Goal: Task Accomplishment & Management: Complete application form

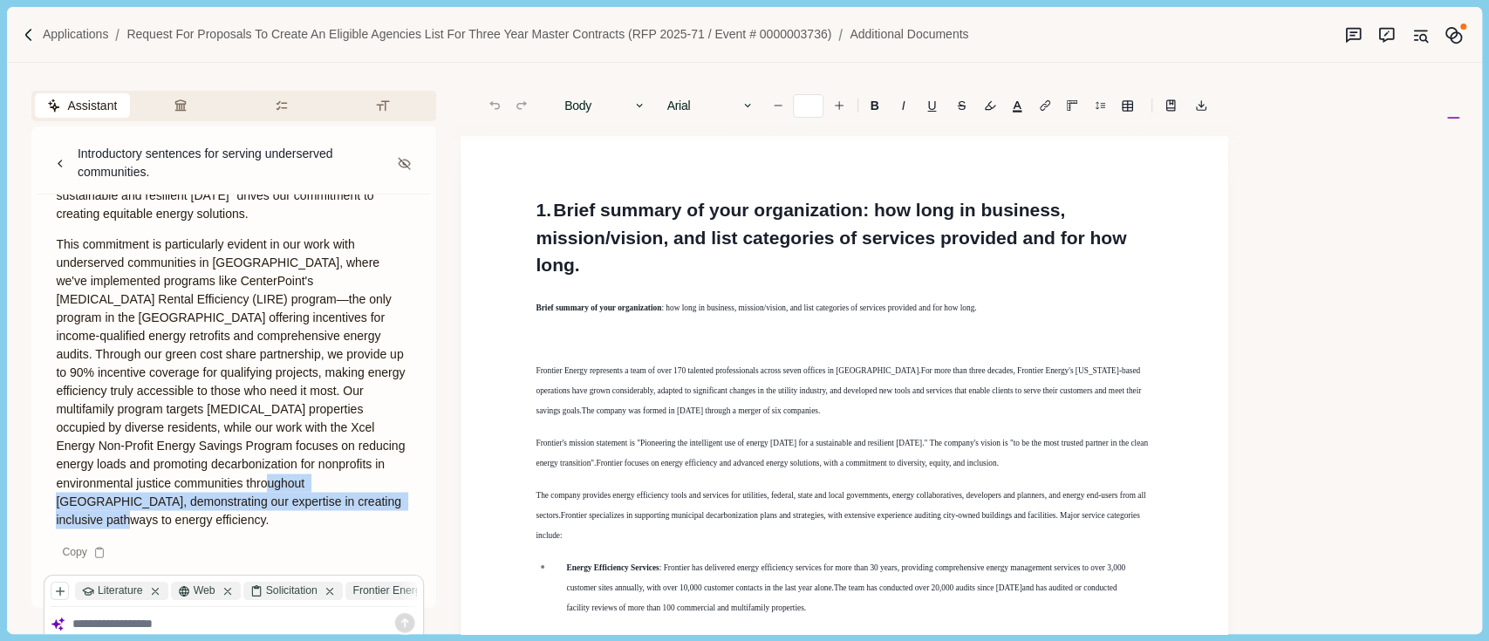
click at [538, 206] on h1 "1. Brief summary of your organization : how long in business, mission/vision, a…" at bounding box center [845, 237] width 618 height 83
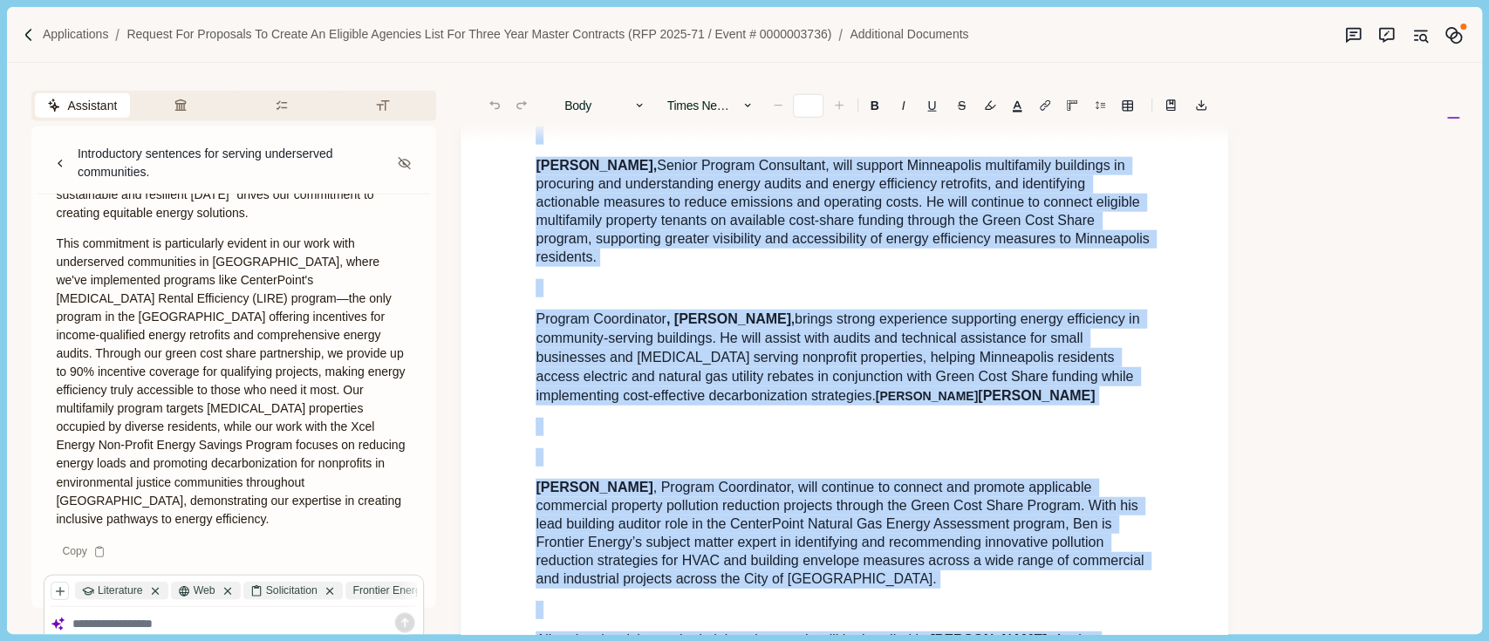
drag, startPoint x: 538, startPoint y: 206, endPoint x: 1148, endPoint y: 695, distance: 782.0
click at [1148, 640] on html "Applications Request for Proposals to Create an Eligible Agencies List for Thre…" at bounding box center [744, 320] width 1489 height 641
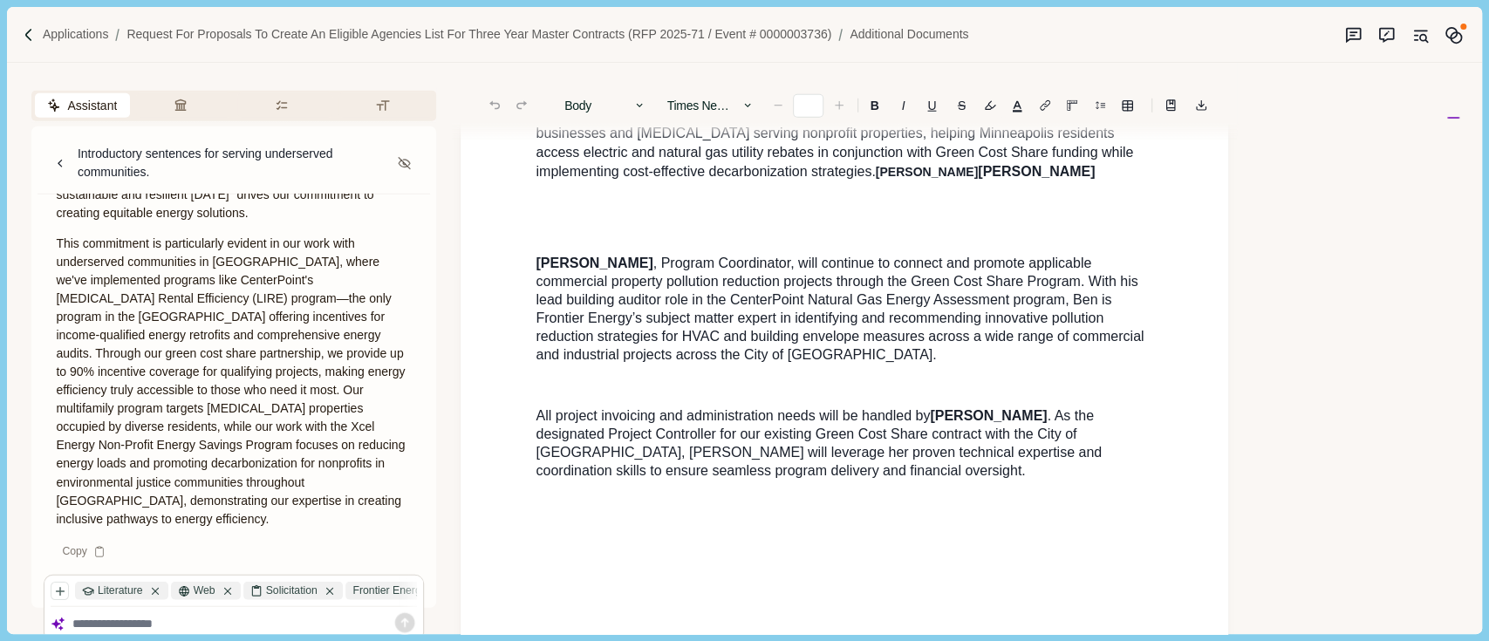
scroll to position [3176, 0]
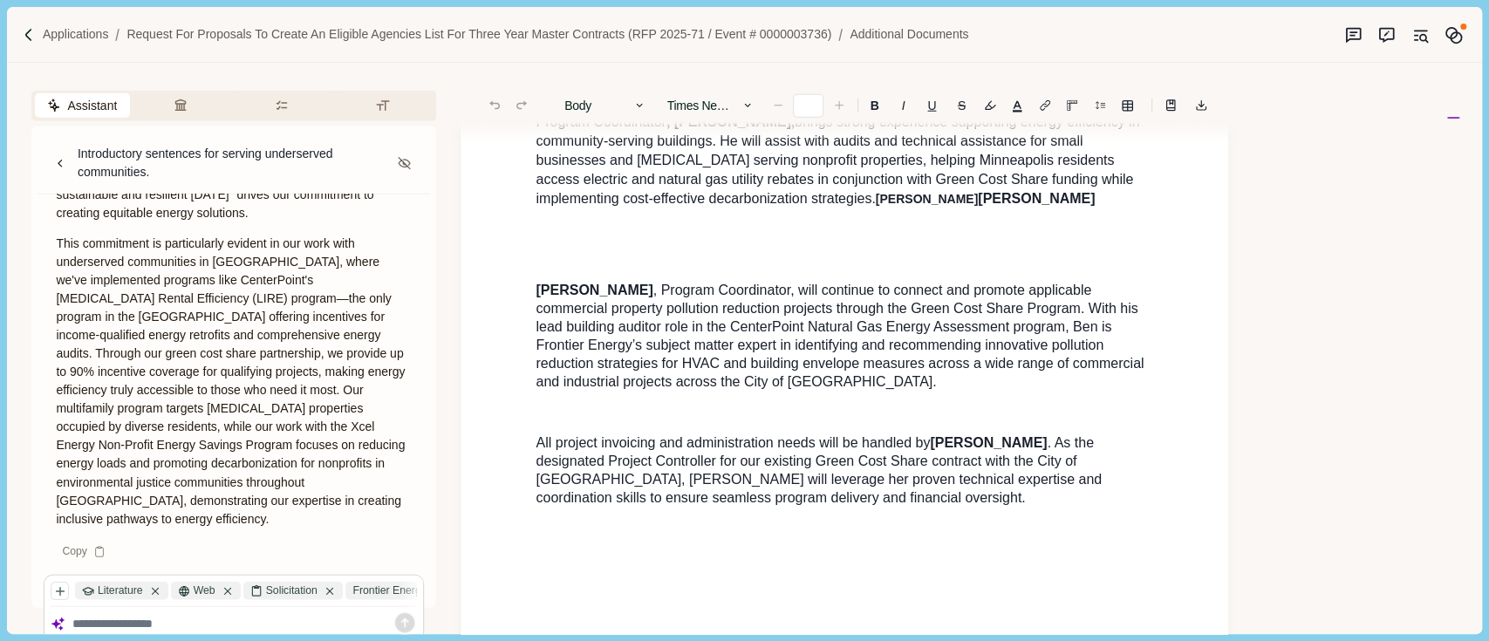
click at [1010, 520] on p at bounding box center [845, 529] width 618 height 18
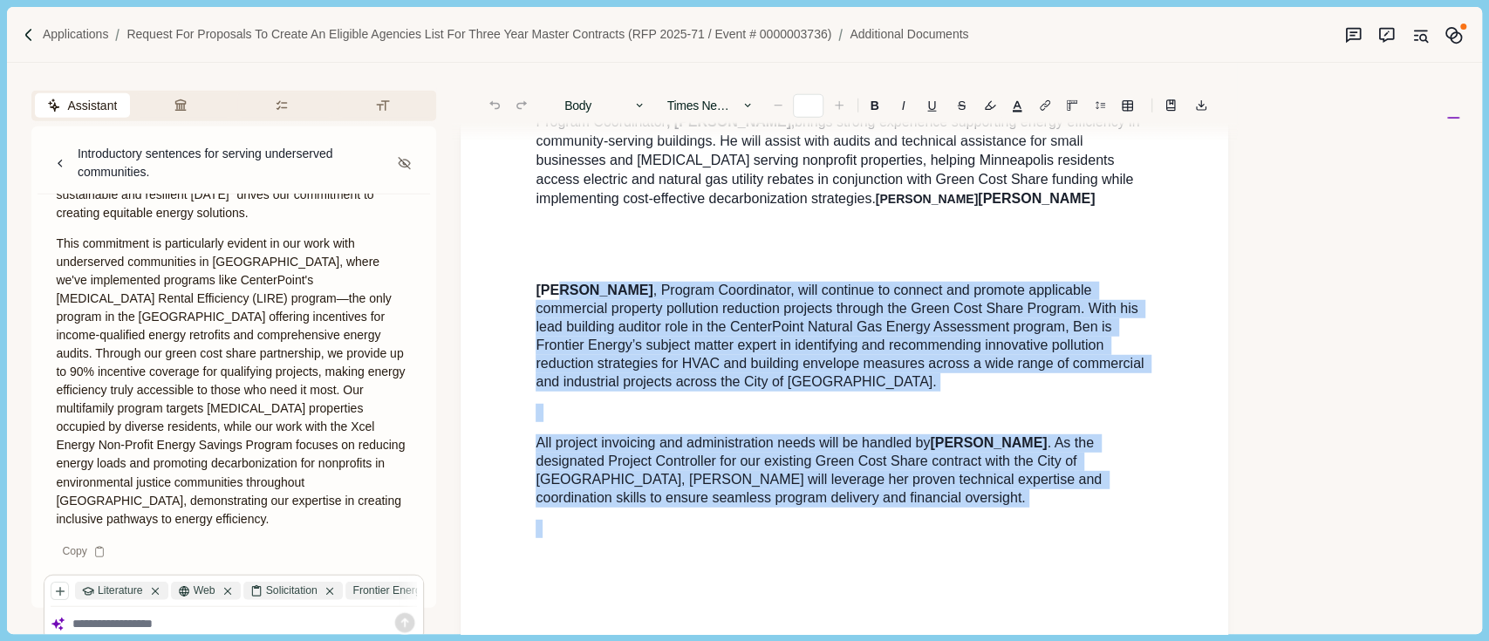
drag, startPoint x: 1010, startPoint y: 486, endPoint x: 521, endPoint y: 151, distance: 593.1
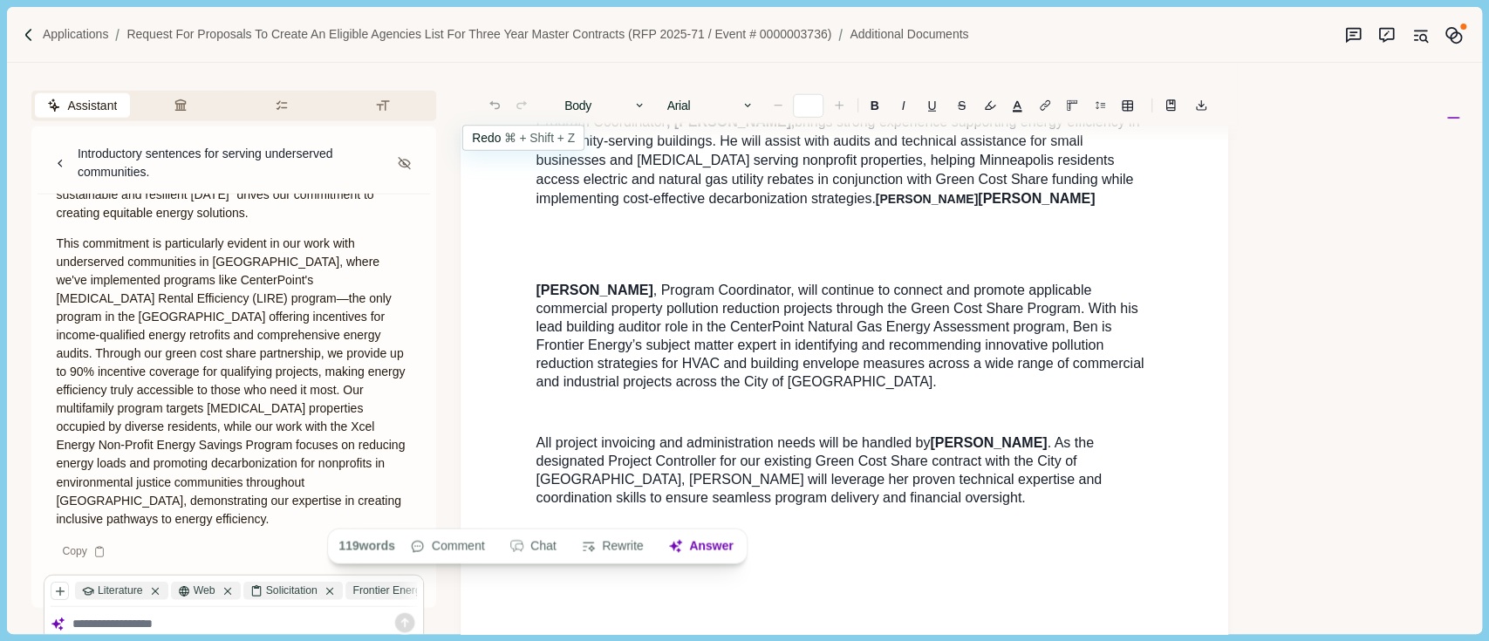
click at [947, 450] on p "All project invoicing and administration needs will be handled by [PERSON_NAME]…" at bounding box center [845, 470] width 618 height 73
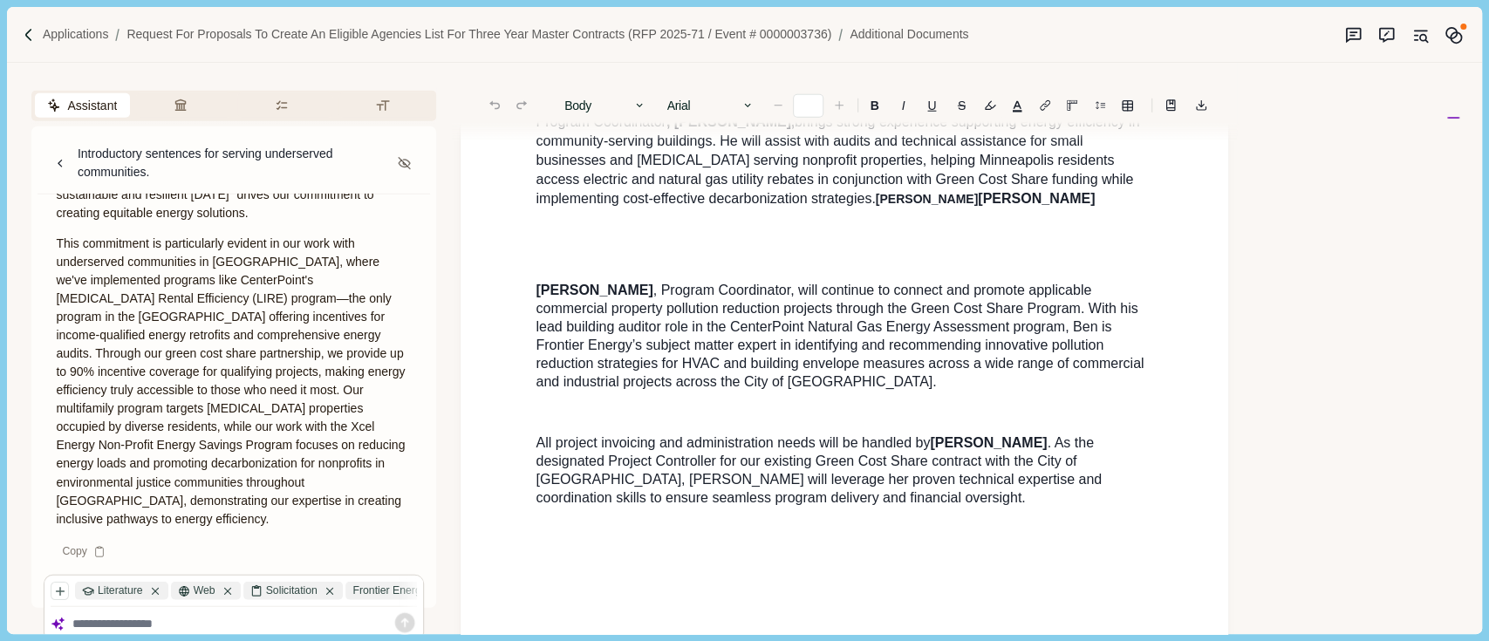
type input "**"
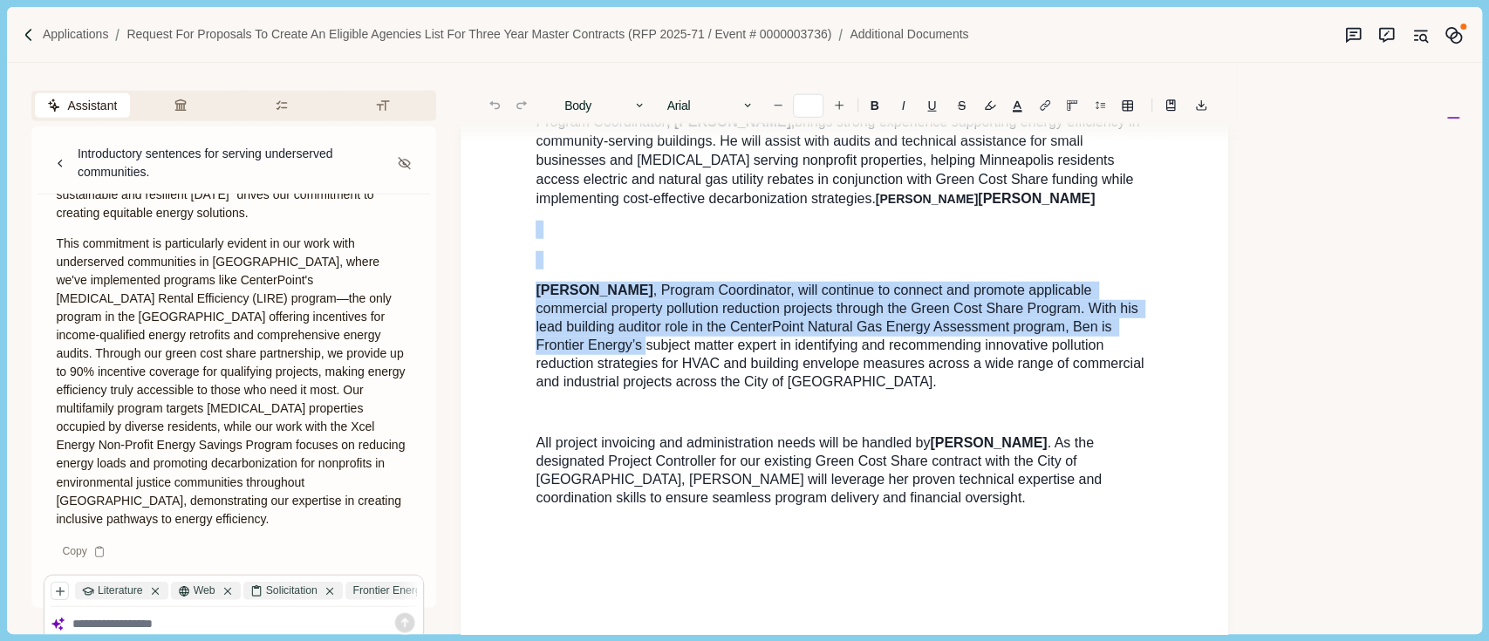
drag, startPoint x: 516, startPoint y: 224, endPoint x: 512, endPoint y: 175, distance: 49.0
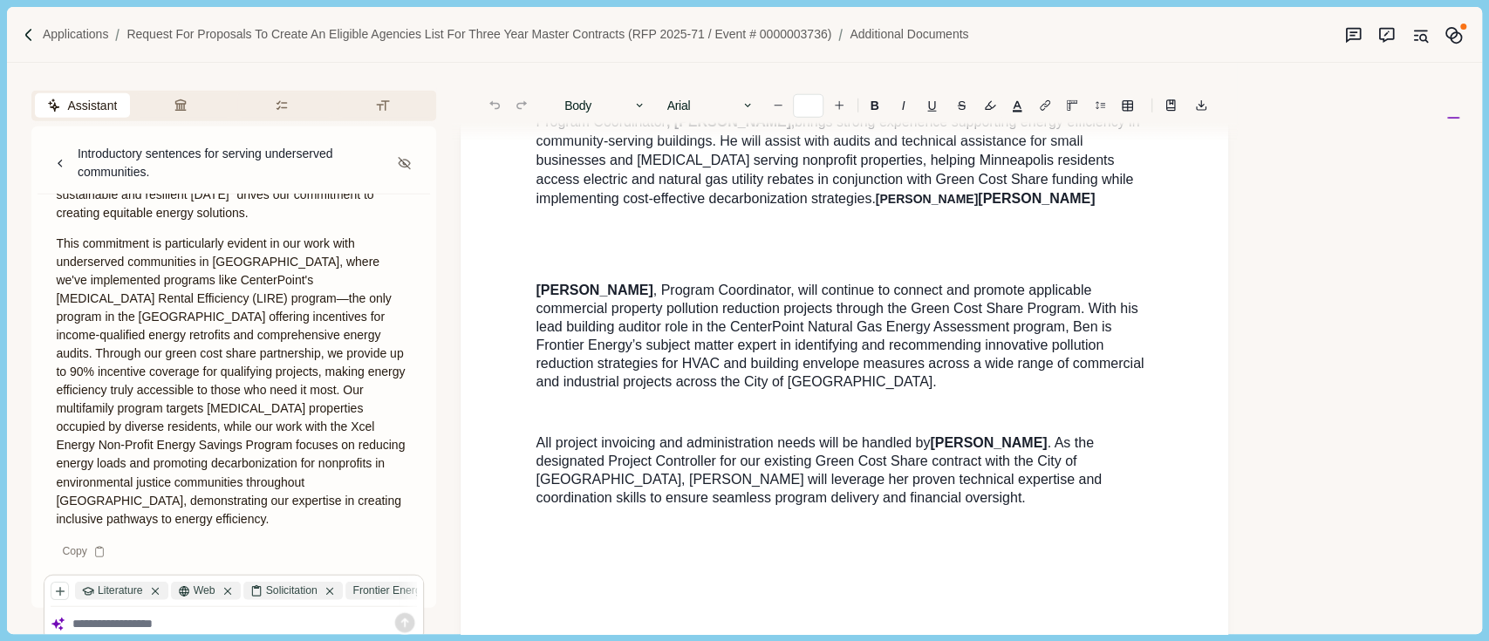
drag, startPoint x: 512, startPoint y: 175, endPoint x: 712, endPoint y: 332, distance: 254.1
drag, startPoint x: 831, startPoint y: 373, endPoint x: 858, endPoint y: 408, distance: 43.6
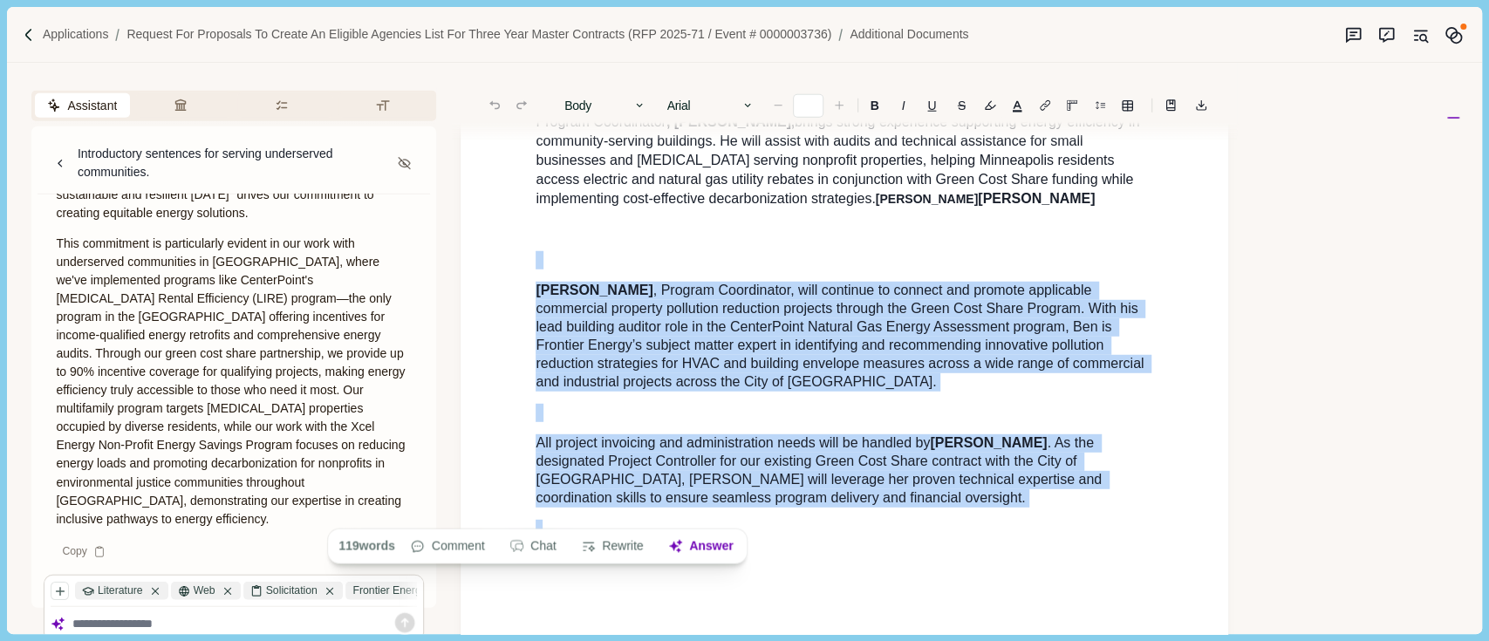
drag, startPoint x: 965, startPoint y: 469, endPoint x: 483, endPoint y: 220, distance: 542.4
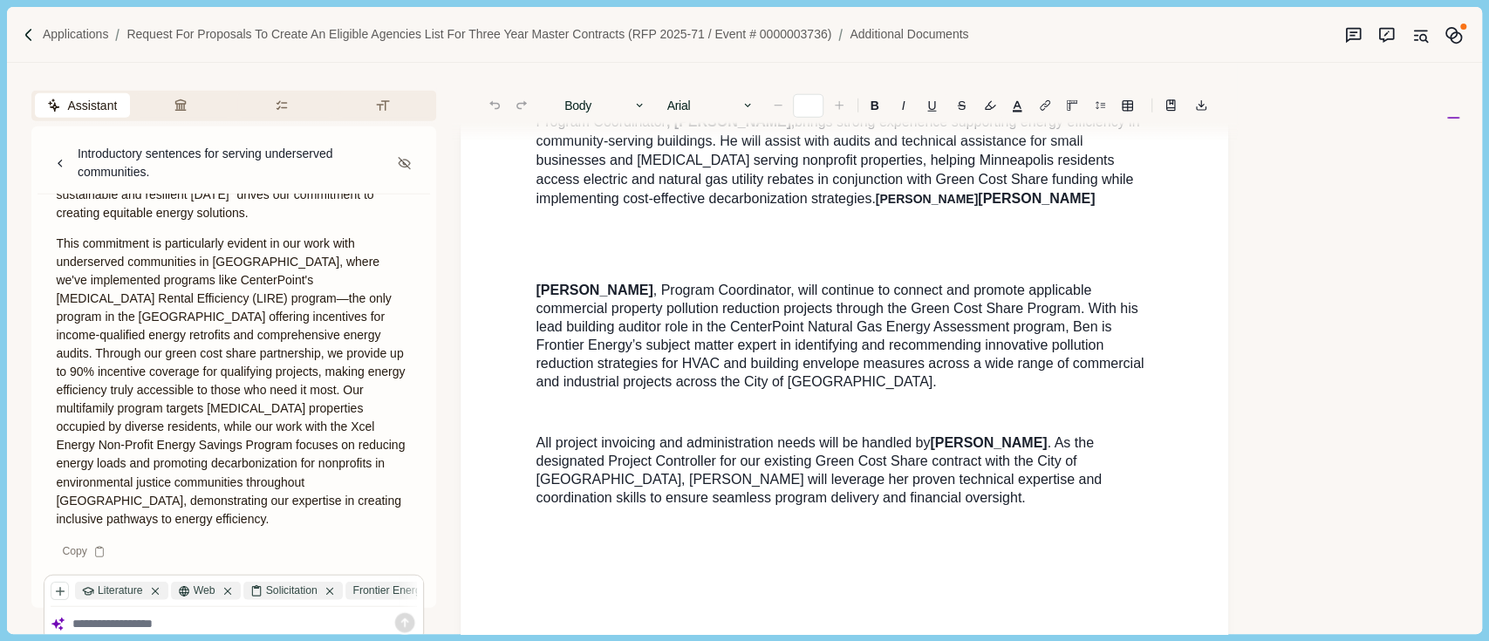
drag, startPoint x: 920, startPoint y: 464, endPoint x: 688, endPoint y: 345, distance: 260.6
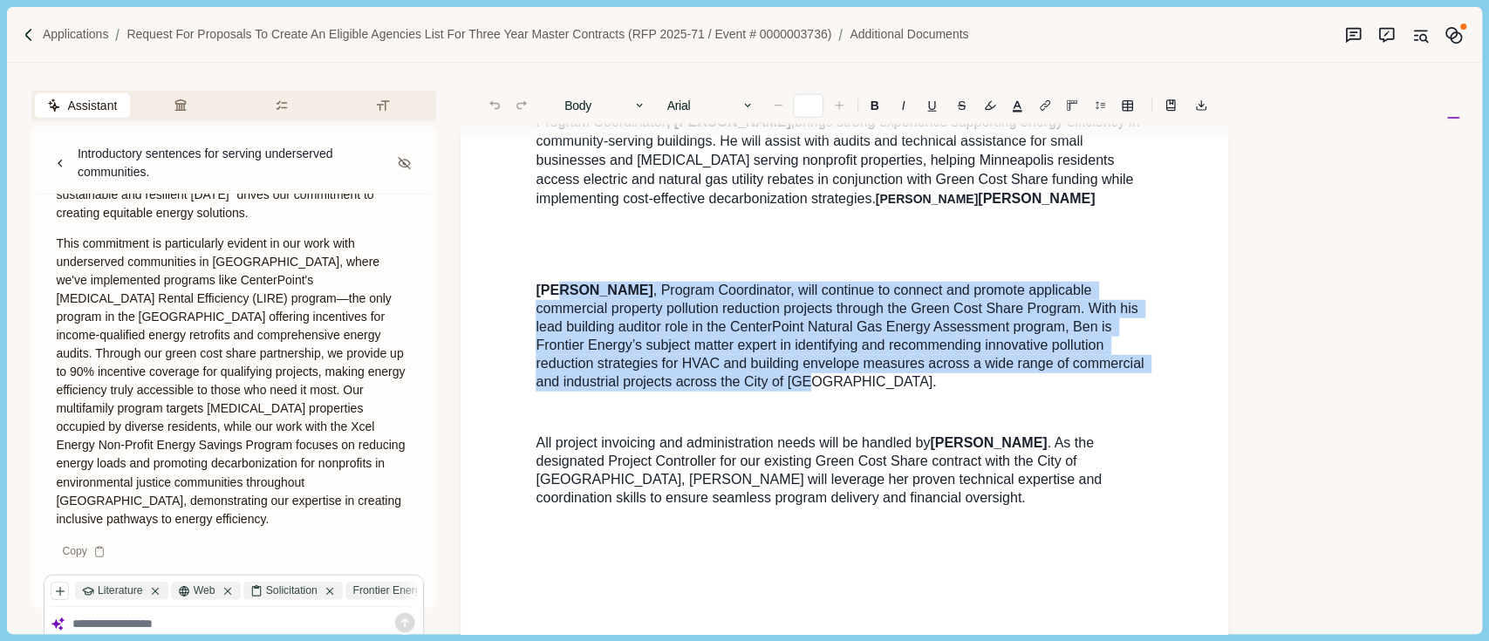
drag, startPoint x: 667, startPoint y: 325, endPoint x: 558, endPoint y: 229, distance: 144.6
type input "**"
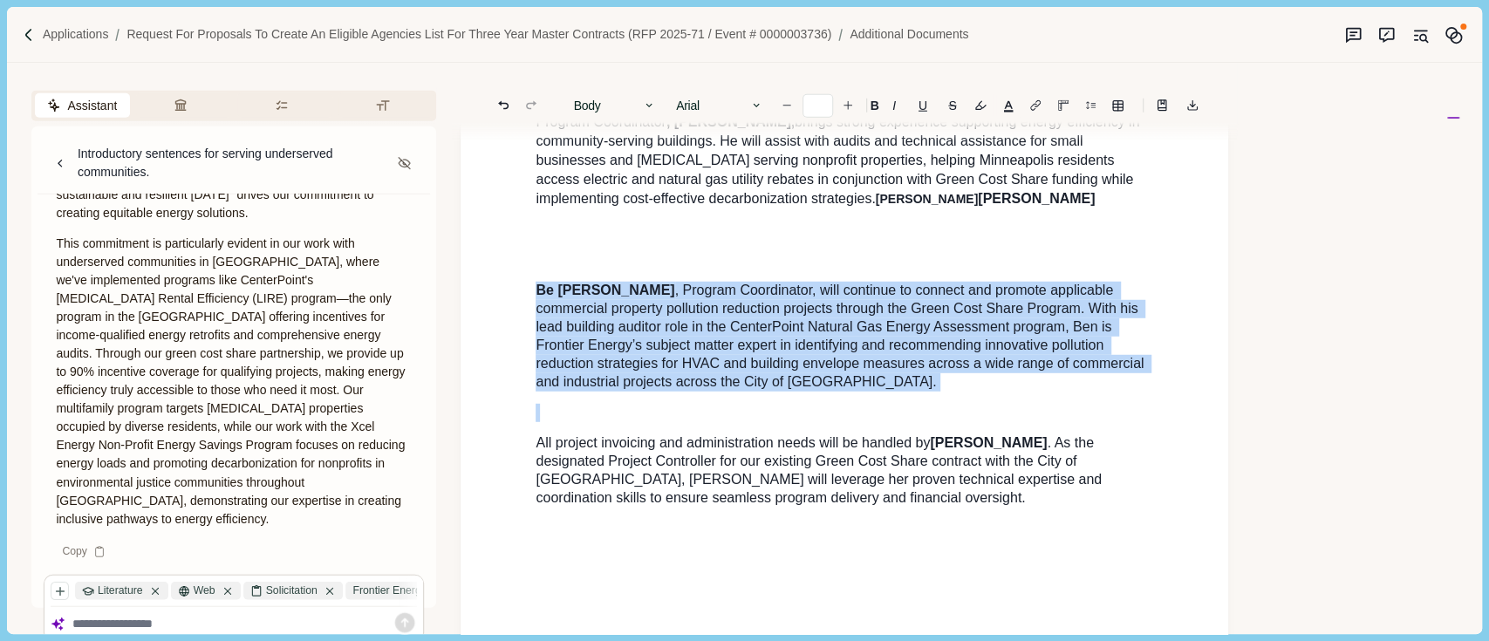
drag, startPoint x: 532, startPoint y: 243, endPoint x: 1069, endPoint y: 494, distance: 592.1
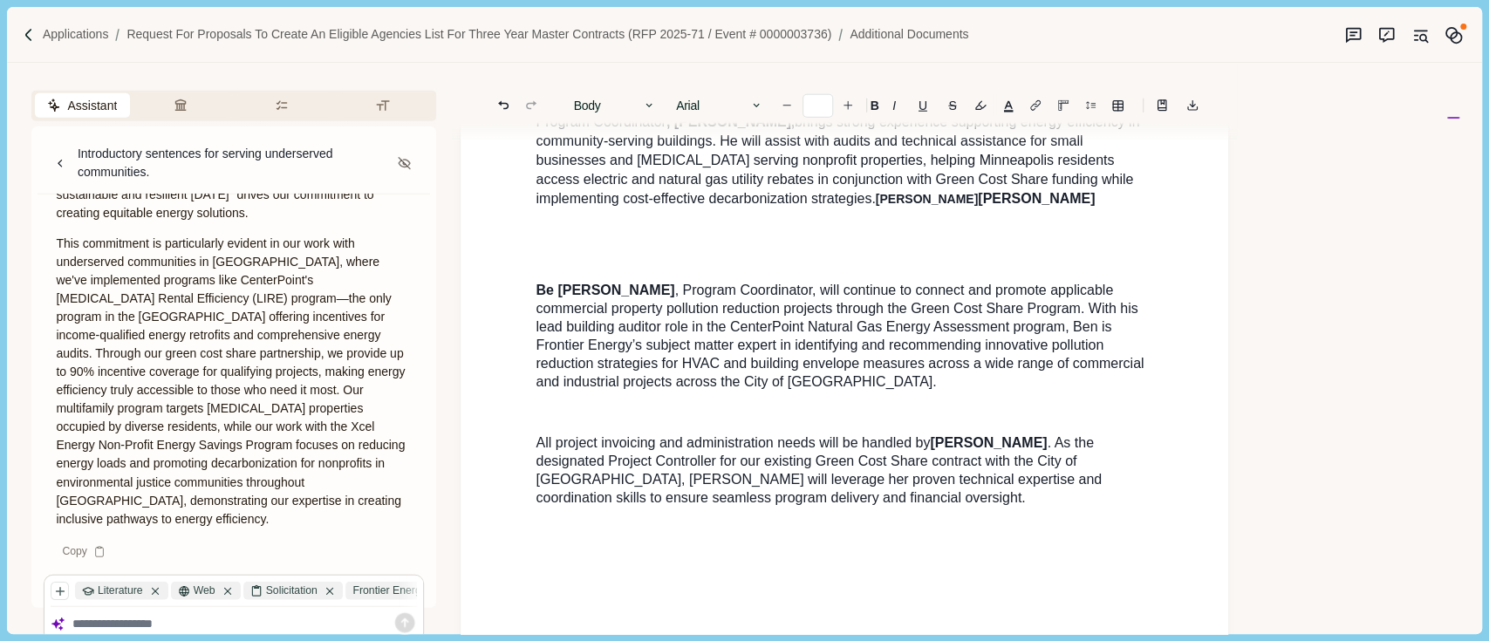
type input "**"
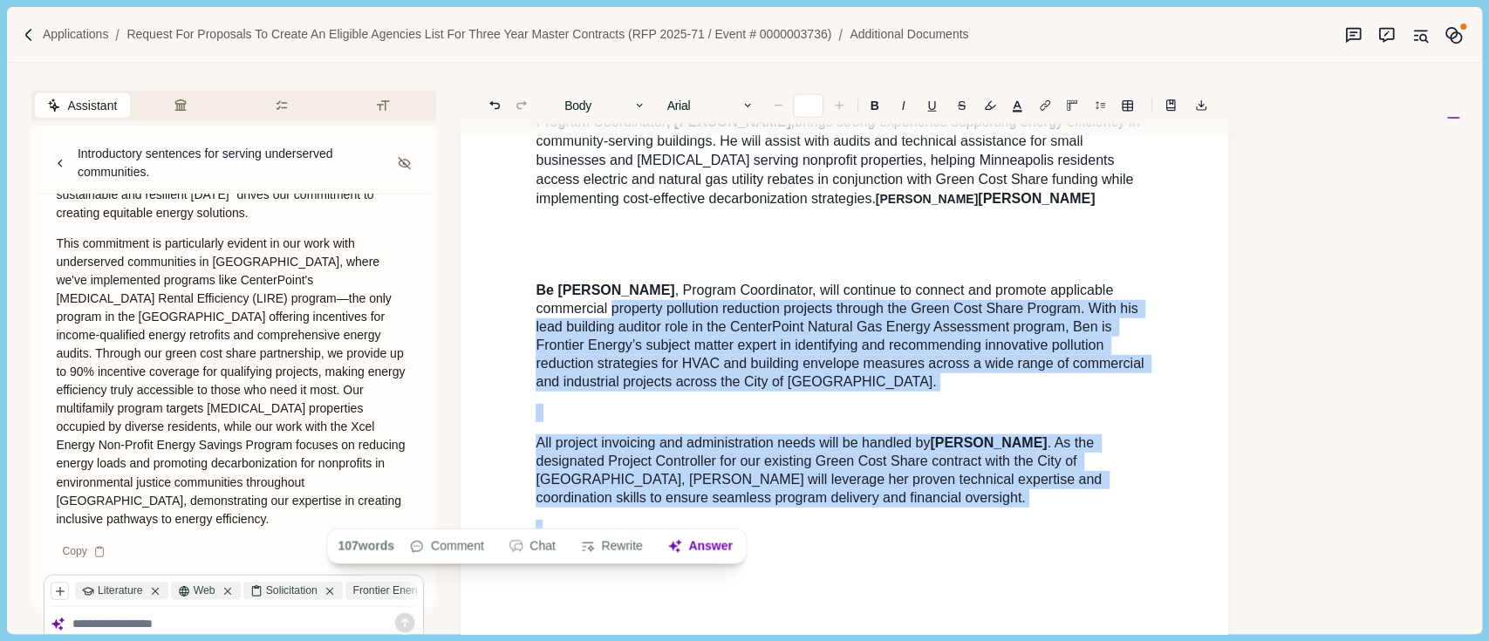
drag, startPoint x: 935, startPoint y: 460, endPoint x: 517, endPoint y: 255, distance: 465.5
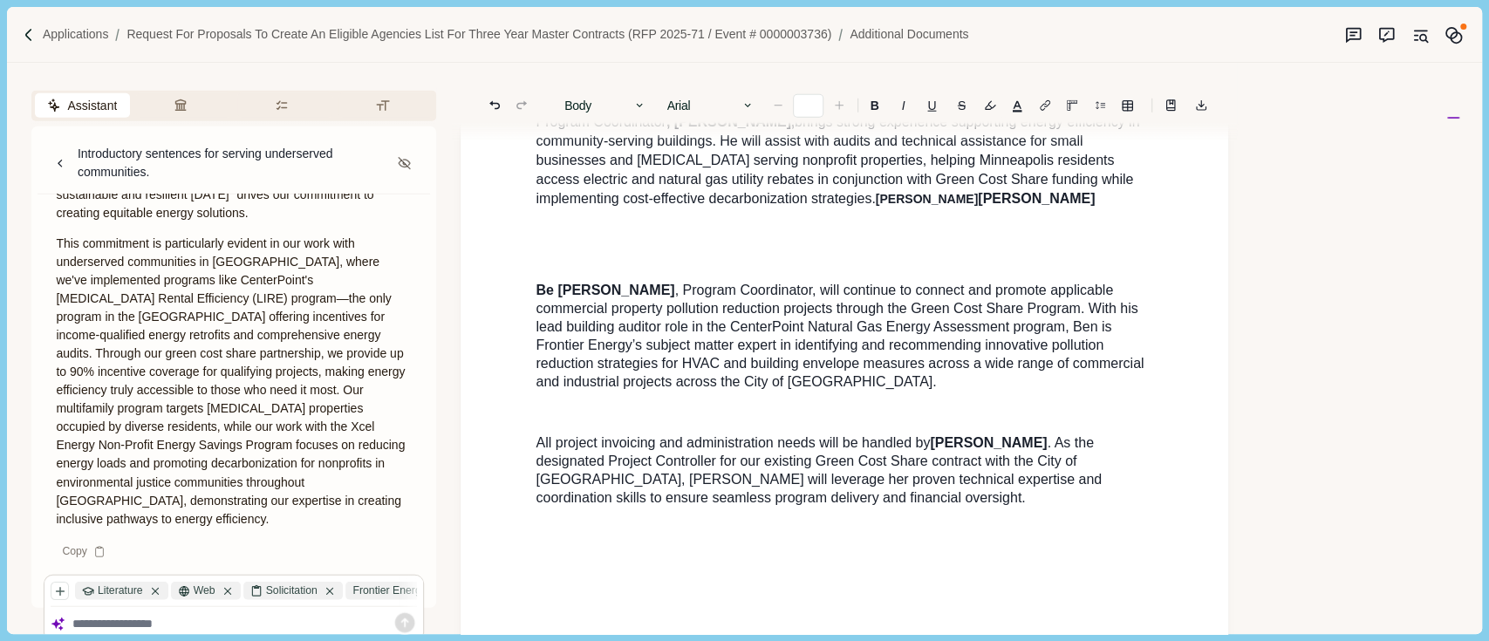
drag, startPoint x: 517, startPoint y: 255, endPoint x: 550, endPoint y: 244, distance: 33.9
click at [538, 283] on span "Be [PERSON_NAME]" at bounding box center [605, 290] width 139 height 15
type input "**"
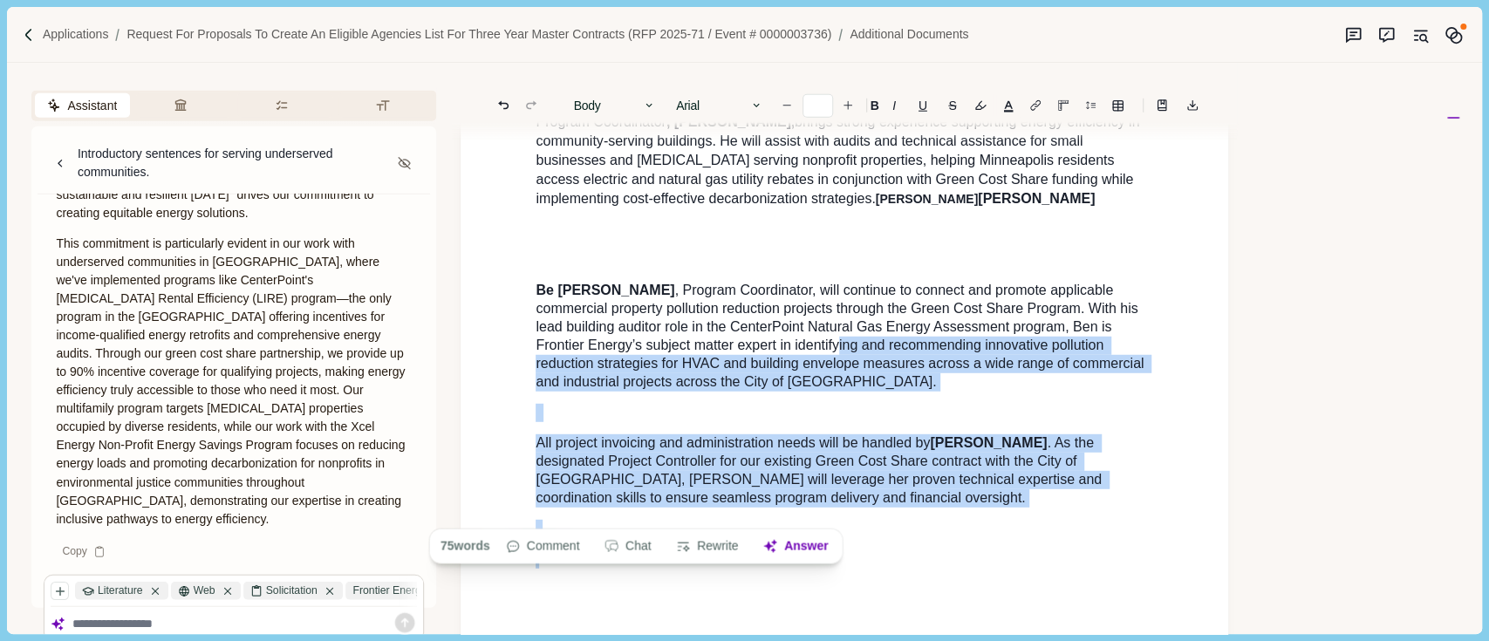
click at [1073, 551] on p at bounding box center [845, 560] width 618 height 18
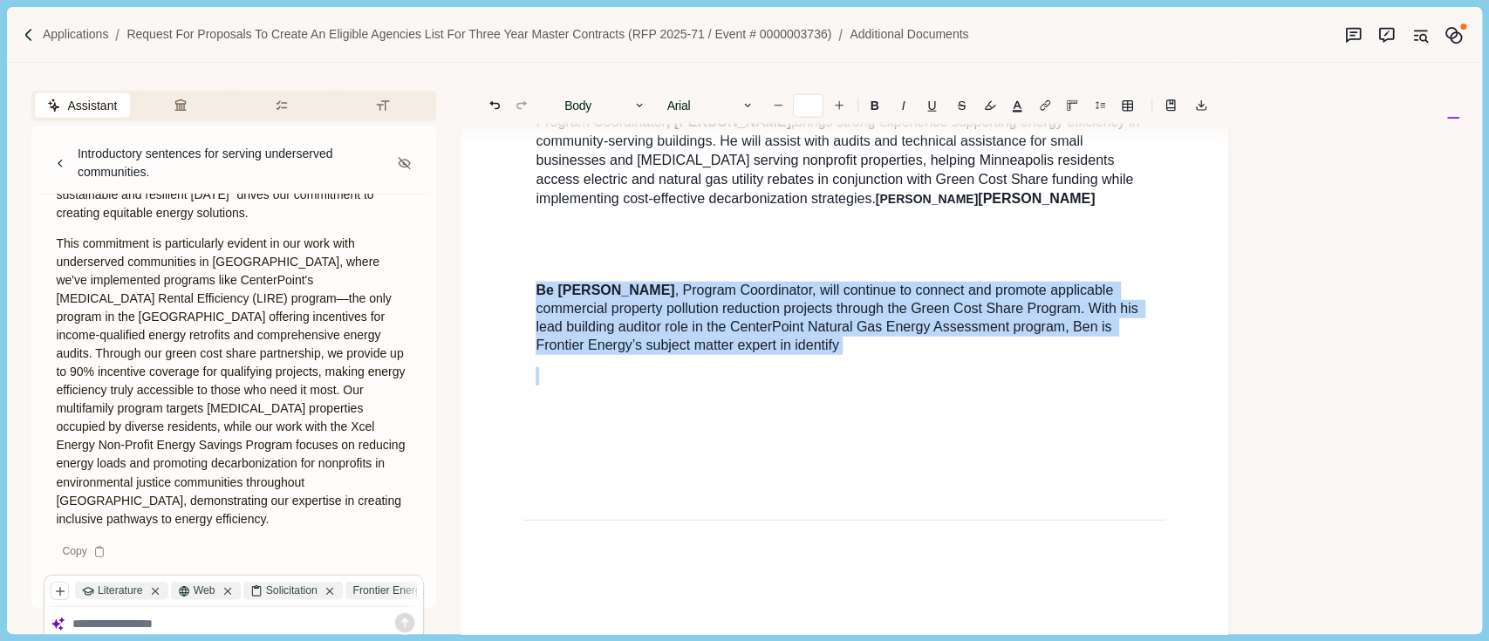
drag, startPoint x: 805, startPoint y: 320, endPoint x: 536, endPoint y: 233, distance: 283.4
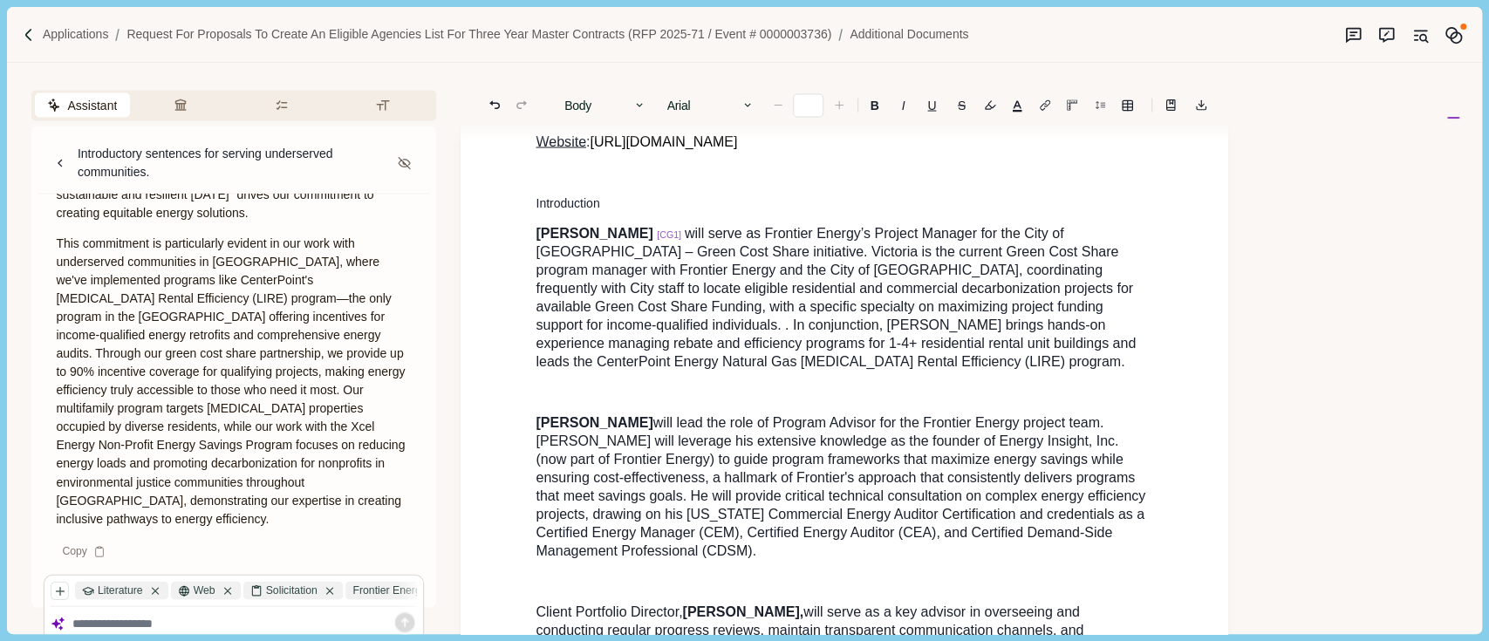
type input "**"
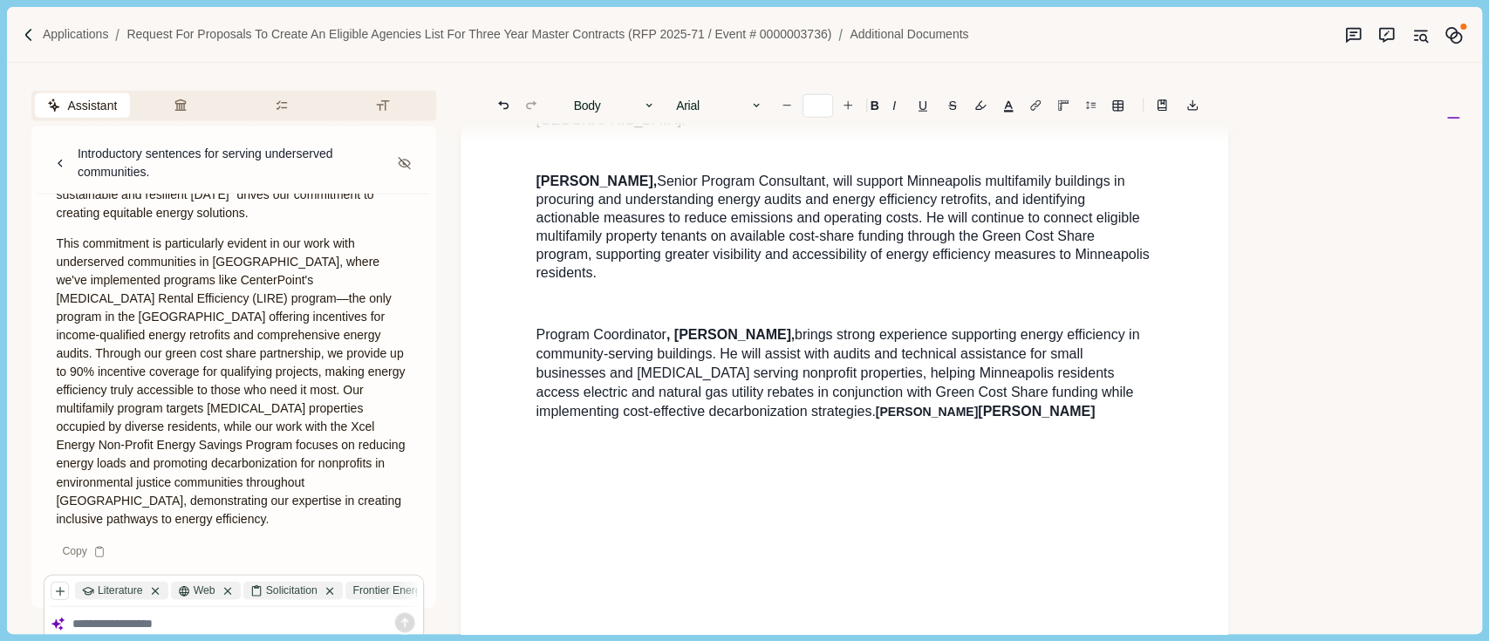
scroll to position [3059, 0]
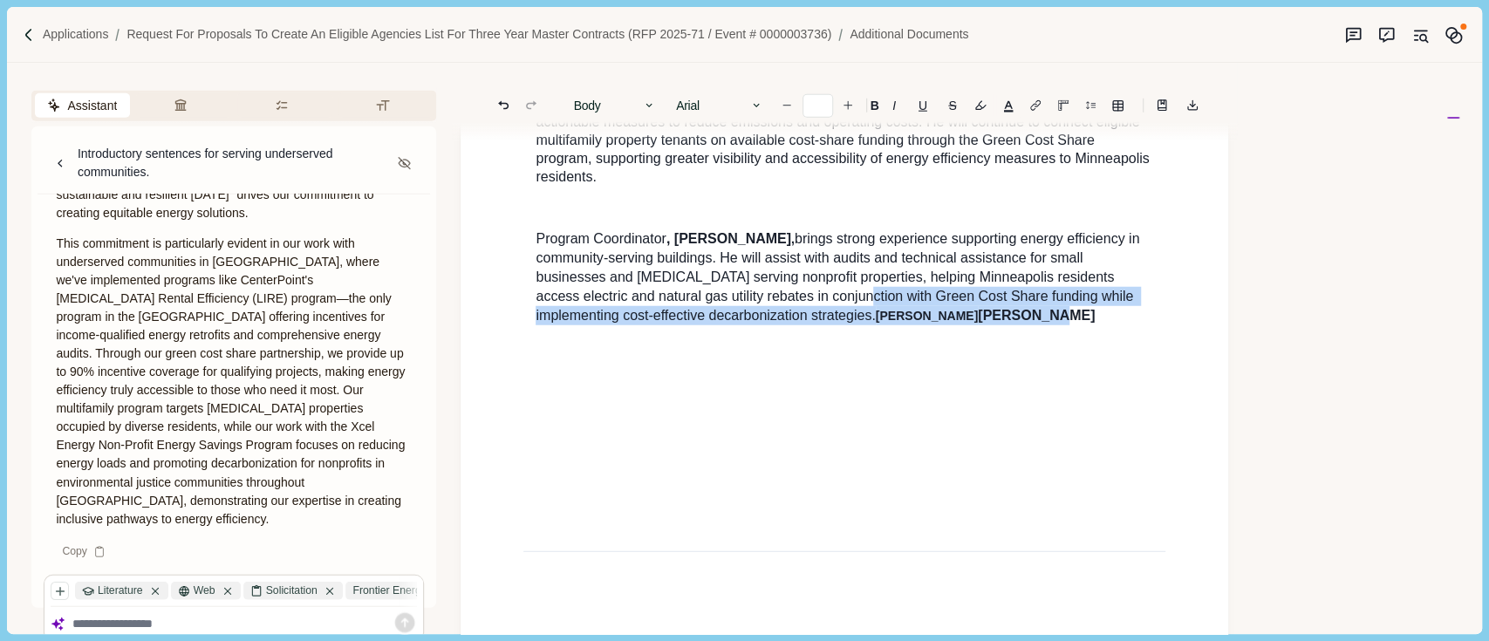
drag, startPoint x: 939, startPoint y: 269, endPoint x: 468, endPoint y: 178, distance: 479.8
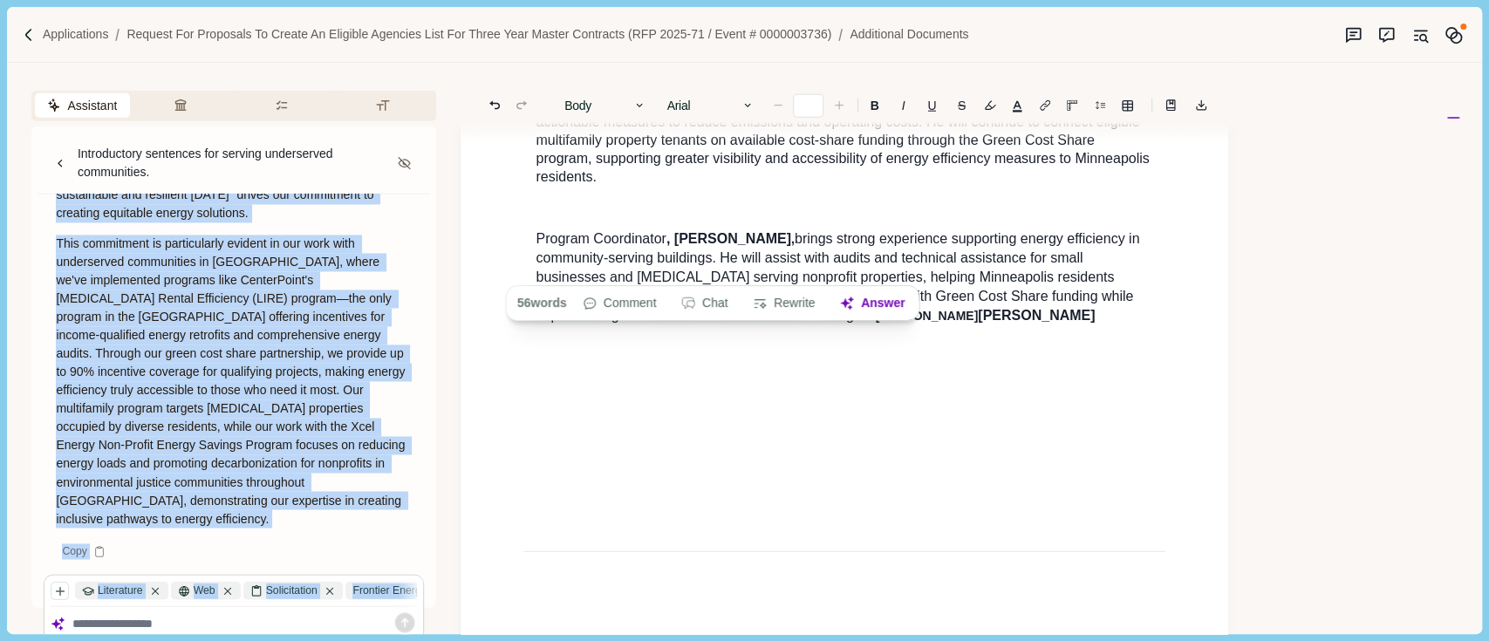
drag, startPoint x: 468, startPoint y: 178, endPoint x: 450, endPoint y: 91, distance: 89.0
click at [450, 91] on div "Assistant Review Criteria Requirements Formatting Introductory sentences for se…" at bounding box center [715, 348] width 1417 height 571
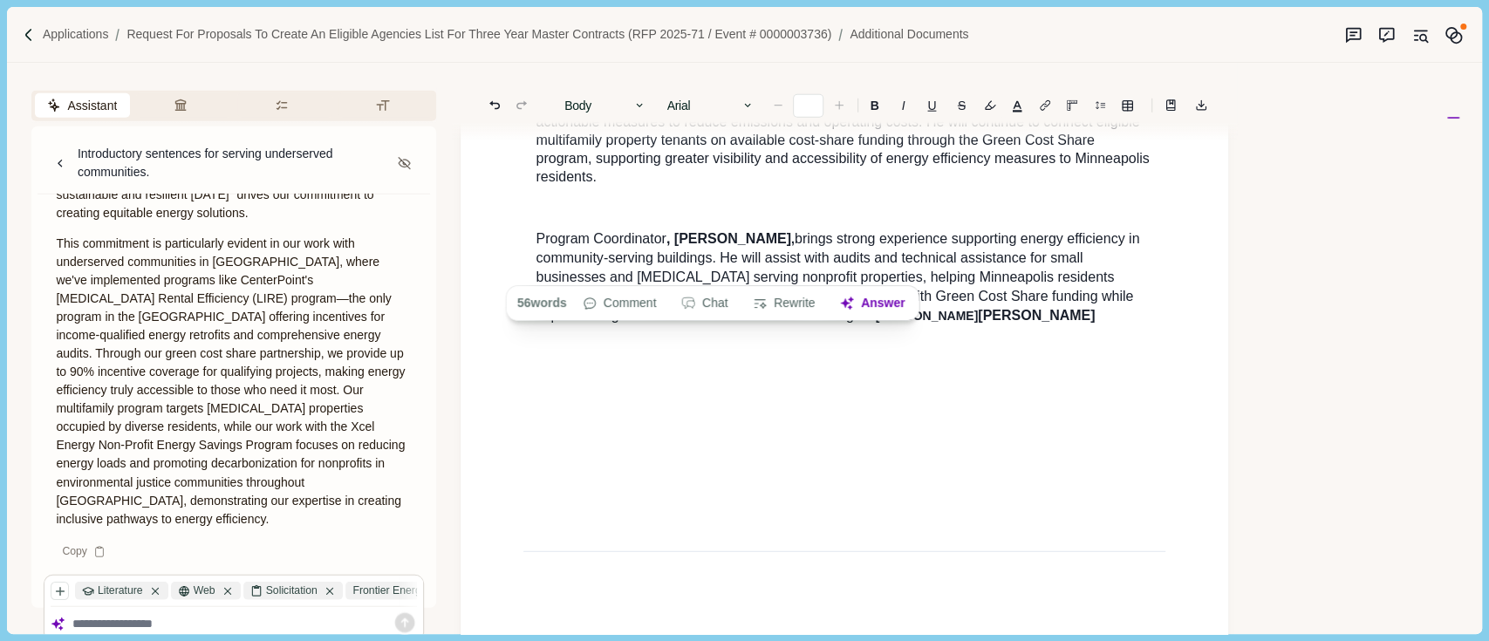
click at [450, 97] on div "Assistant Review Criteria Requirements Formatting Introductory sentences for se…" at bounding box center [234, 348] width 454 height 571
type input "**"
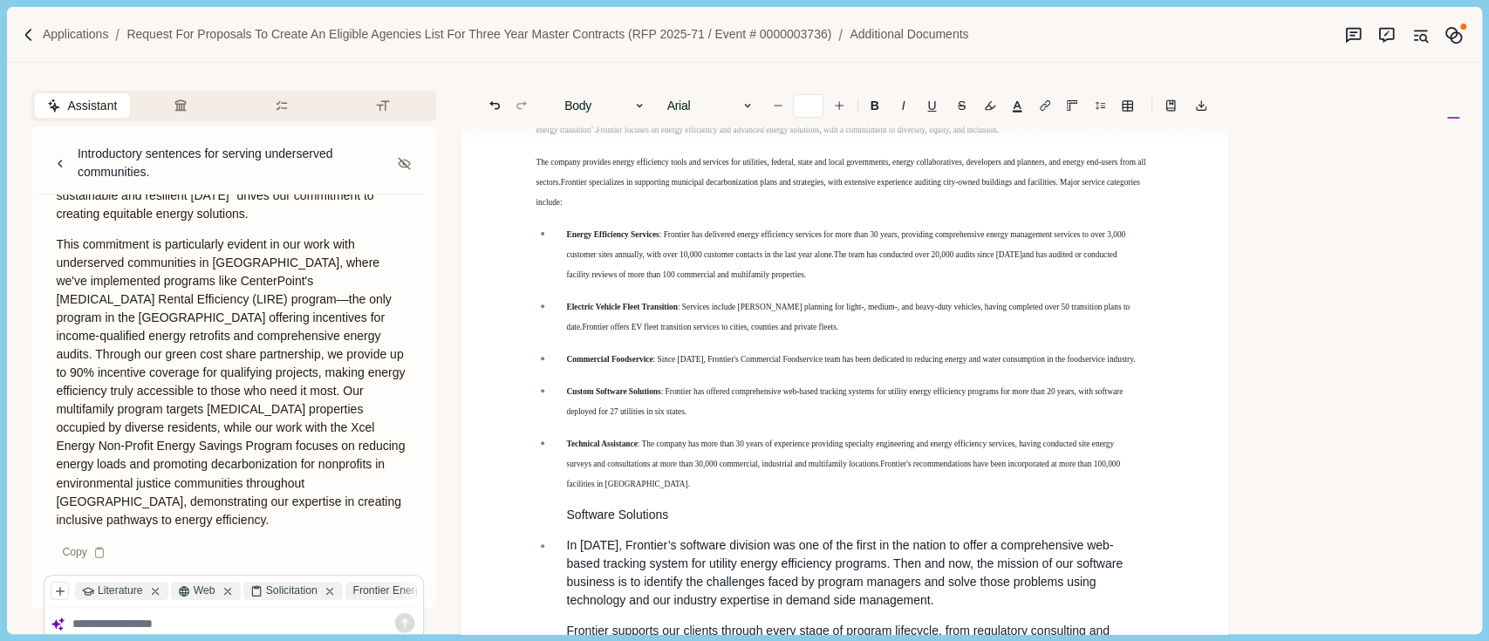
scroll to position [0, 0]
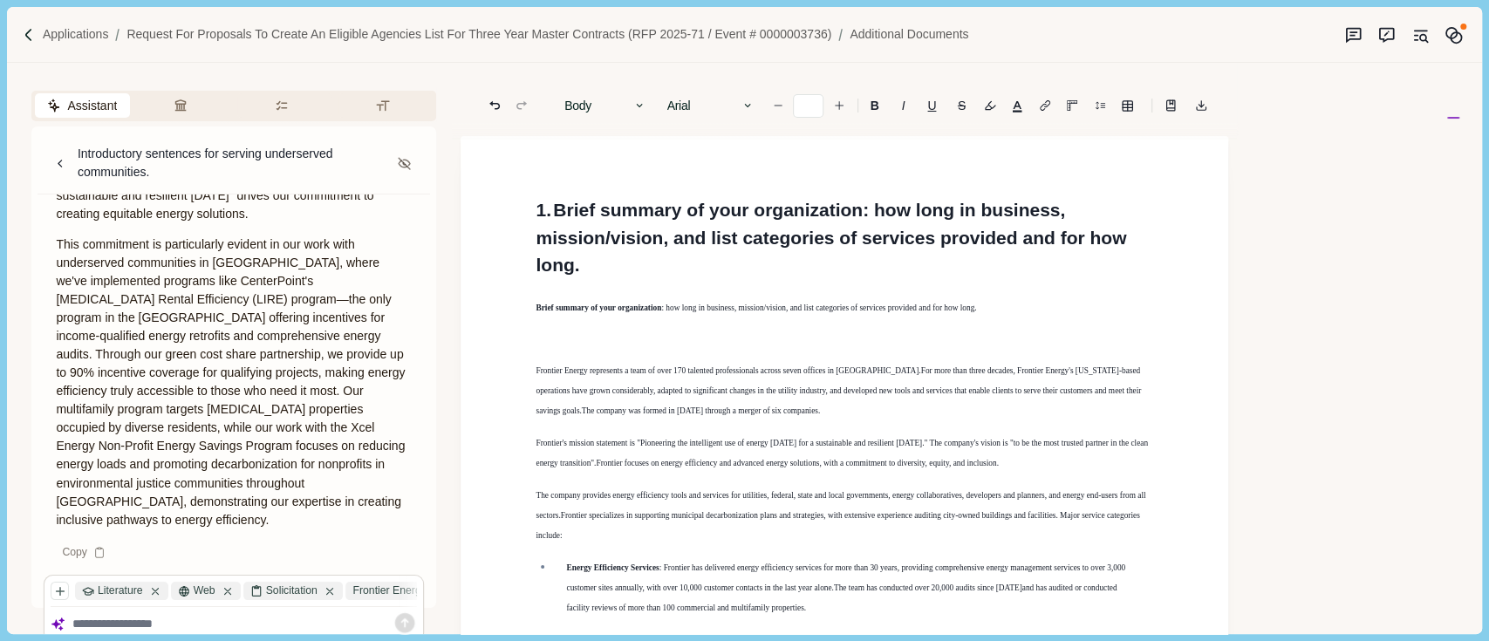
click at [540, 204] on h1 "1. Brief summary of your organization : how long in business, mission/vision, a…" at bounding box center [845, 237] width 618 height 83
drag, startPoint x: 540, startPoint y: 204, endPoint x: 968, endPoint y: 515, distance: 528.4
click at [660, 274] on h1 "1. Brief summary of your organization : how long in business, mission/vision, a…" at bounding box center [845, 237] width 618 height 83
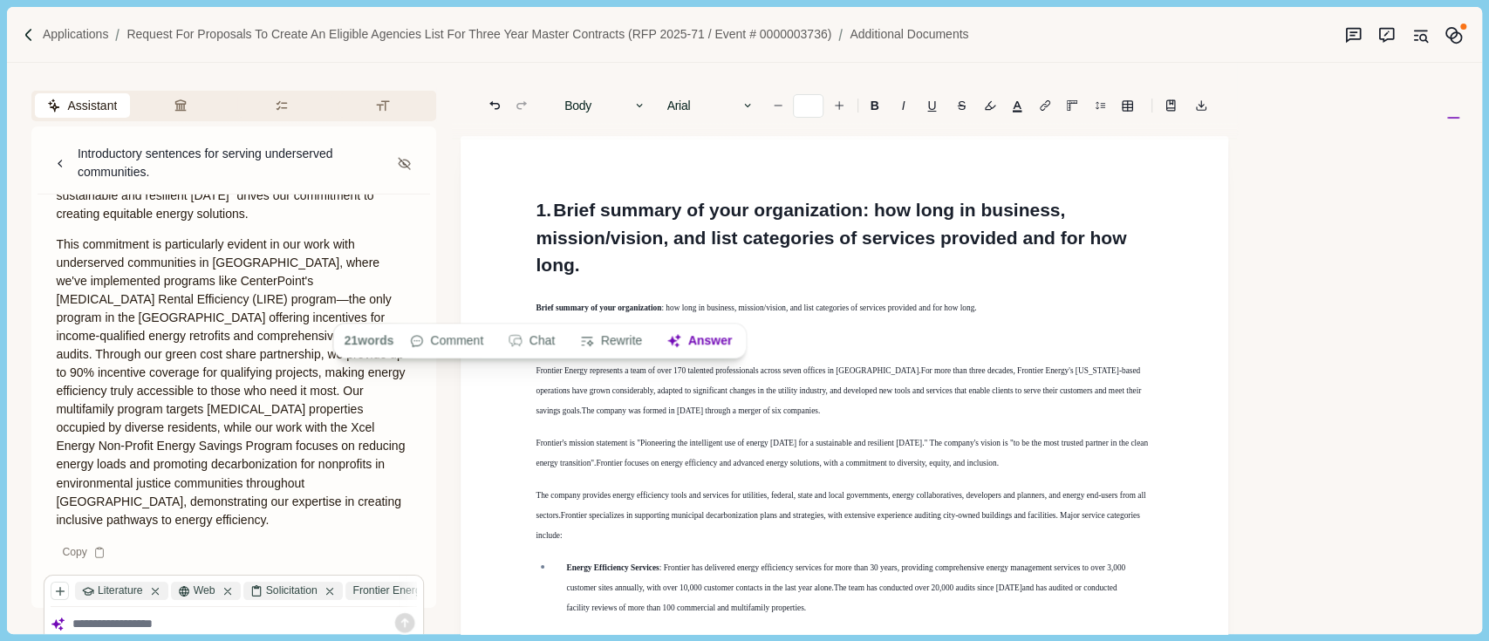
drag, startPoint x: 1056, startPoint y: 626, endPoint x: 1035, endPoint y: 570, distance: 60.5
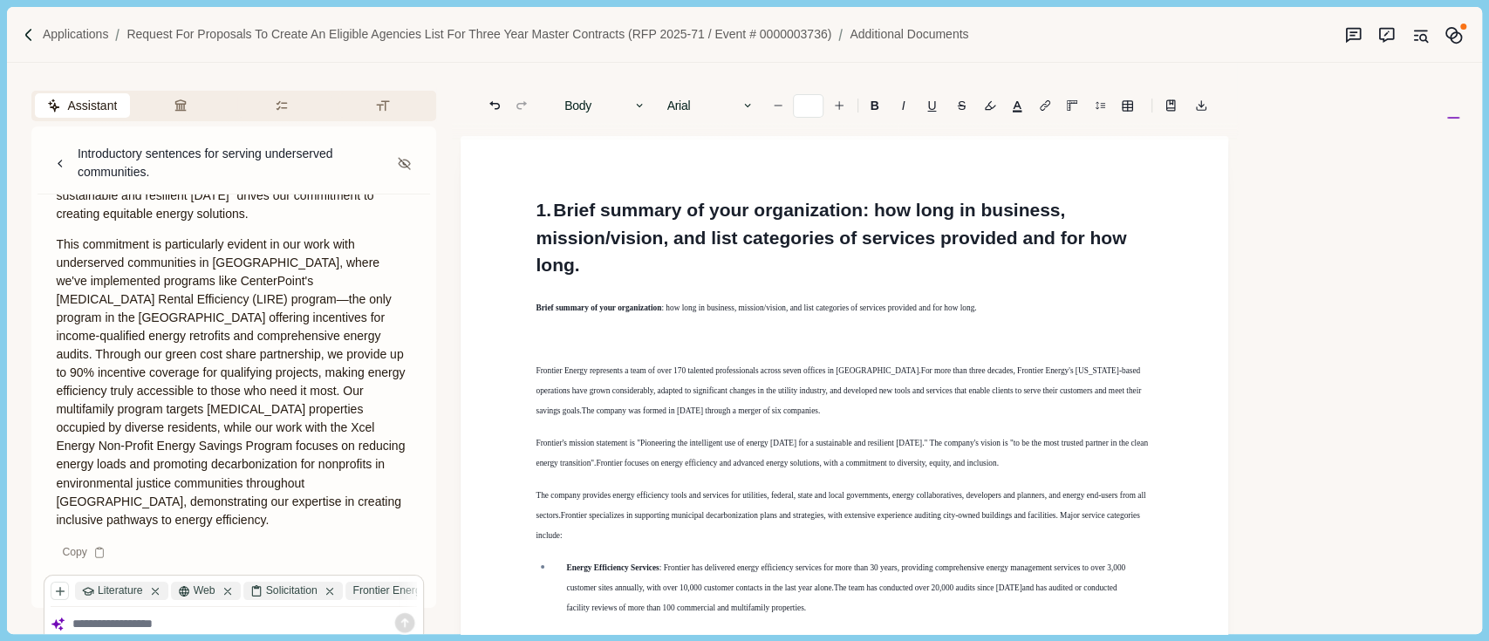
scroll to position [4, 0]
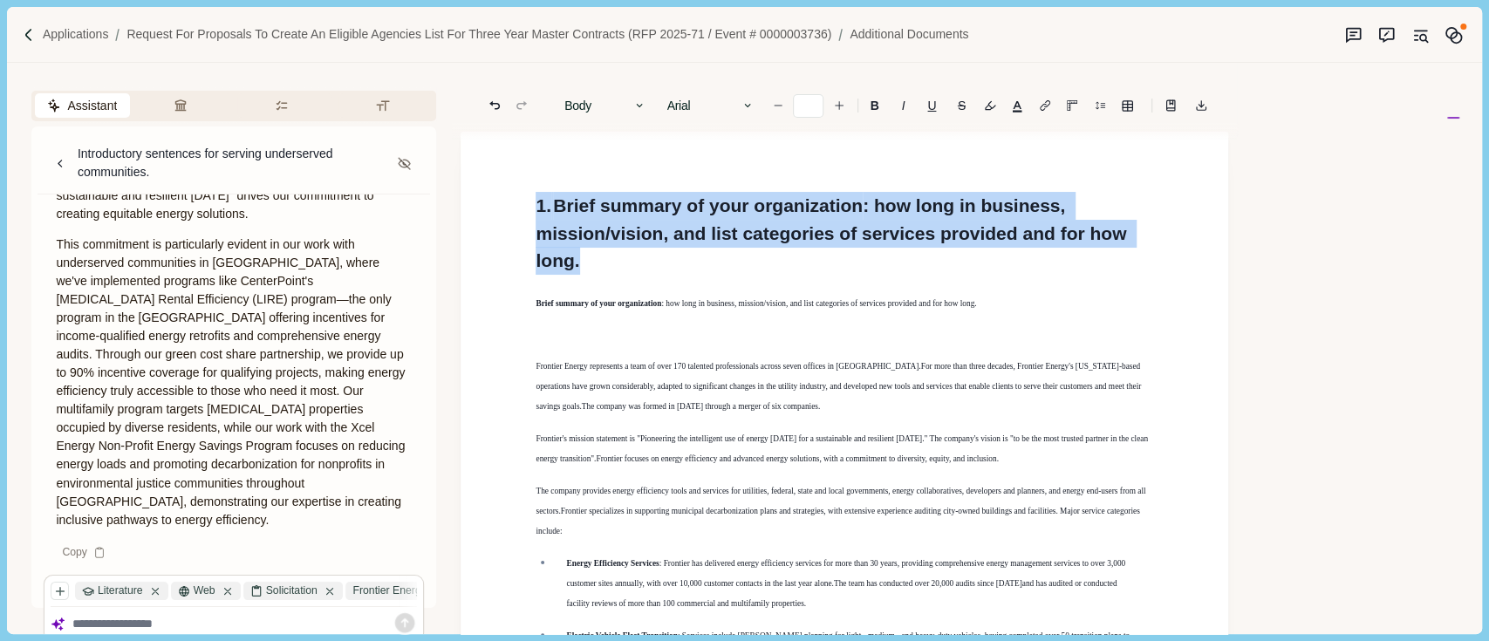
drag, startPoint x: 635, startPoint y: 261, endPoint x: 520, endPoint y: 206, distance: 127.6
drag, startPoint x: 551, startPoint y: 199, endPoint x: 628, endPoint y: 276, distance: 108.6
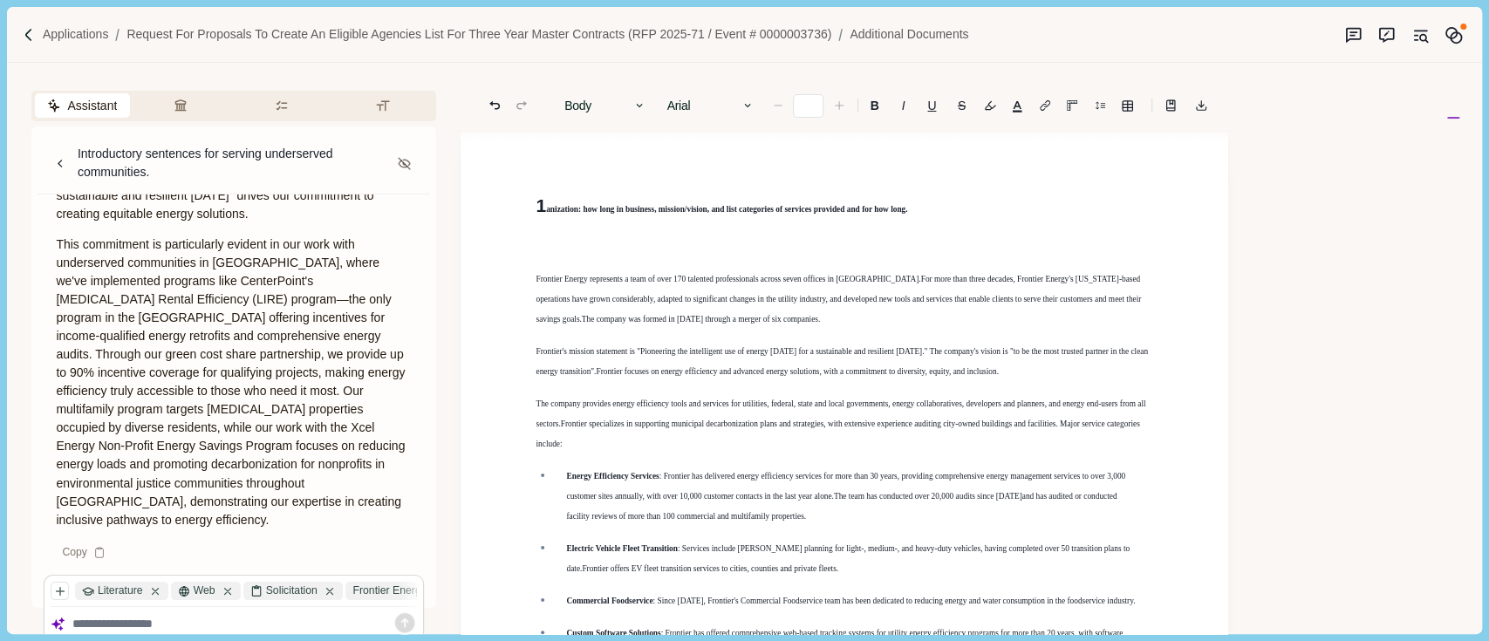
drag, startPoint x: 543, startPoint y: 205, endPoint x: 1003, endPoint y: 215, distance: 460.8
click at [867, 215] on h1 "1 anization : how long in business, mission/vision, and list categories of serv…" at bounding box center [845, 206] width 618 height 28
click at [1003, 215] on h1 "1 anization : how long in business, mission/vision, and list categories of serv…" at bounding box center [845, 206] width 618 height 28
click at [544, 207] on h1 "1 anization : how long in business, mission/vision, and list categories of serv…" at bounding box center [845, 206] width 618 height 28
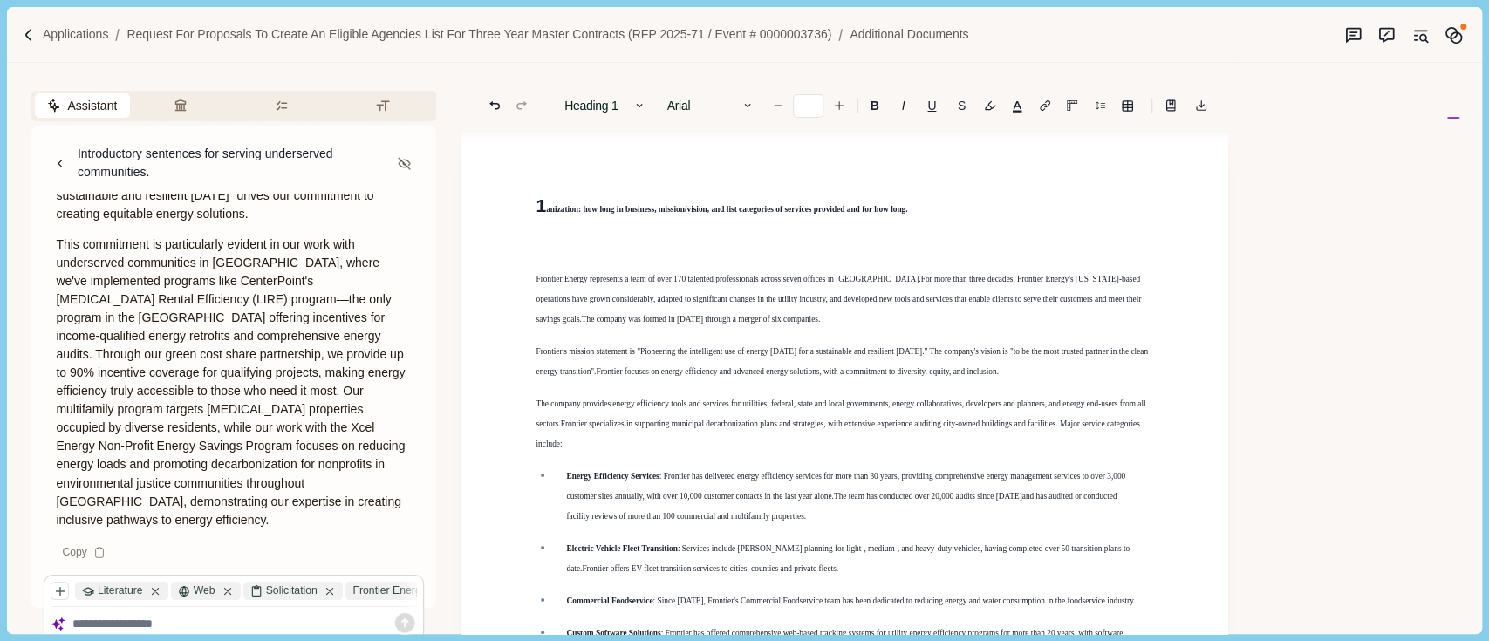
drag, startPoint x: 543, startPoint y: 205, endPoint x: 954, endPoint y: 217, distance: 412.0
click at [722, 211] on h1 "1 anization : how long in business, mission/vision, and list categories of serv…" at bounding box center [845, 206] width 618 height 28
click at [954, 217] on h1 "1 anization : how long in business, mission/vision, and list categories of serv…" at bounding box center [845, 206] width 618 height 28
drag, startPoint x: 934, startPoint y: 204, endPoint x: 600, endPoint y: 209, distance: 333.3
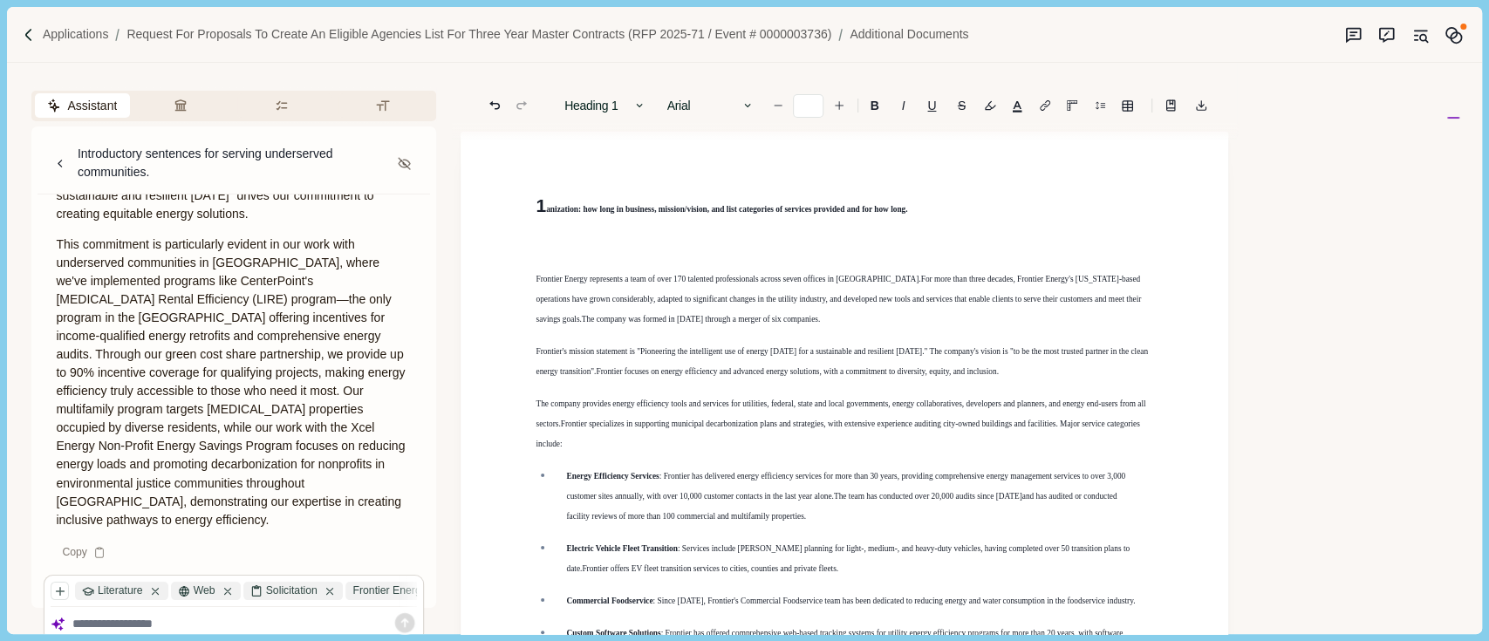
click at [773, 209] on h1 "1 anization : how long in business, mission/vision, and list categories of serv…" at bounding box center [845, 206] width 618 height 28
drag, startPoint x: 600, startPoint y: 209, endPoint x: 578, endPoint y: 209, distance: 22.7
click at [578, 209] on h1 "1 anization : how long in business, mission/vision, and list categories of serv…" at bounding box center [845, 206] width 618 height 28
type input "*"
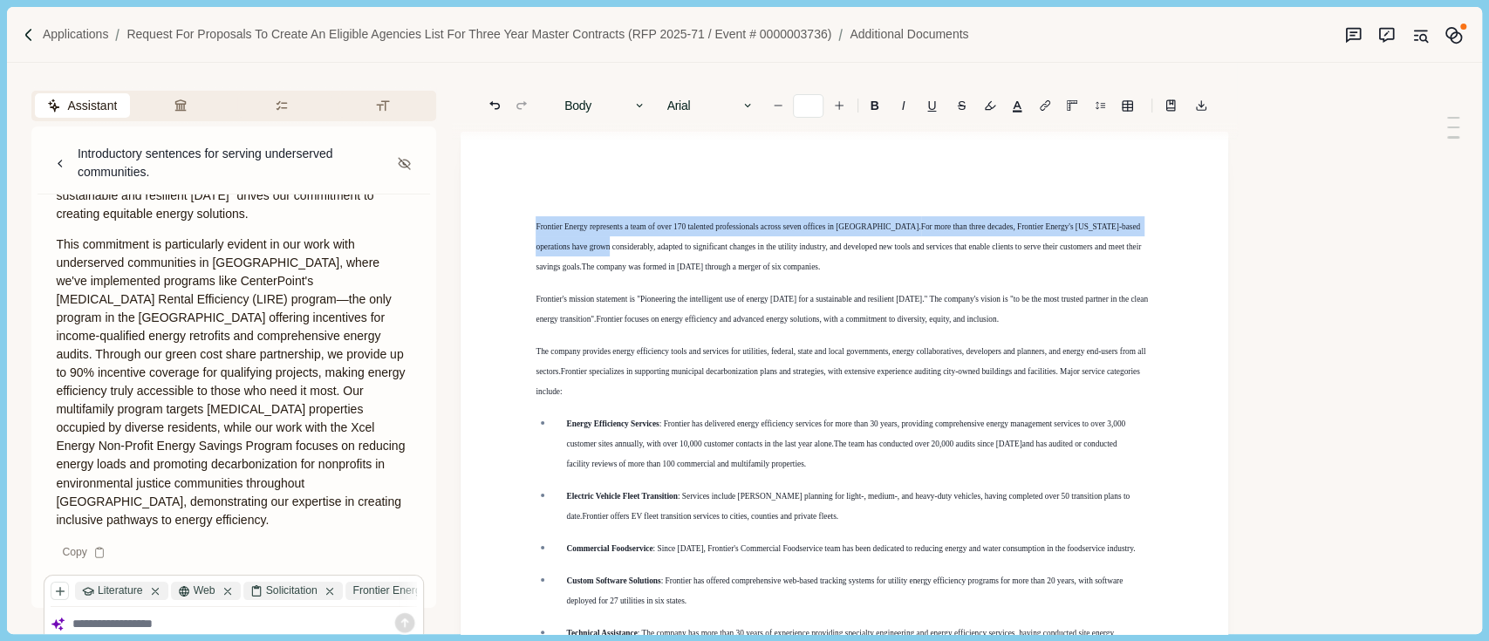
drag, startPoint x: 535, startPoint y: 228, endPoint x: 698, endPoint y: 318, distance: 186.3
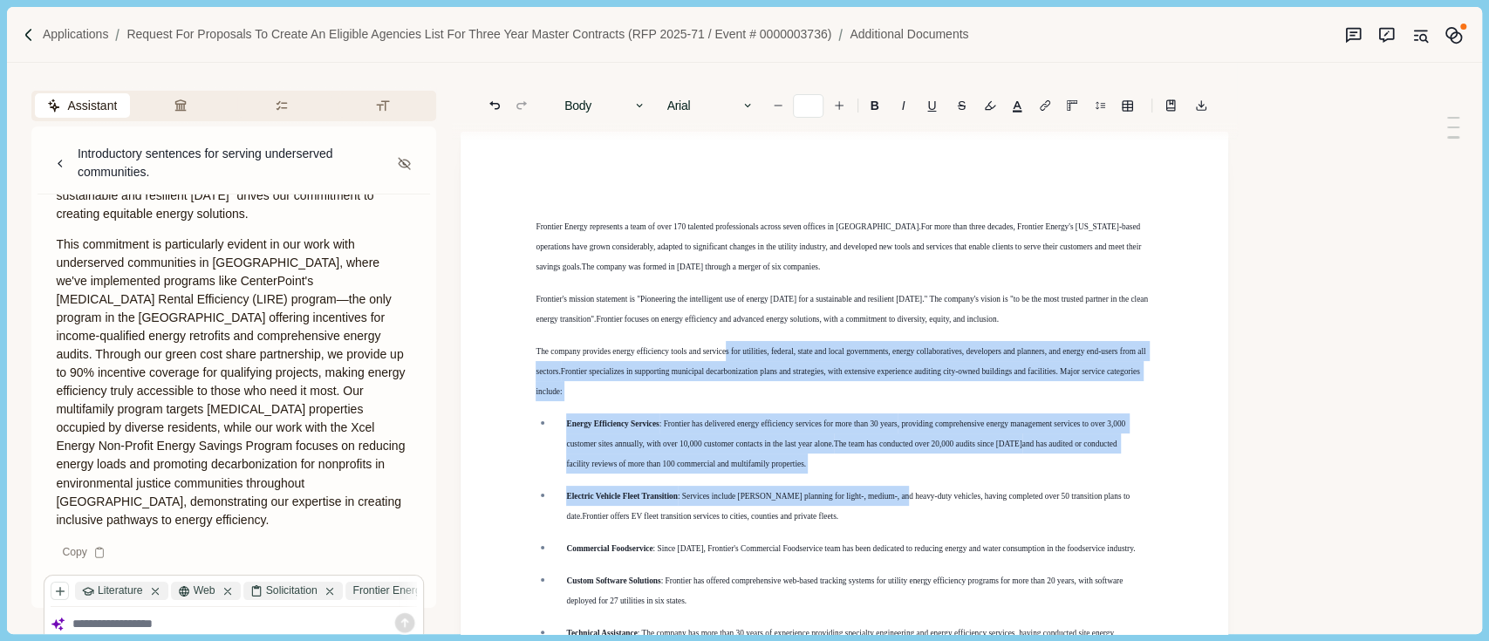
drag, startPoint x: 838, startPoint y: 432, endPoint x: 895, endPoint y: 500, distance: 89.1
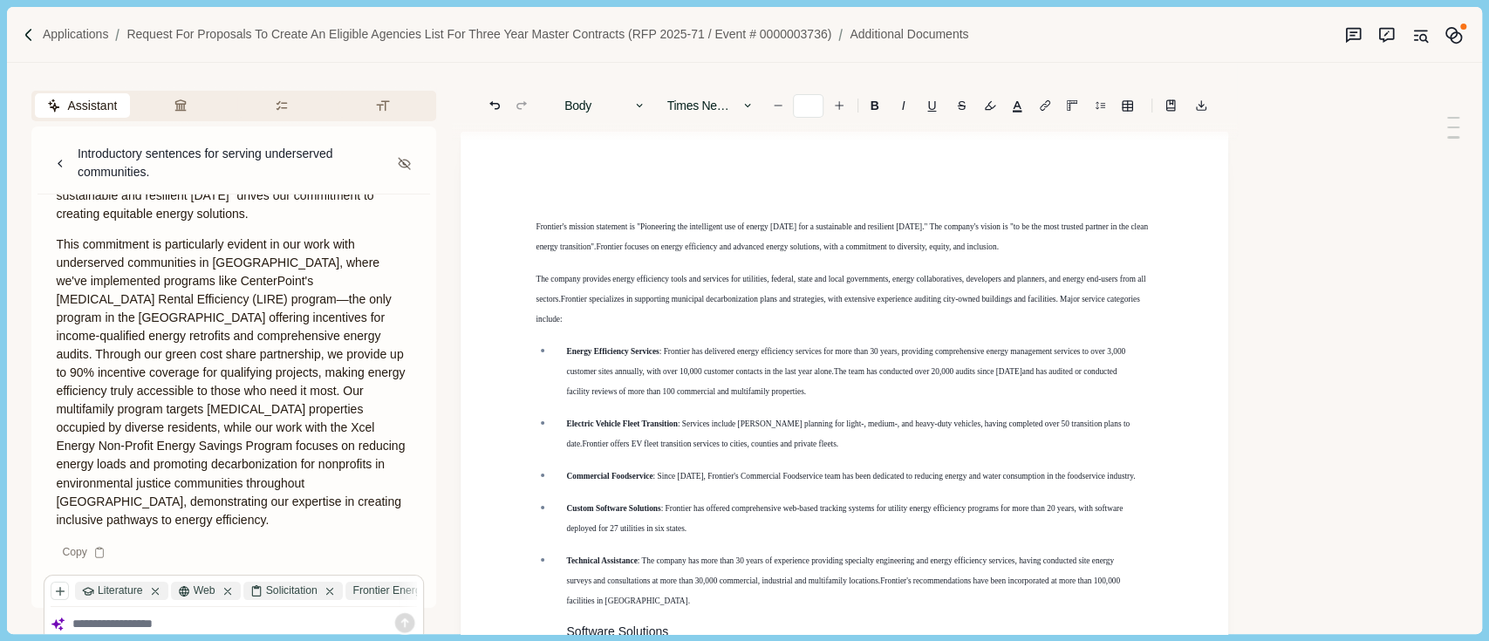
drag, startPoint x: 925, startPoint y: 440, endPoint x: 723, endPoint y: 283, distance: 255.5
click at [912, 426] on p "Electric Vehicle Fleet Transition : Services include [PERSON_NAME] planning for…" at bounding box center [853, 434] width 575 height 40
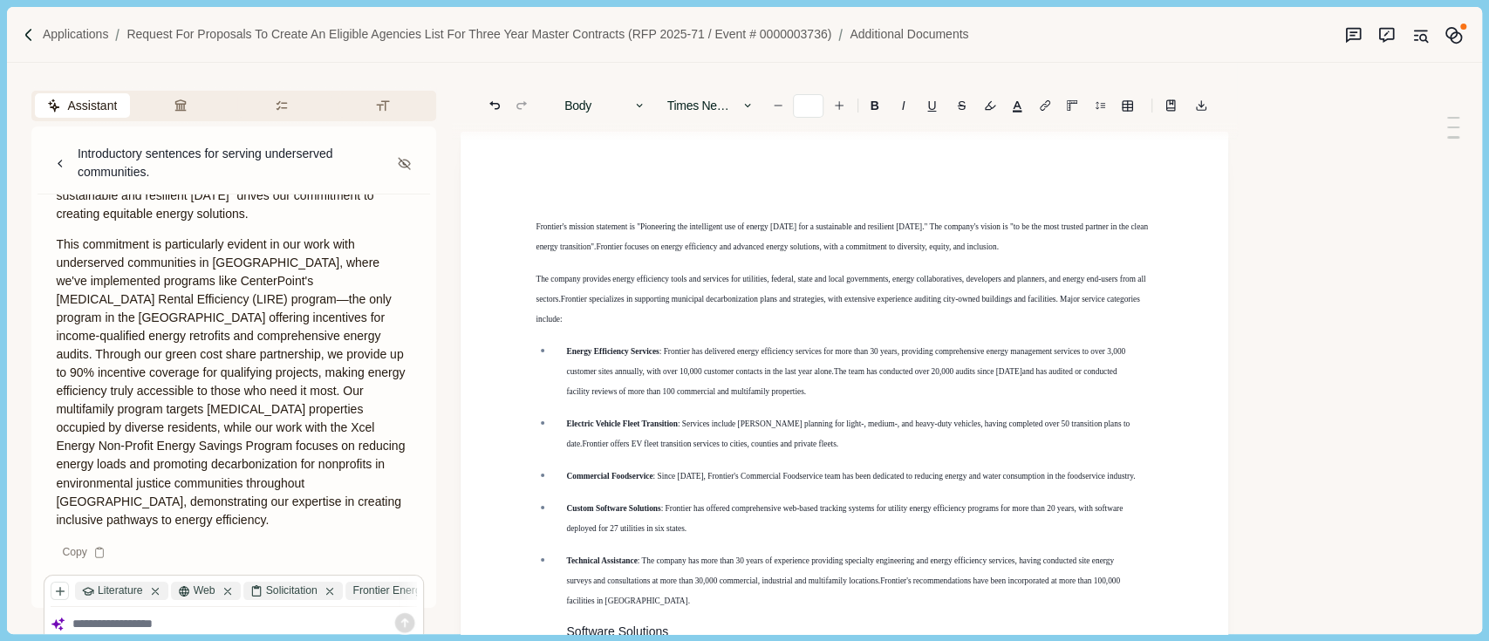
click at [863, 534] on p "Custom Software Solutions : Frontier has offered comprehensive web-based tracki…" at bounding box center [853, 518] width 575 height 40
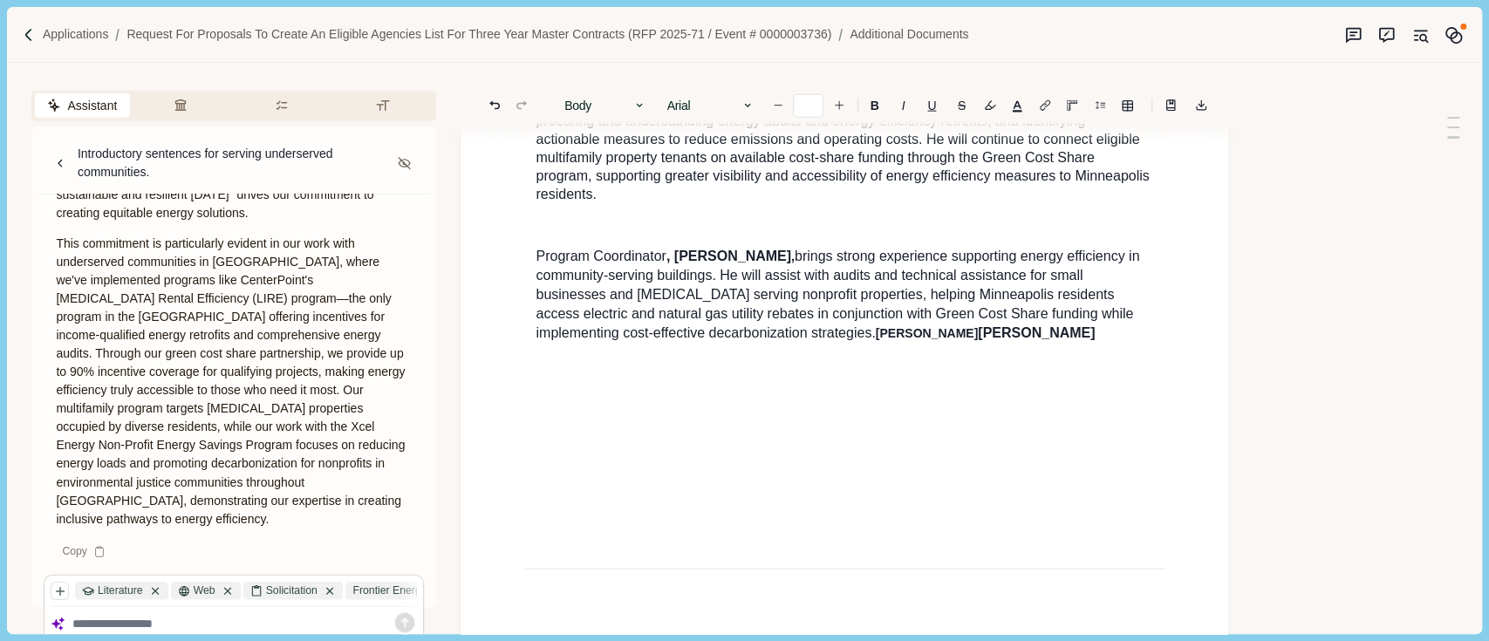
scroll to position [2866, 0]
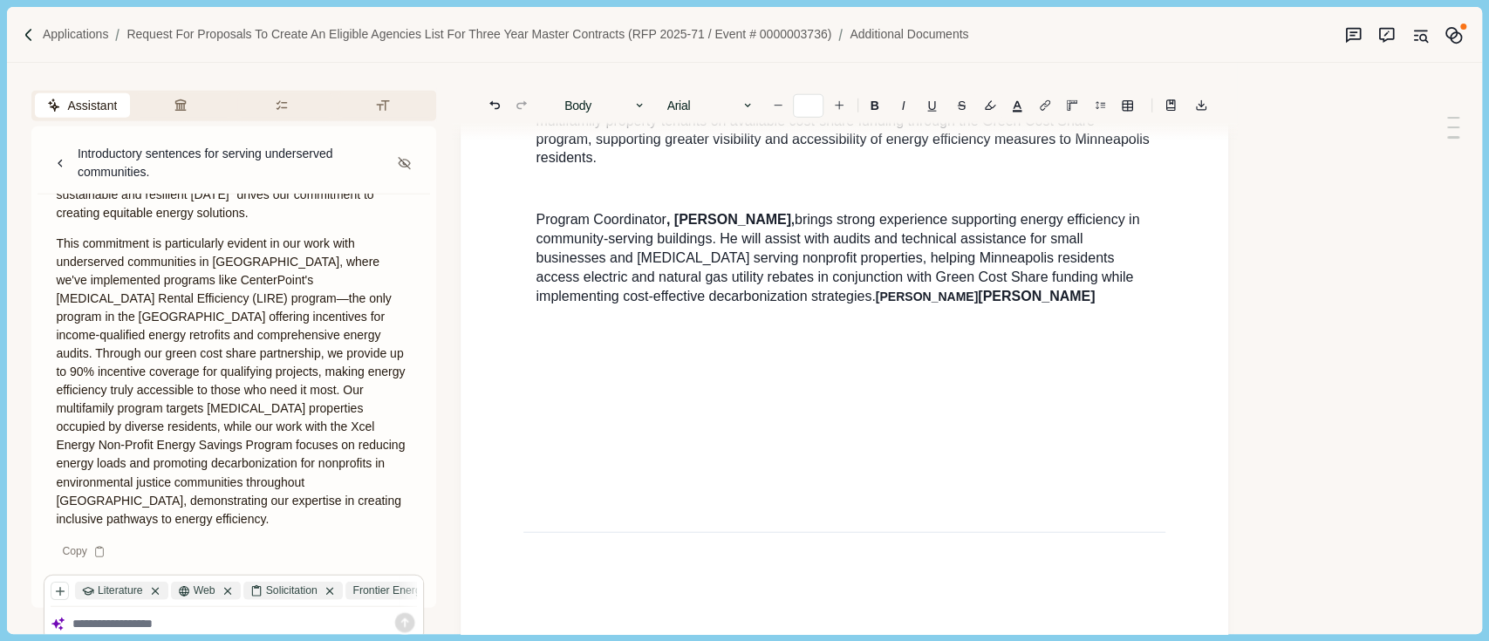
click at [978, 289] on span "[PERSON_NAME]" at bounding box center [1036, 296] width 117 height 15
type input "**"
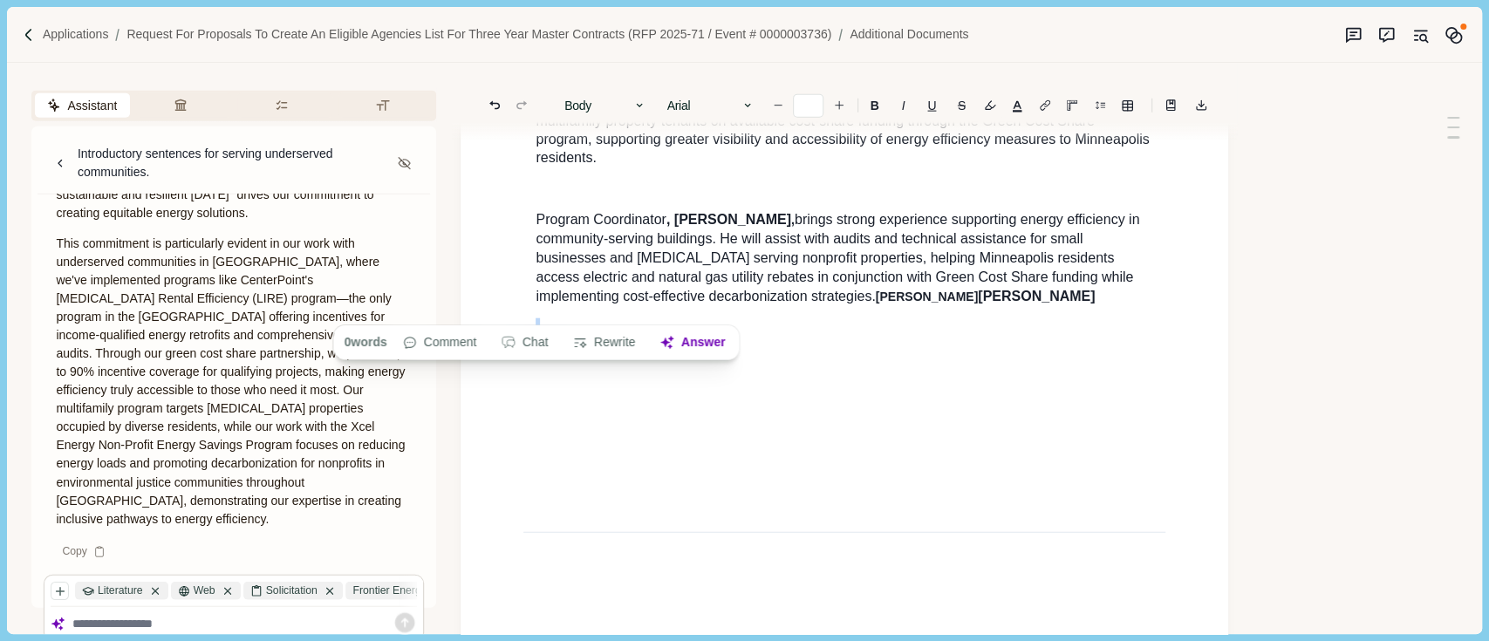
click at [893, 250] on p "Program Coordinator , [PERSON_NAME] , brings strong experience supporting energ…" at bounding box center [845, 258] width 618 height 96
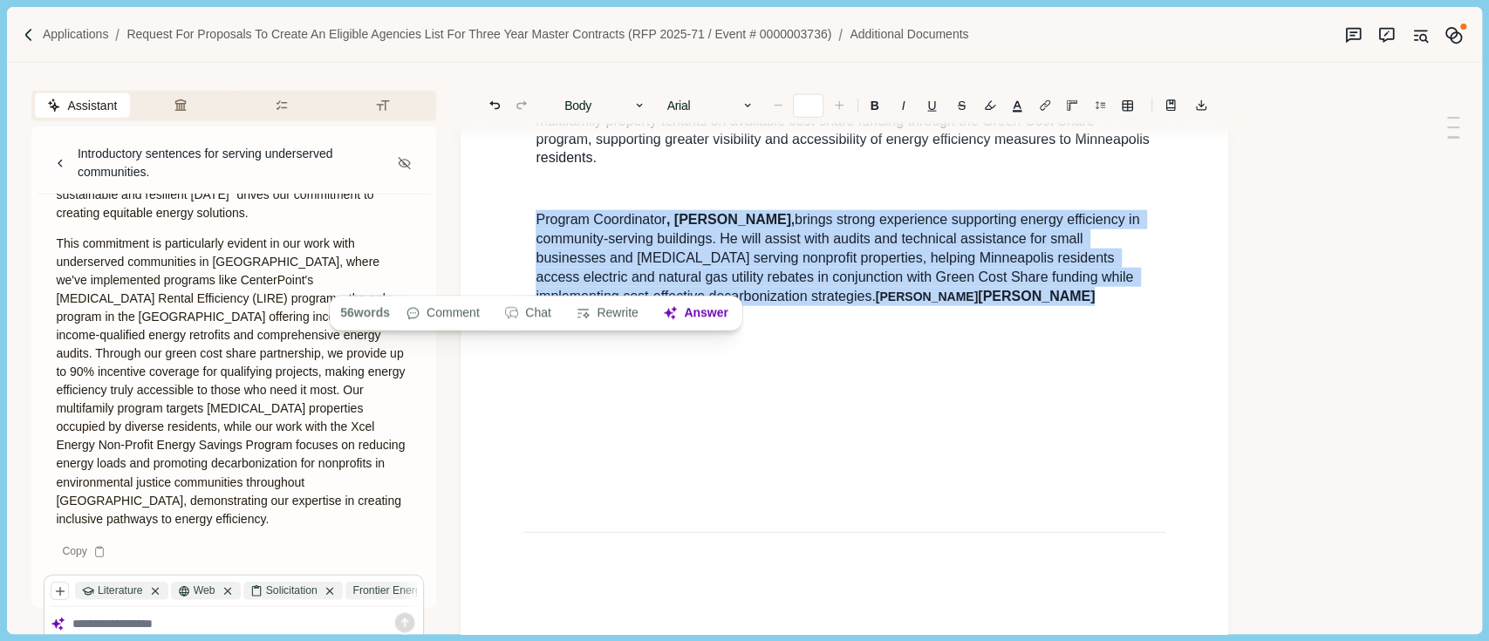
drag, startPoint x: 893, startPoint y: 250, endPoint x: 565, endPoint y: 175, distance: 336.5
click at [565, 210] on p "Program Coordinator , [PERSON_NAME] , brings strong experience supporting energ…" at bounding box center [845, 258] width 618 height 96
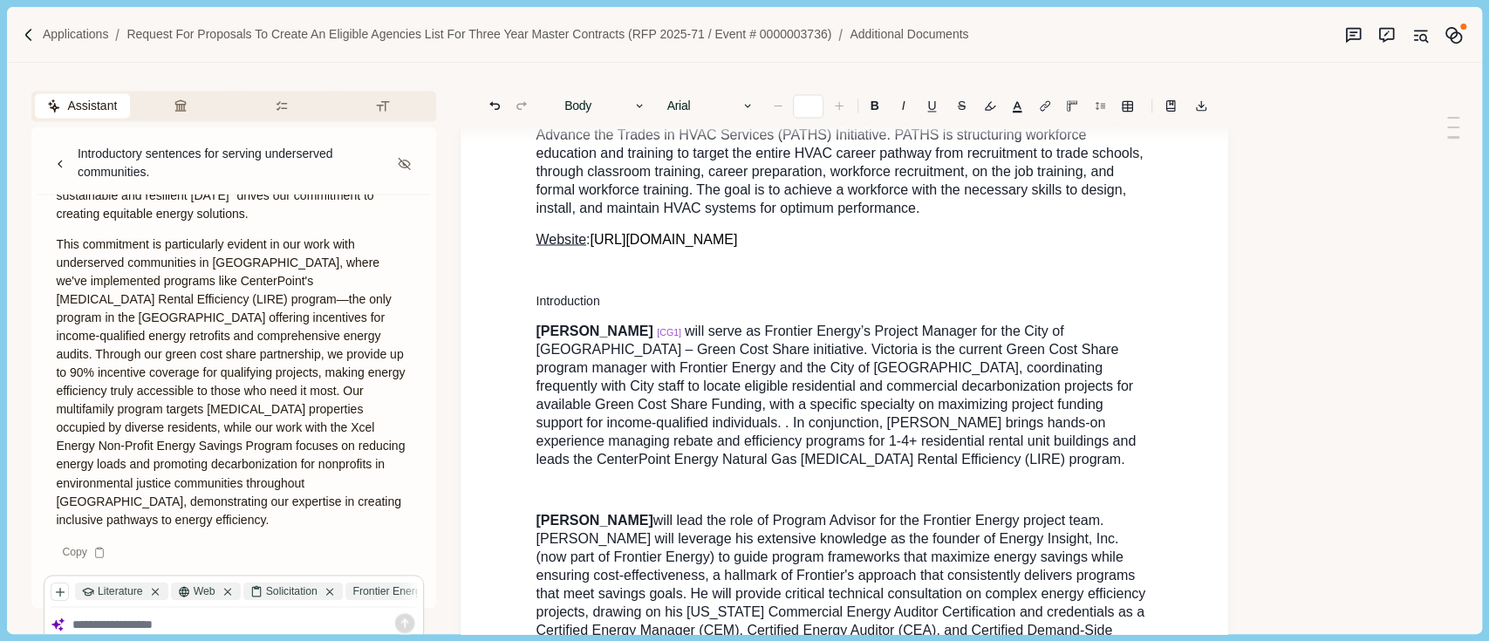
type input "**"
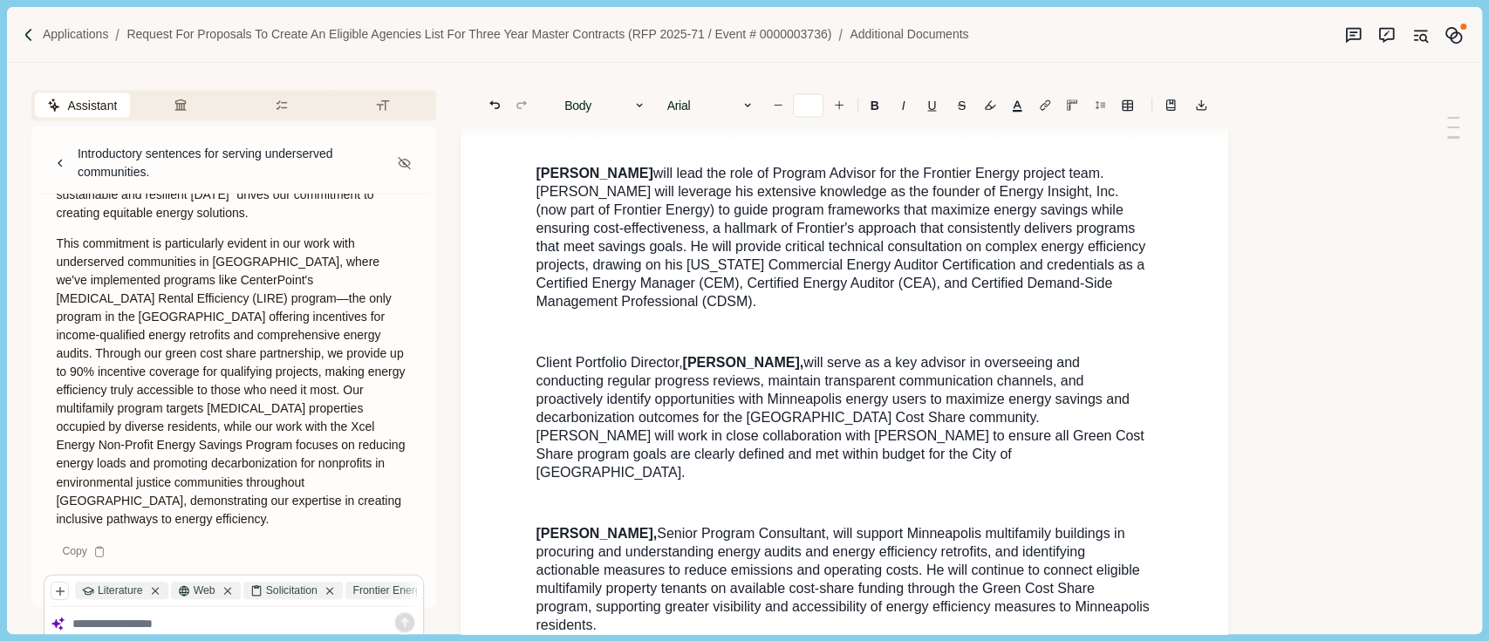
scroll to position [2401, 0]
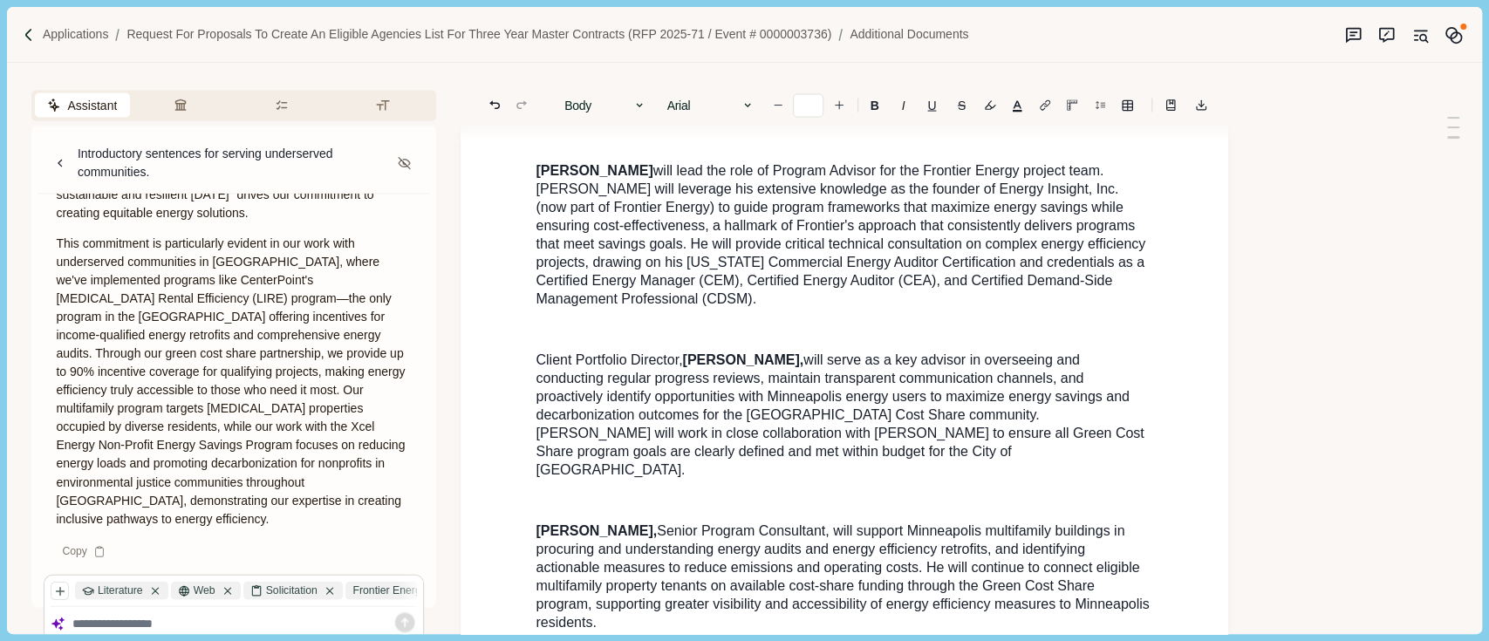
click at [701, 567] on span "multifamily buildings in procuring and understanding energy audits and energy e…" at bounding box center [845, 576] width 618 height 106
click at [674, 579] on p "[PERSON_NAME], Senior Program Consultant, will support Minneapolis multifamily …" at bounding box center [845, 578] width 618 height 110
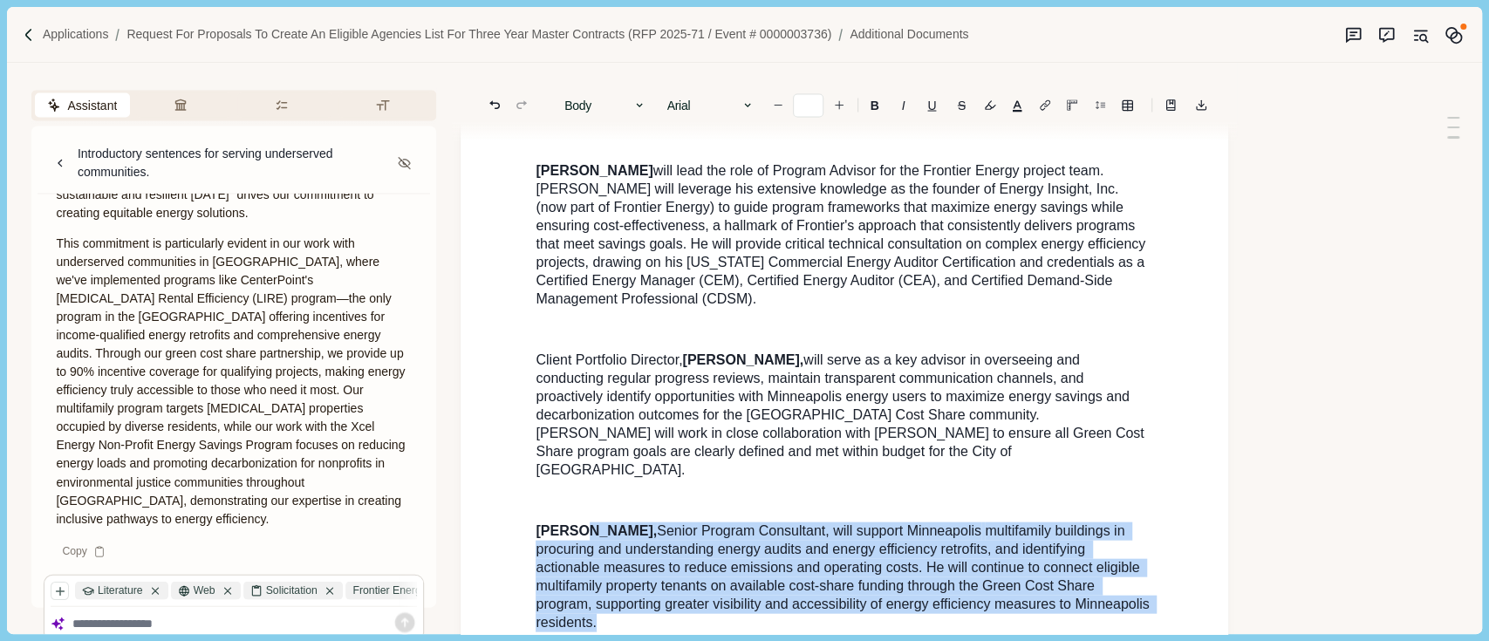
drag, startPoint x: 674, startPoint y: 579, endPoint x: 600, endPoint y: 423, distance: 172.5
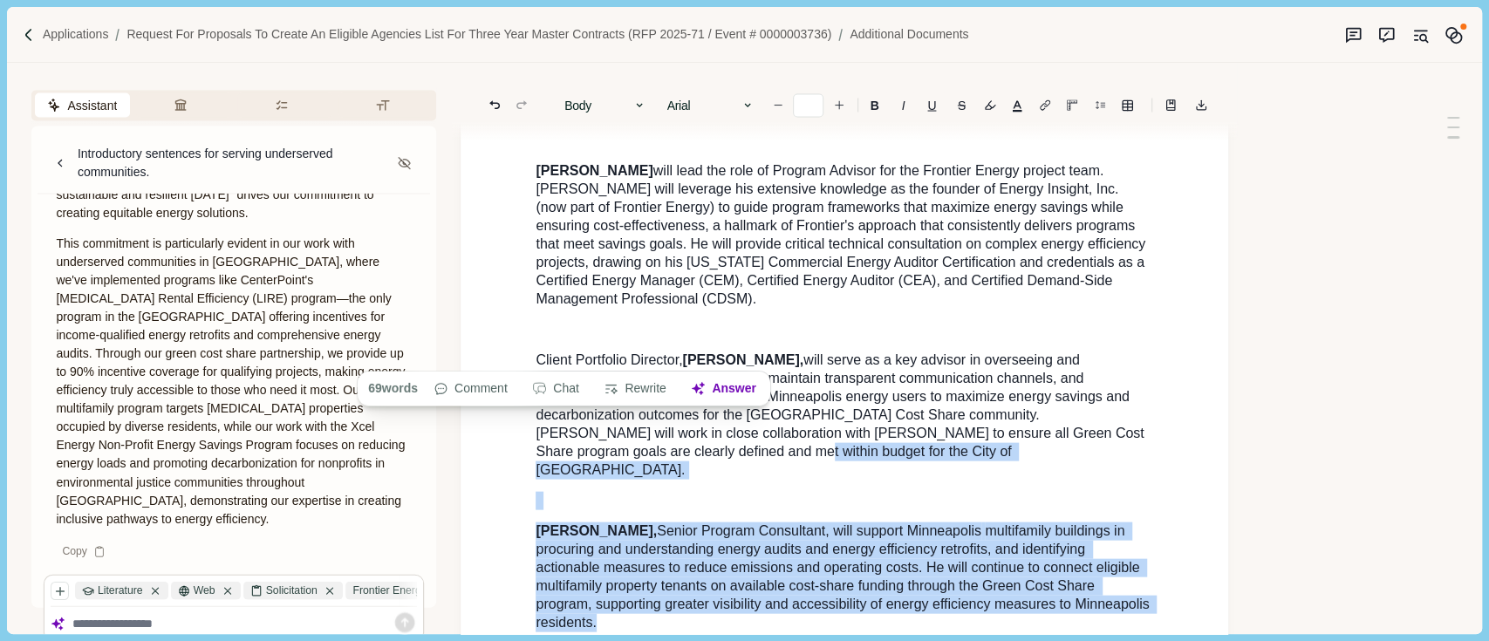
click at [562, 164] on span "will lead the role of Program Advisor for the Frontier Energy project team. [PE…" at bounding box center [842, 234] width 613 height 143
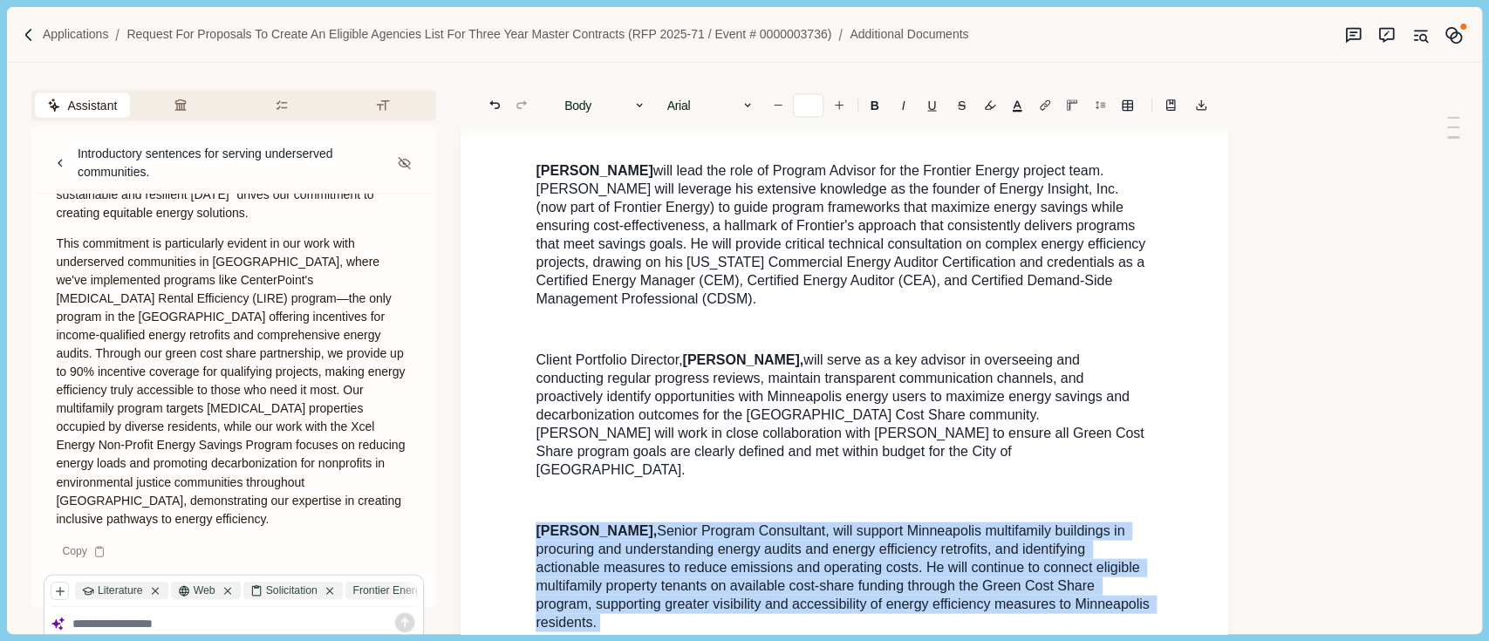
drag, startPoint x: 541, startPoint y: 491, endPoint x: 769, endPoint y: 613, distance: 258.4
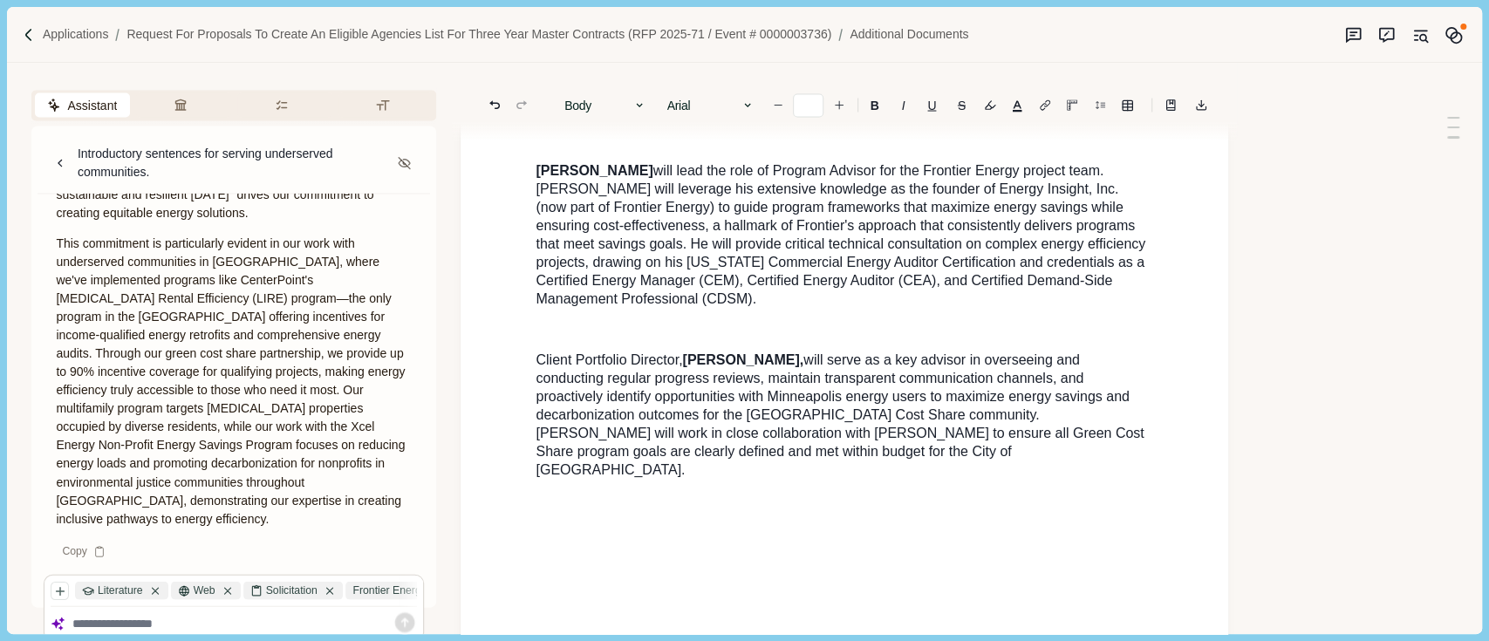
click at [917, 434] on p "Client Portfolio Director, [PERSON_NAME], will serve as a key advisor in overse…" at bounding box center [845, 416] width 618 height 128
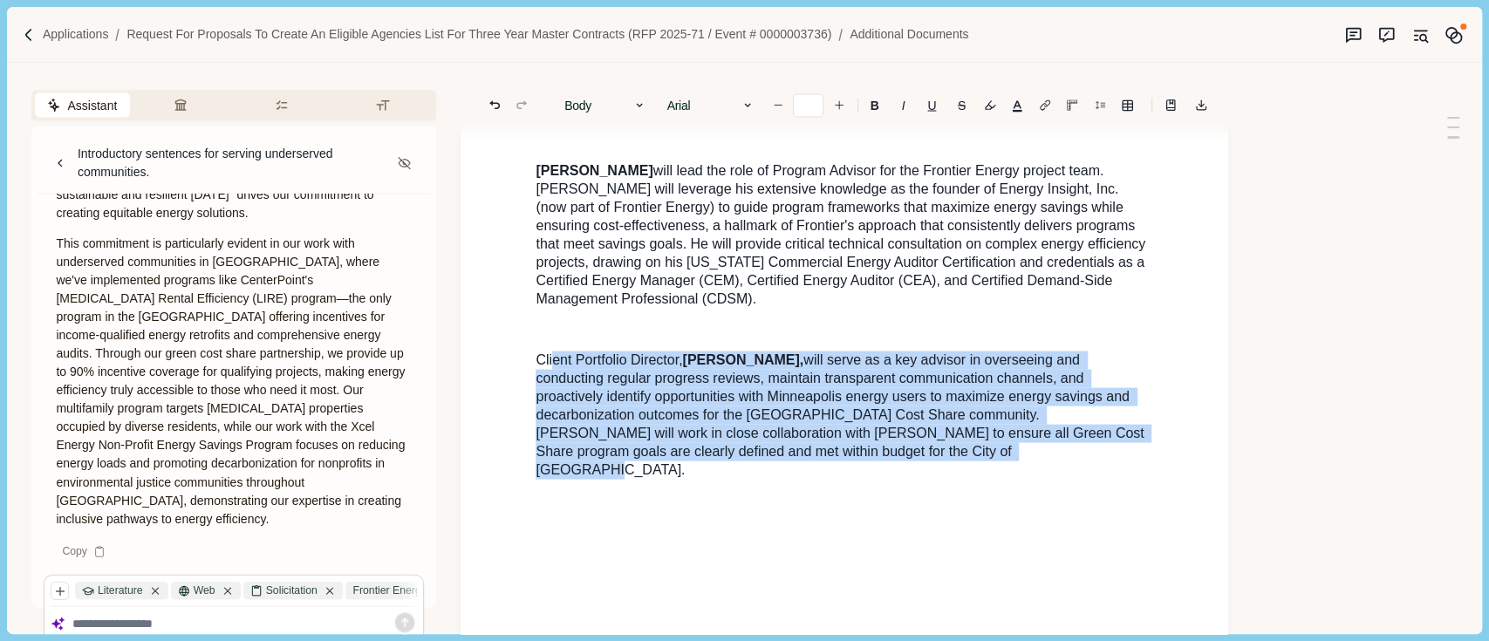
drag, startPoint x: 969, startPoint y: 429, endPoint x: 1005, endPoint y: 436, distance: 36.4
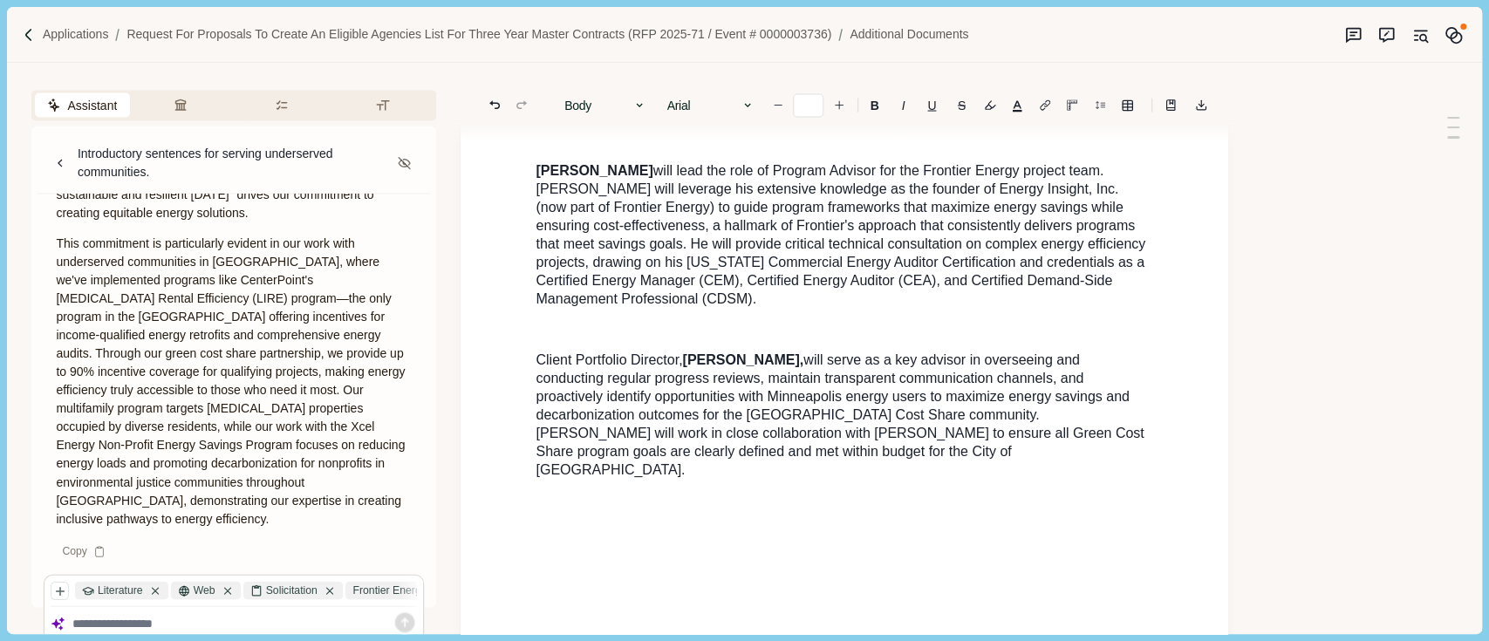
drag, startPoint x: 893, startPoint y: 436, endPoint x: 868, endPoint y: 431, distance: 25.0
click at [568, 352] on span "Client Portfolio Director," at bounding box center [609, 359] width 147 height 15
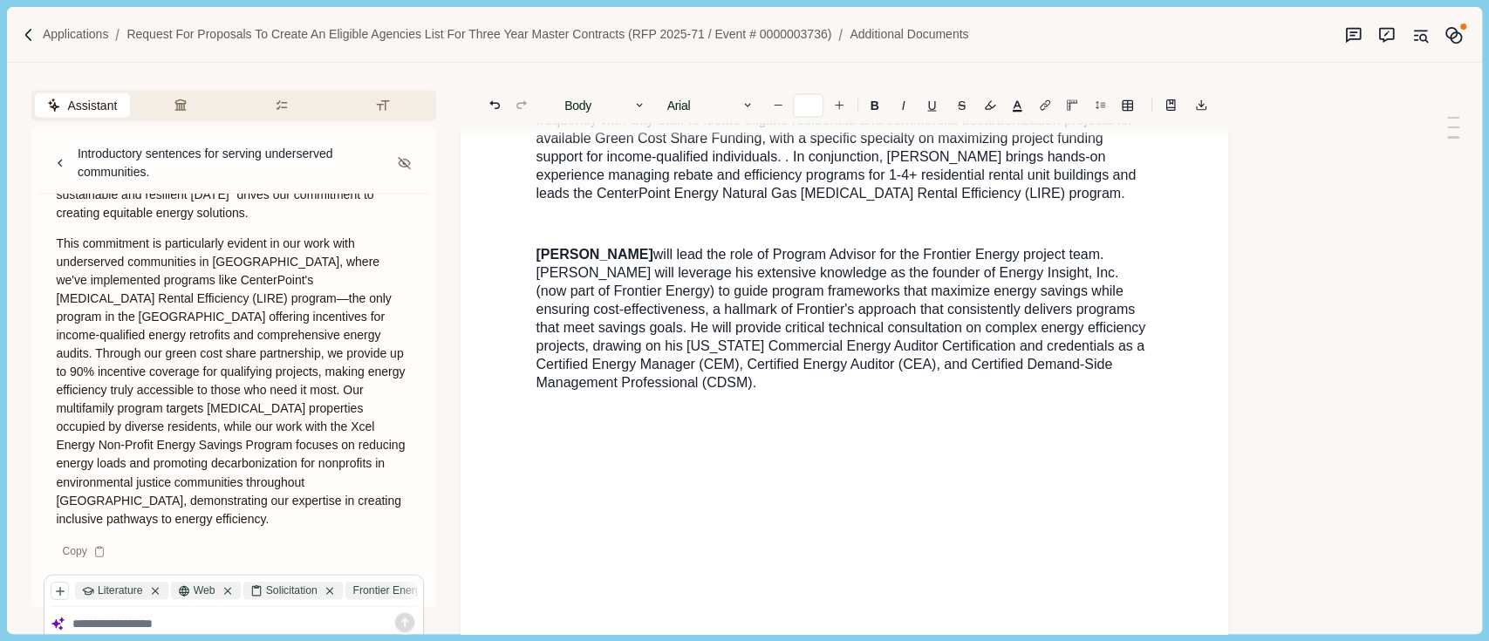
scroll to position [2168, 0]
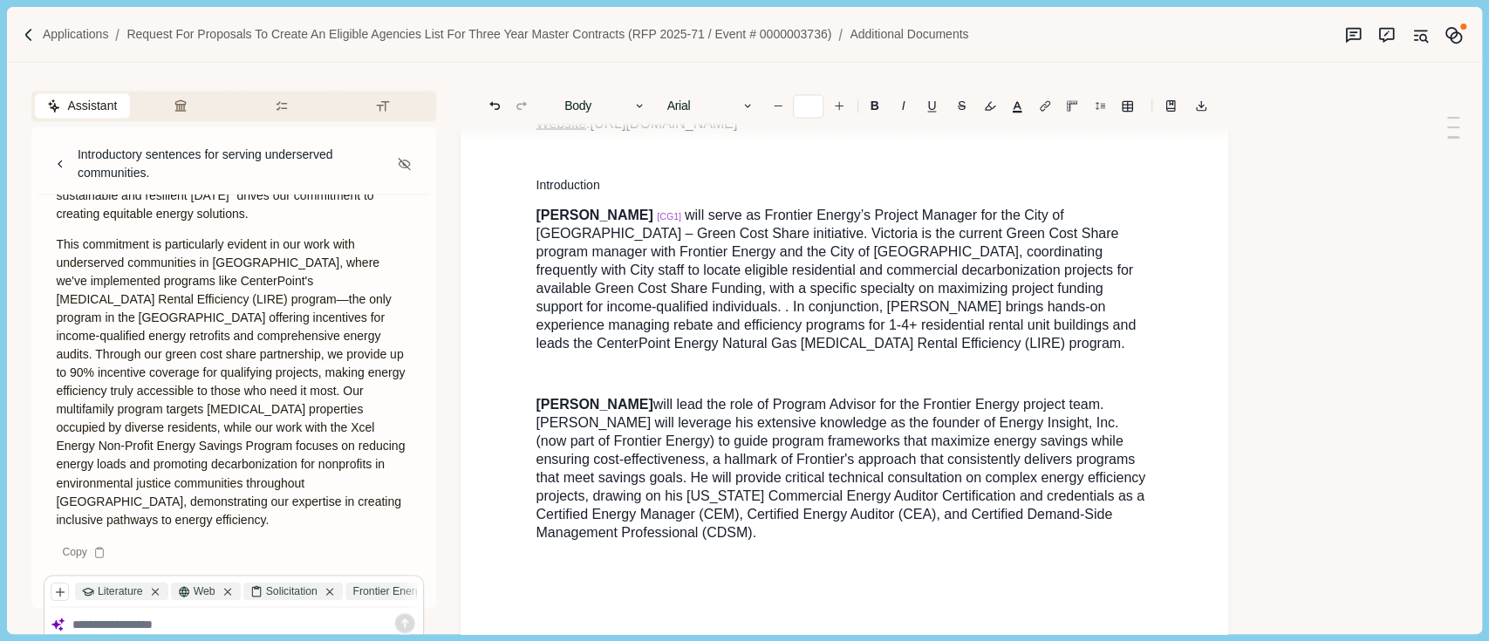
click at [537, 396] on span "[PERSON_NAME]" at bounding box center [594, 403] width 117 height 15
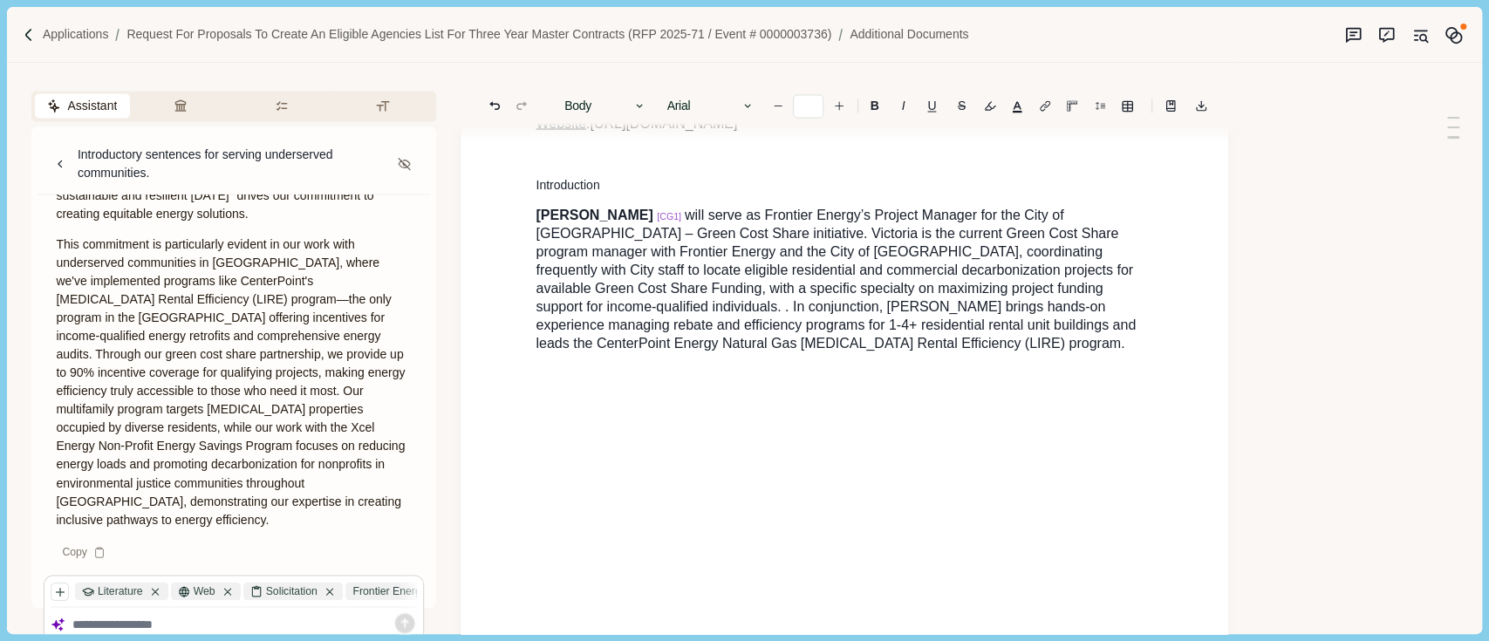
scroll to position [1935, 0]
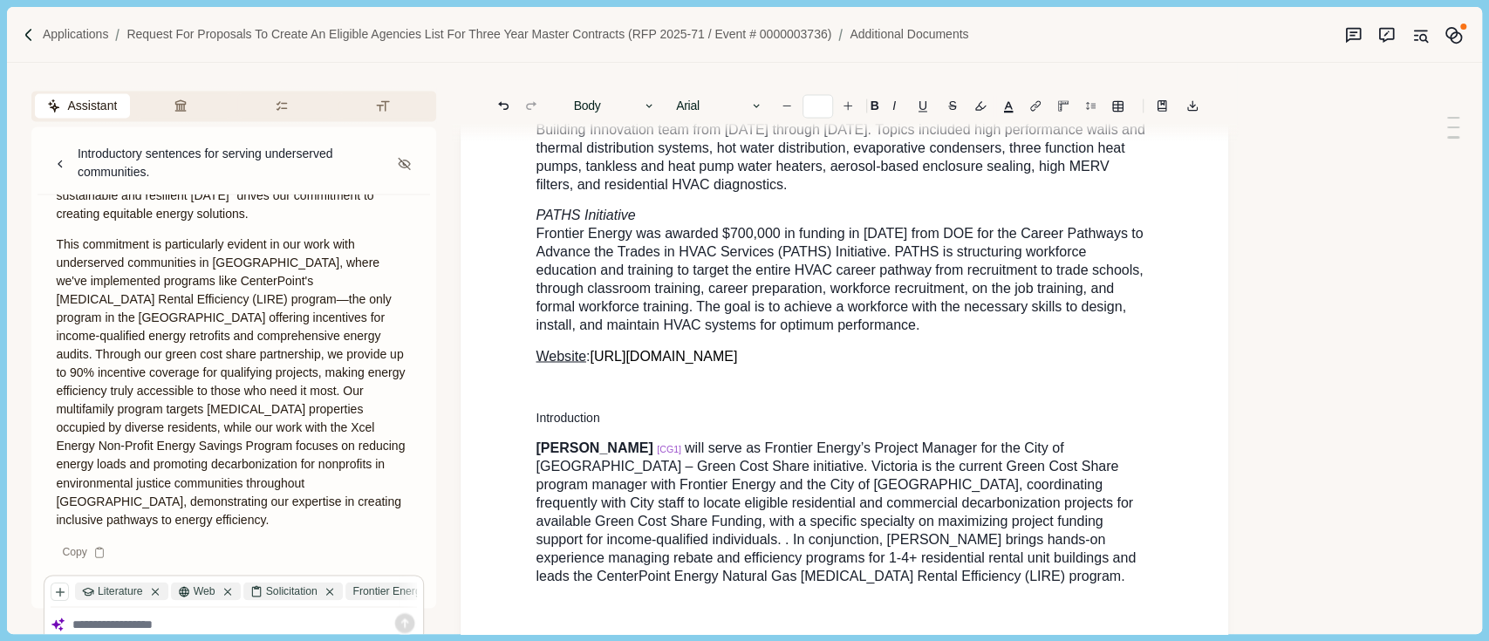
click at [747, 547] on p "[PERSON_NAME] [CG1] will serve as Frontier Energy’s Project Manager for the Cit…" at bounding box center [845, 512] width 618 height 147
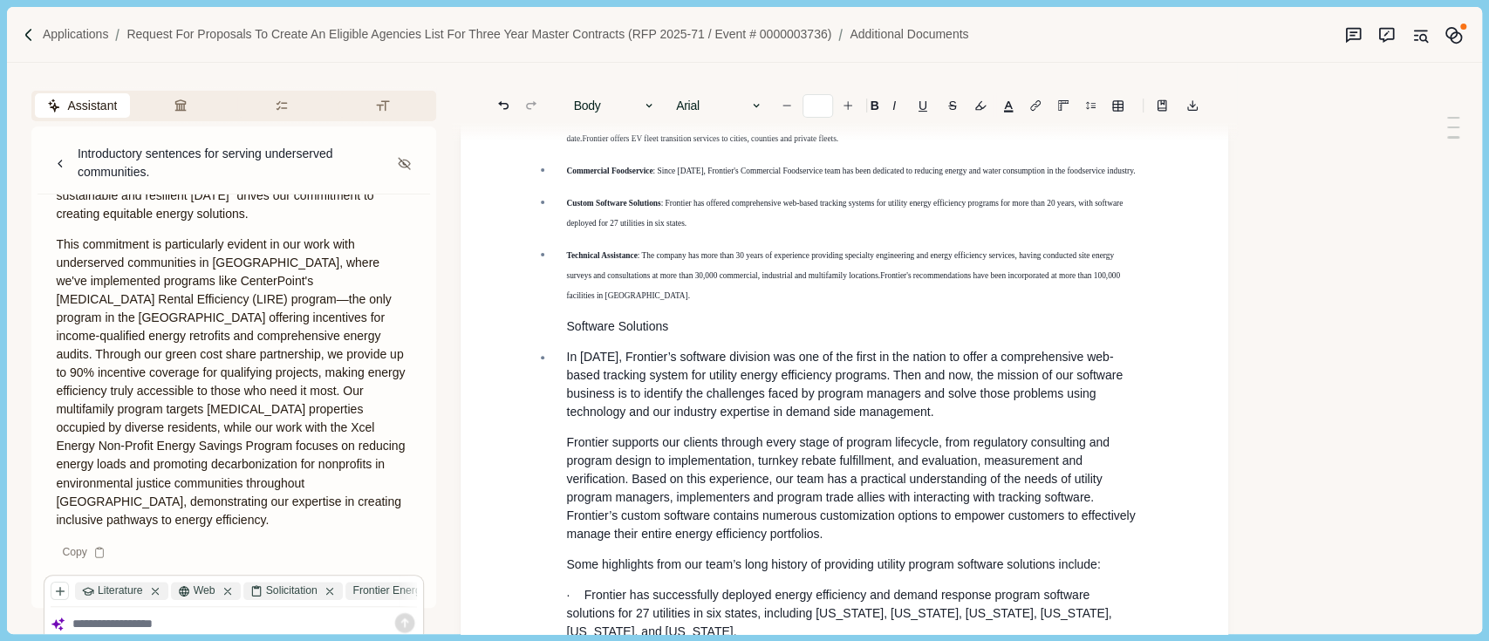
scroll to position [0, 0]
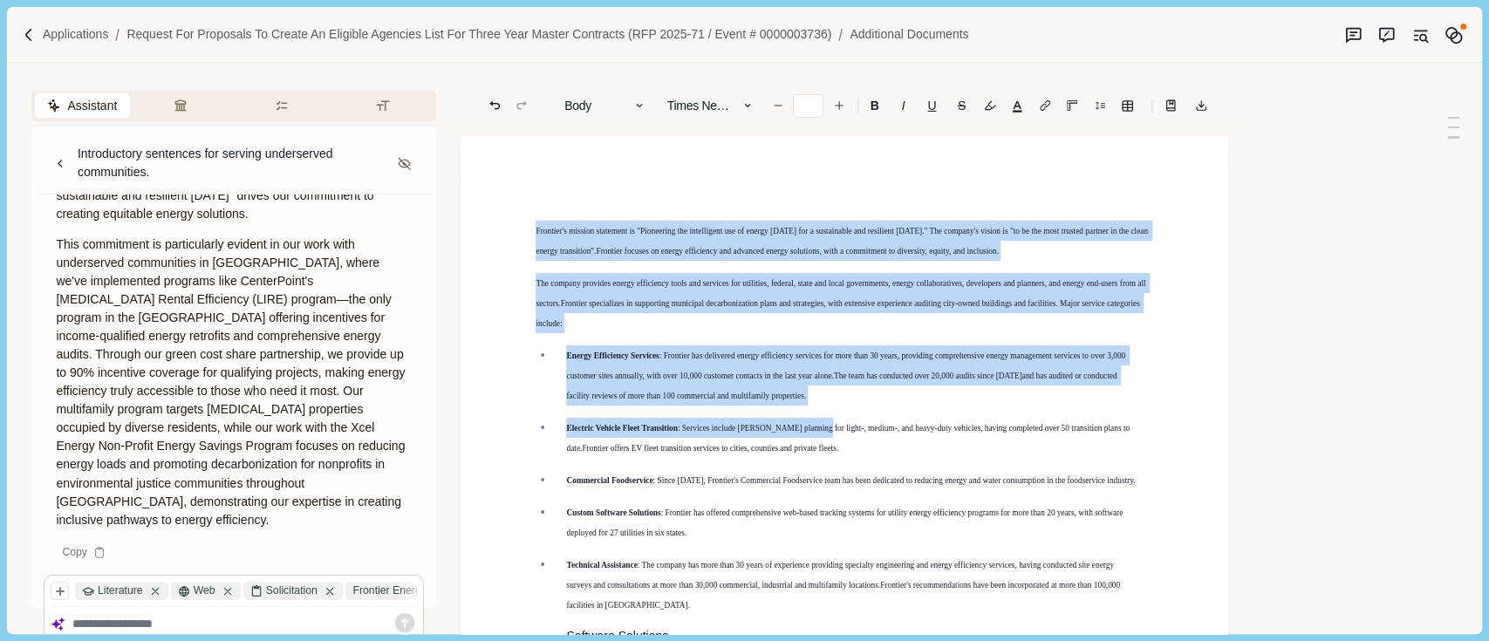
drag, startPoint x: 528, startPoint y: 228, endPoint x: 886, endPoint y: 506, distance: 453.9
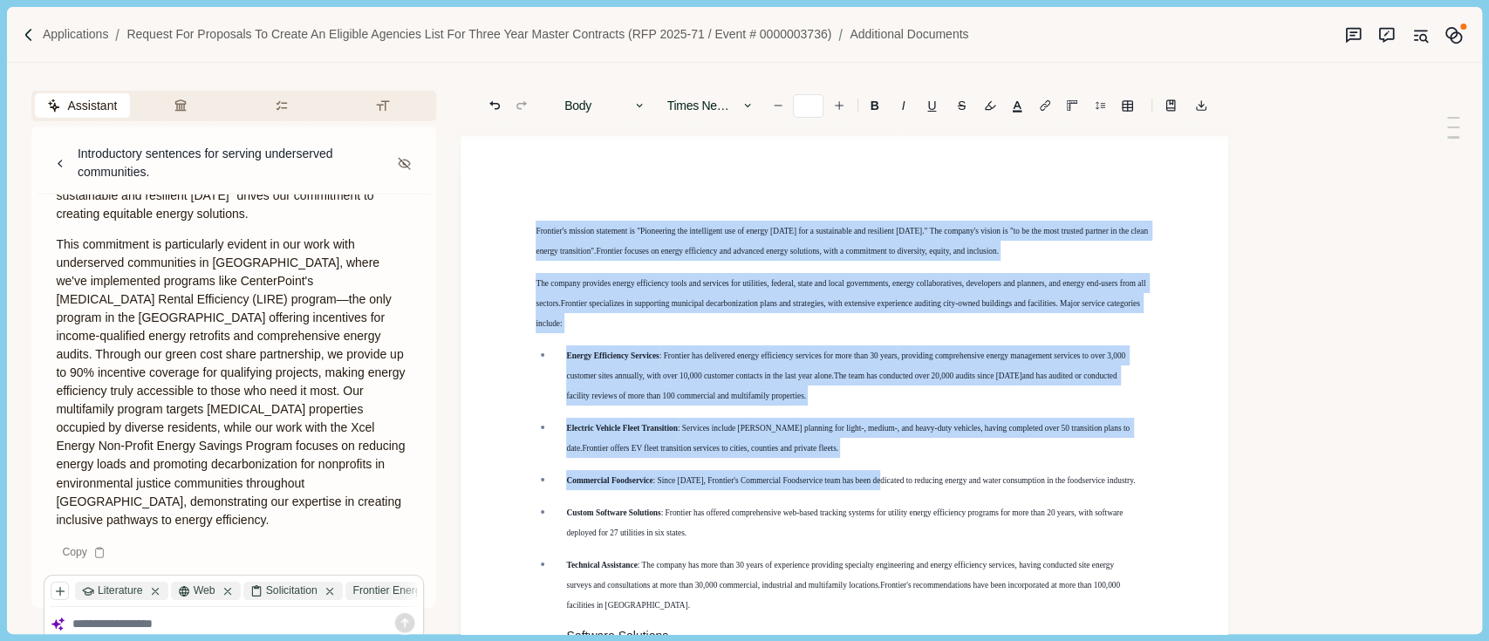
drag, startPoint x: 544, startPoint y: 219, endPoint x: 530, endPoint y: 229, distance: 17.4
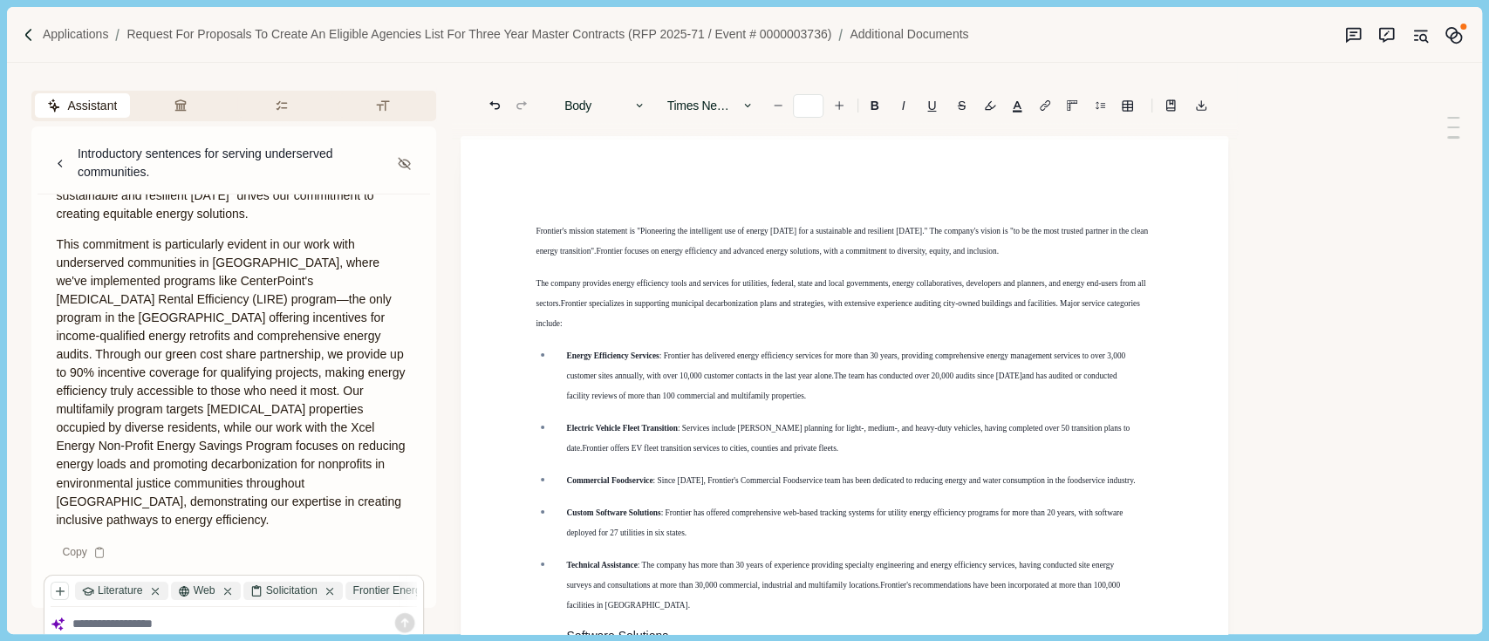
click at [538, 228] on span "Frontier's mission statement is "Pioneering the intelligent use of energy [DATE…" at bounding box center [843, 241] width 614 height 29
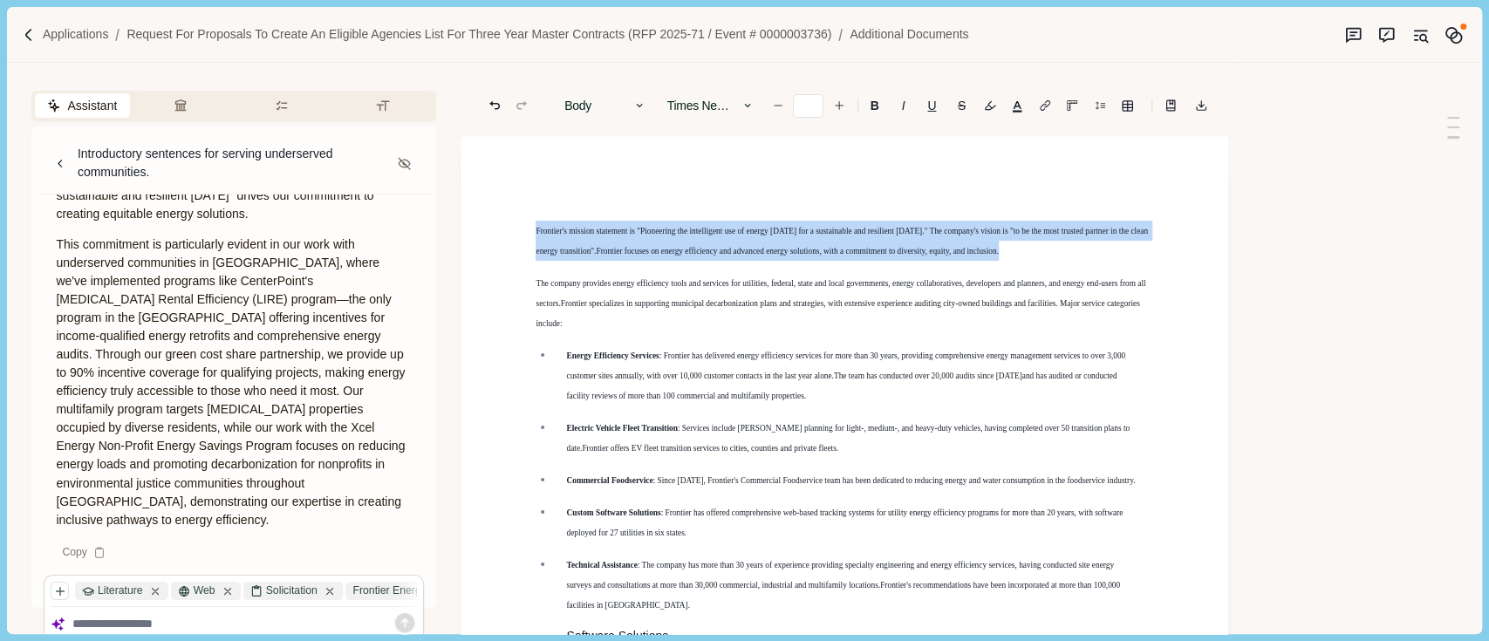
click at [538, 228] on span "Frontier's mission statement is "Pioneering the intelligent use of energy [DATE…" at bounding box center [843, 241] width 614 height 29
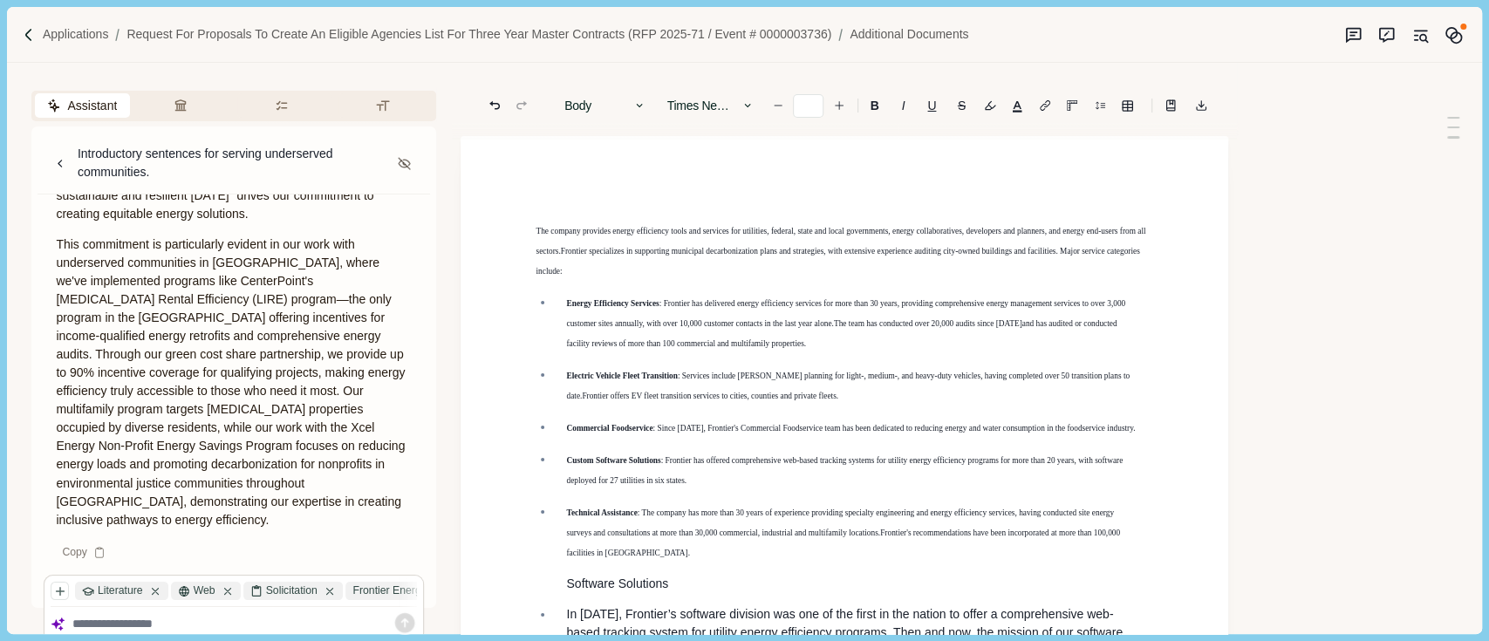
click at [538, 228] on span "The company provides energy efficiency tools and services for utilities, federa…" at bounding box center [842, 241] width 612 height 29
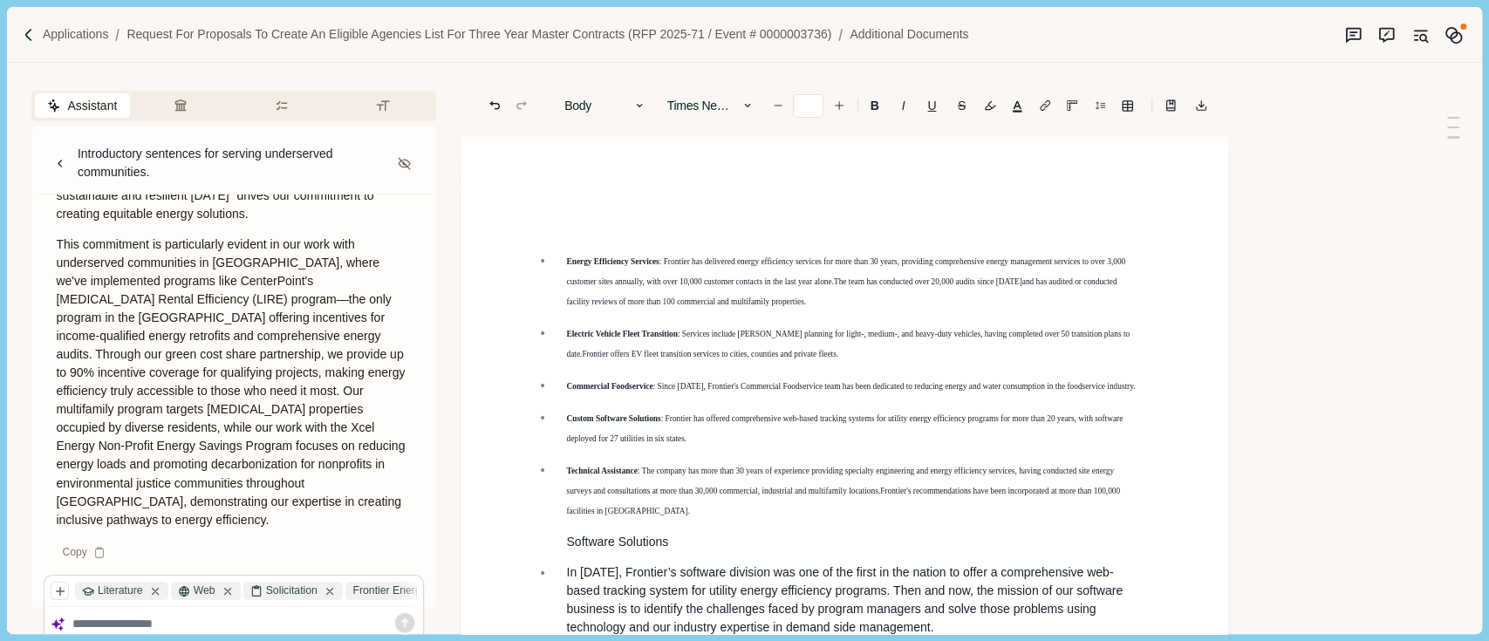
click at [558, 271] on li "Energy Efficiency Services : Frontier has delivered energy efficiency services …" at bounding box center [853, 281] width 599 height 60
click at [557, 270] on li "Energy Efficiency Services : Frontier has delivered energy efficiency services …" at bounding box center [853, 281] width 599 height 60
click at [564, 264] on li "Energy Efficiency Services : Frontier has delivered energy efficiency services …" at bounding box center [853, 281] width 599 height 60
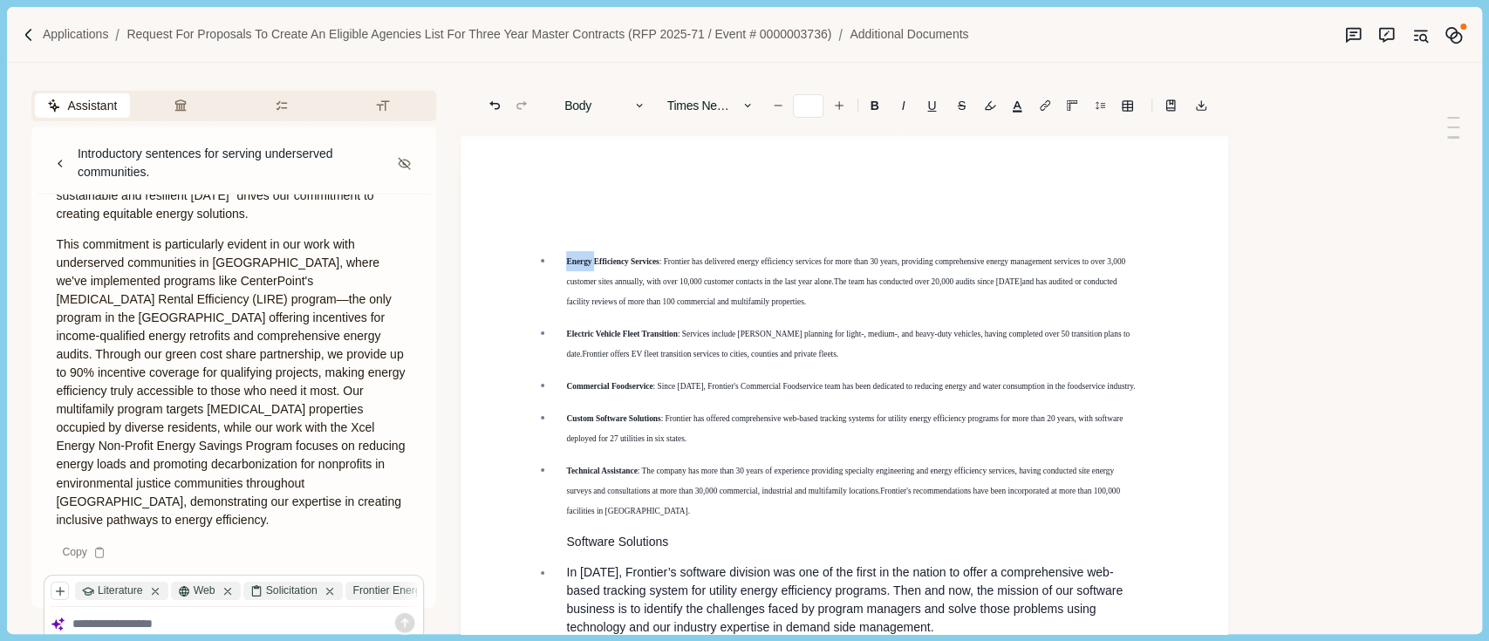
click at [564, 264] on li "Energy Efficiency Services : Frontier has delivered energy efficiency services …" at bounding box center [853, 281] width 599 height 60
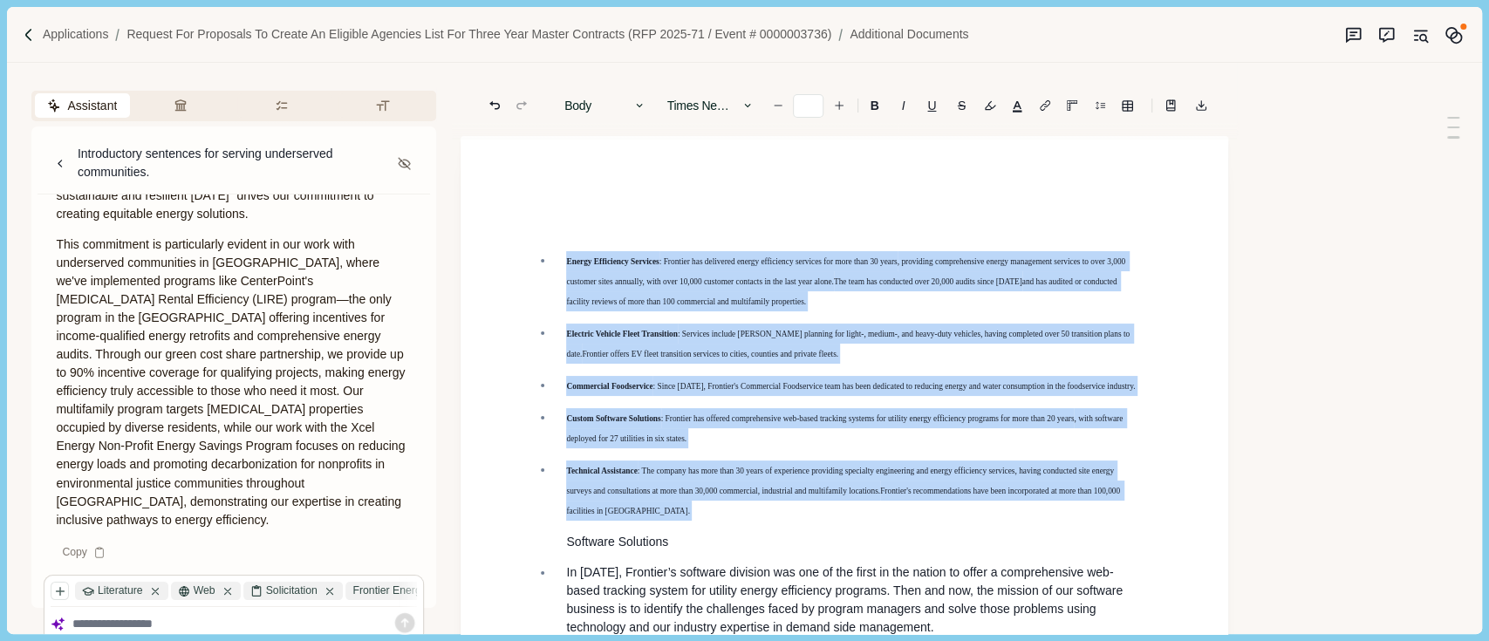
drag, startPoint x: 564, startPoint y: 264, endPoint x: 937, endPoint y: 475, distance: 429.0
click at [937, 475] on ul "Energy Efficiency Services : Frontier has delivered energy efficiency services …" at bounding box center [838, 602] width 630 height 703
click at [937, 475] on span ": The company has more than 30 years of experience providing specialty engineer…" at bounding box center [841, 481] width 550 height 29
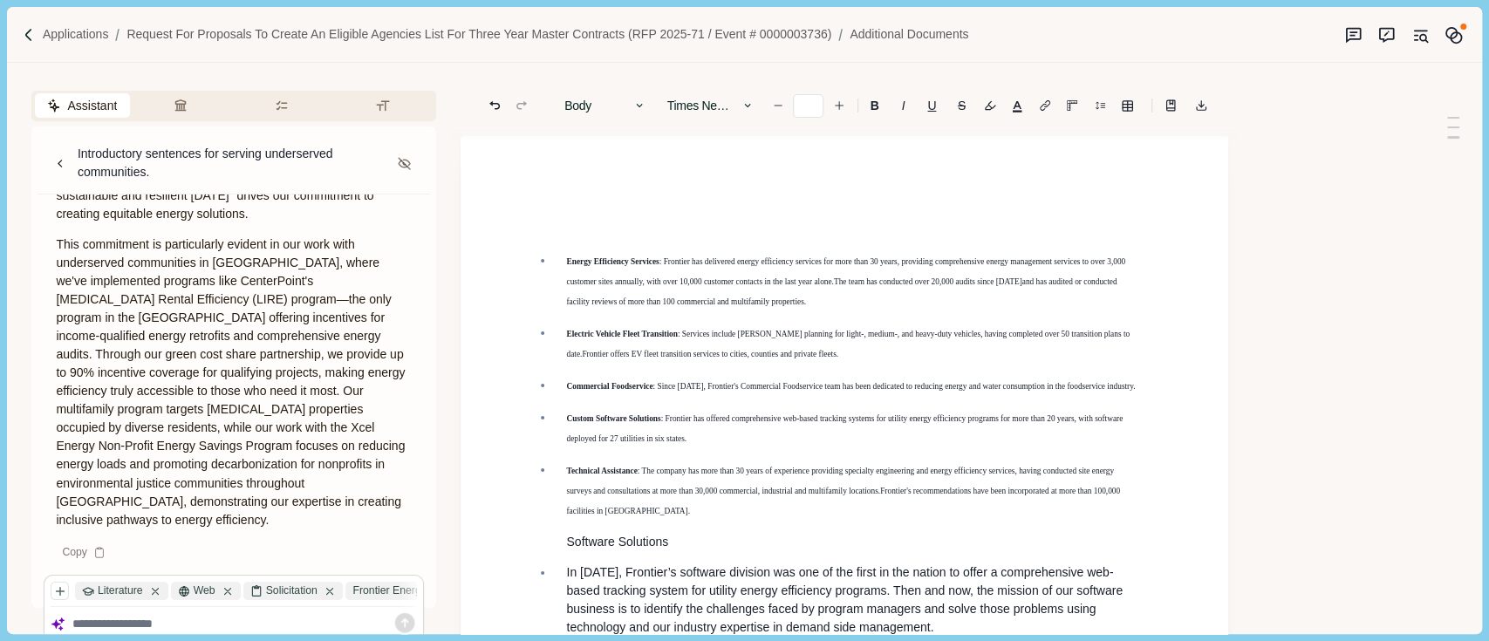
click at [679, 534] on li "Technical Assistance : The company has more than 30 years of experience providi…" at bounding box center [853, 506] width 599 height 91
drag, startPoint x: 670, startPoint y: 548, endPoint x: 597, endPoint y: 468, distance: 108.7
click at [665, 544] on p "Software Solutions" at bounding box center [853, 542] width 575 height 18
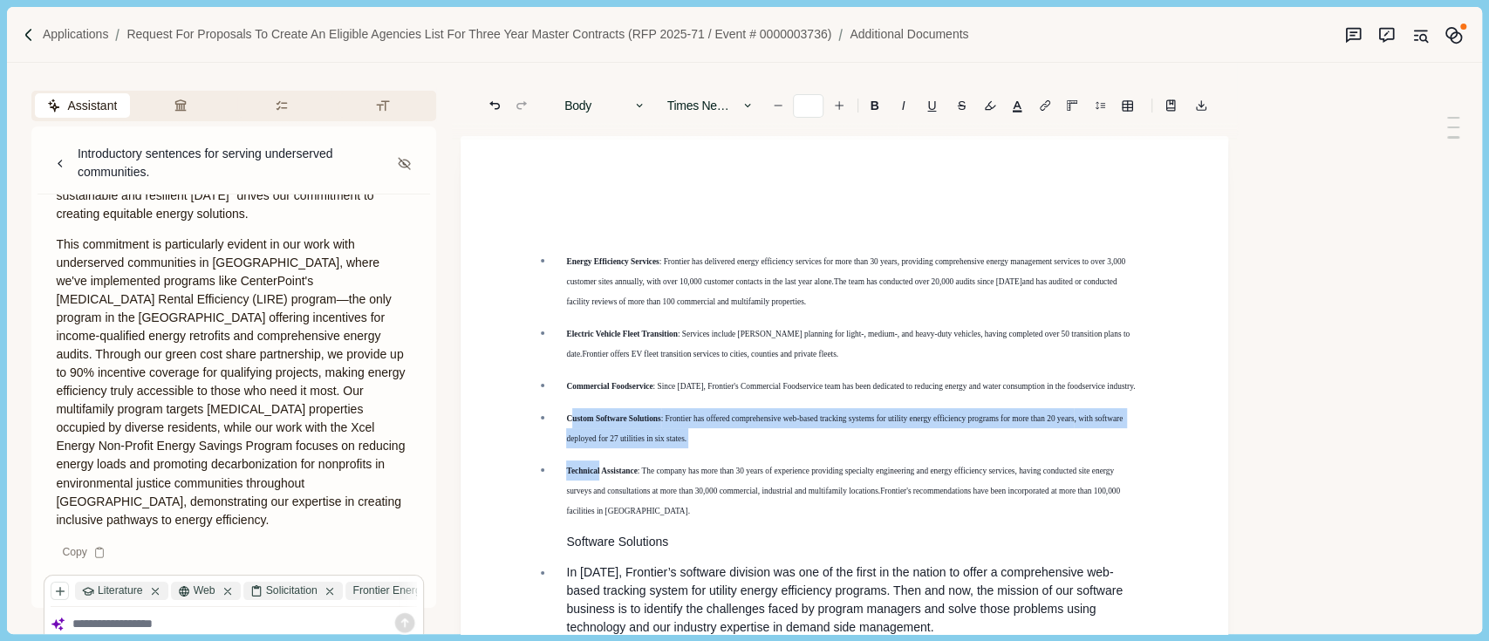
drag, startPoint x: 597, startPoint y: 468, endPoint x: 558, endPoint y: 357, distance: 117.3
click at [563, 377] on ul "Energy Efficiency Services : Frontier has delivered energy efficiency services …" at bounding box center [838, 602] width 630 height 703
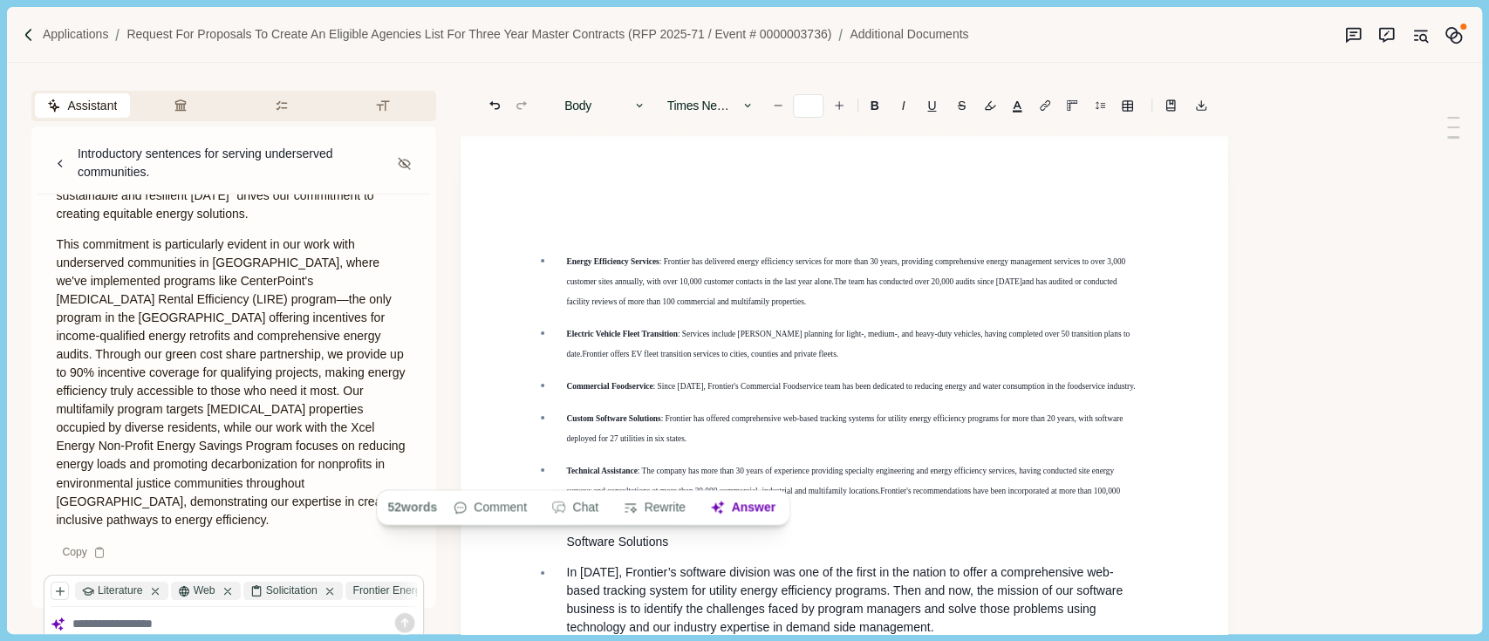
click at [554, 264] on li "Energy Efficiency Services : Frontier has delivered energy efficiency services …" at bounding box center [853, 281] width 599 height 60
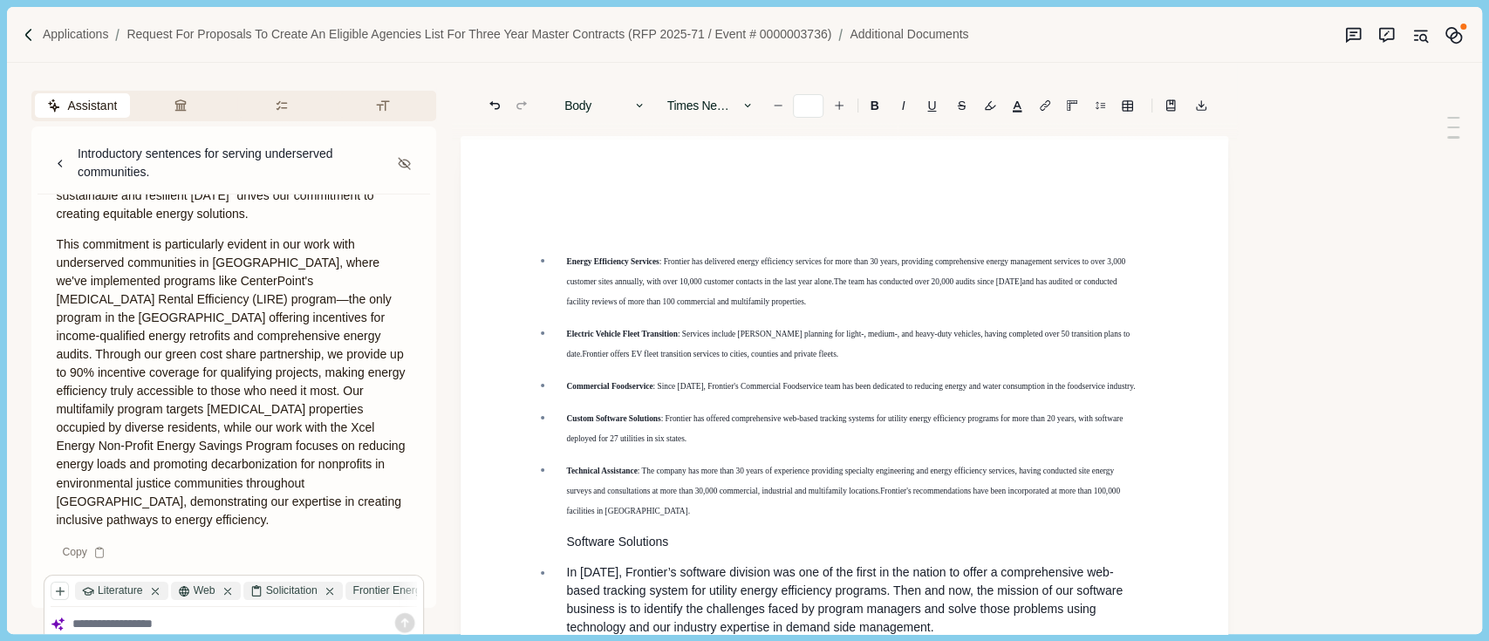
click at [557, 274] on li "Energy Efficiency Services : Frontier has delivered energy efficiency services …" at bounding box center [853, 281] width 599 height 60
click at [566, 258] on span "Energy Efficiency Services" at bounding box center [612, 261] width 92 height 9
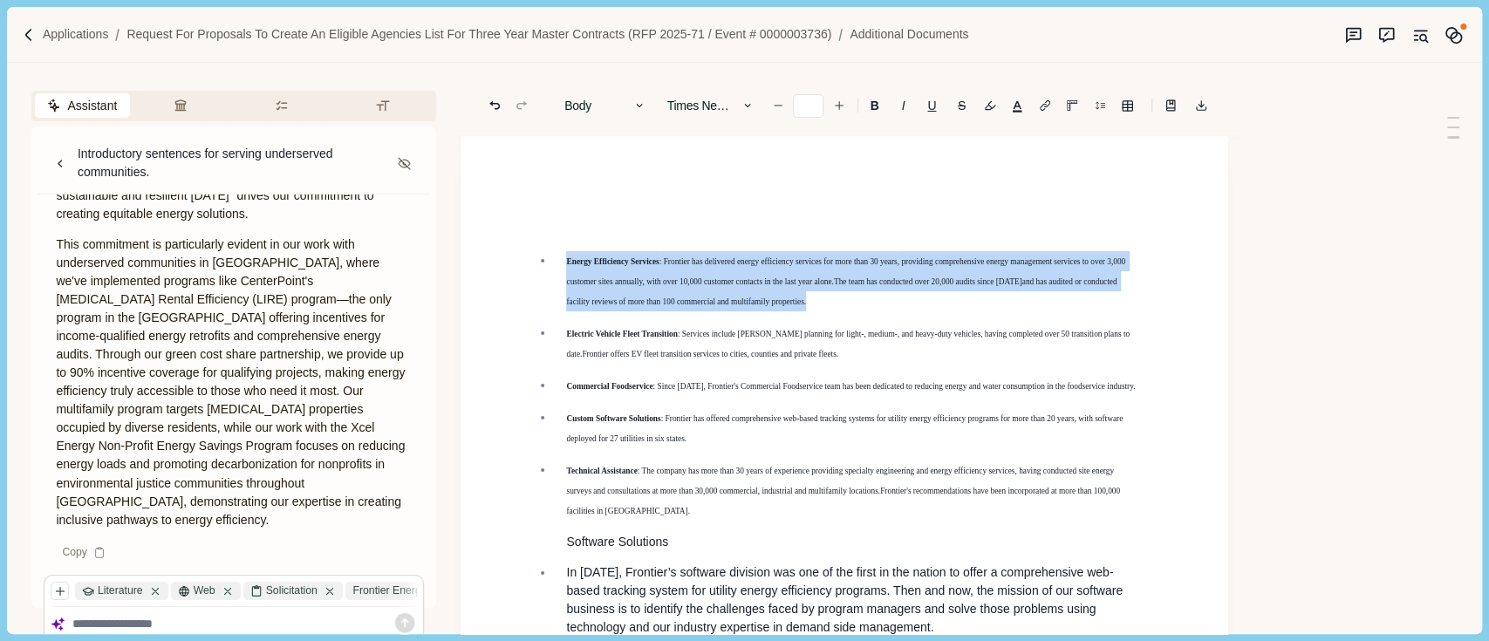
click at [566, 258] on span "Energy Efficiency Services" at bounding box center [612, 261] width 92 height 9
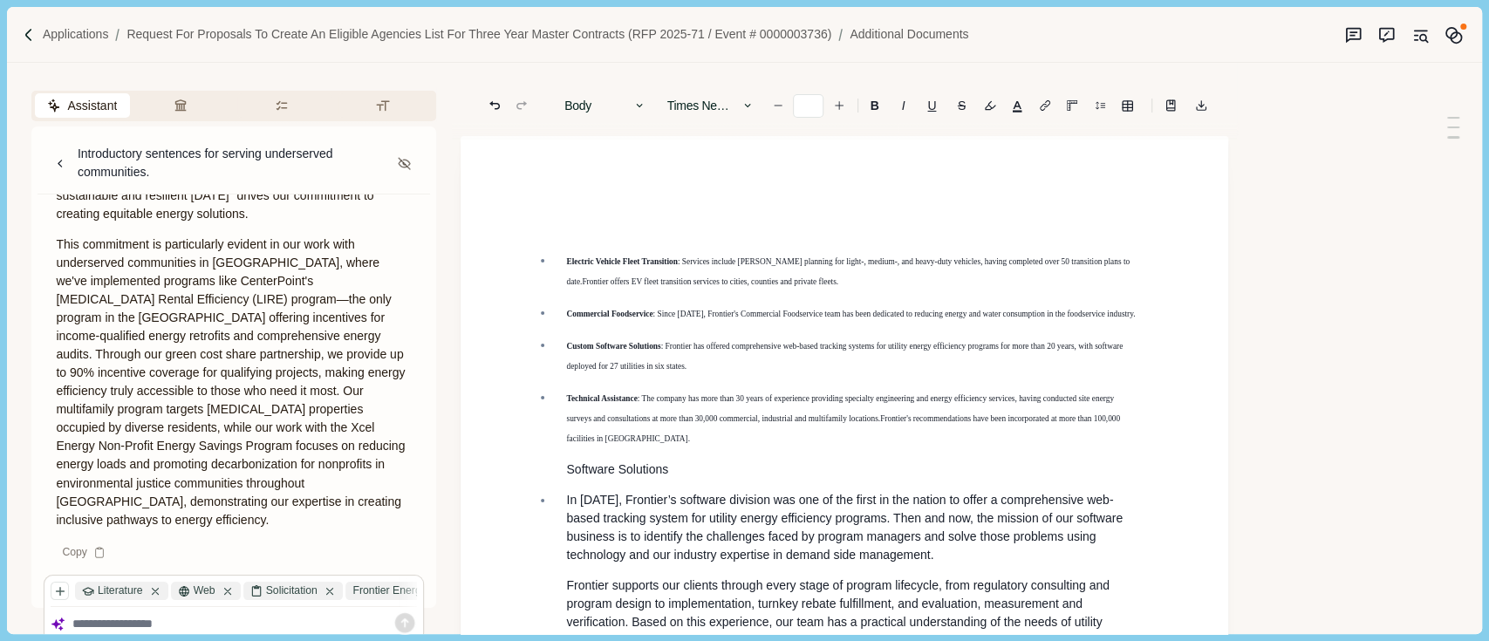
click at [566, 258] on span "Electric Vehicle Fleet Transition" at bounding box center [621, 261] width 111 height 9
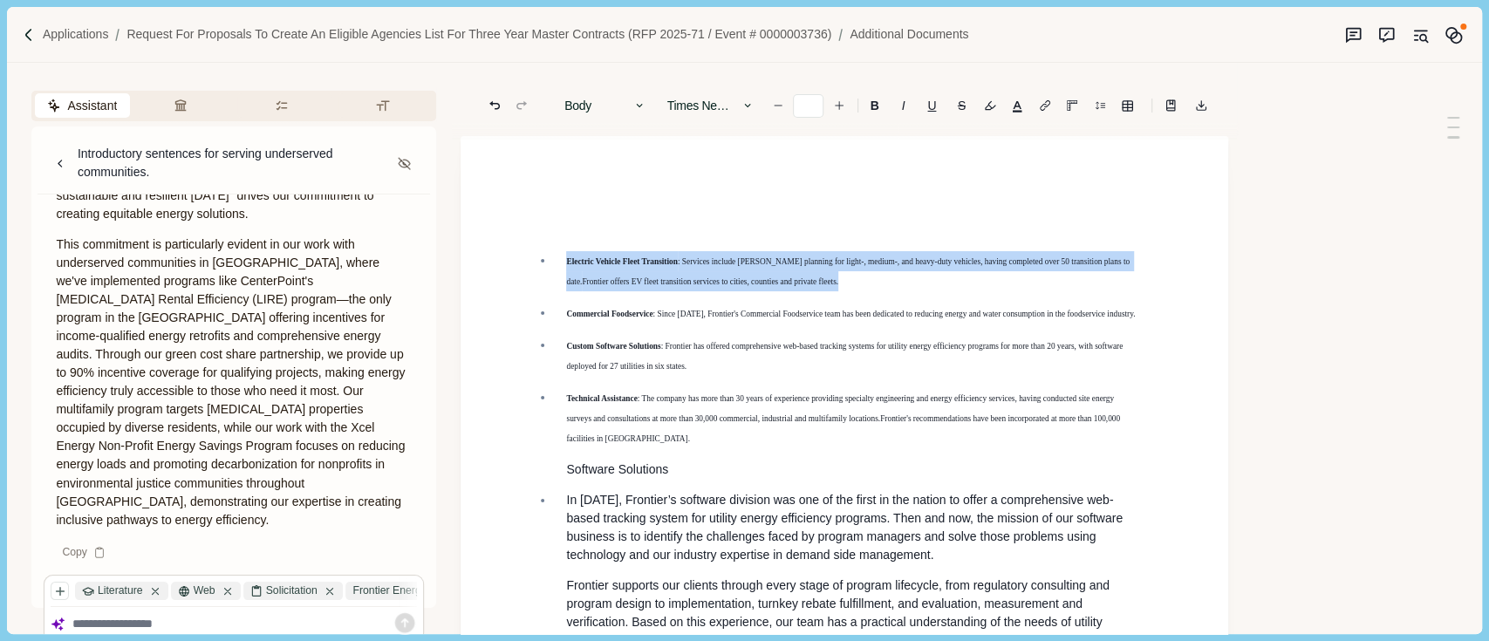
click at [566, 258] on span "Electric Vehicle Fleet Transition" at bounding box center [621, 261] width 111 height 9
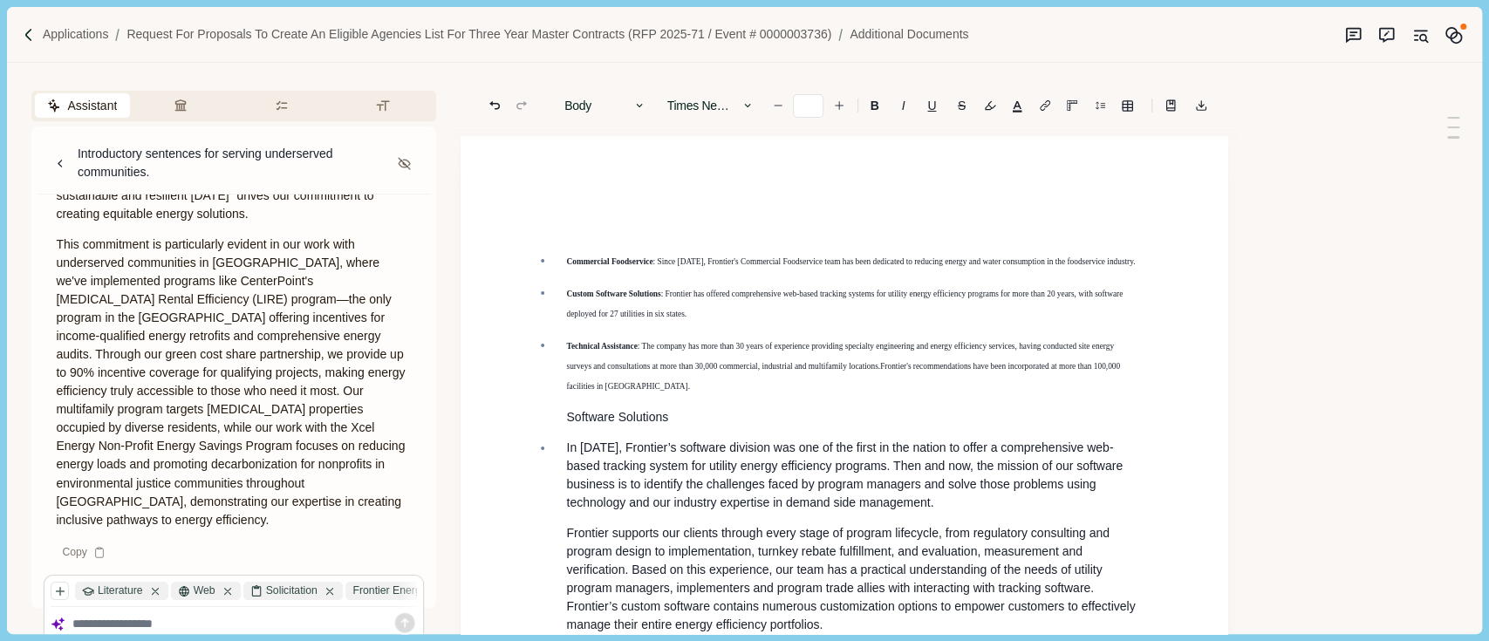
click at [566, 258] on span "Commercial Foodservice" at bounding box center [609, 261] width 86 height 9
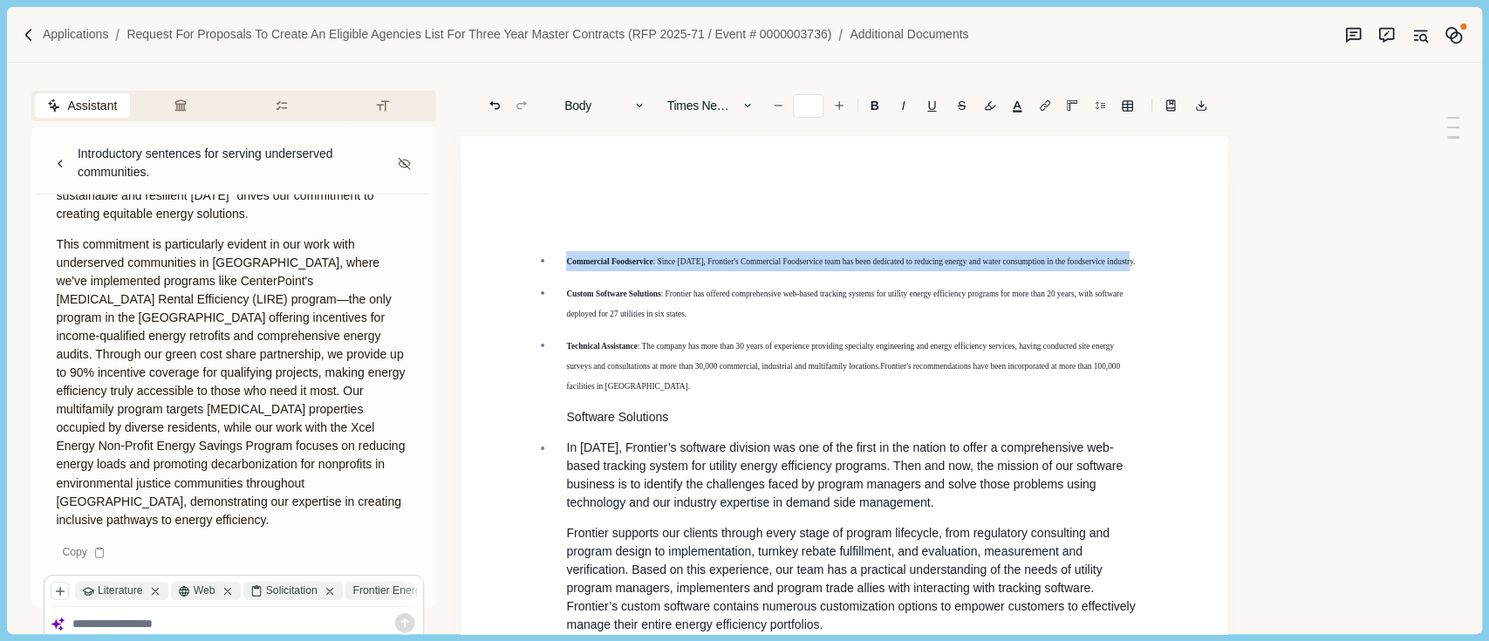
click at [566, 258] on span "Commercial Foodservice" at bounding box center [609, 261] width 86 height 9
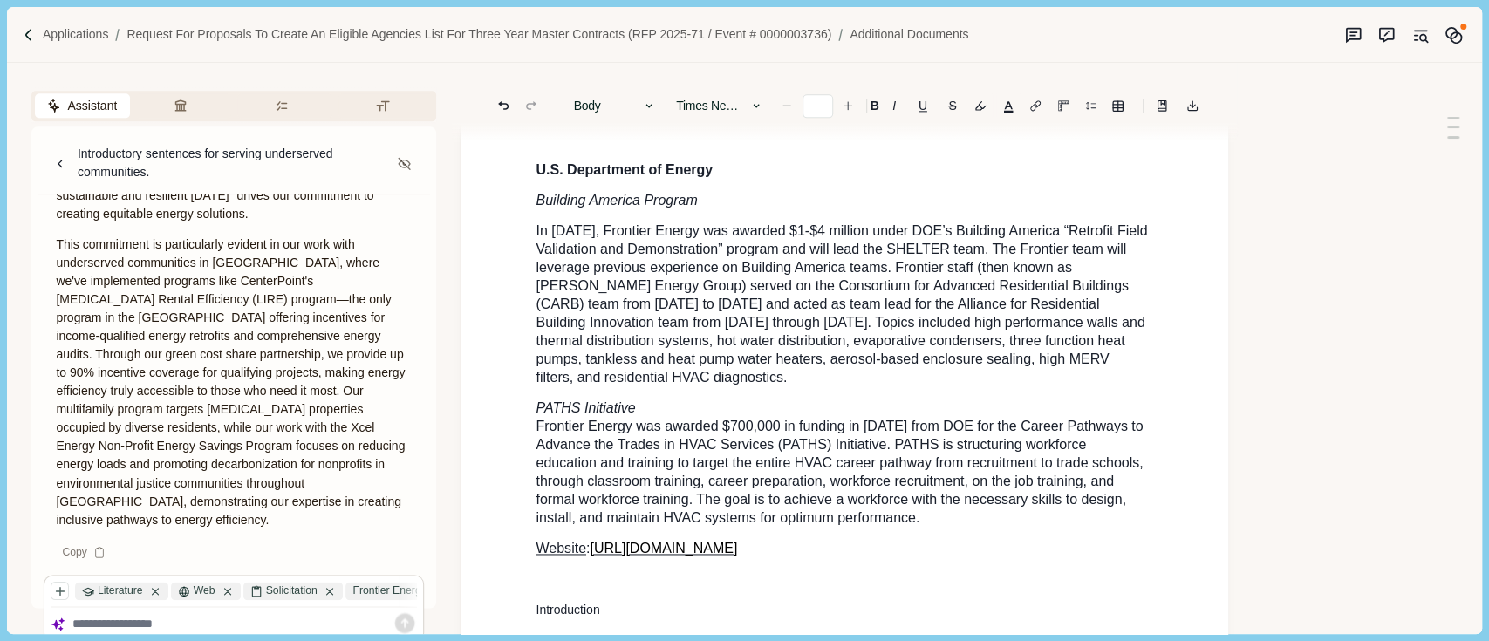
scroll to position [1570, 0]
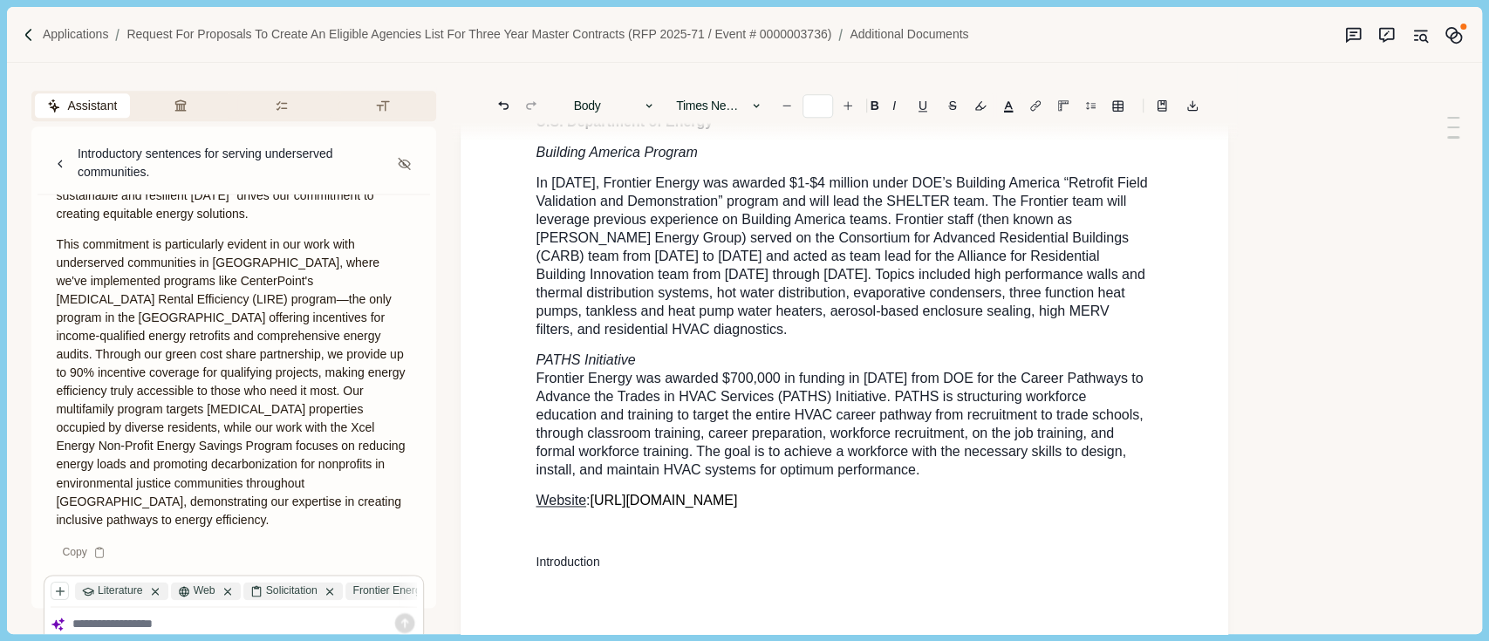
type input "**"
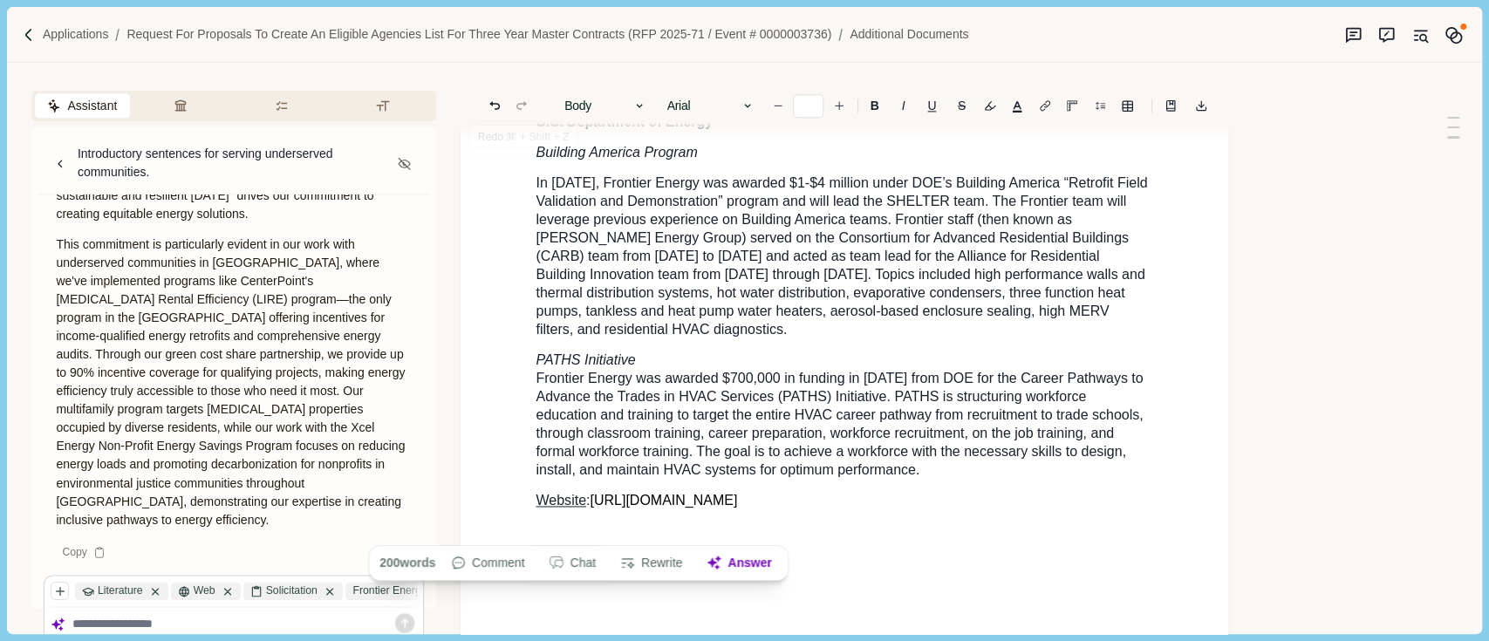
drag, startPoint x: 642, startPoint y: 530, endPoint x: 529, endPoint y: 85, distance: 459.2
click at [529, 85] on div "Body Heading 1 Heading 2 Heading 3 Heading 4 Body Arial Arial Calibri Comic San…" at bounding box center [845, 45] width 768 height 3105
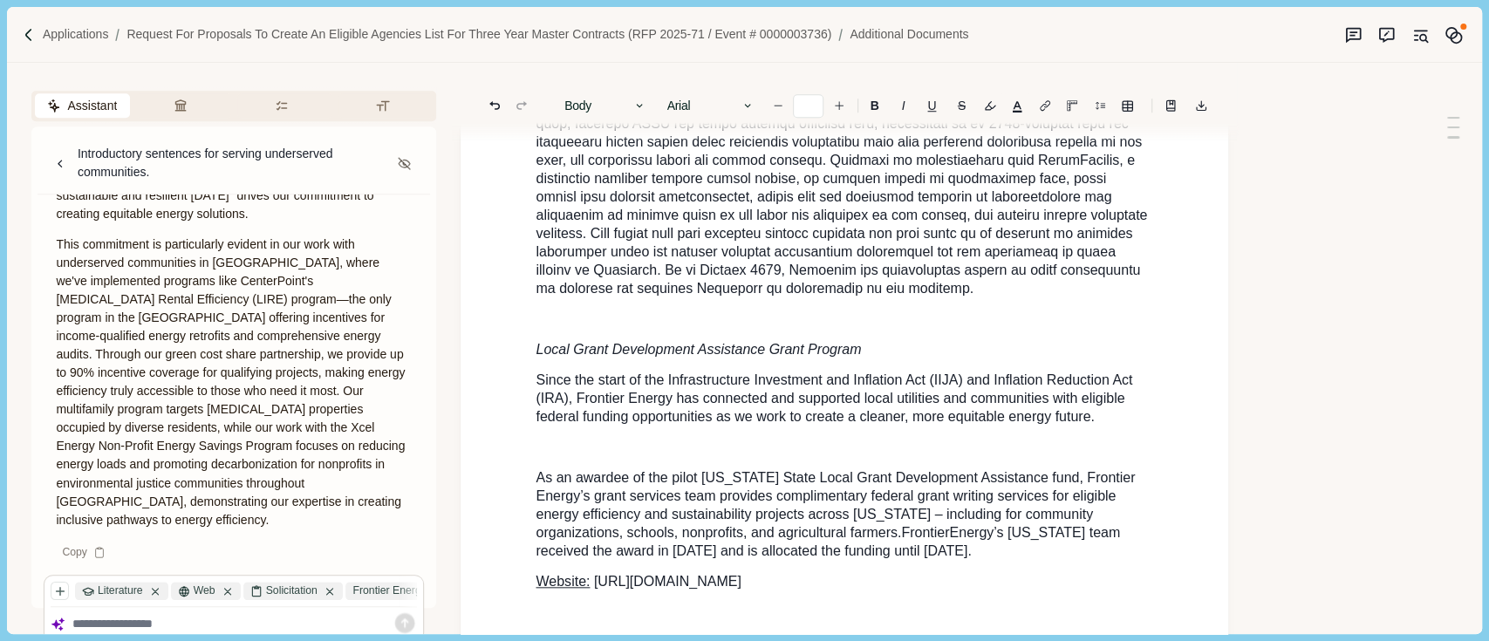
scroll to position [1221, 0]
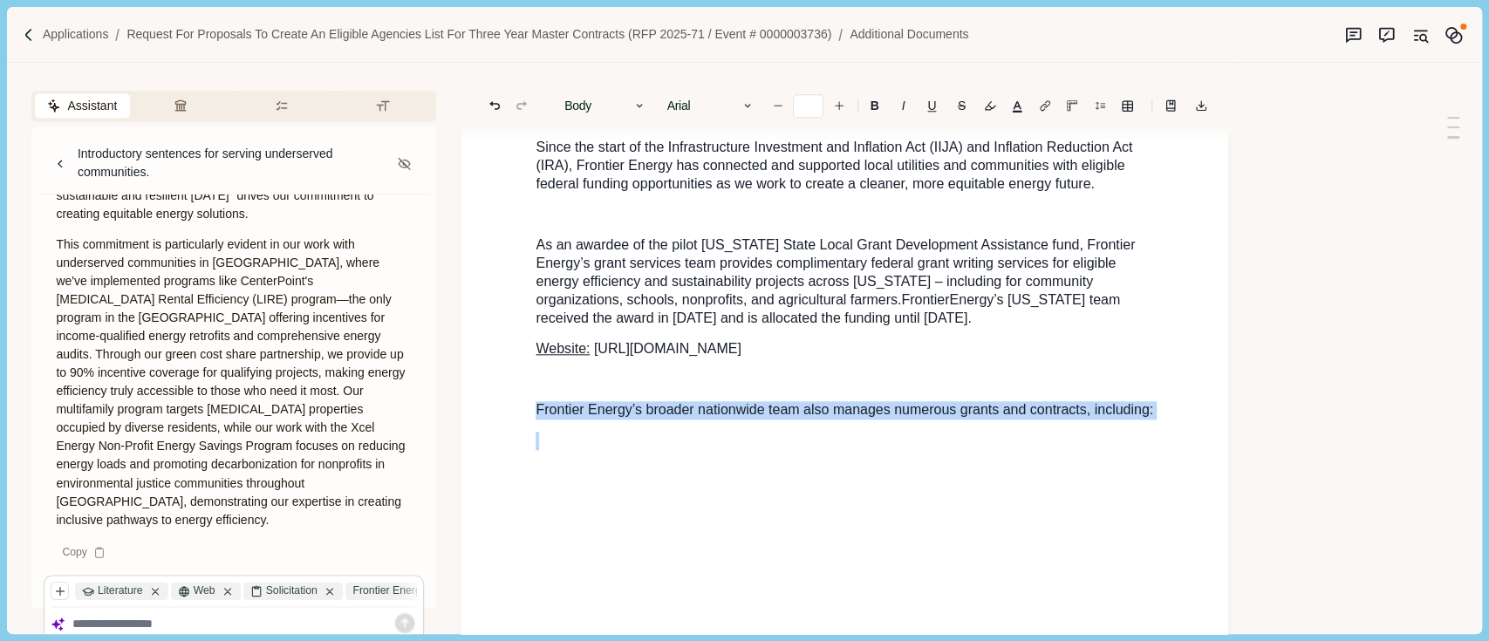
click at [605, 341] on span "[URL][DOMAIN_NAME]" at bounding box center [667, 348] width 147 height 15
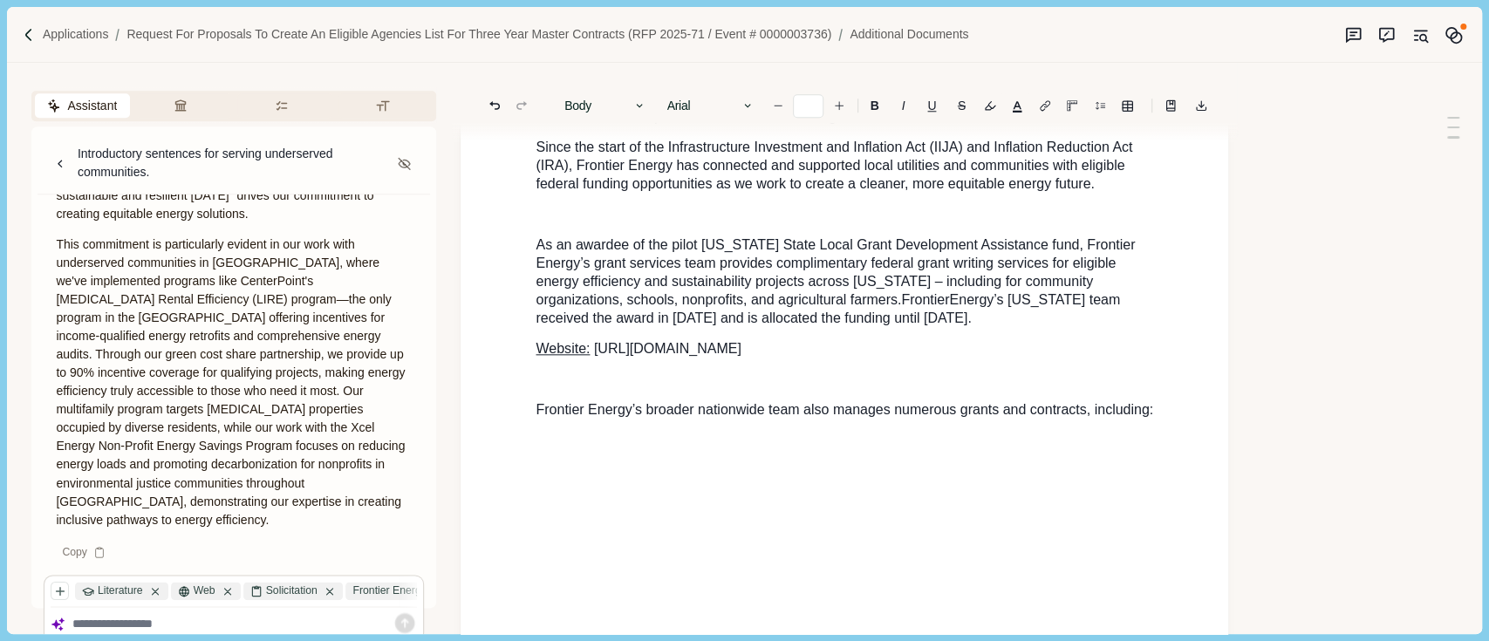
drag, startPoint x: 516, startPoint y: 274, endPoint x: 543, endPoint y: 262, distance: 29.7
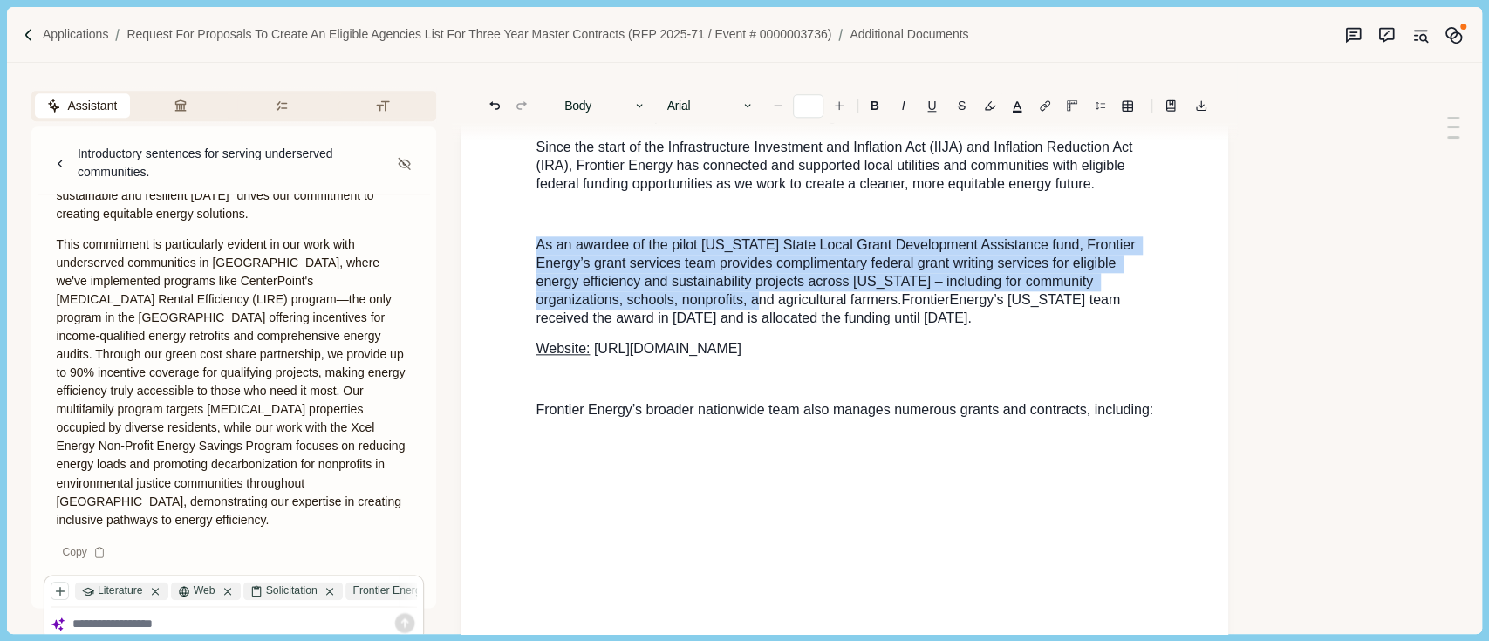
drag, startPoint x: 537, startPoint y: 230, endPoint x: 1288, endPoint y: 402, distance: 769.7
click at [845, 303] on p "As an awardee of the pilot [US_STATE] State Local Grant Development Assistance …" at bounding box center [845, 282] width 618 height 92
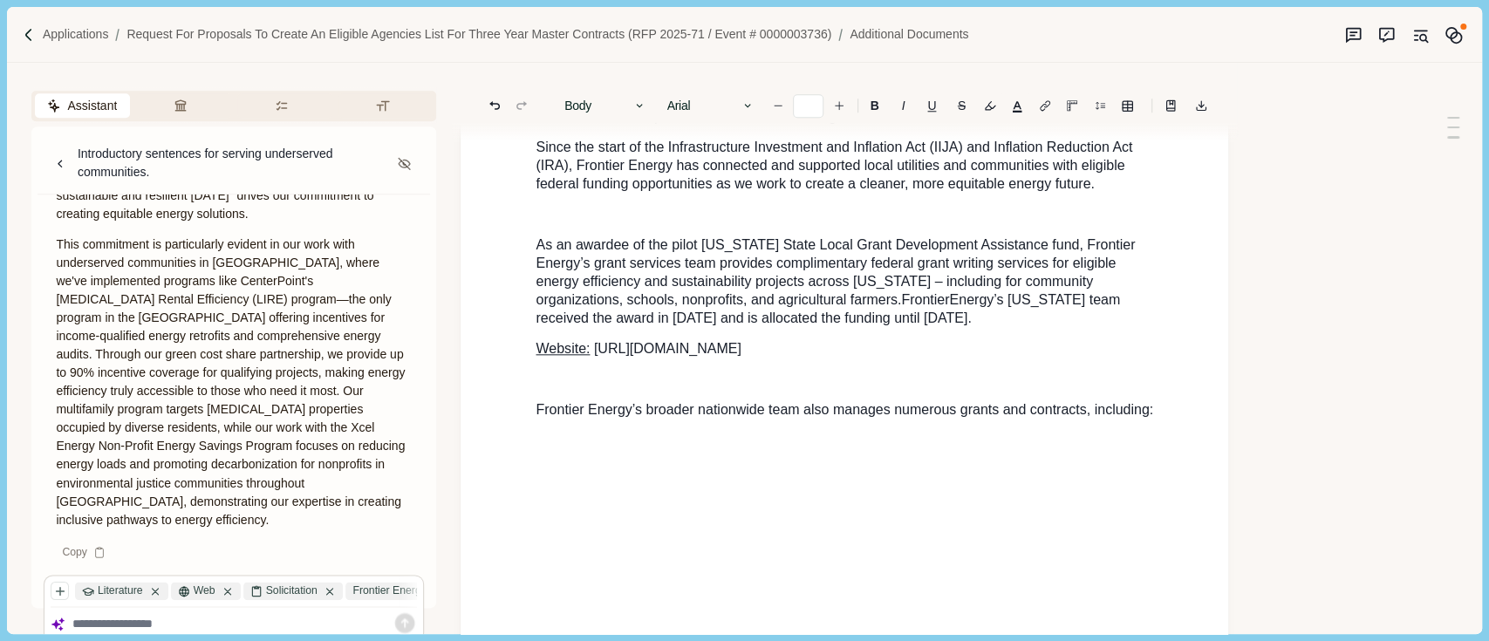
click at [1288, 402] on div "Assistant Review Criteria Requirements Formatting Introductory sentences for se…" at bounding box center [715, 348] width 1417 height 571
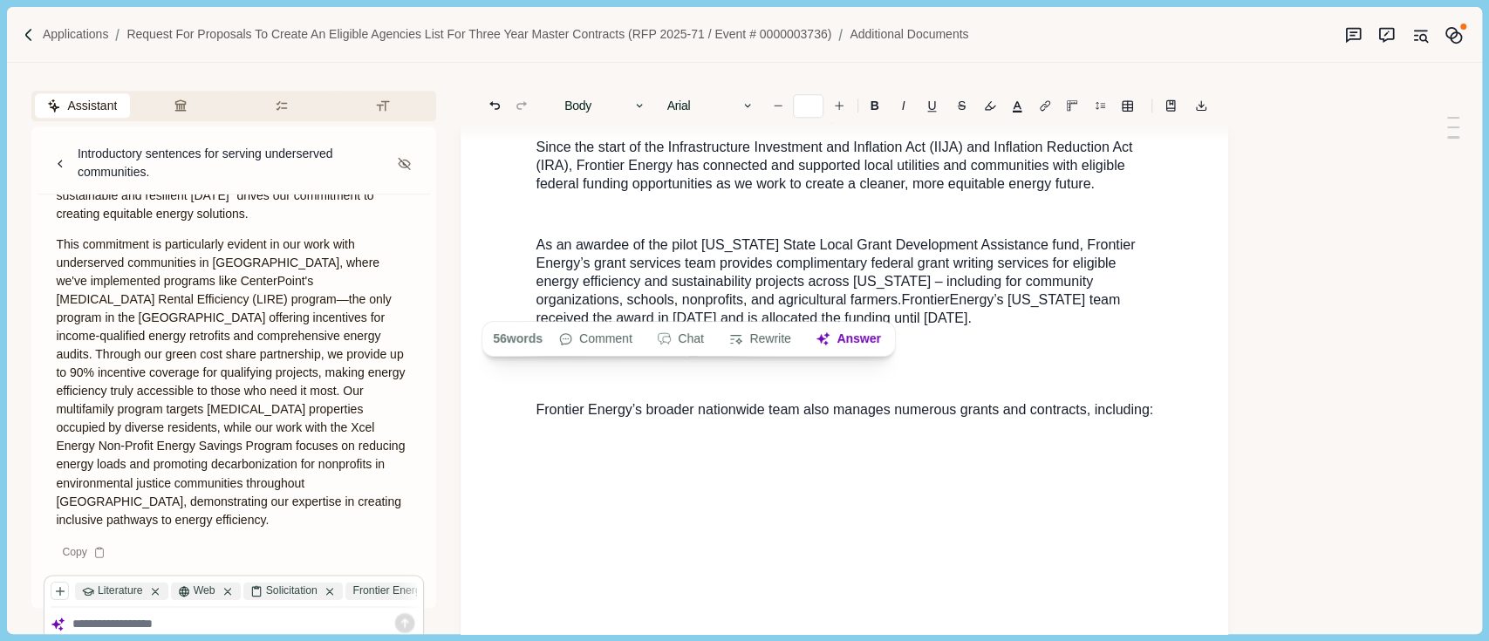
click at [995, 309] on p "As an awardee of the pilot [US_STATE] State Local Grant Development Assistance …" at bounding box center [845, 282] width 618 height 92
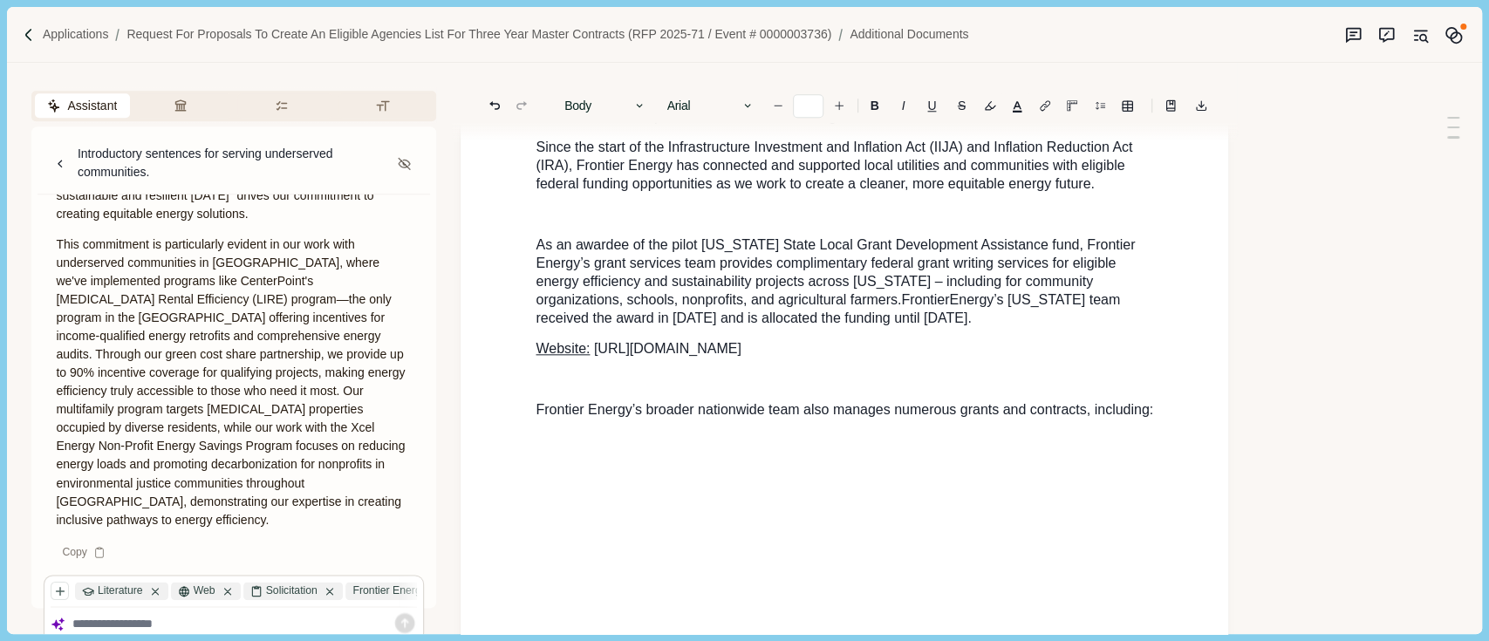
click at [577, 267] on span "As an awardee of the pilot [US_STATE] State Local Grant Development Assistance …" at bounding box center [837, 272] width 603 height 70
drag, startPoint x: 1238, startPoint y: 375, endPoint x: 1259, endPoint y: 384, distance: 22.7
click at [1259, 384] on div "Assistant Review Criteria Requirements Formatting Introductory sentences for se…" at bounding box center [715, 348] width 1417 height 571
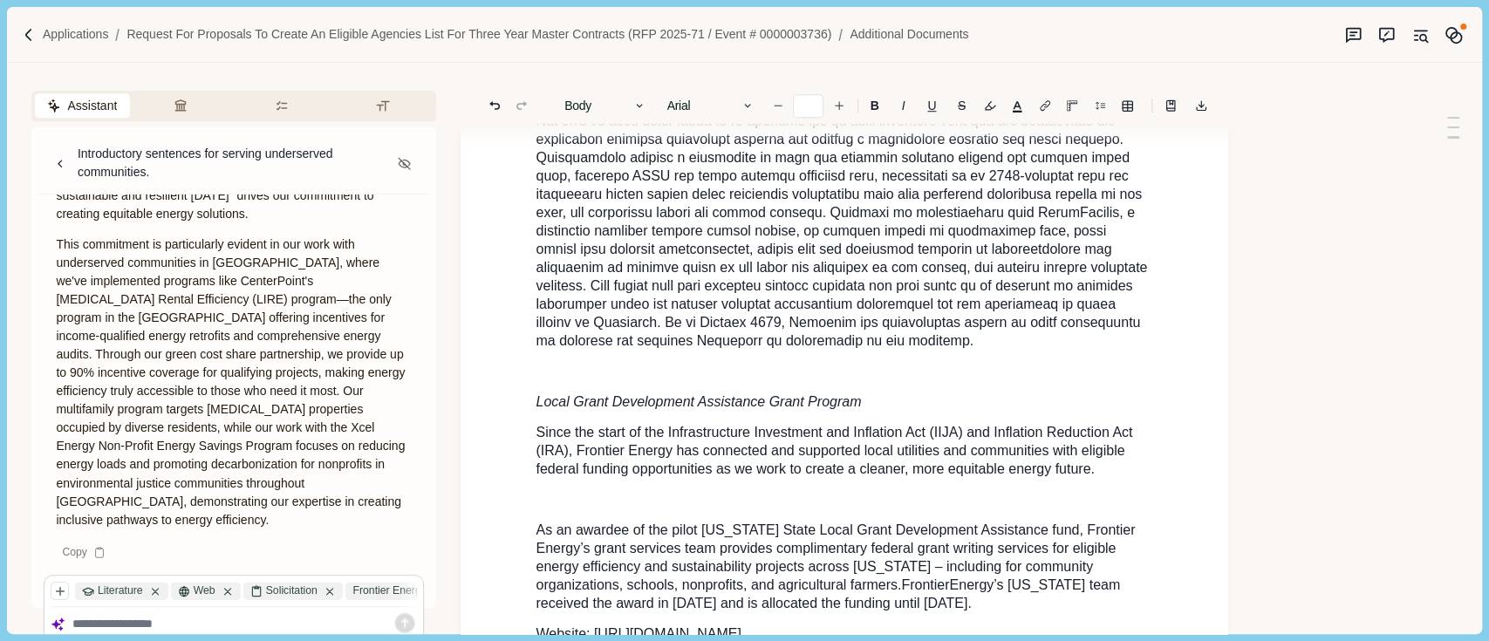
scroll to position [988, 0]
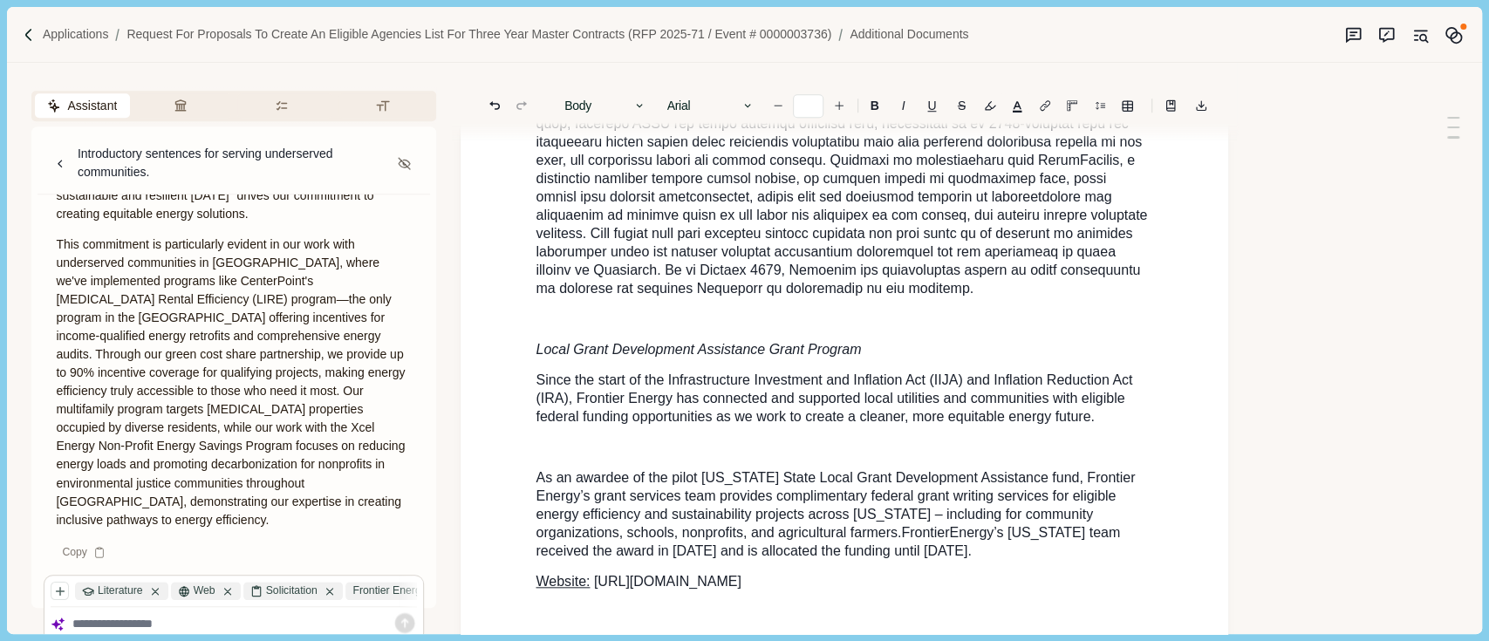
click at [539, 342] on span "Local Grant Development Assistance Grant Program" at bounding box center [698, 349] width 325 height 15
click at [538, 342] on span "Local Grant Development Assistance Grant Program" at bounding box center [698, 349] width 325 height 15
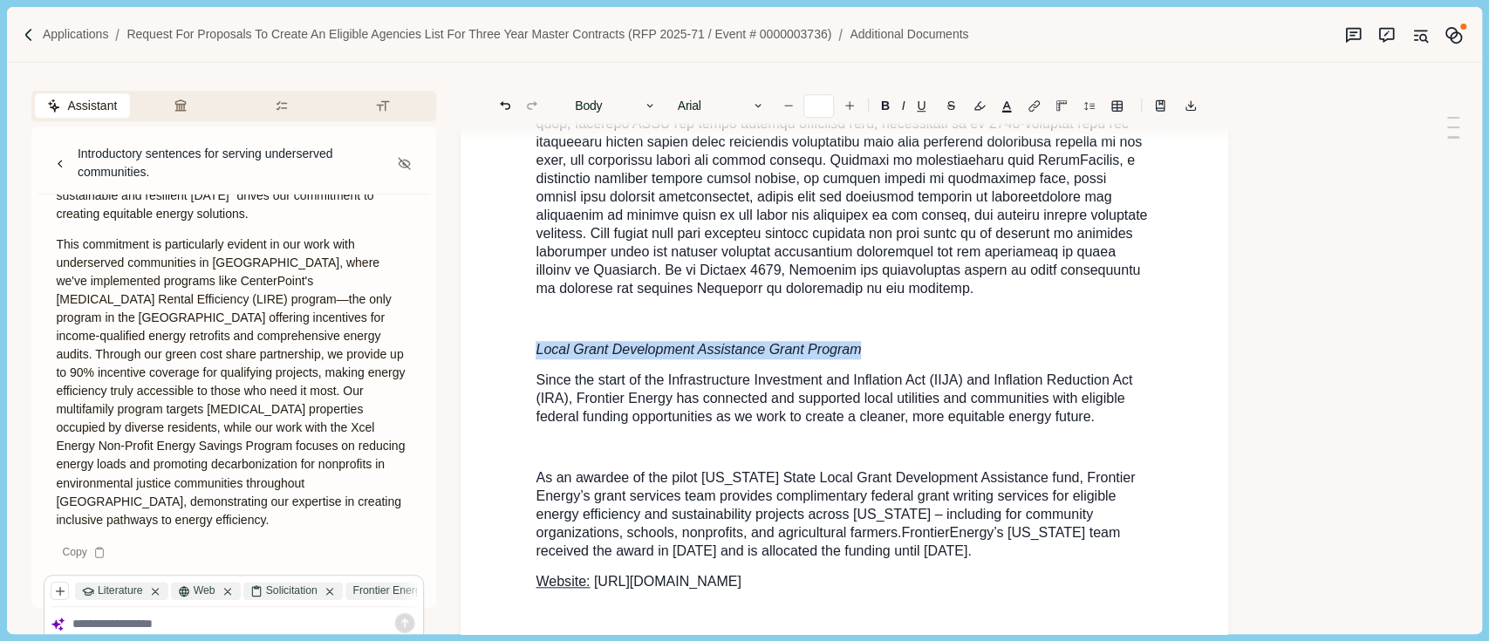
click at [538, 342] on span "Local Grant Development Assistance Grant Program" at bounding box center [698, 349] width 325 height 15
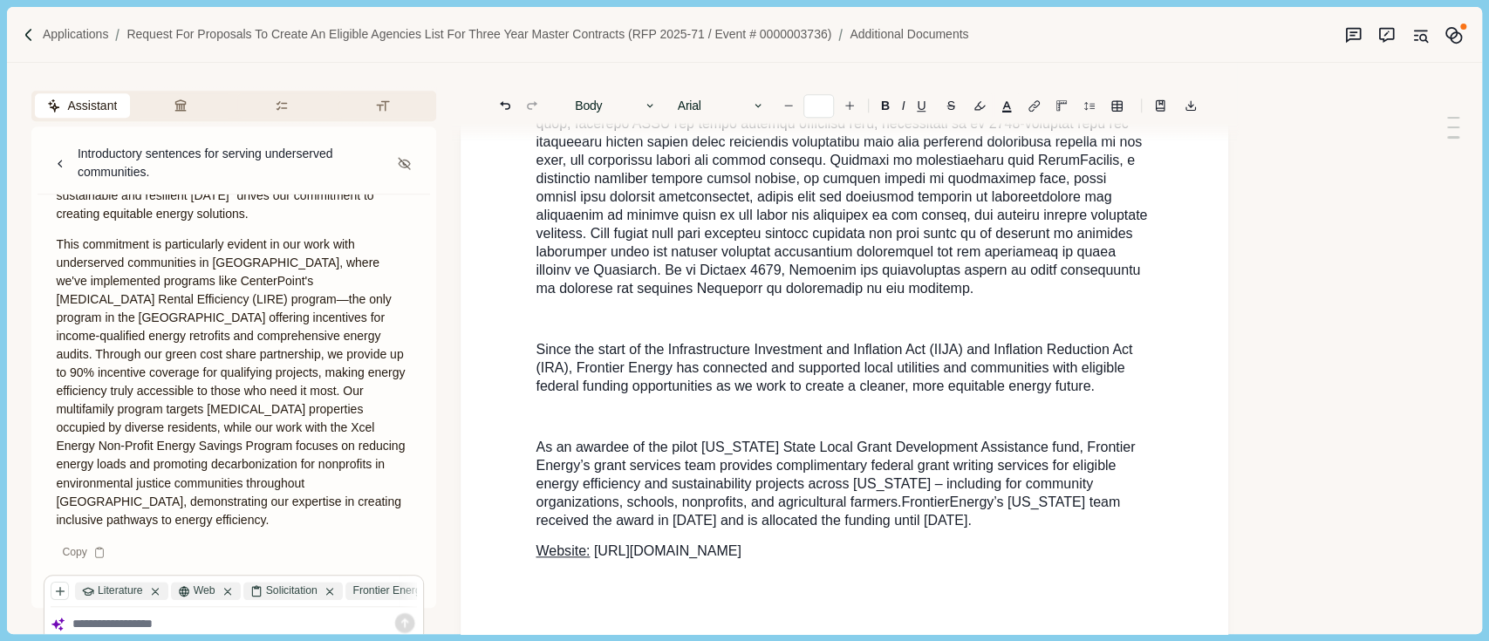
click at [538, 342] on span "Since the start of the Infrastructure Investment and Inflation Act (IIJA) and I…" at bounding box center [836, 367] width 600 height 51
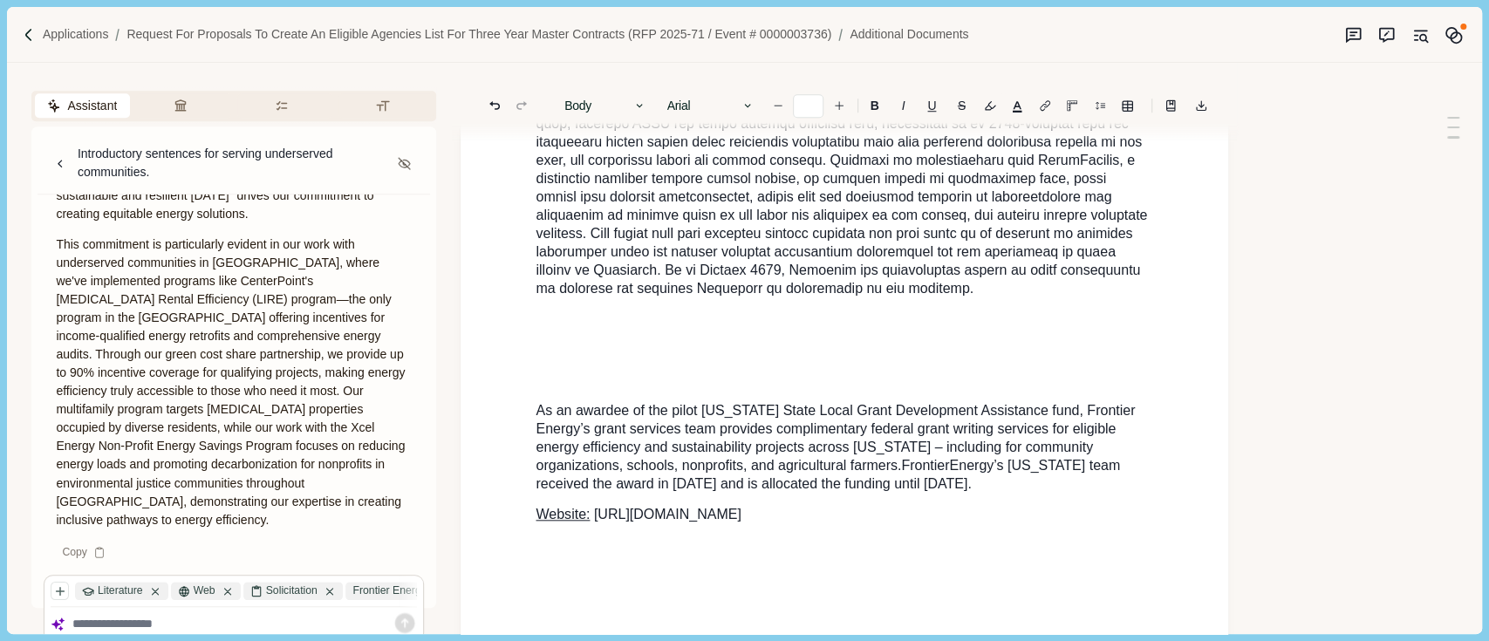
click at [531, 394] on div "Custom Software Solutions : Frontier has offered comprehensive web-based tracki…" at bounding box center [844, 145] width 642 height 1884
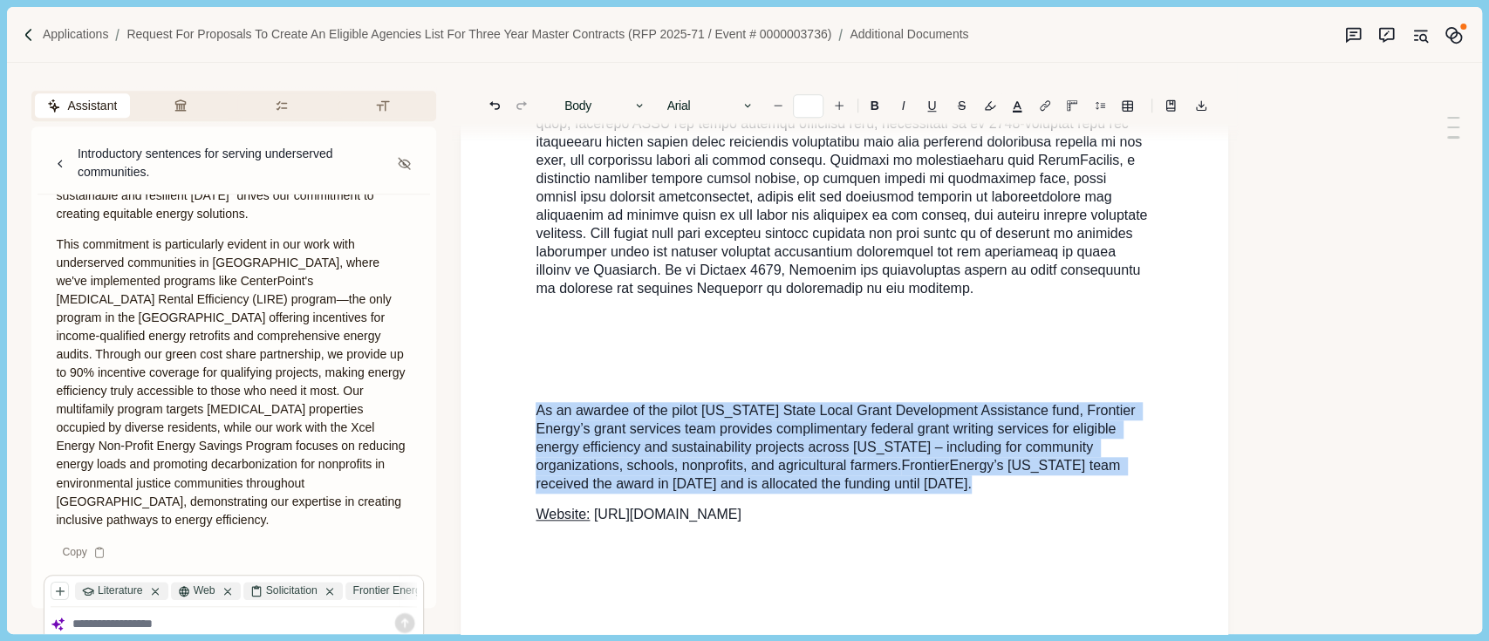
click at [531, 394] on div "Custom Software Solutions : Frontier has offered comprehensive web-based tracki…" at bounding box center [844, 145] width 642 height 1884
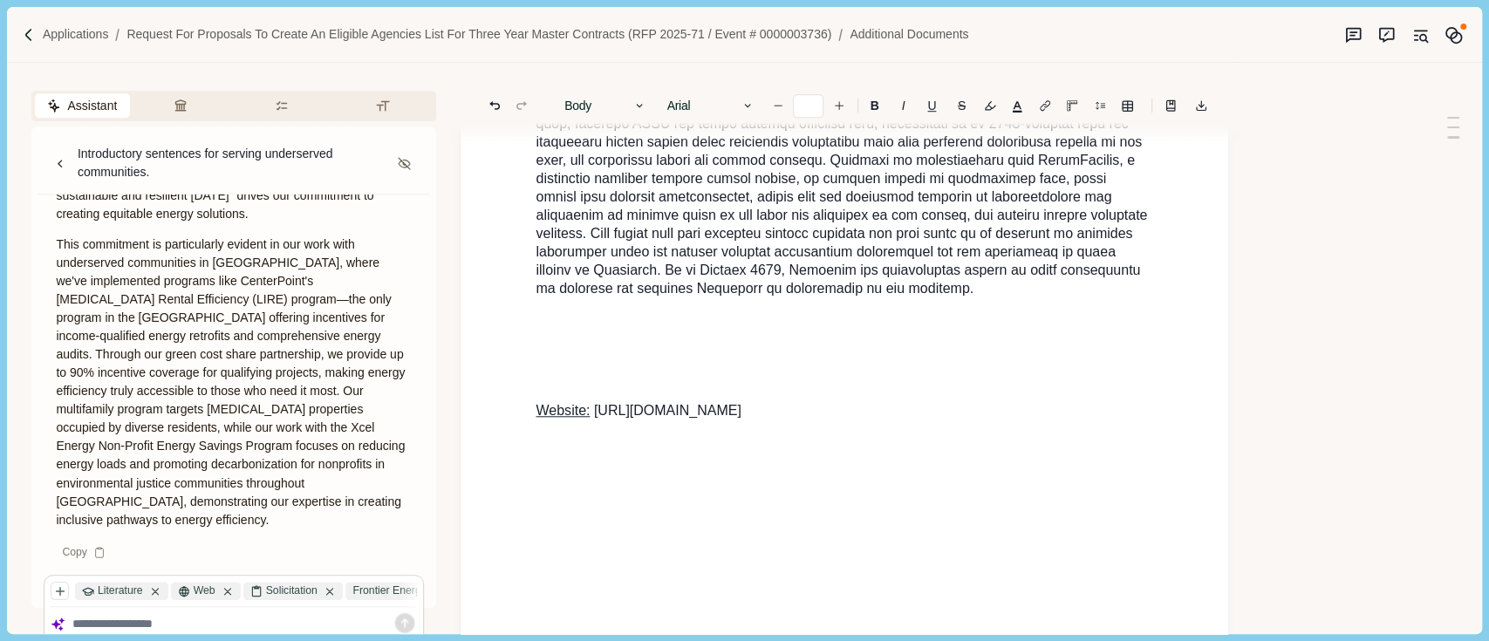
click at [532, 394] on div "Custom Software Solutions : Frontier has offered comprehensive web-based tracki…" at bounding box center [844, 93] width 642 height 1781
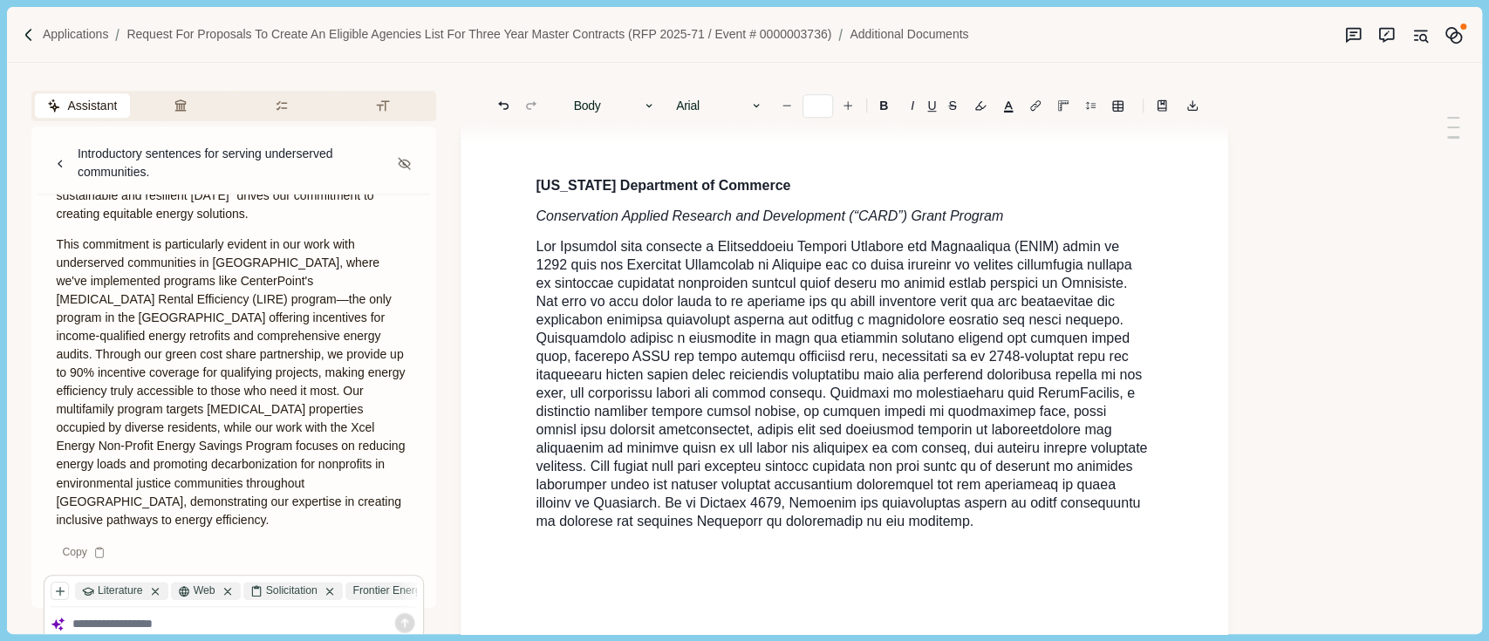
click at [919, 520] on div "Custom Software Solutions : Frontier has offered comprehensive web-based tracki…" at bounding box center [844, 311] width 642 height 1750
click at [929, 512] on p at bounding box center [845, 384] width 618 height 293
drag, startPoint x: 929, startPoint y: 512, endPoint x: 551, endPoint y: 298, distance: 434.5
click at [687, 434] on p at bounding box center [845, 384] width 618 height 293
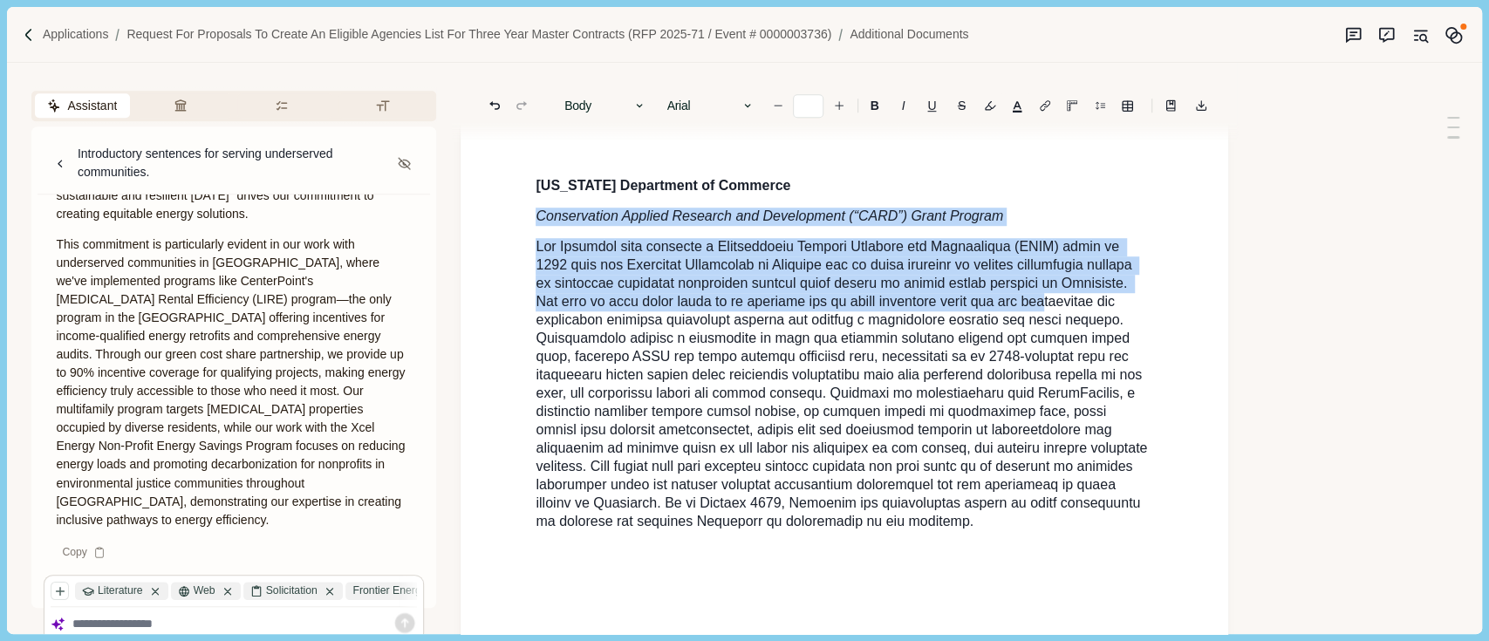
drag, startPoint x: 551, startPoint y: 298, endPoint x: 530, endPoint y: 186, distance: 113.6
click at [530, 186] on div "Custom Software Solutions : Frontier has offered comprehensive web-based tracki…" at bounding box center [844, 311] width 642 height 1750
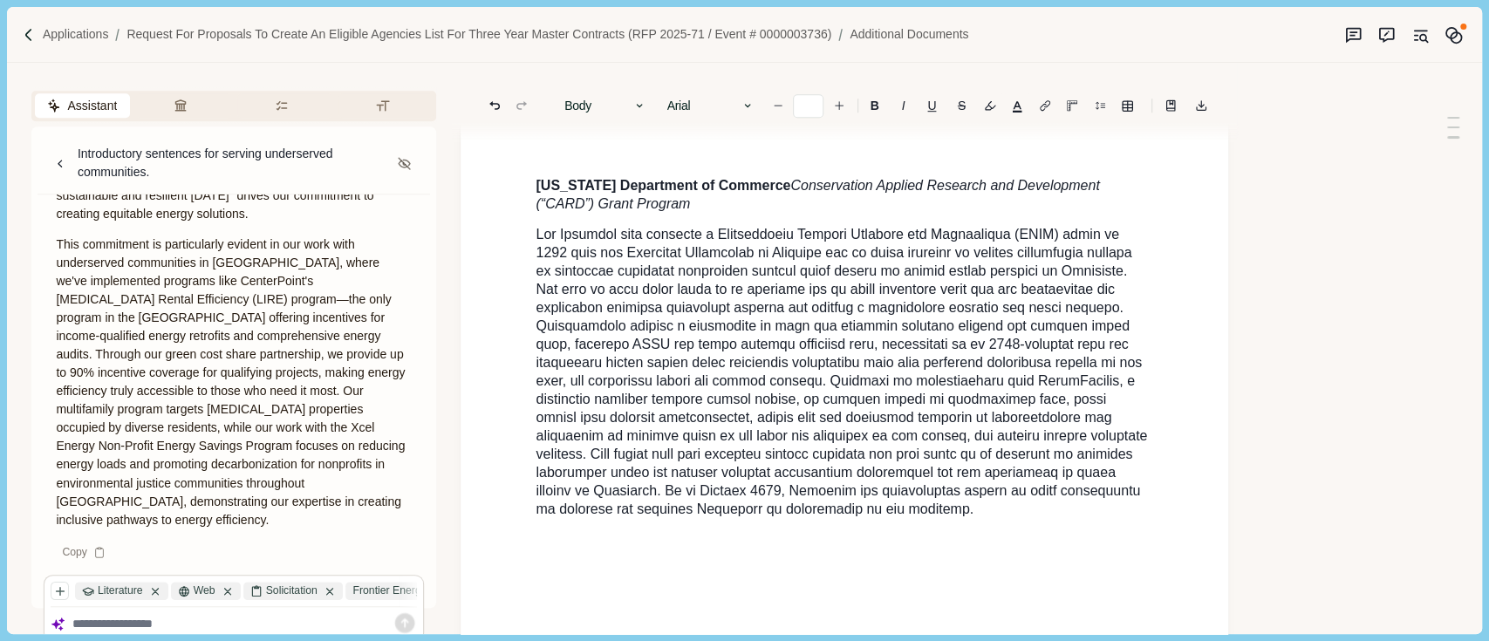
click at [530, 165] on div "Custom Software Solutions : Frontier has offered comprehensive web-based tracki…" at bounding box center [844, 305] width 642 height 1738
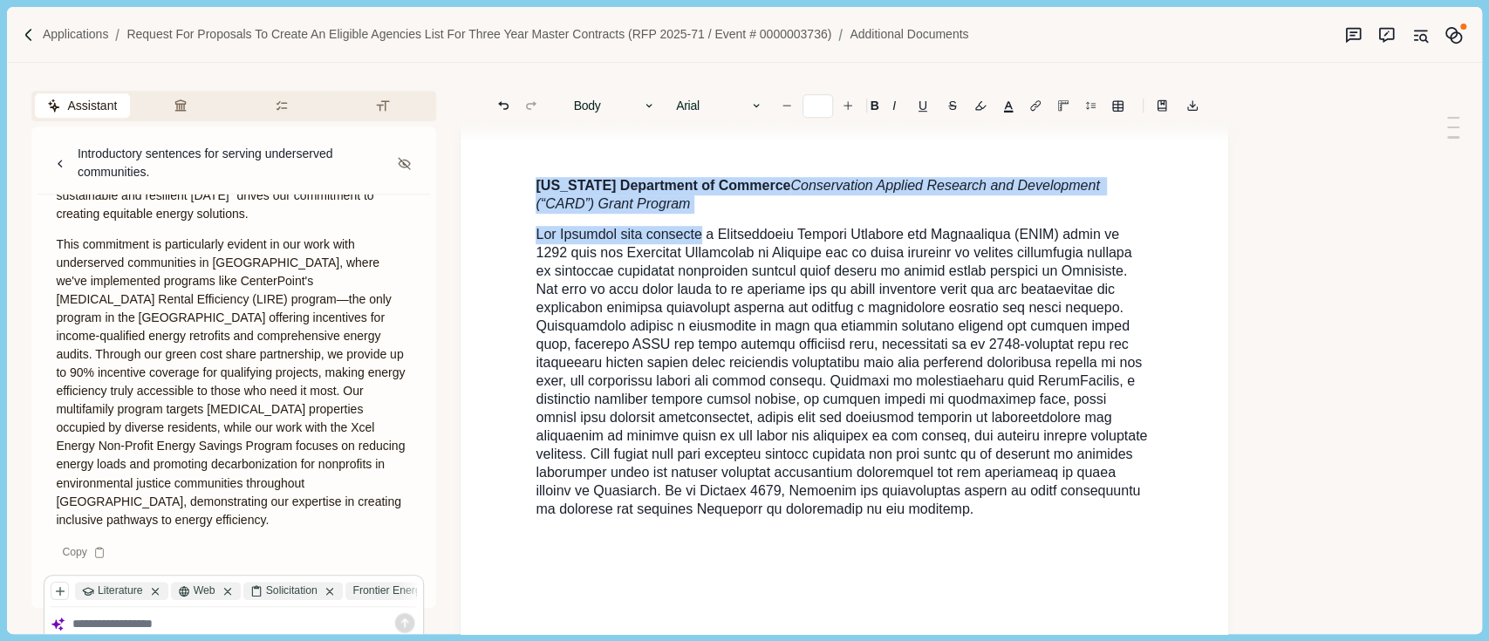
drag, startPoint x: 530, startPoint y: 165, endPoint x: 926, endPoint y: 357, distance: 439.4
click at [904, 339] on div "Custom Software Solutions : Frontier has offered comprehensive web-based tracki…" at bounding box center [844, 305] width 642 height 1738
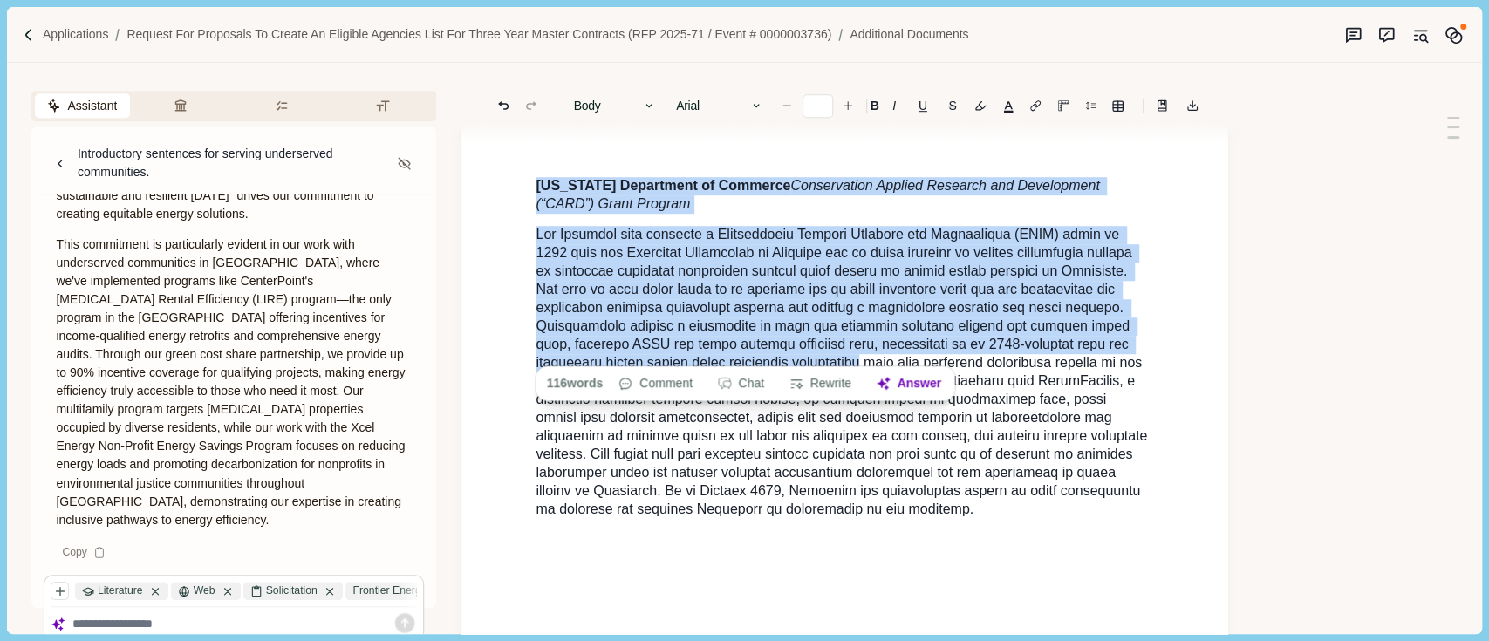
click at [1085, 537] on div "Custom Software Solutions : Frontier has offered comprehensive web-based tracki…" at bounding box center [844, 305] width 642 height 1738
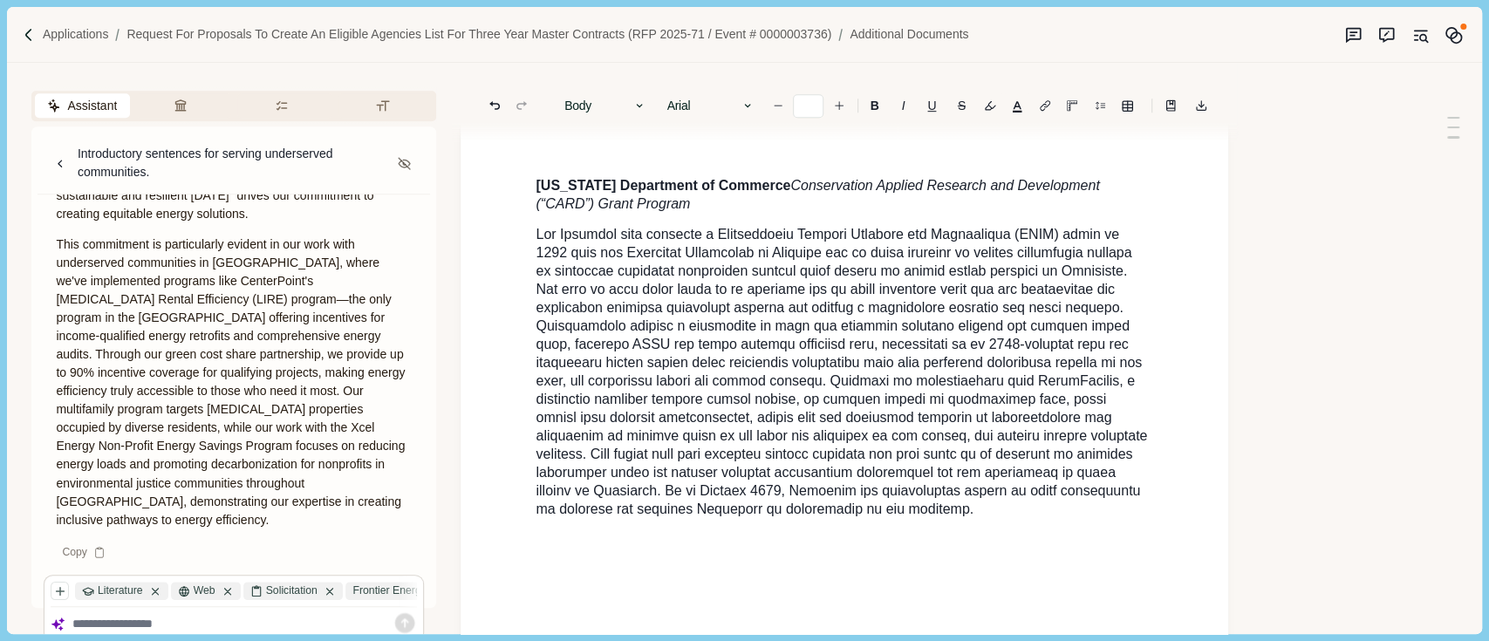
click at [1032, 531] on p at bounding box center [845, 540] width 618 height 18
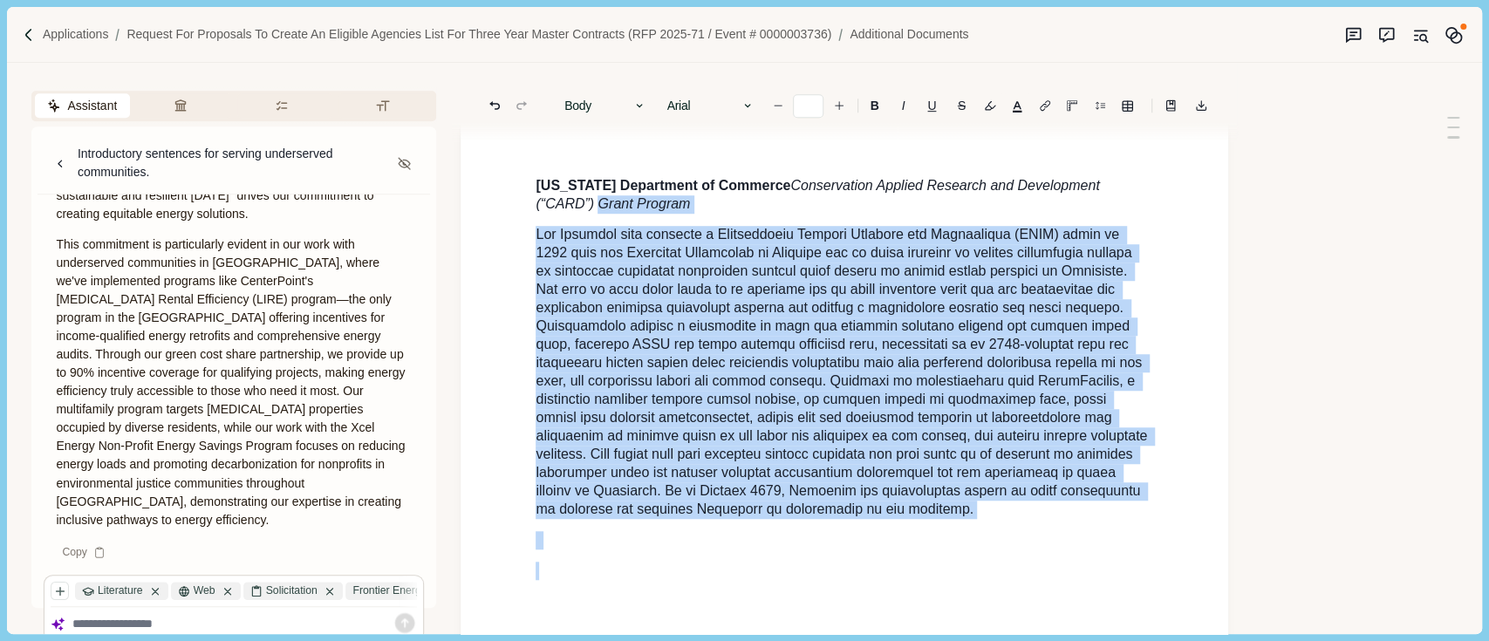
drag, startPoint x: 1032, startPoint y: 532, endPoint x: 503, endPoint y: 174, distance: 638.3
click at [503, 174] on div "Custom Software Solutions : Frontier has offered comprehensive web-based tracki…" at bounding box center [845, 304] width 768 height 1846
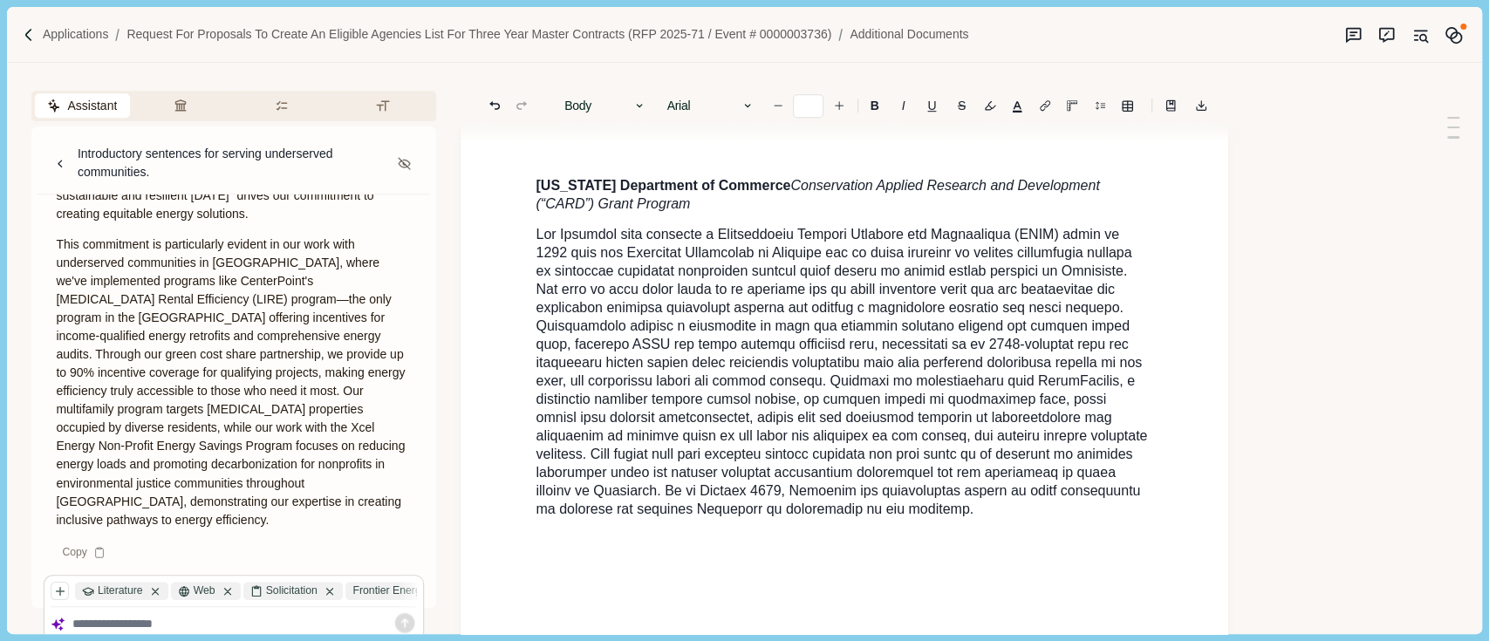
click at [503, 174] on div "Custom Software Solutions : Frontier has offered comprehensive web-based tracki…" at bounding box center [845, 304] width 768 height 1846
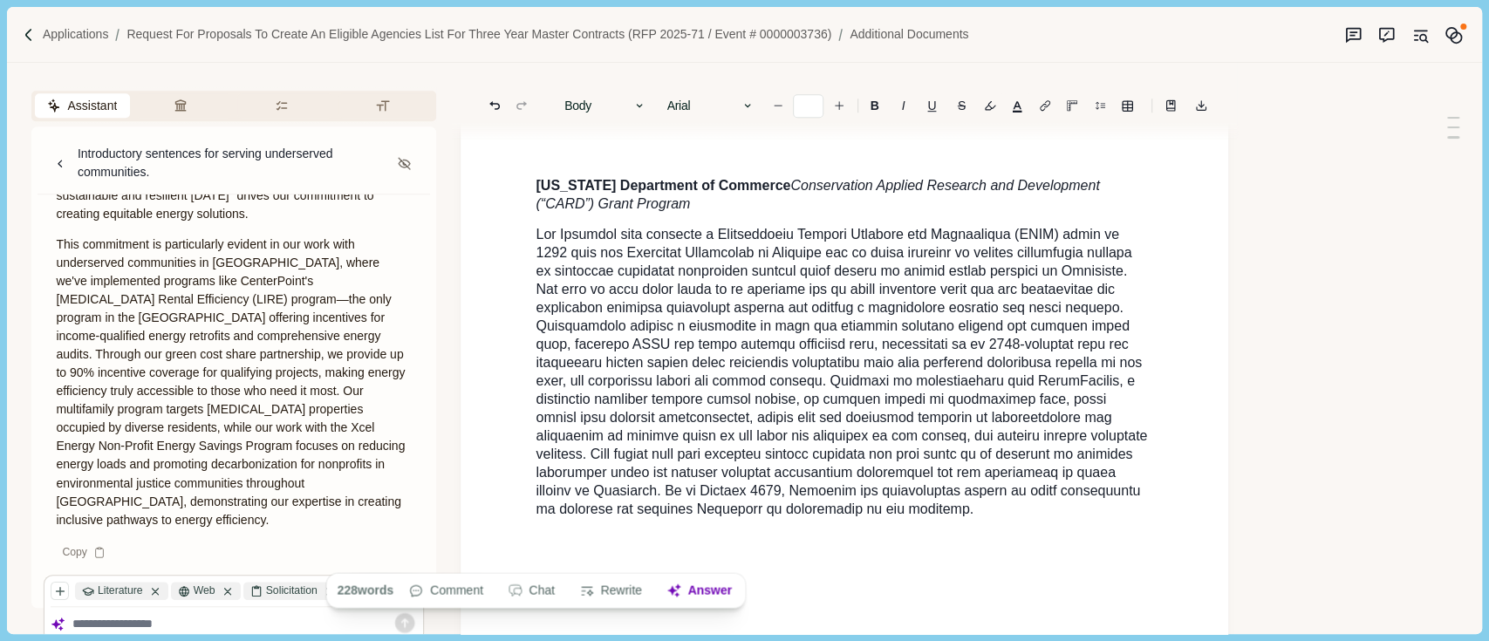
click at [940, 505] on div "Custom Software Solutions : Frontier has offered comprehensive web-based tracki…" at bounding box center [844, 305] width 642 height 1738
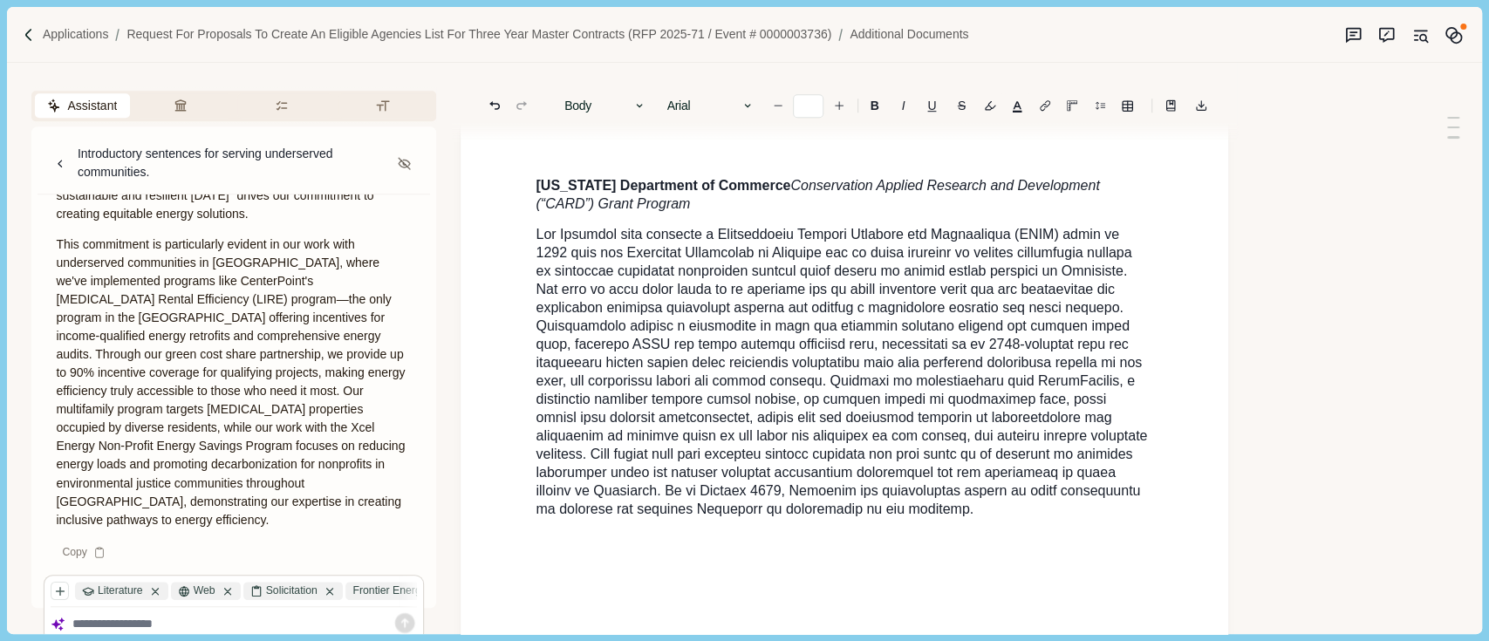
click at [939, 498] on p at bounding box center [845, 372] width 618 height 293
drag, startPoint x: 565, startPoint y: 304, endPoint x: 530, endPoint y: 213, distance: 97.5
click at [565, 303] on span at bounding box center [843, 372] width 615 height 290
click at [532, 178] on div "Custom Software Solutions : Frontier has offered comprehensive web-based tracki…" at bounding box center [844, 305] width 642 height 1738
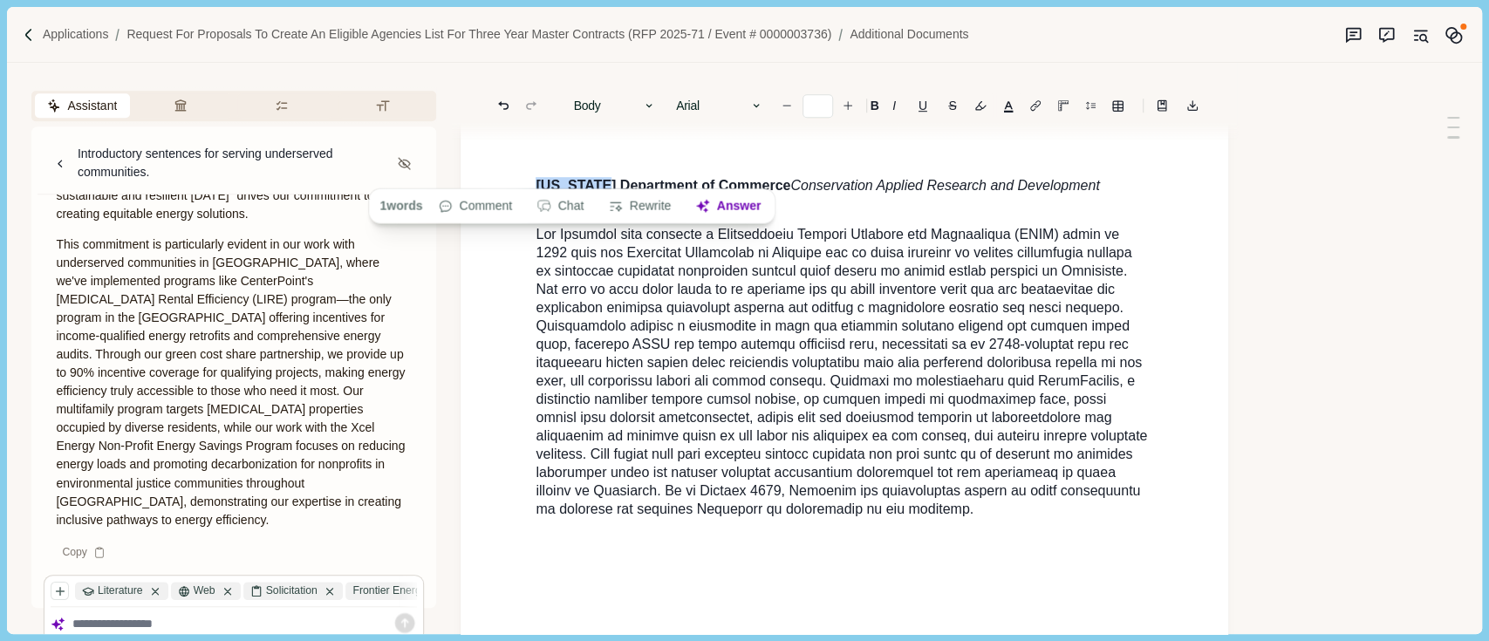
click at [532, 177] on div "Custom Software Solutions : Frontier has offered comprehensive web-based tracki…" at bounding box center [844, 305] width 642 height 1738
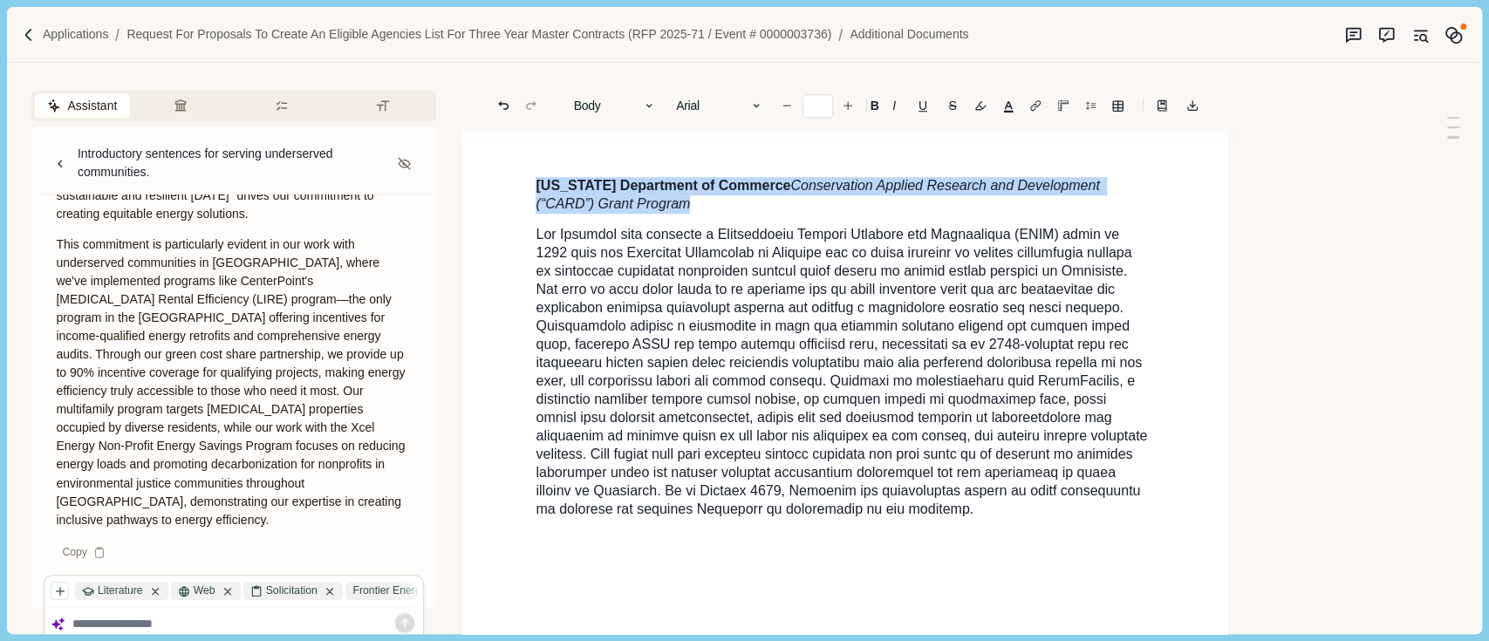
click at [532, 177] on div "Custom Software Solutions : Frontier has offered comprehensive web-based tracki…" at bounding box center [844, 305] width 642 height 1738
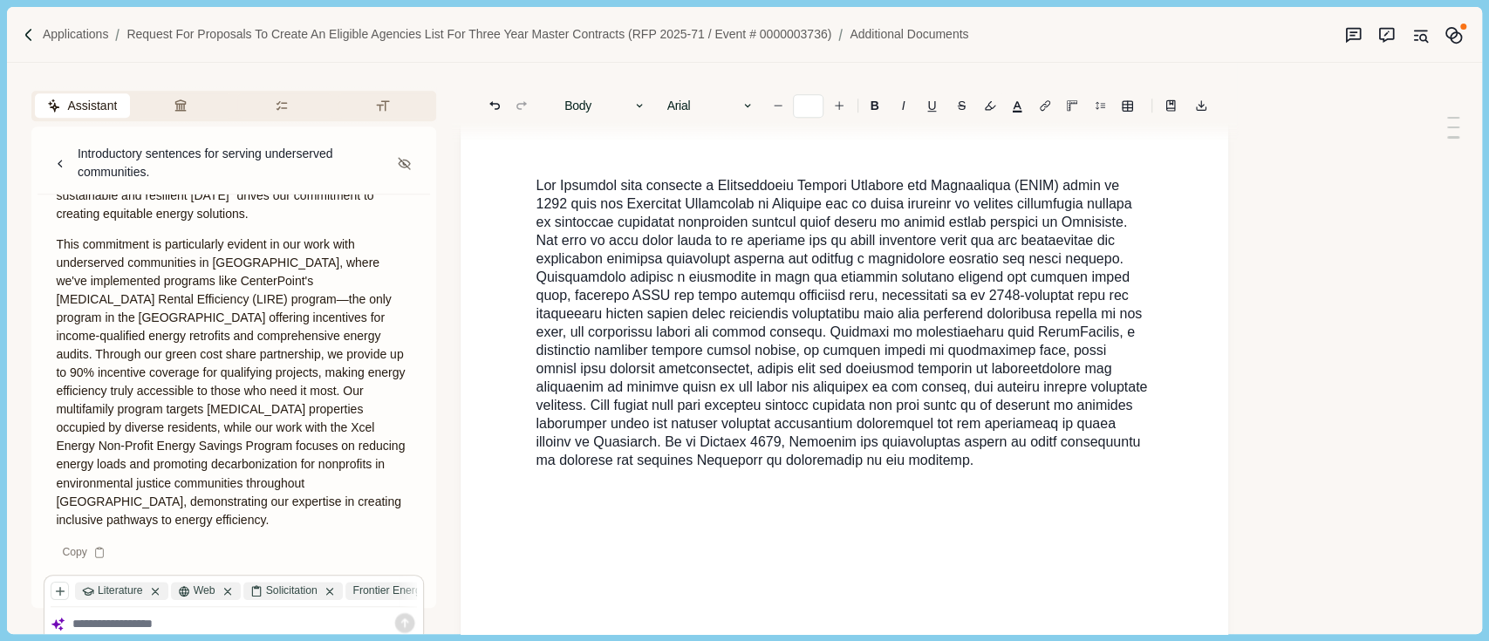
click at [532, 177] on div "Custom Software Solutions : Frontier has offered comprehensive web-based tracki…" at bounding box center [844, 280] width 642 height 1689
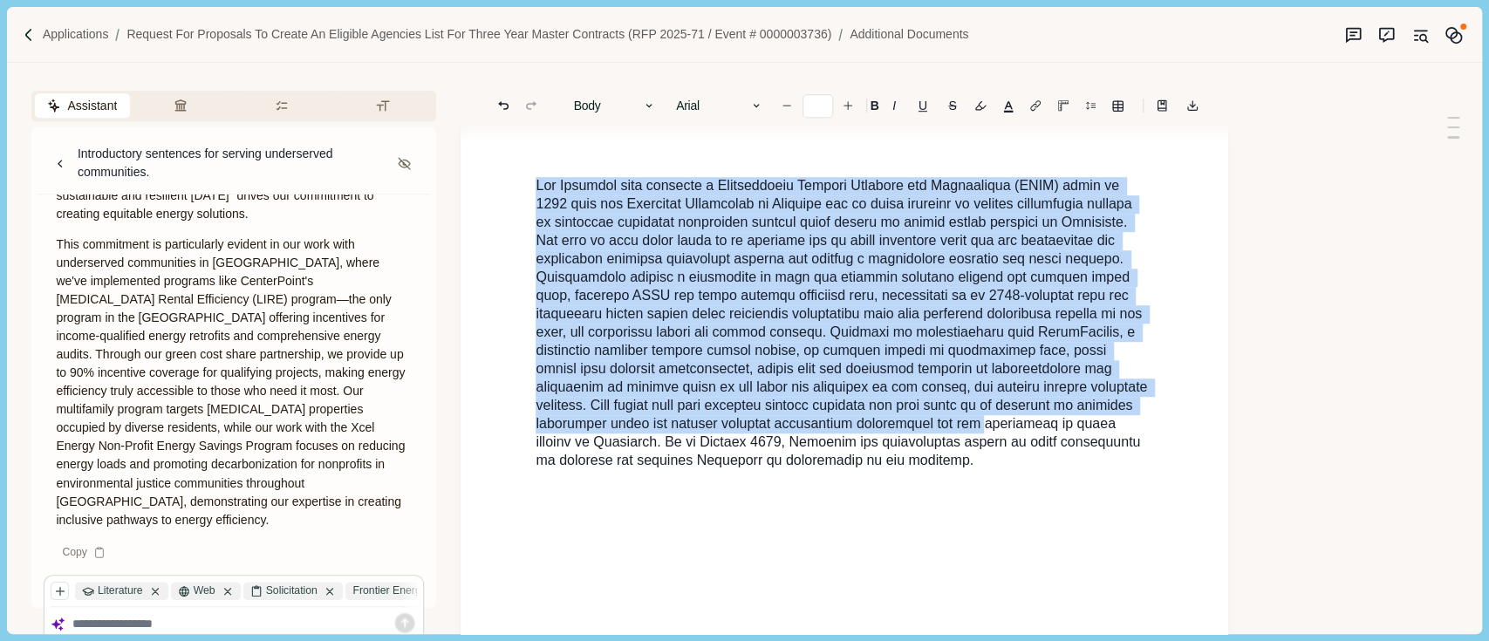
drag, startPoint x: 532, startPoint y: 177, endPoint x: 1058, endPoint y: 477, distance: 605.7
click at [1050, 471] on div "Custom Software Solutions : Frontier has offered comprehensive web-based tracki…" at bounding box center [844, 280] width 642 height 1689
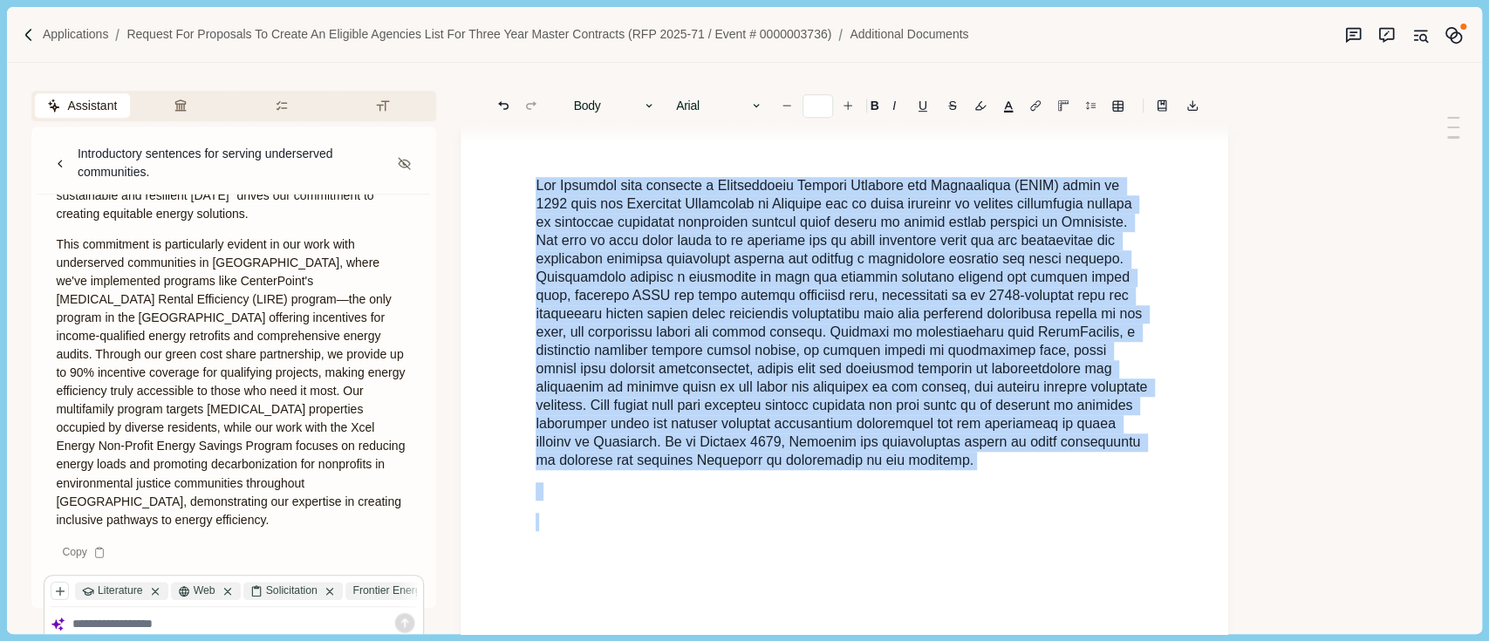
click at [1058, 482] on p at bounding box center [845, 491] width 618 height 18
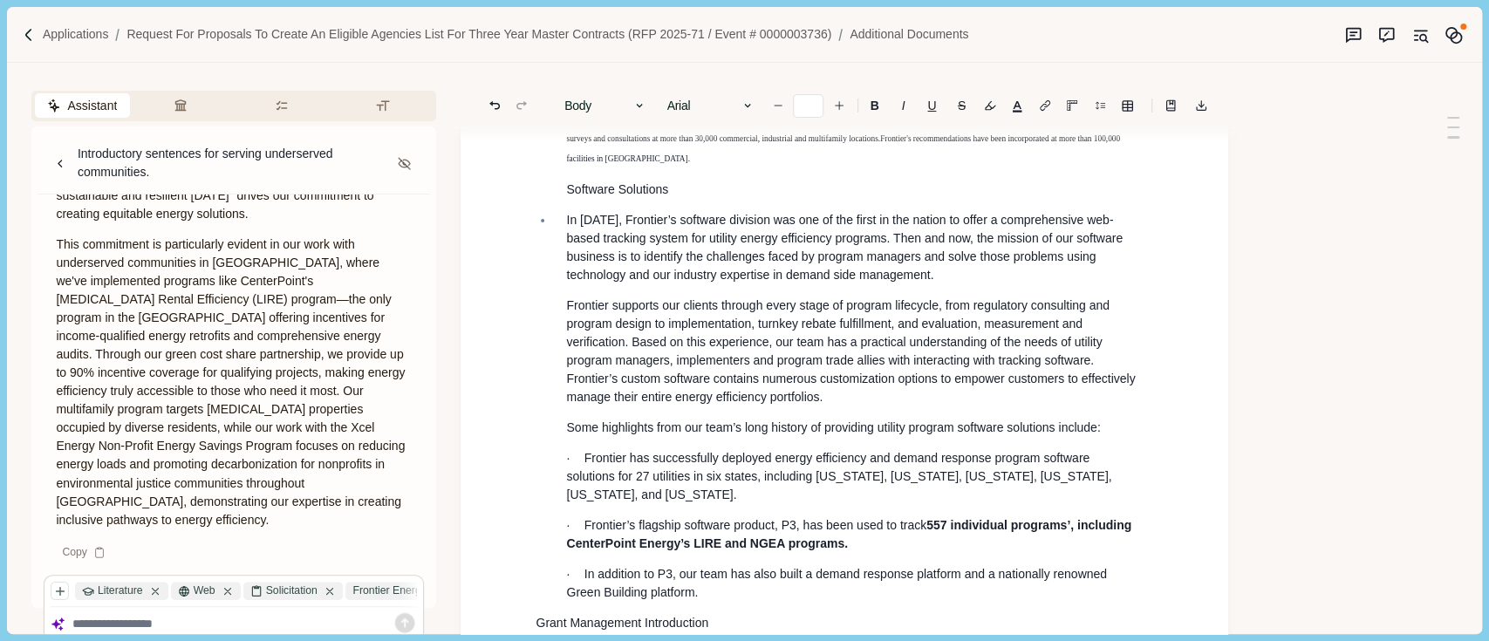
scroll to position [523, 0]
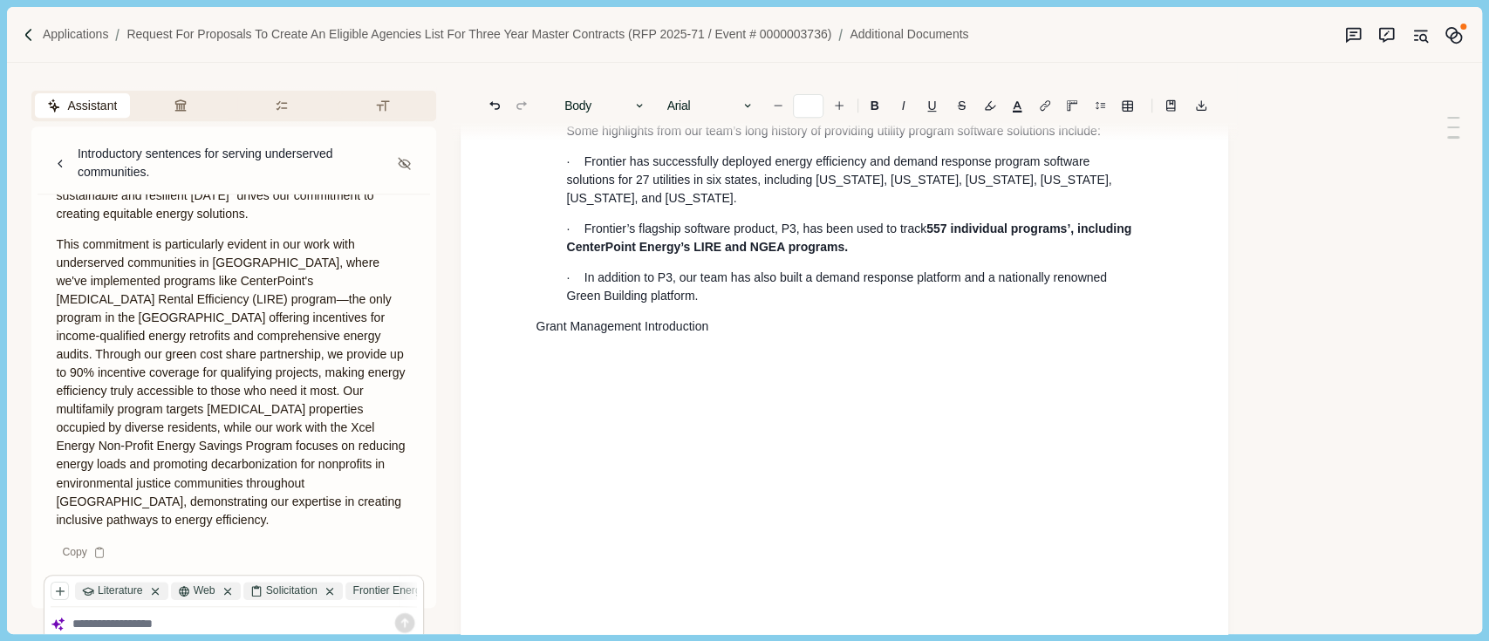
click at [763, 318] on p "Grant Management Introduction" at bounding box center [845, 327] width 618 height 18
click at [754, 318] on p "Grant Management Introduction" at bounding box center [845, 327] width 618 height 18
drag, startPoint x: 753, startPoint y: 313, endPoint x: 535, endPoint y: 315, distance: 218.1
click at [685, 318] on p "Grant Management Introduction" at bounding box center [845, 327] width 618 height 18
click at [531, 315] on div "Custom Software Solutions : Frontier has offered comprehensive web-based tracki…" at bounding box center [844, 344] width 642 height 1353
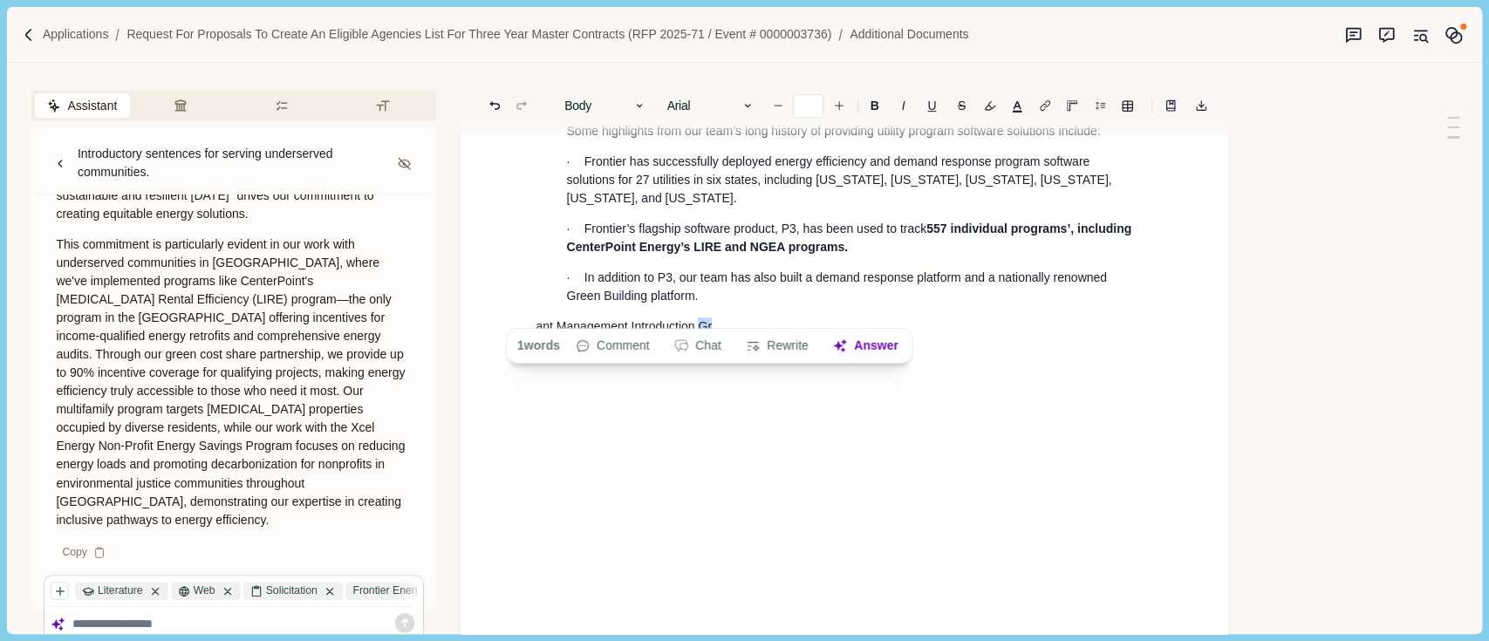
click at [723, 320] on p "ant Management Introduction Gr" at bounding box center [845, 327] width 618 height 18
click at [733, 318] on p "ant Management Introduction Gr" at bounding box center [845, 327] width 618 height 18
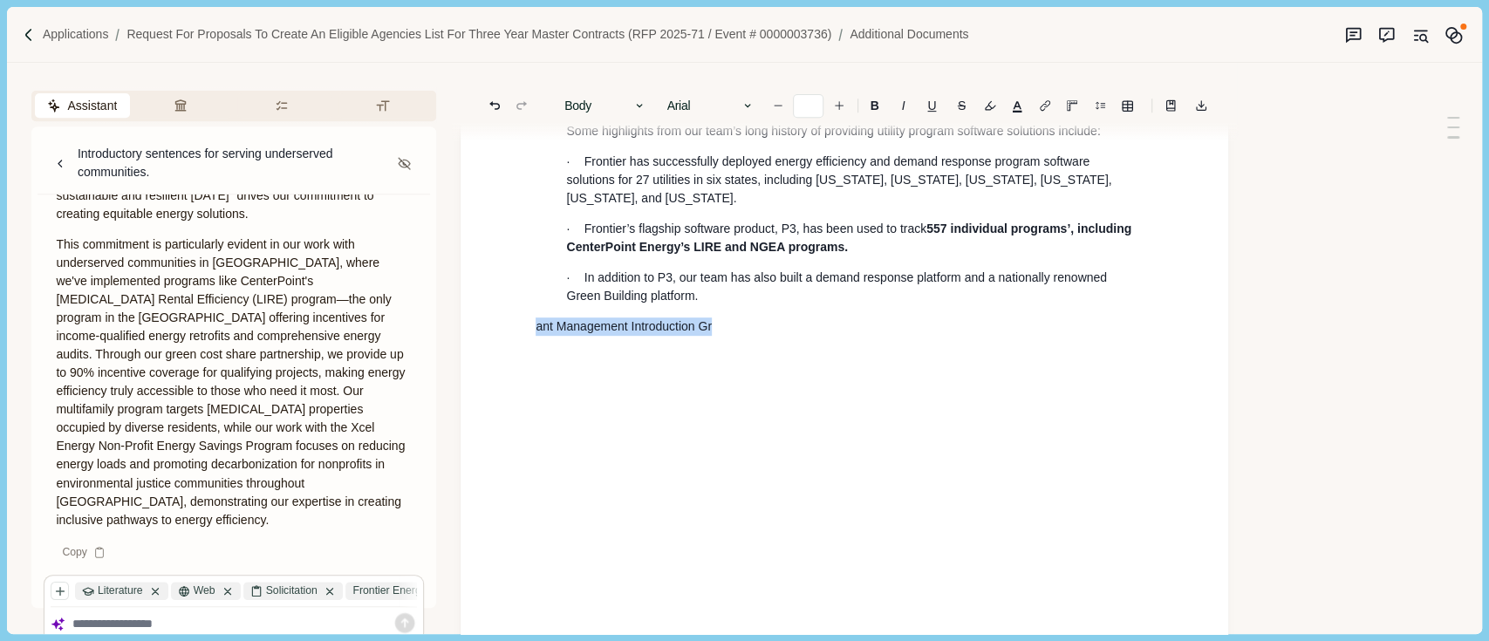
click at [496, 318] on div "Custom Software Solutions : Frontier has offered comprehensive web-based tracki…" at bounding box center [845, 344] width 768 height 1461
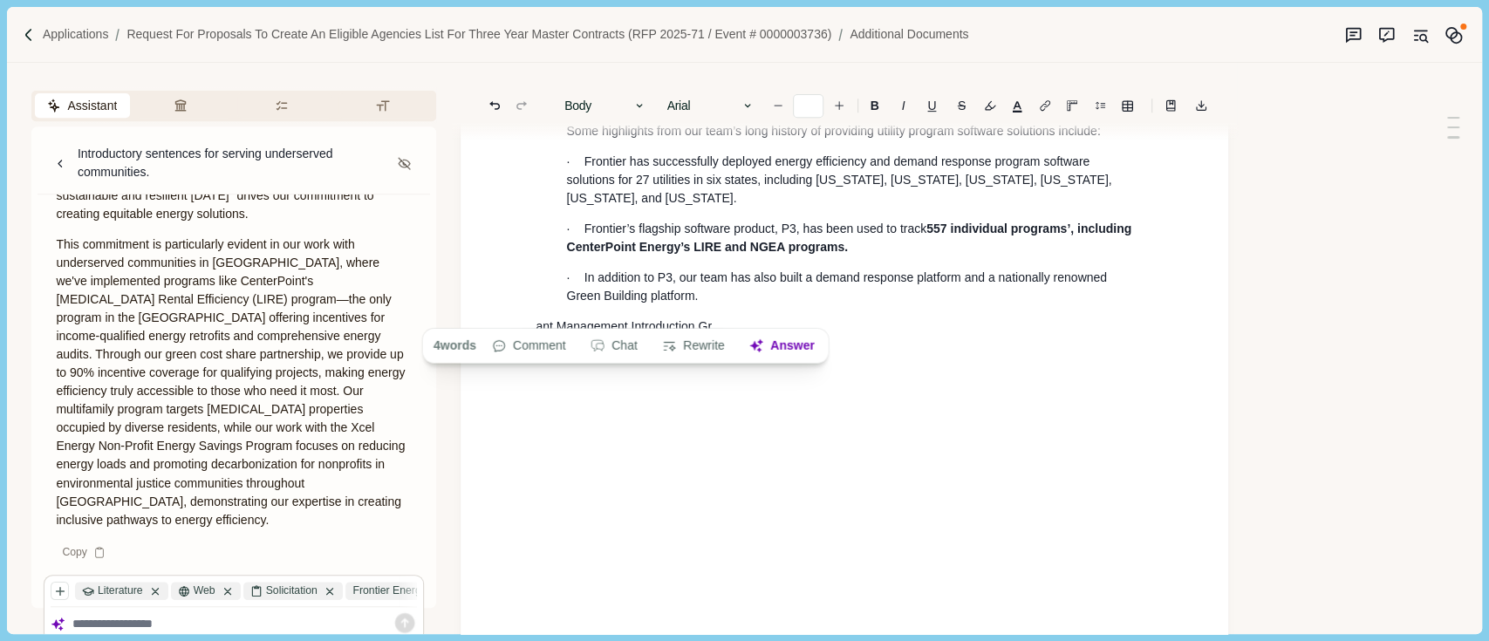
click at [759, 318] on p "ant Management Introduction Gr" at bounding box center [845, 327] width 618 height 18
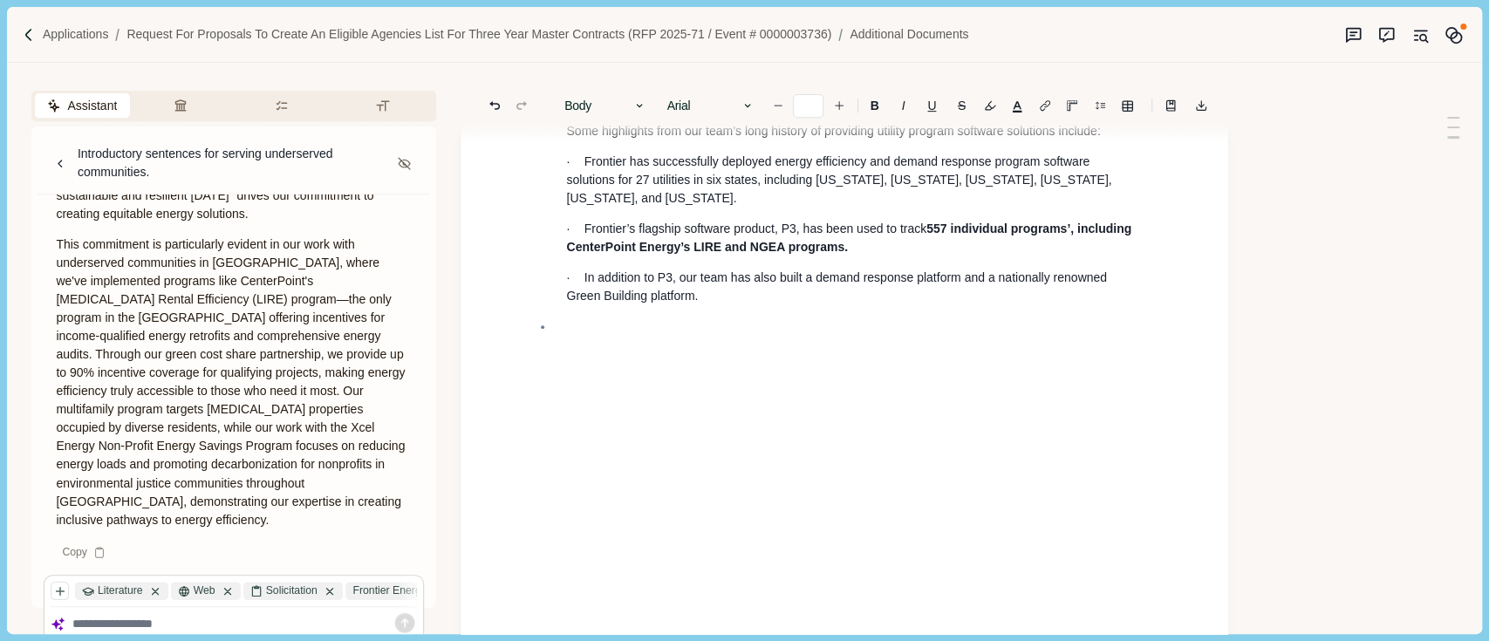
scroll to position [0, 0]
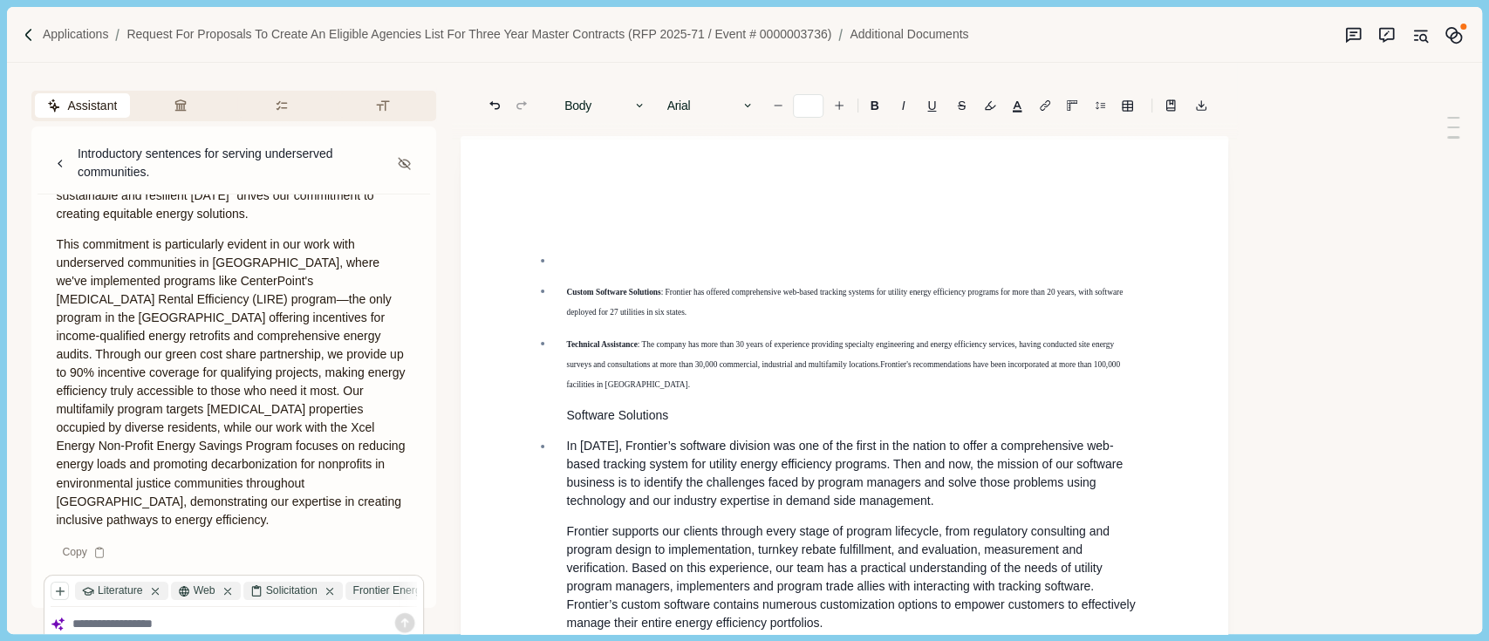
click at [560, 288] on li "Custom Software Solutions : Frontier has offered comprehensive web-based tracki…" at bounding box center [853, 302] width 599 height 40
type input "*"
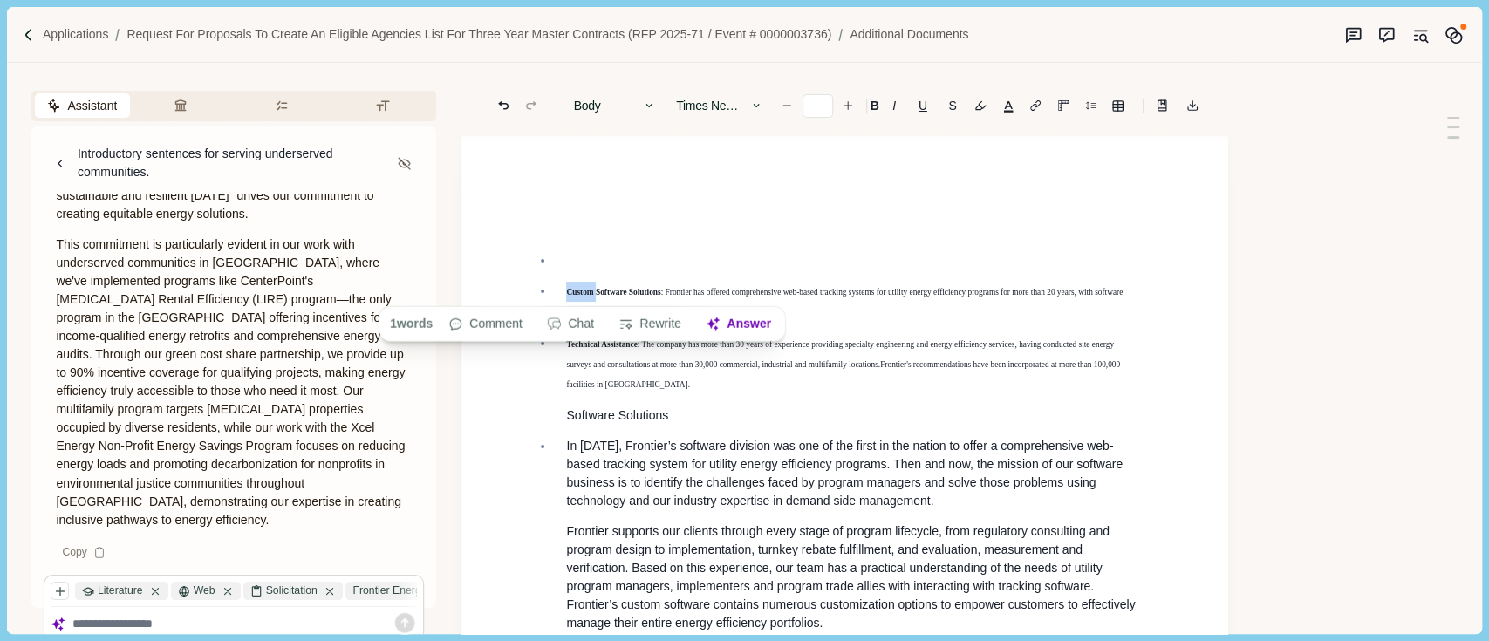
click at [560, 288] on li "Custom Software Solutions : Frontier has offered comprehensive web-based tracki…" at bounding box center [853, 302] width 599 height 40
click at [882, 373] on span "Frontier's recommendations have been incorporated at more than 100,000 faciliti…" at bounding box center [844, 373] width 556 height 34
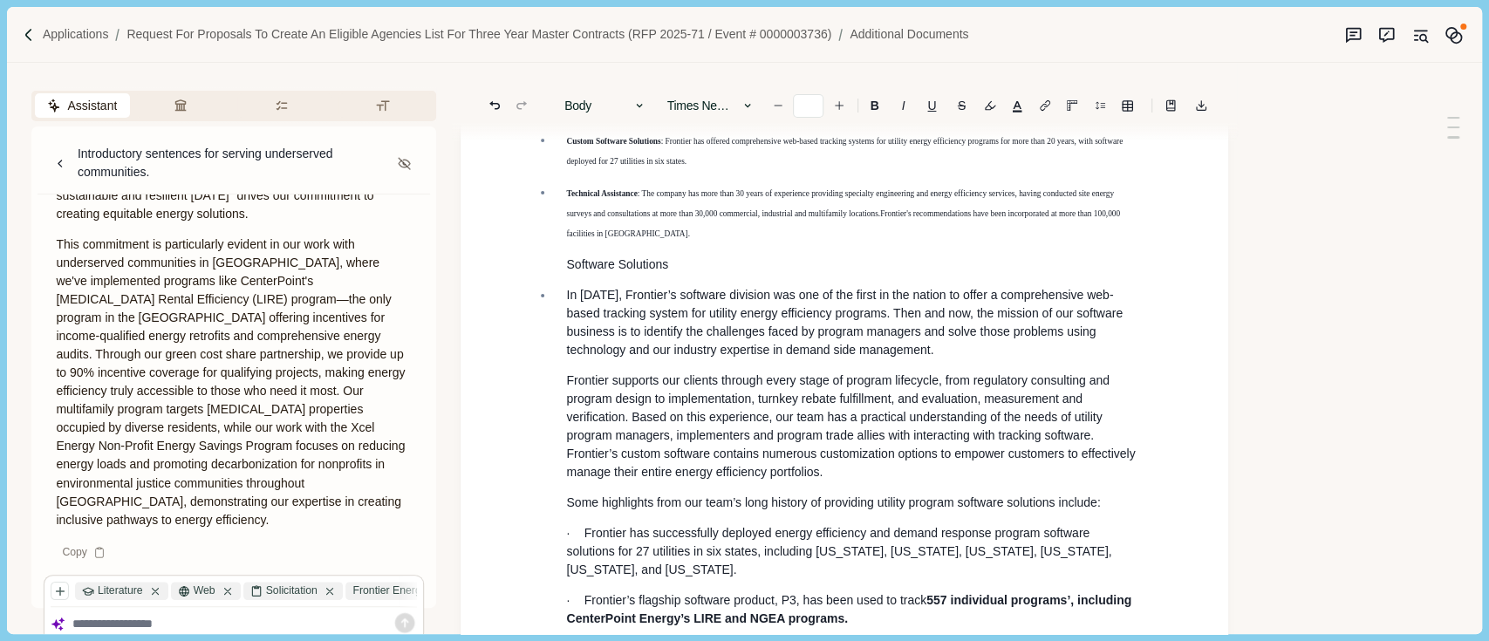
scroll to position [116, 0]
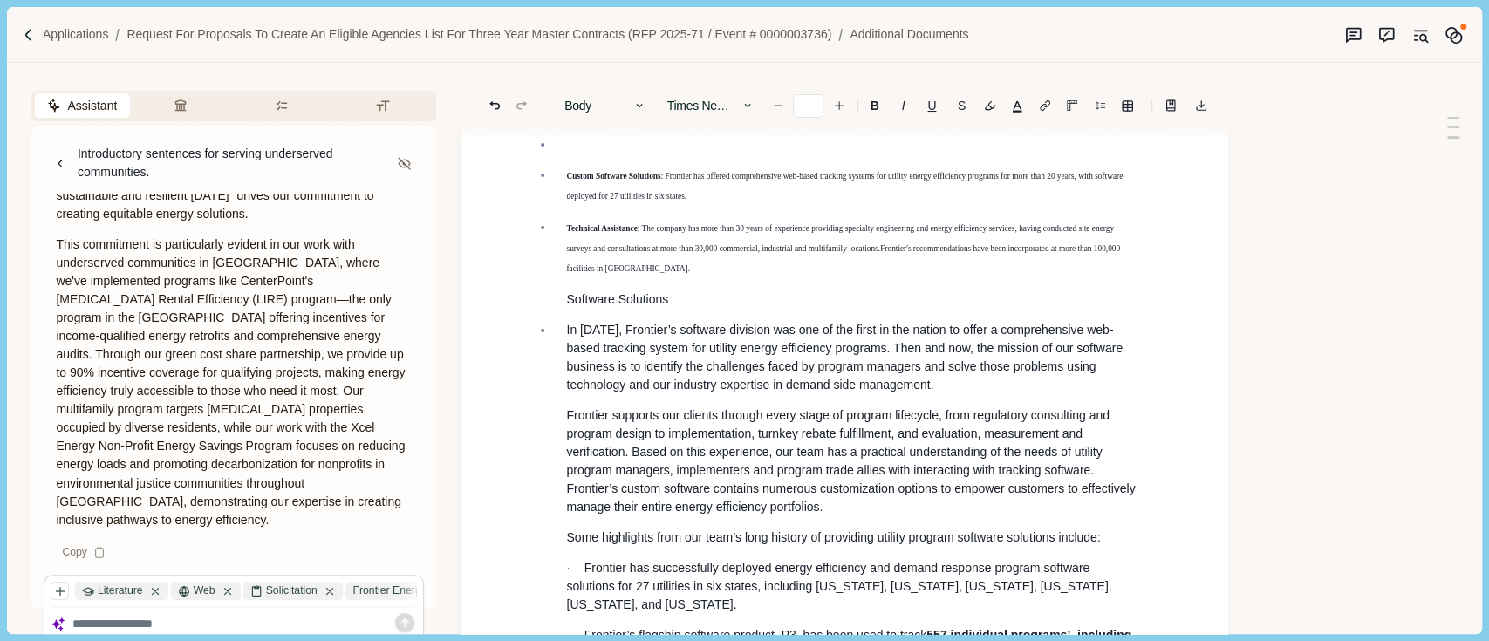
click at [571, 185] on p "Custom Software Solutions : Frontier has offered comprehensive web-based tracki…" at bounding box center [853, 186] width 575 height 40
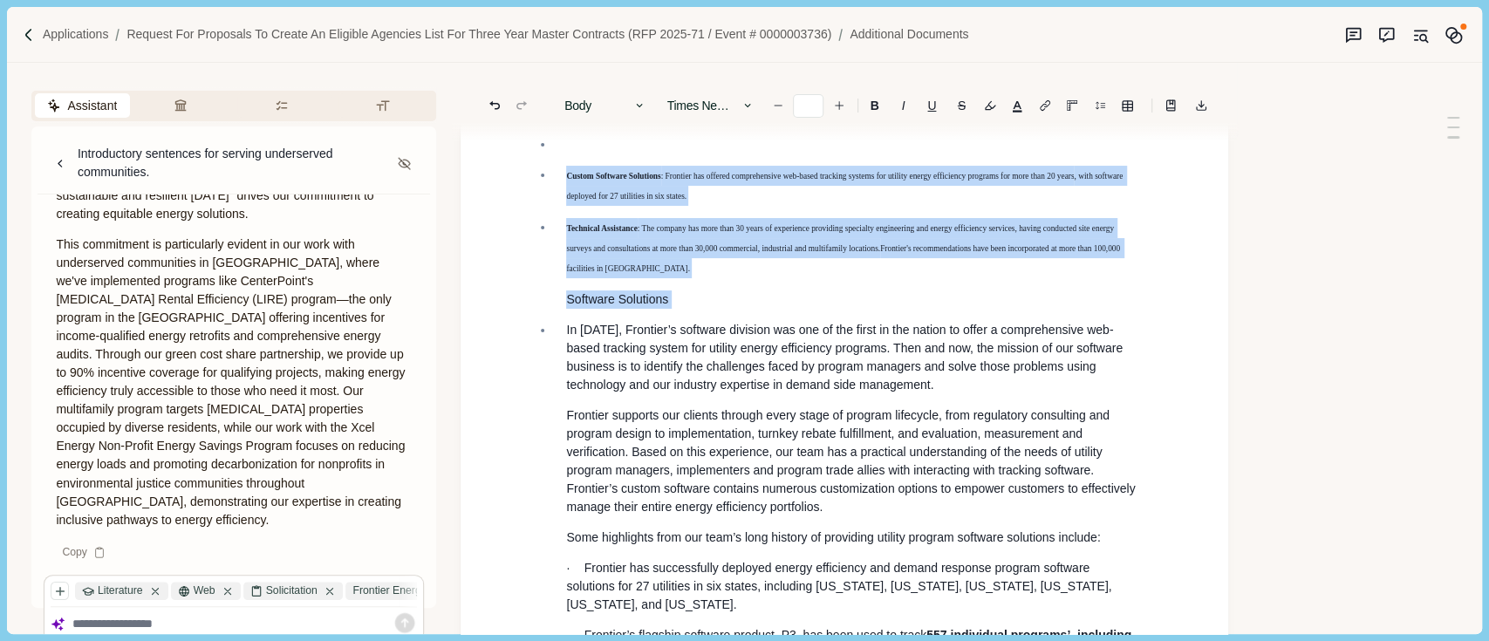
drag, startPoint x: 571, startPoint y: 185, endPoint x: 862, endPoint y: 408, distance: 367.1
click at [803, 359] on ul "Custom Software Solutions : Frontier has offered comprehensive web-based tracki…" at bounding box center [838, 438] width 630 height 607
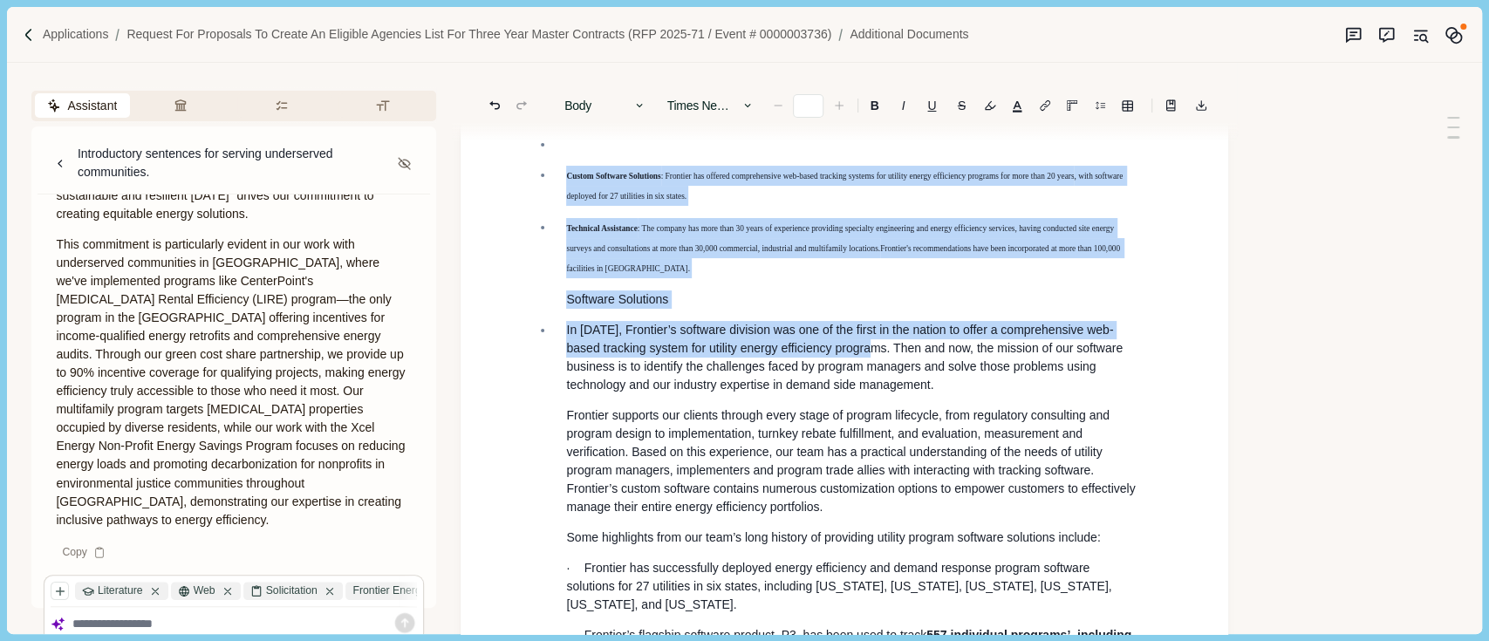
click at [998, 523] on li "In [DATE], Frontier’s software division was one of the first in the nation to o…" at bounding box center [853, 516] width 599 height 391
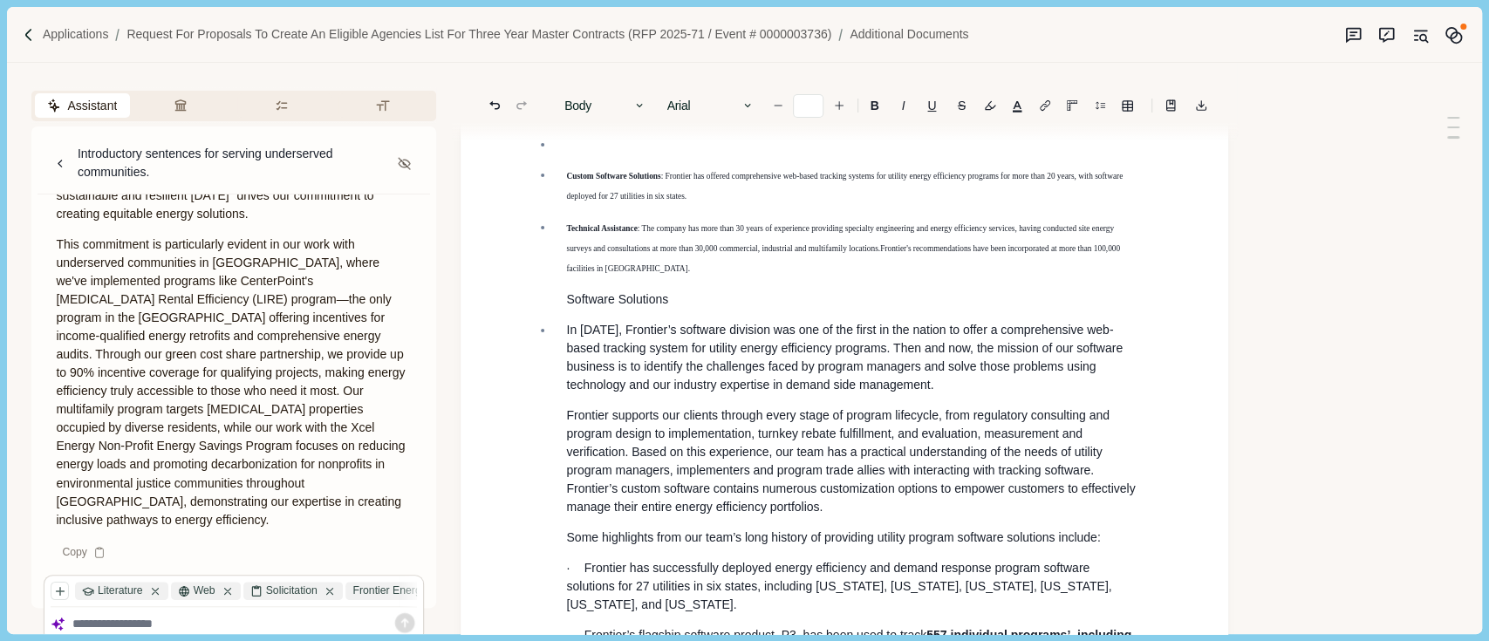
click at [564, 182] on li "Custom Software Solutions : Frontier has offered comprehensive web-based tracki…" at bounding box center [853, 186] width 599 height 40
drag, startPoint x: 947, startPoint y: 376, endPoint x: 835, endPoint y: 339, distance: 117.8
click at [947, 377] on p "In [DATE], Frontier’s software division was one of the first in the nation to o…" at bounding box center [853, 357] width 575 height 73
click at [722, 305] on p "Software Solutions" at bounding box center [853, 300] width 575 height 18
click at [719, 304] on p "Software Solutions" at bounding box center [853, 300] width 575 height 18
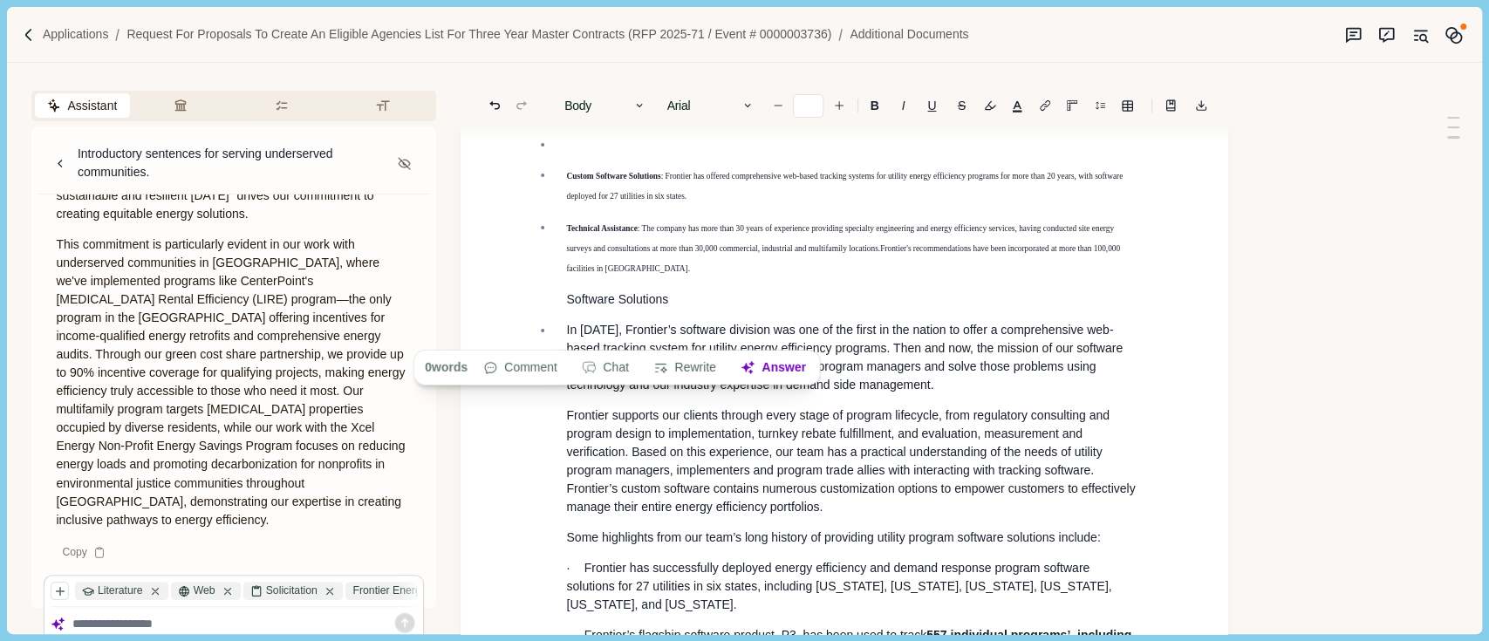
click at [561, 187] on li "Custom Software Solutions : Frontier has offered comprehensive web-based tracki…" at bounding box center [853, 186] width 599 height 40
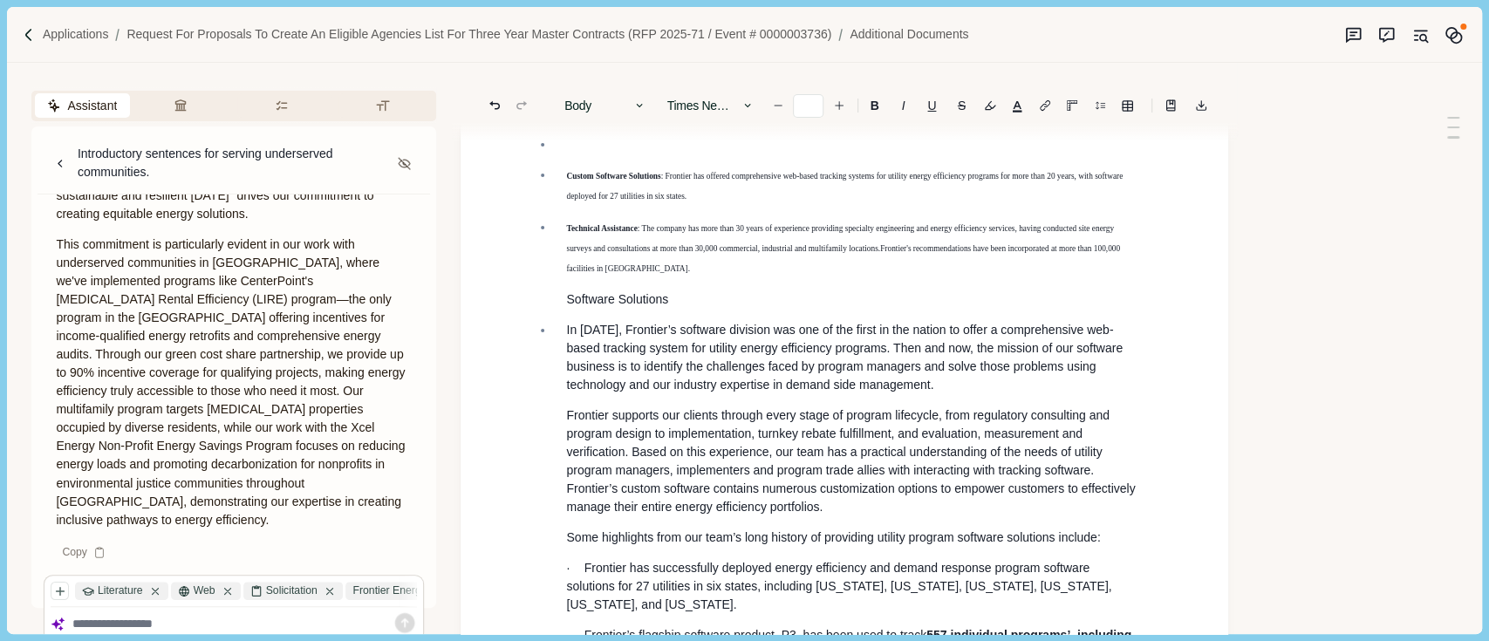
click at [561, 177] on li "Custom Software Solutions : Frontier has offered comprehensive web-based tracki…" at bounding box center [853, 186] width 599 height 40
click at [563, 174] on li "Custom Software Solutions : Frontier has offered comprehensive web-based tracki…" at bounding box center [853, 186] width 599 height 40
click at [566, 175] on span "Custom Software Solutions" at bounding box center [613, 176] width 94 height 9
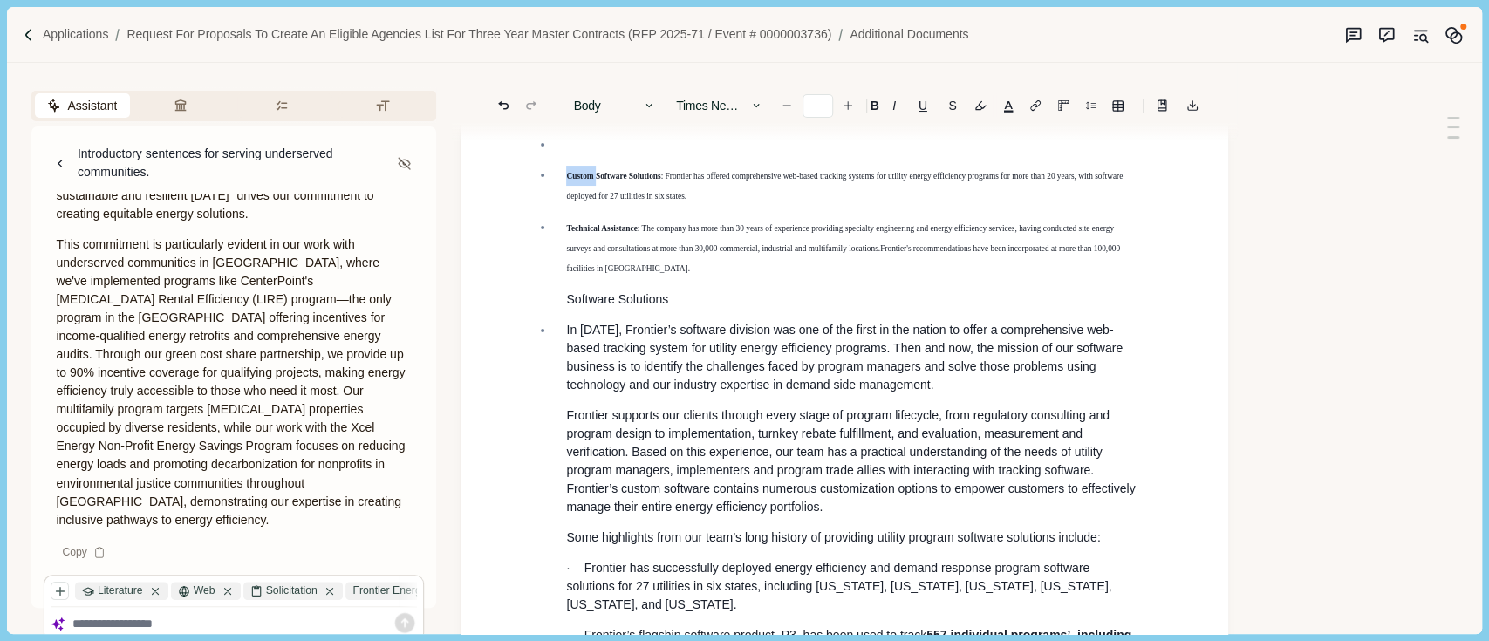
click at [566, 175] on span "Custom Software Solutions" at bounding box center [613, 176] width 94 height 9
drag, startPoint x: 1118, startPoint y: 394, endPoint x: 1098, endPoint y: 411, distance: 26.0
click at [1118, 394] on p "In [DATE], Frontier’s software division was one of the first in the nation to o…" at bounding box center [853, 357] width 575 height 73
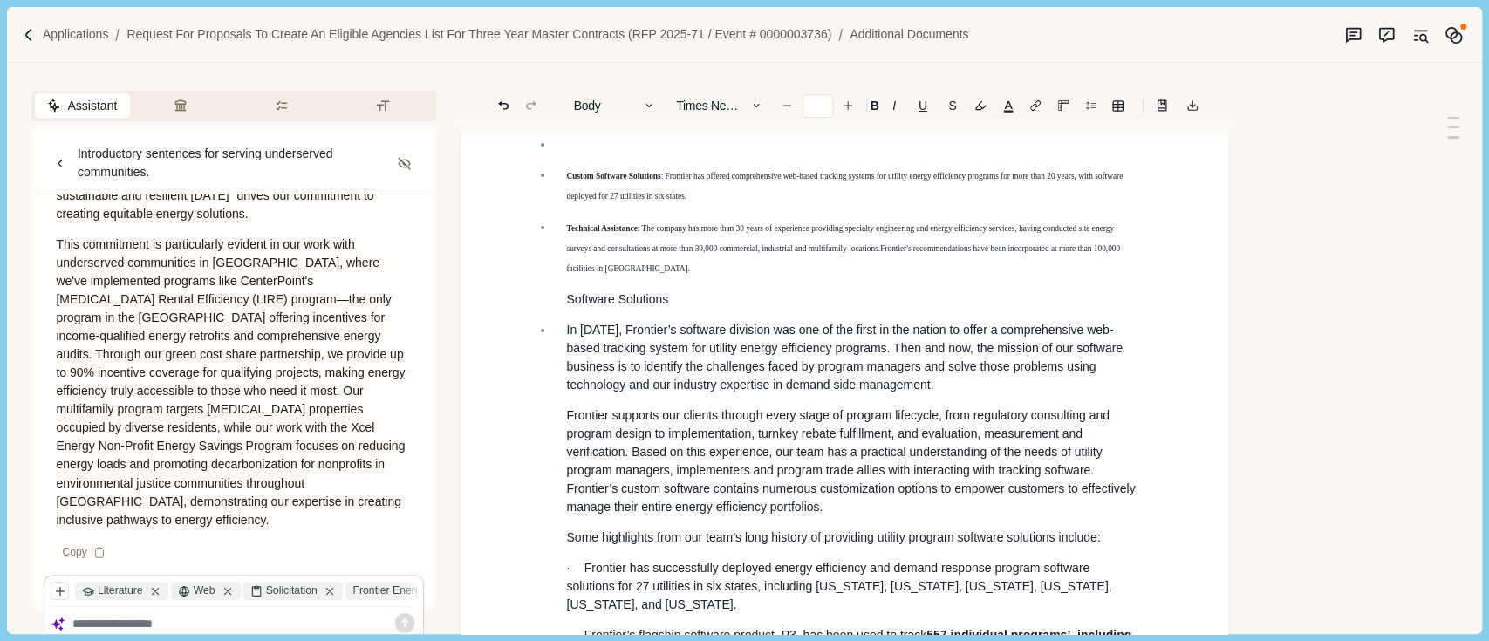
scroll to position [465, 0]
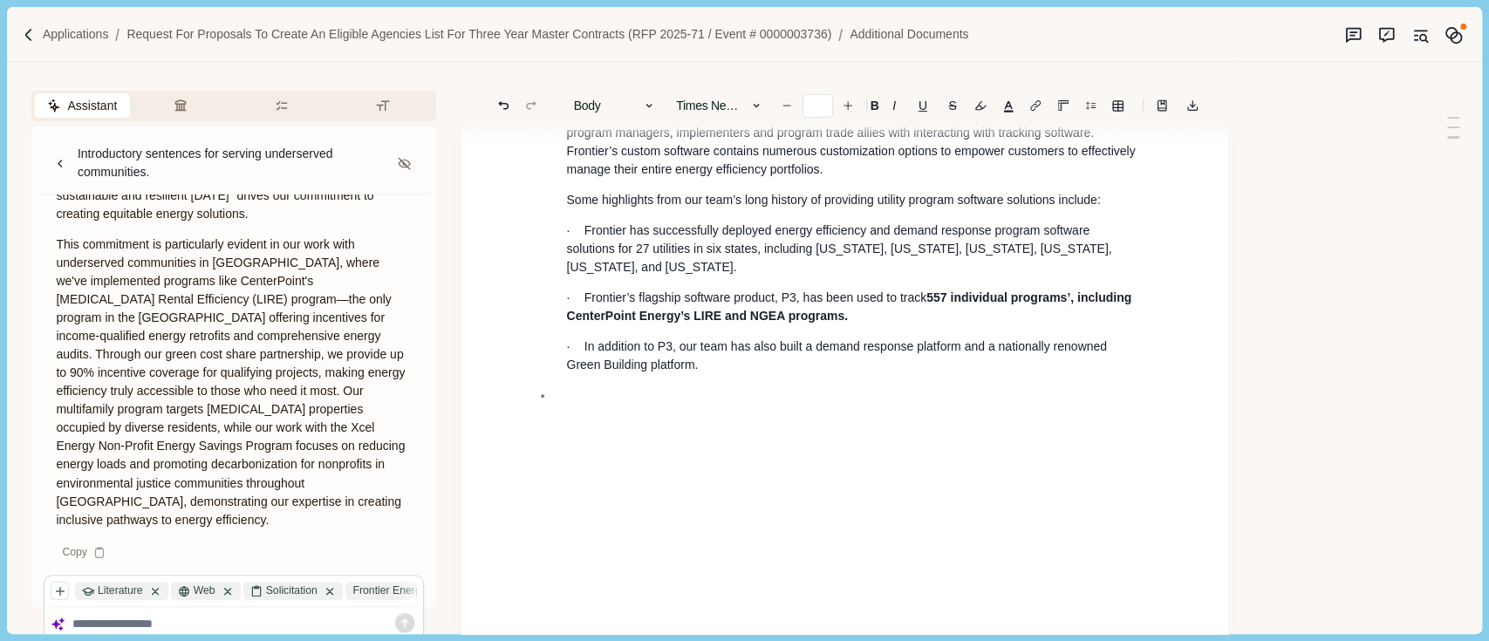
type input "**"
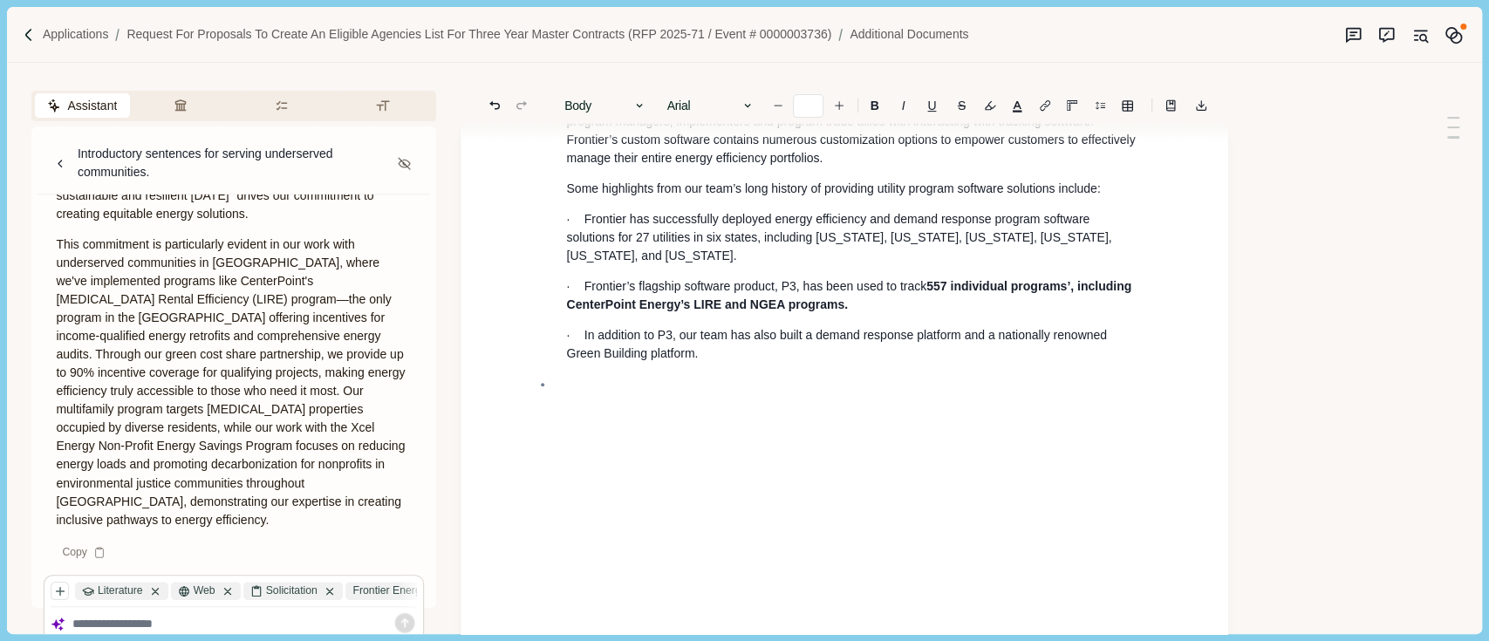
click at [628, 406] on p at bounding box center [845, 415] width 618 height 18
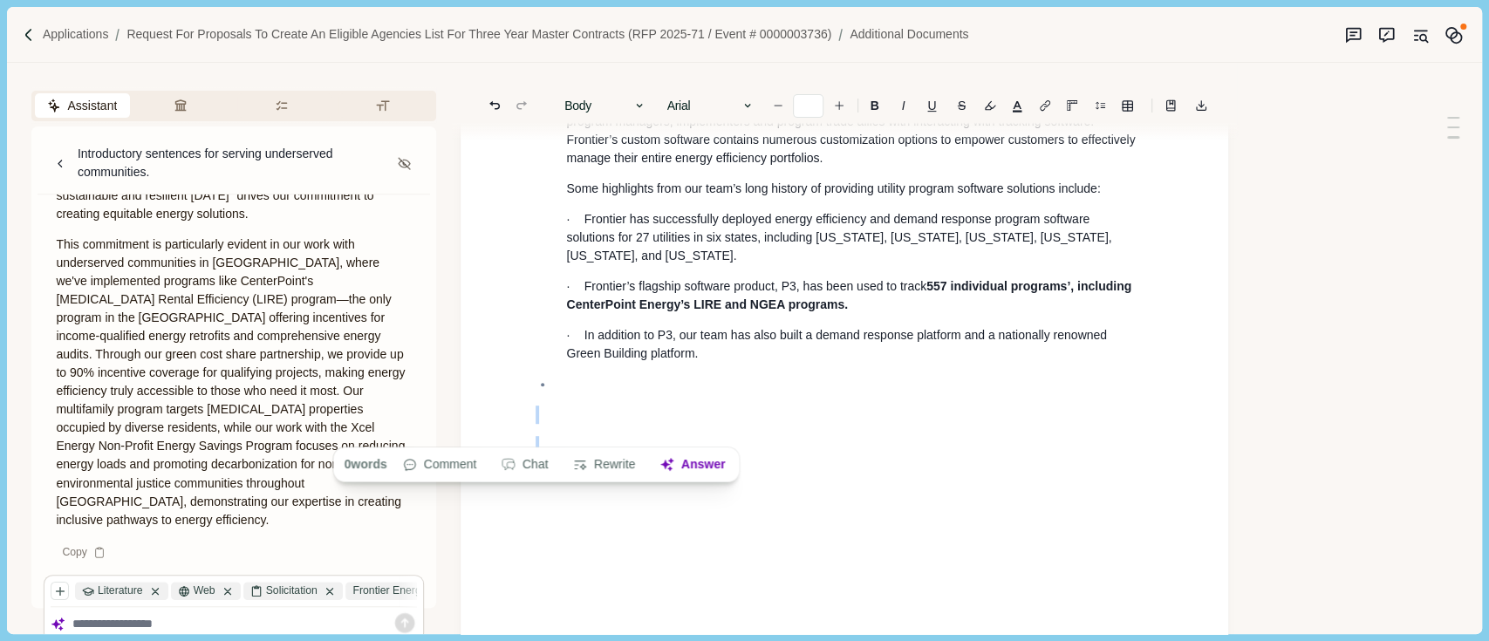
click at [618, 375] on p at bounding box center [853, 384] width 575 height 18
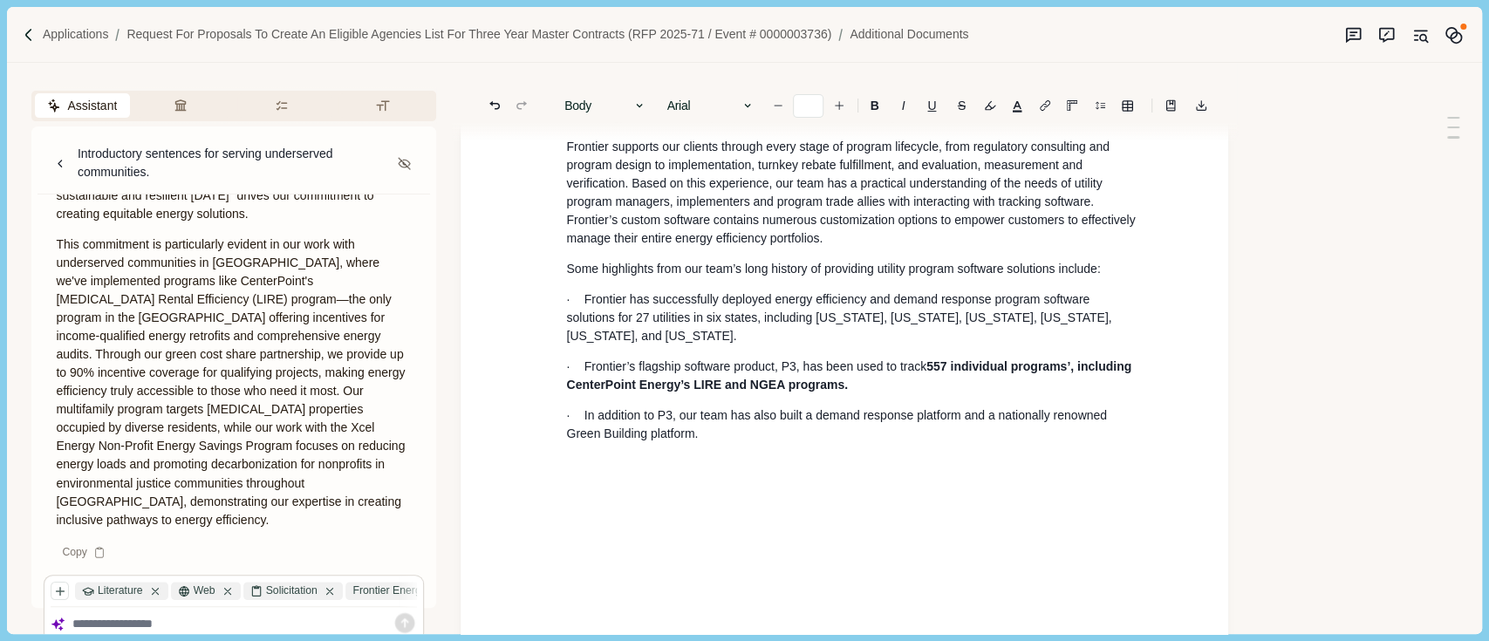
scroll to position [349, 0]
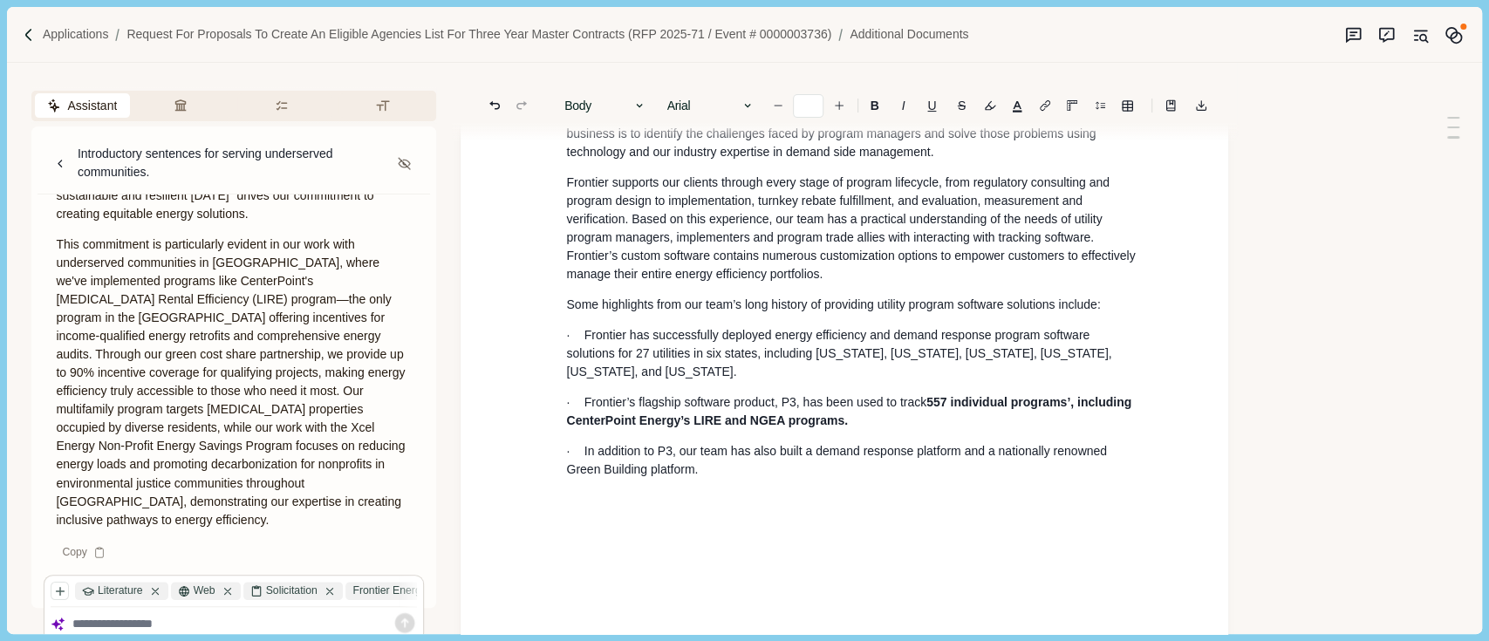
click at [769, 471] on li "In [DATE], Frontier’s software division was one of the first in the nation to o…" at bounding box center [853, 298] width 599 height 421
click at [749, 461] on p "· In addition to P3, our team has also built a demand response platform and a n…" at bounding box center [853, 460] width 575 height 37
click at [733, 461] on p "· In addition to P3, our team has also built a demand response platform and a n…" at bounding box center [853, 460] width 575 height 37
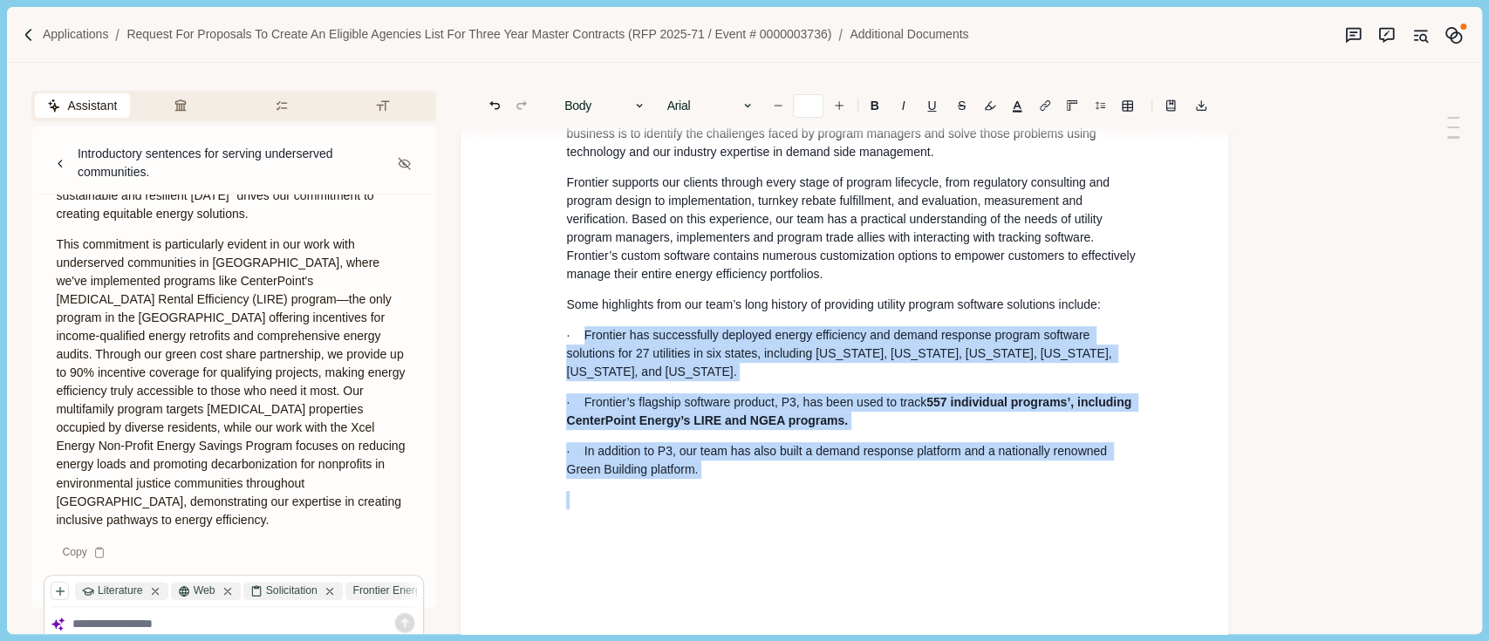
drag, startPoint x: 733, startPoint y: 461, endPoint x: 592, endPoint y: 293, distance: 219.2
click at [599, 306] on li "In [DATE], Frontier’s software division was one of the first in the nation to o…" at bounding box center [853, 298] width 599 height 421
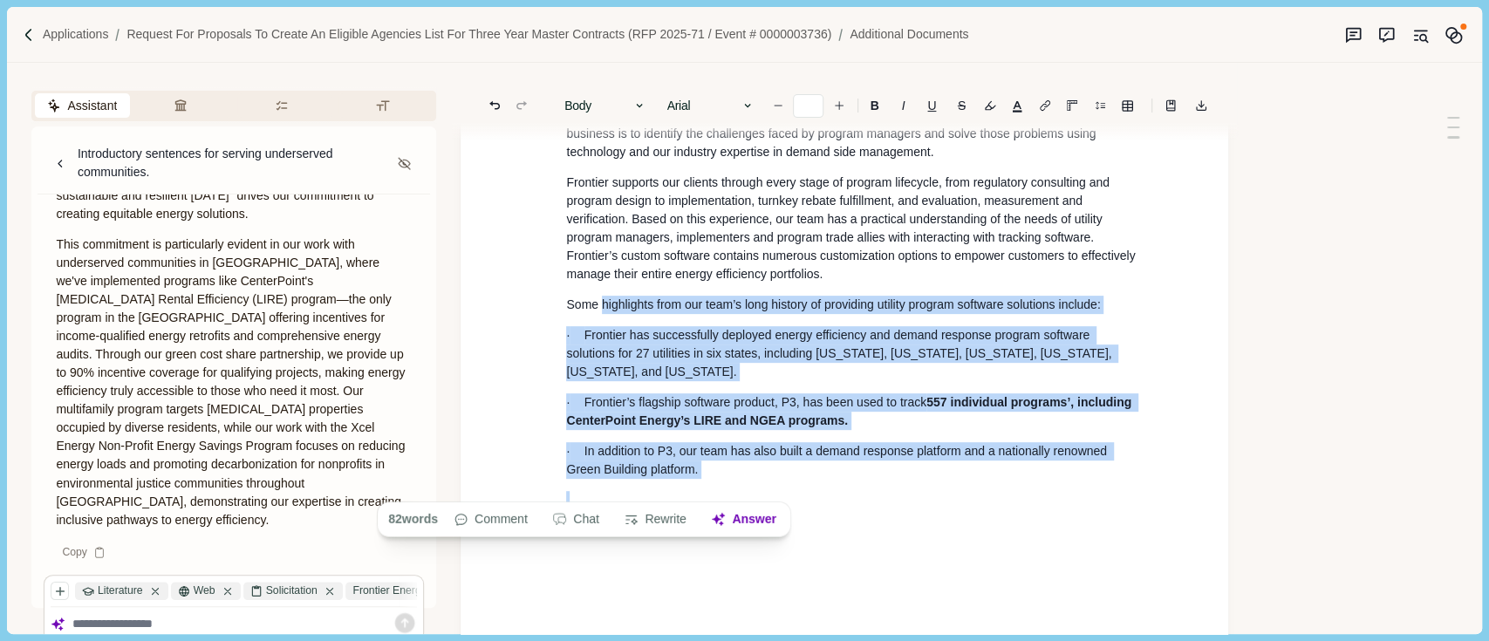
click at [566, 195] on p "Frontier supports our clients through every stage of program lifecycle, from re…" at bounding box center [853, 229] width 575 height 110
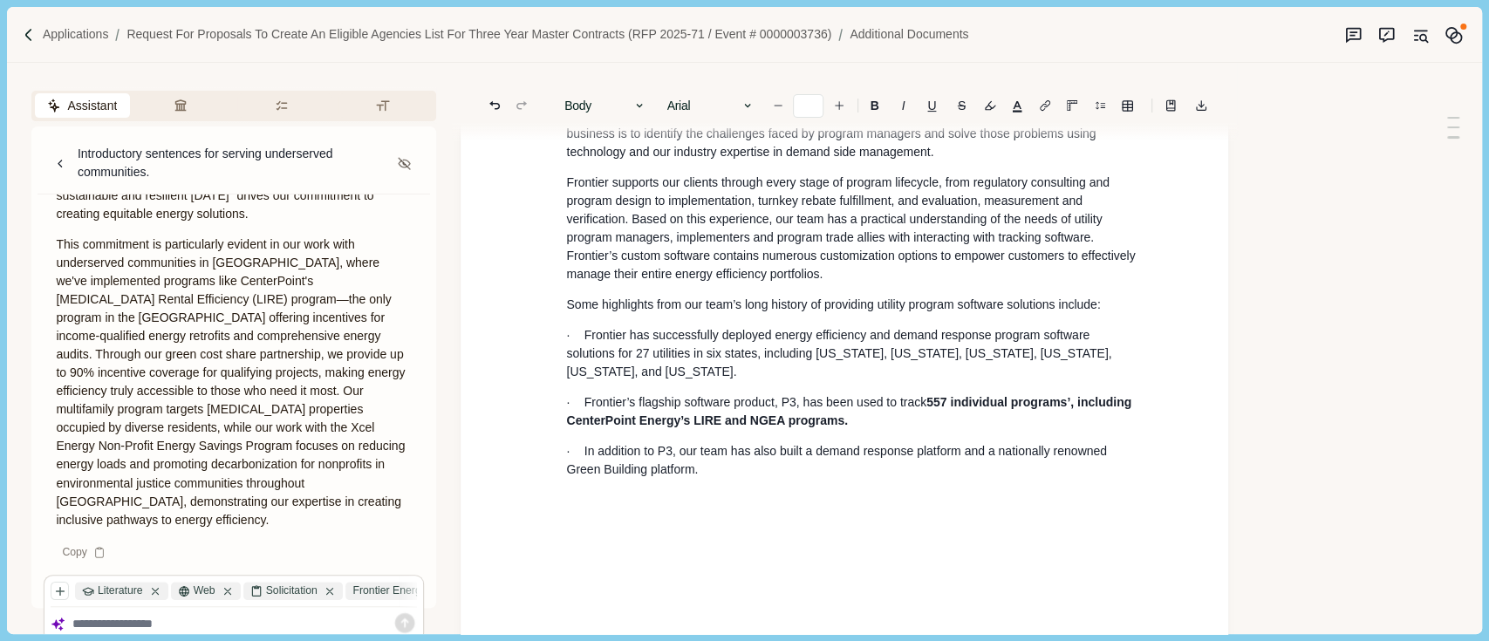
click at [566, 184] on p "Frontier supports our clients through every stage of program lifecycle, from re…" at bounding box center [853, 229] width 575 height 110
drag, startPoint x: 566, startPoint y: 184, endPoint x: 1075, endPoint y: 506, distance: 602.0
click at [635, 224] on p "Frontier supports our clients through every stage of program lifecycle, from re…" at bounding box center [853, 229] width 575 height 110
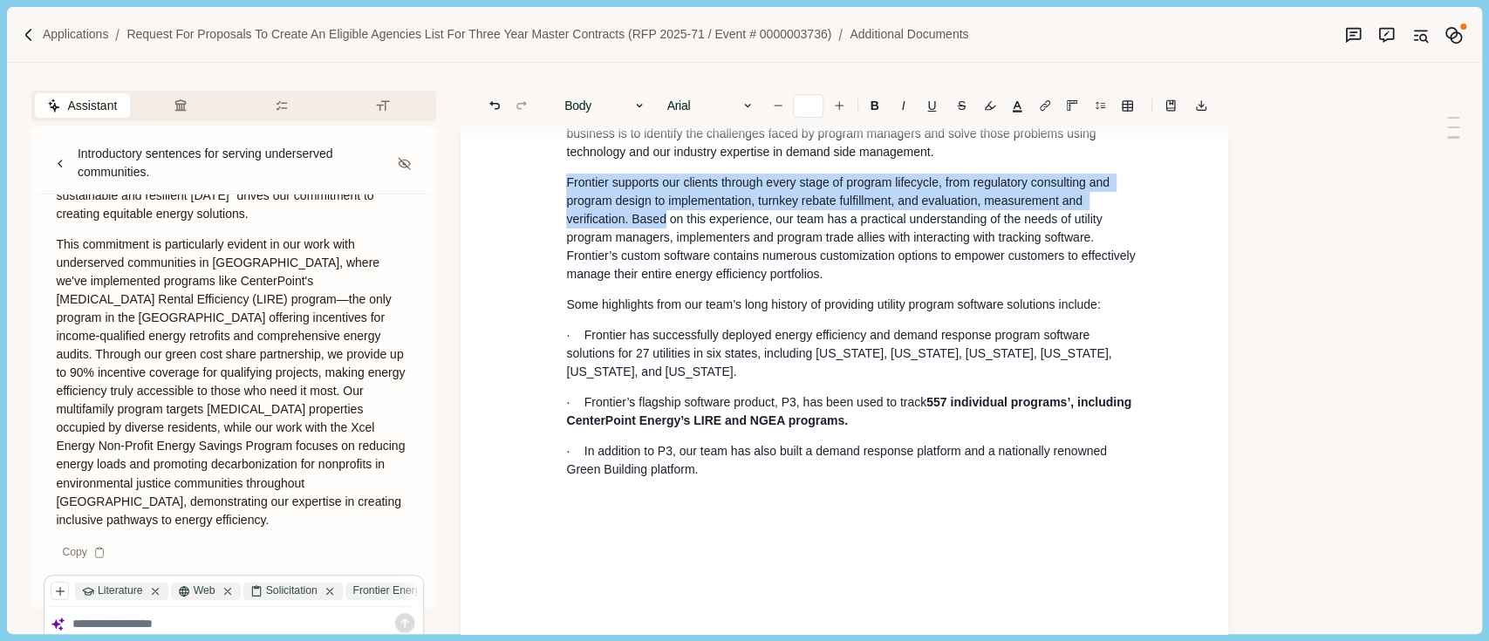
click at [1075, 522] on p at bounding box center [845, 531] width 618 height 18
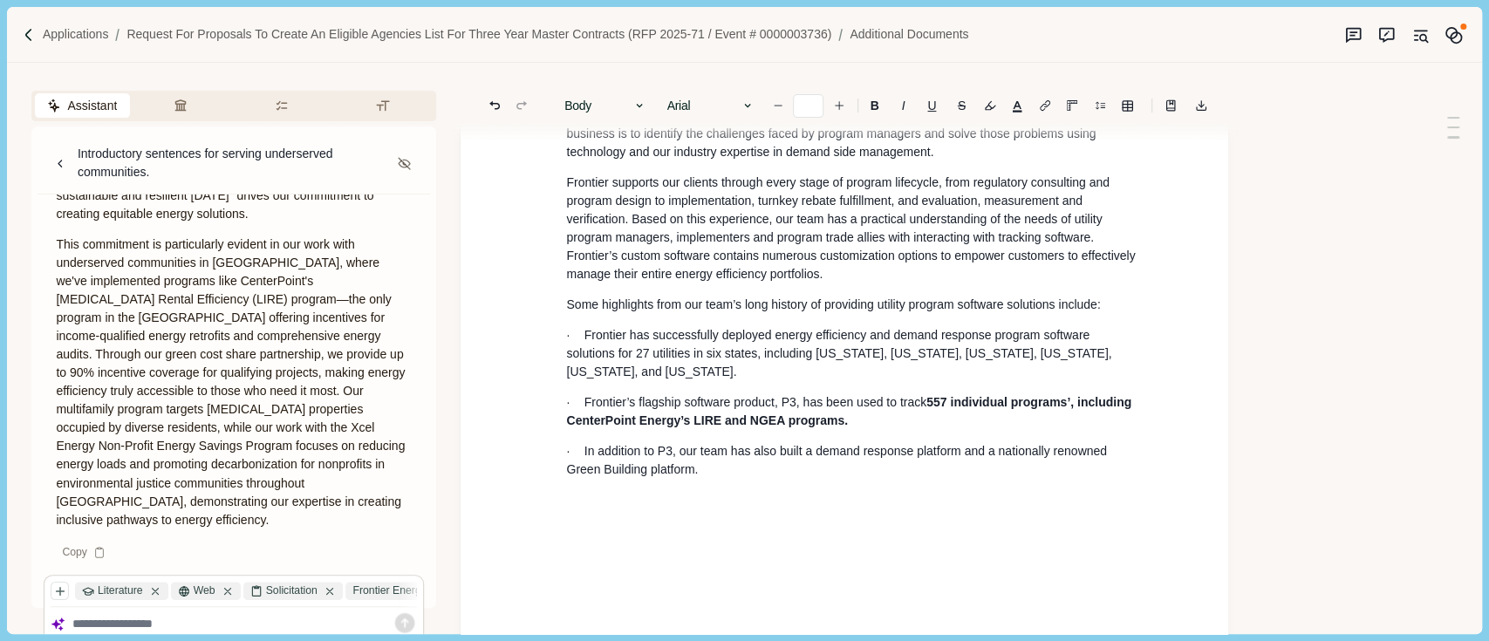
click at [745, 491] on p at bounding box center [853, 500] width 575 height 18
click at [571, 256] on p "Frontier supports our clients through every stage of program lifecycle, from re…" at bounding box center [853, 229] width 575 height 110
click at [675, 442] on p "· In addition to P3, our team has also built a demand response platform and a n…" at bounding box center [853, 460] width 575 height 37
click at [712, 491] on p at bounding box center [853, 500] width 575 height 18
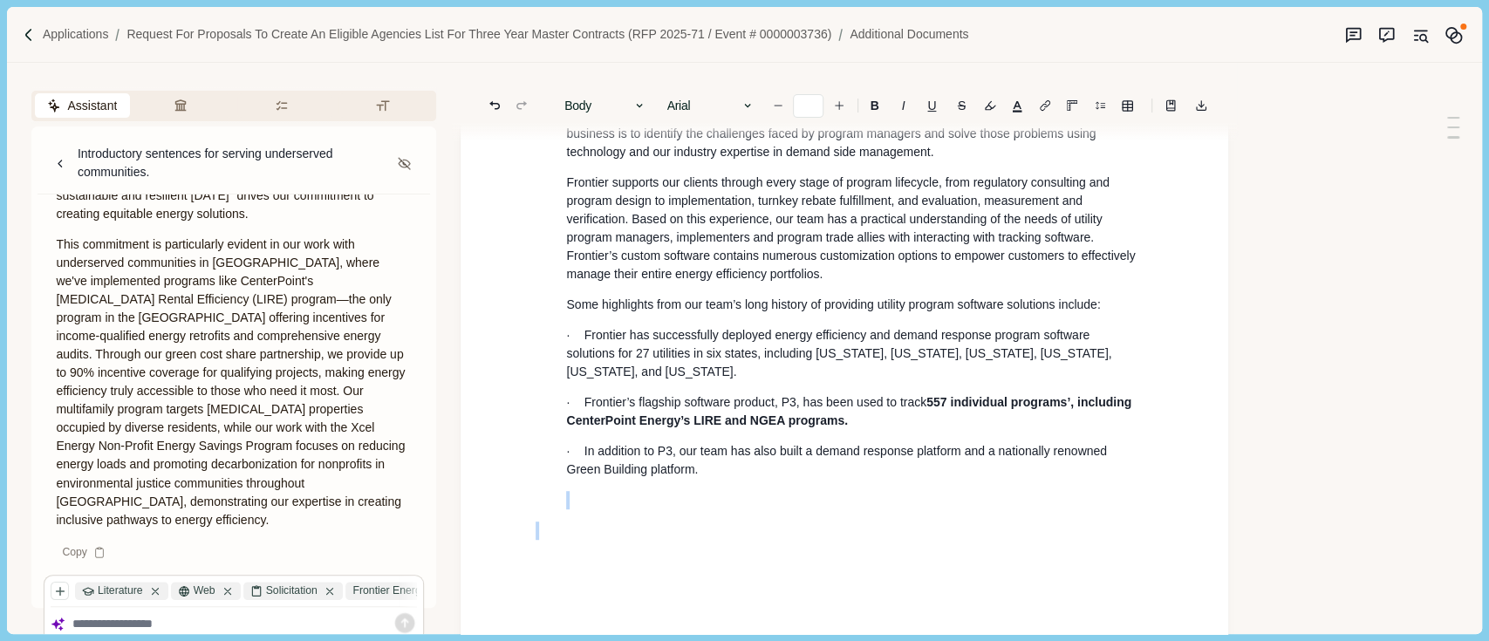
click at [712, 491] on p at bounding box center [853, 500] width 575 height 18
click at [722, 464] on li "In [DATE], Frontier’s software division was one of the first in the nation to o…" at bounding box center [853, 298] width 599 height 421
click at [711, 458] on p "· In addition to P3, our team has also built a demand response platform and a n…" at bounding box center [853, 460] width 575 height 37
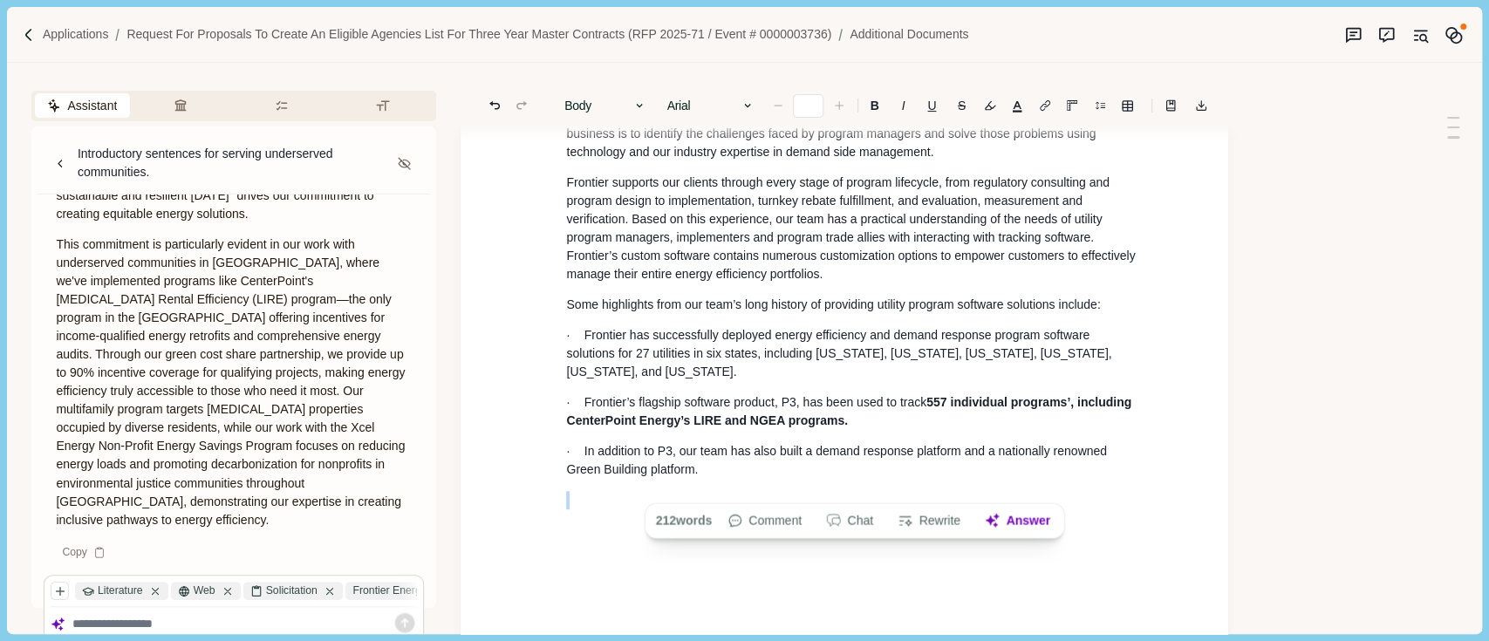
click at [711, 458] on p "· In addition to P3, our team has also built a demand response platform and a n…" at bounding box center [853, 460] width 575 height 37
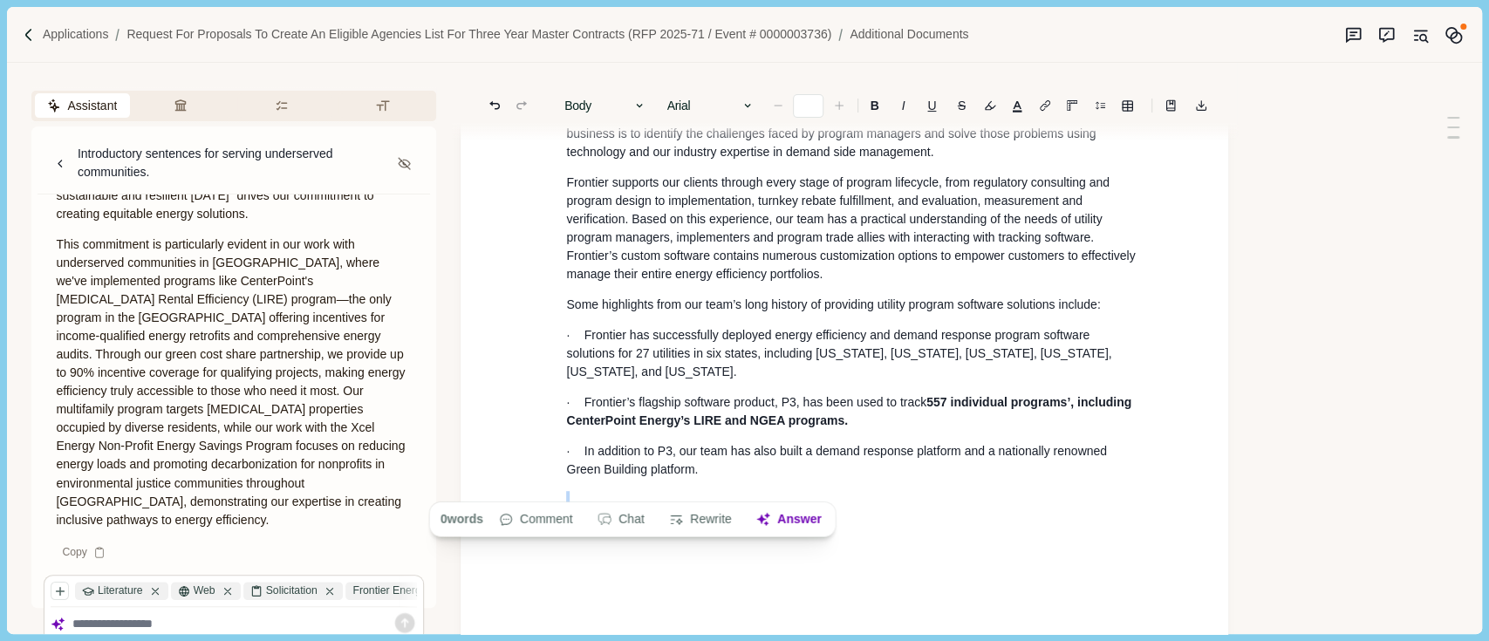
type input "**"
click at [711, 458] on p "· In addition to P3, our team has also built a demand response platform and a n…" at bounding box center [853, 460] width 575 height 37
drag, startPoint x: 711, startPoint y: 458, endPoint x: 571, endPoint y: 394, distance: 154.2
click at [653, 442] on p "· In addition to P3, our team has also built a demand response platform and a n…" at bounding box center [853, 460] width 575 height 37
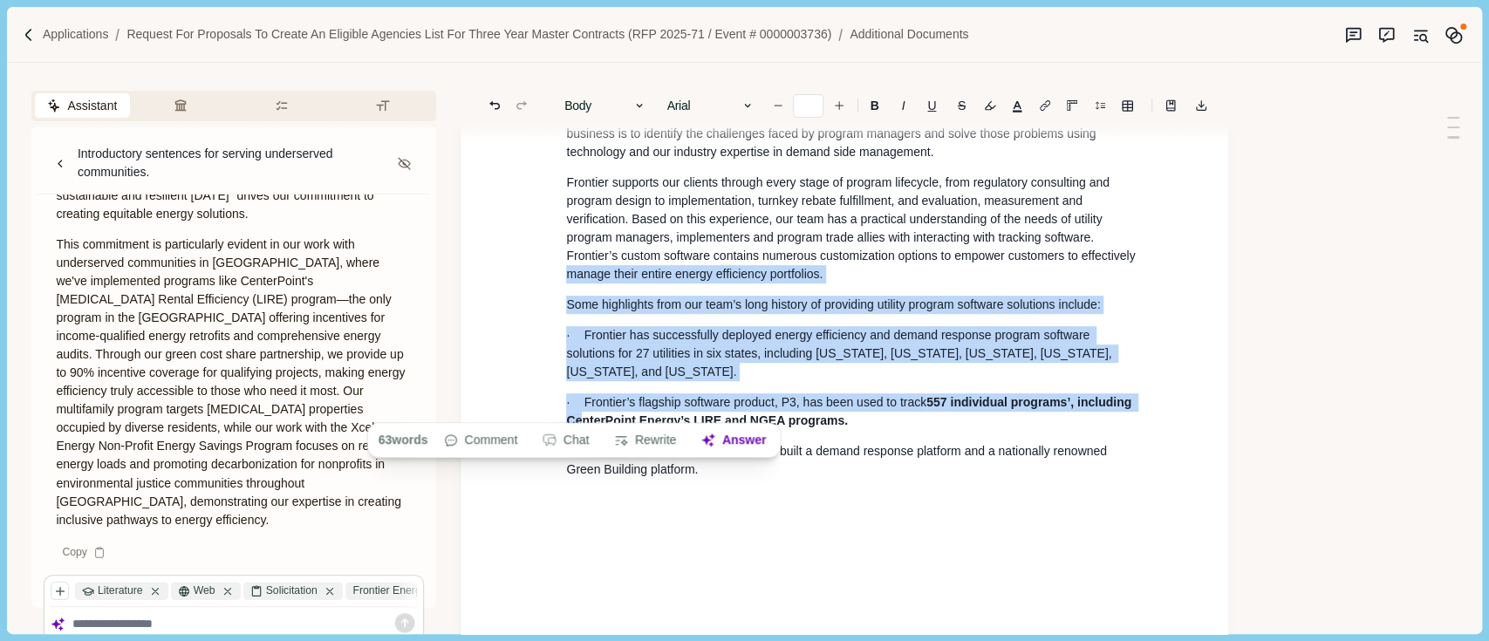
drag, startPoint x: 571, startPoint y: 394, endPoint x: 527, endPoint y: 301, distance: 103.0
click at [530, 296] on ul "Custom Software Solutions : Frontier has offered comprehensive web-based tracki…" at bounding box center [838, 205] width 630 height 607
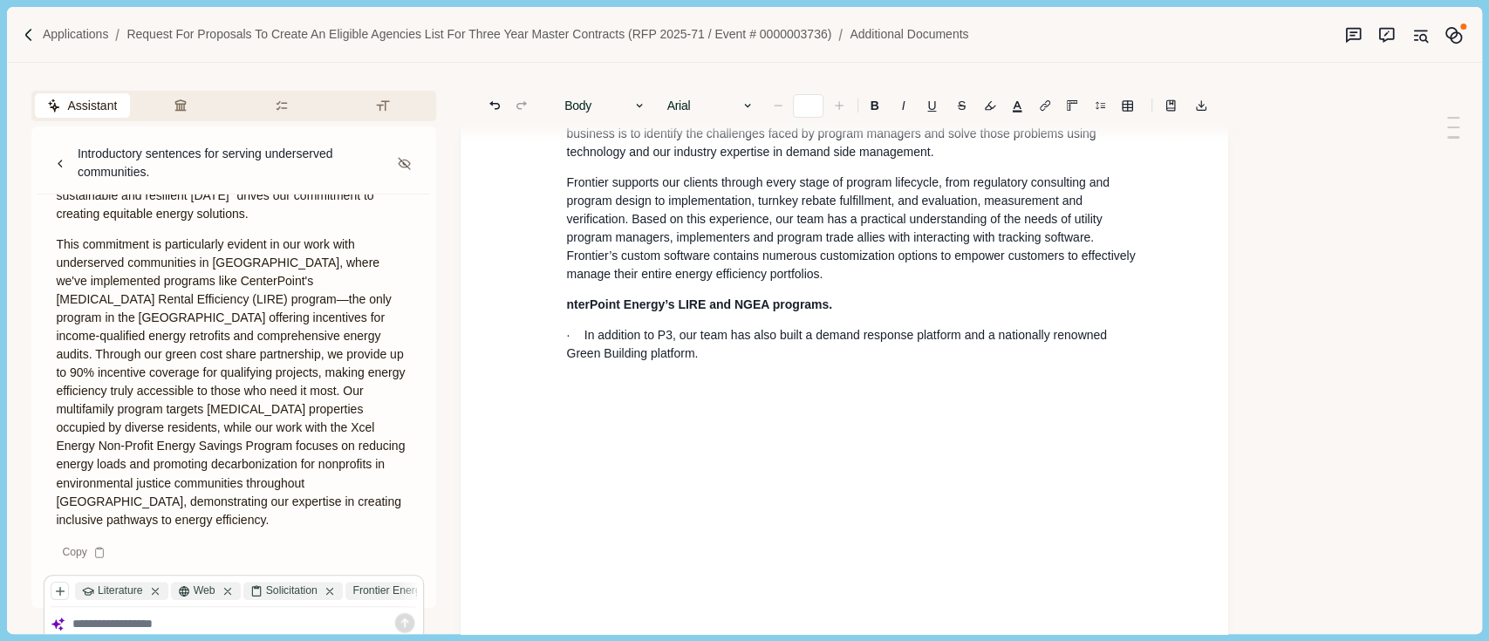
click at [715, 354] on p "· In addition to P3, our team has also built a demand response platform and a n…" at bounding box center [853, 344] width 575 height 37
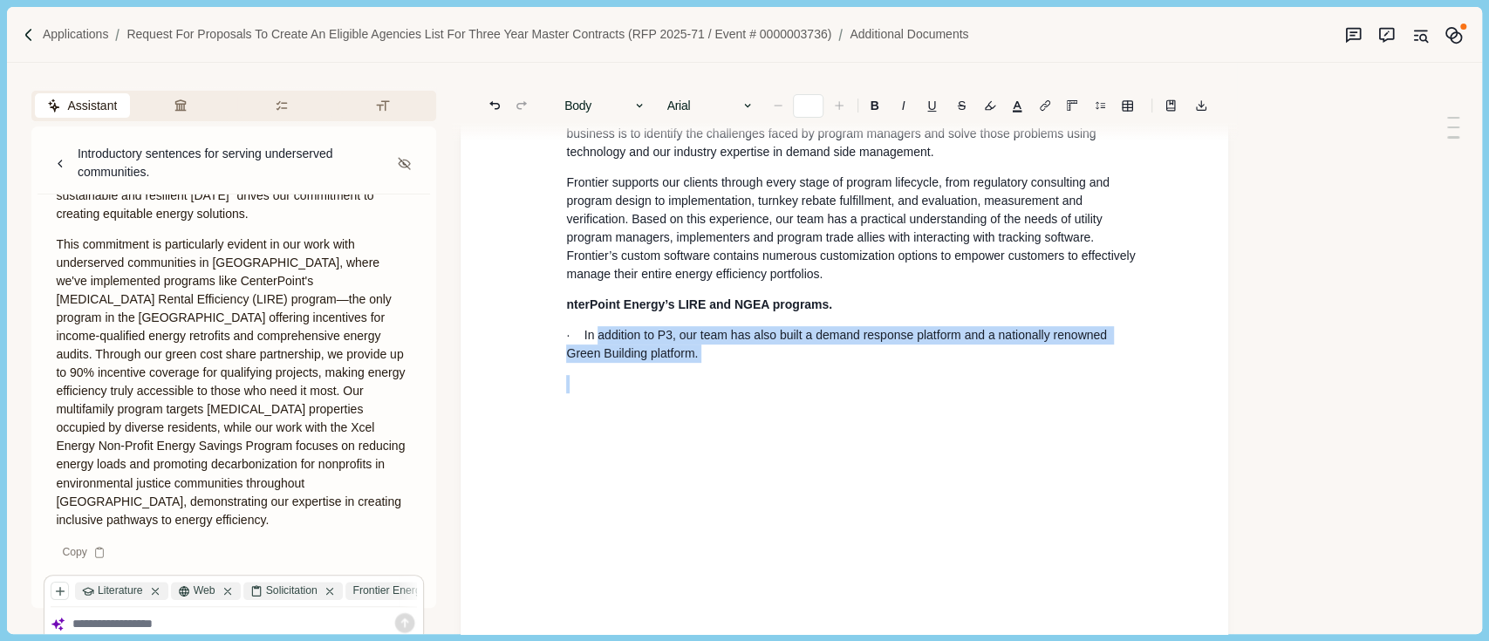
type input "**"
drag, startPoint x: 715, startPoint y: 354, endPoint x: 571, endPoint y: 304, distance: 152.3
click at [571, 304] on li "In [DATE], Frontier’s software division was one of the first in the nation to o…" at bounding box center [853, 240] width 599 height 305
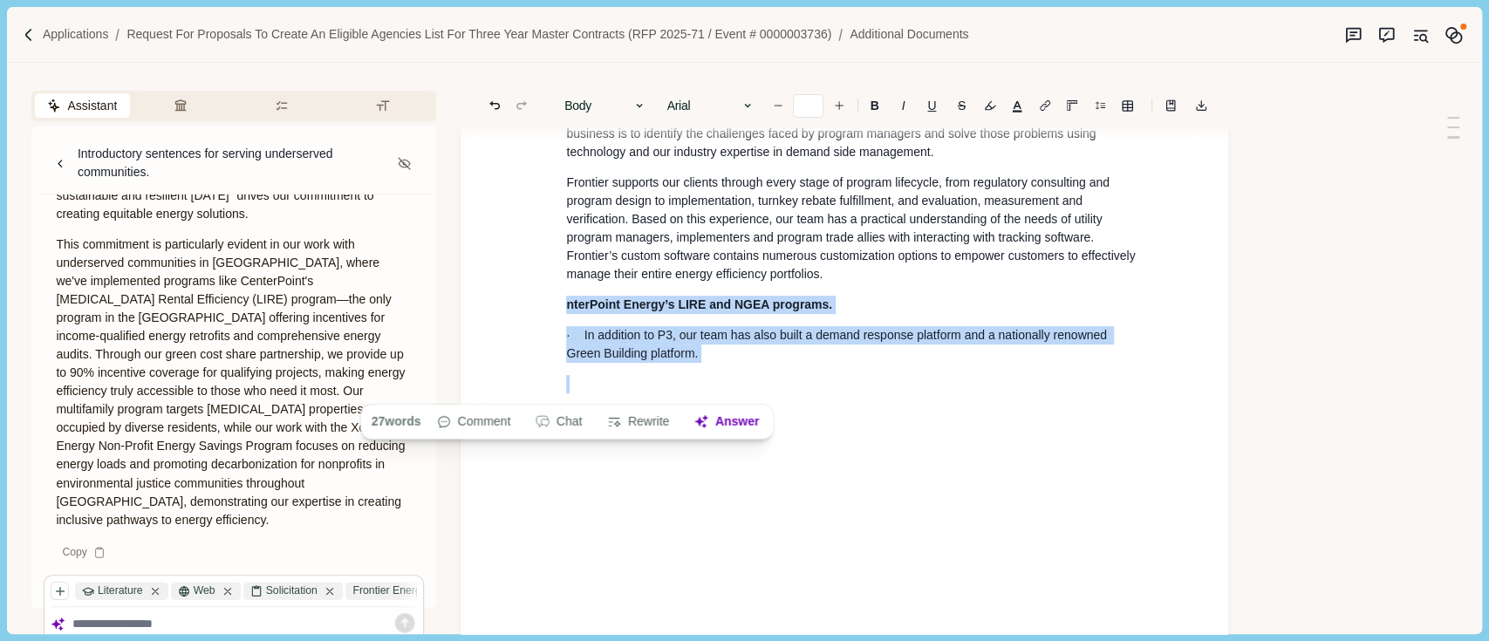
click at [571, 304] on strong "nterPoint Energy’s LIRE and NGEA programs." at bounding box center [699, 305] width 266 height 14
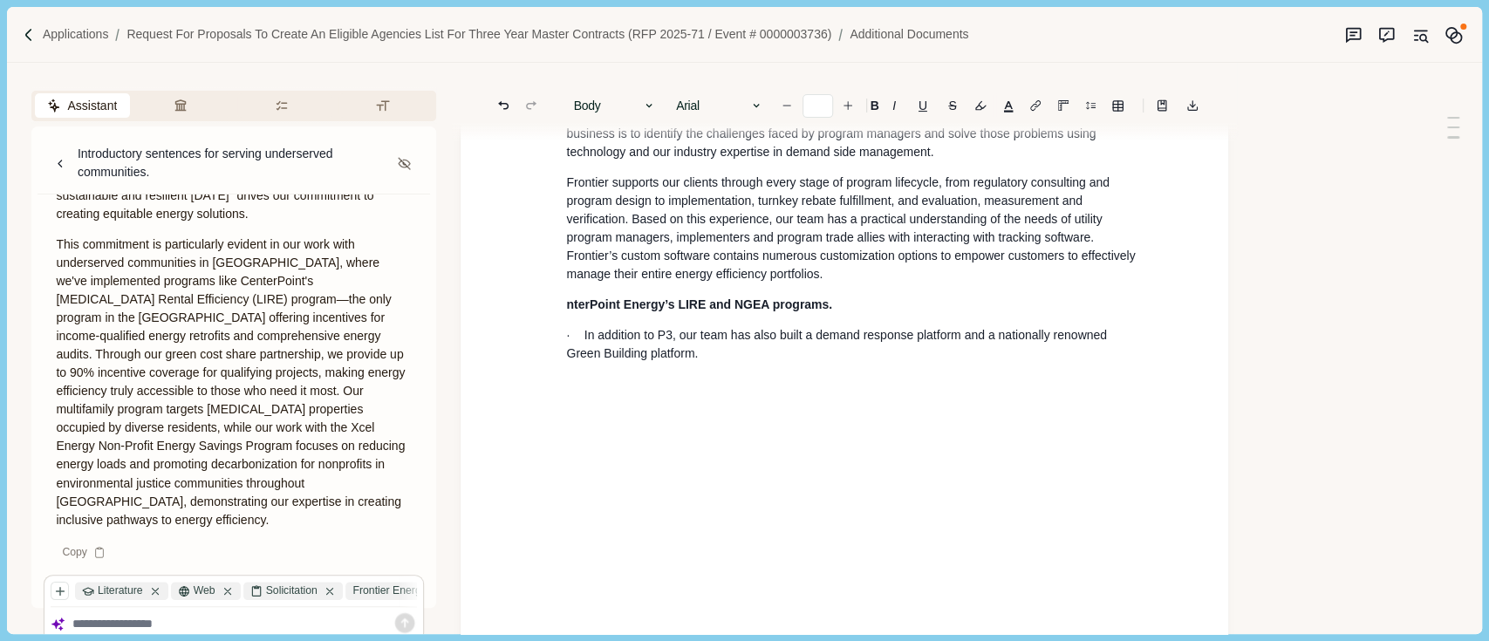
click at [736, 369] on li "In [DATE], Frontier’s software division was one of the first in the nation to o…" at bounding box center [853, 240] width 599 height 305
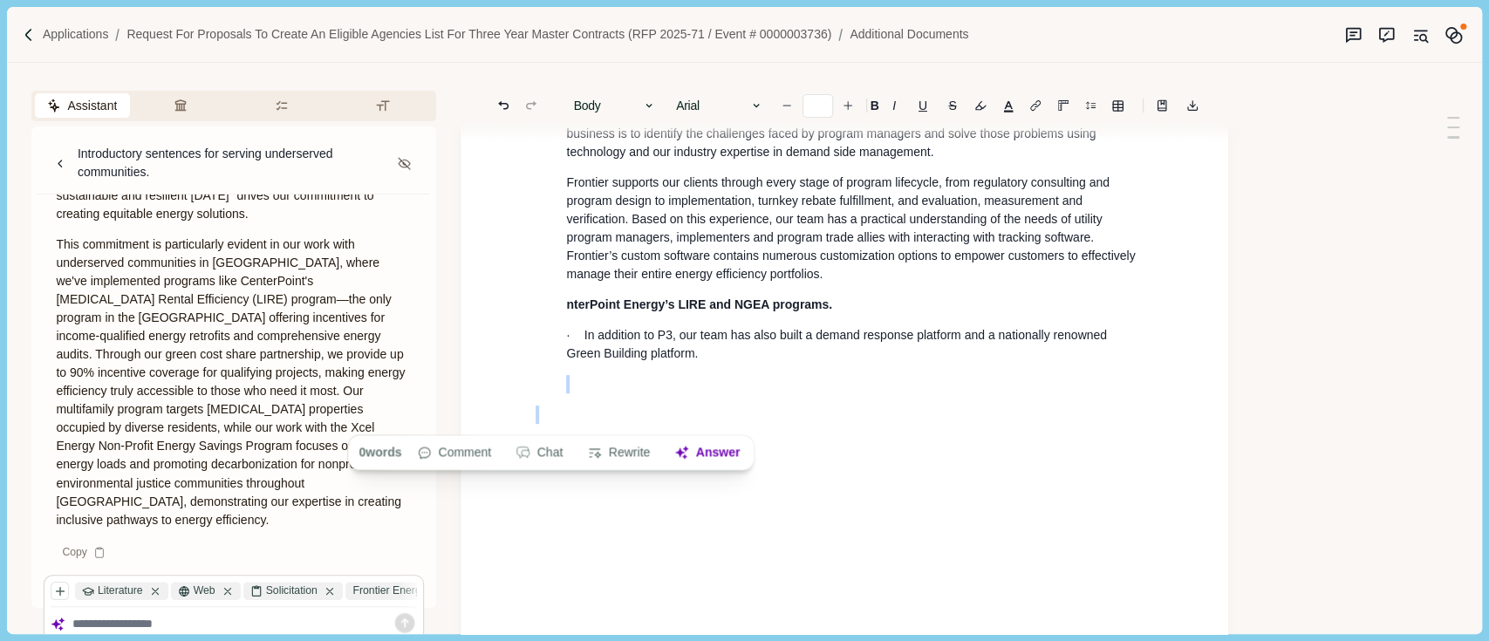
click at [736, 369] on li "In [DATE], Frontier’s software division was one of the first in the nation to o…" at bounding box center [853, 240] width 599 height 305
click at [707, 363] on p "· In addition to P3, our team has also built a demand response platform and a n…" at bounding box center [853, 344] width 575 height 37
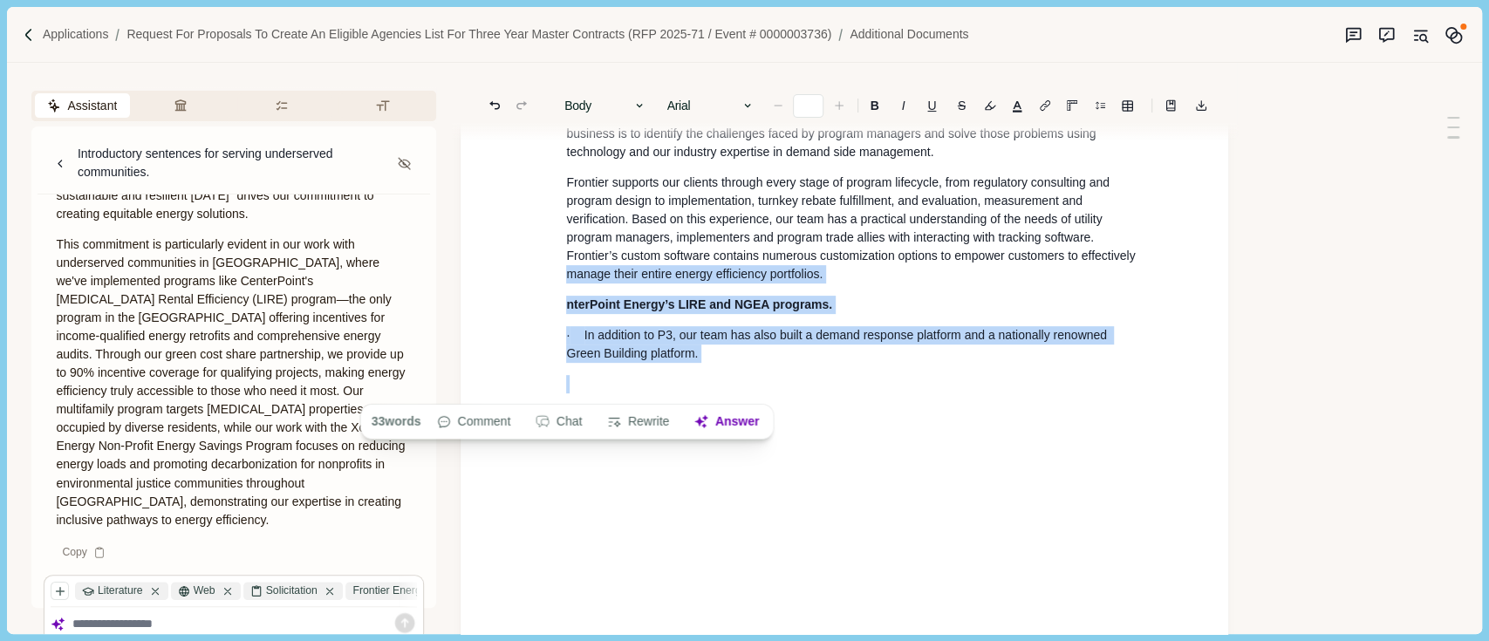
drag, startPoint x: 705, startPoint y: 370, endPoint x: 522, endPoint y: 213, distance: 241.3
click at [515, 239] on div "Custom Software Solutions : Frontier has offered comprehensive web-based tracki…" at bounding box center [845, 444] width 768 height 1315
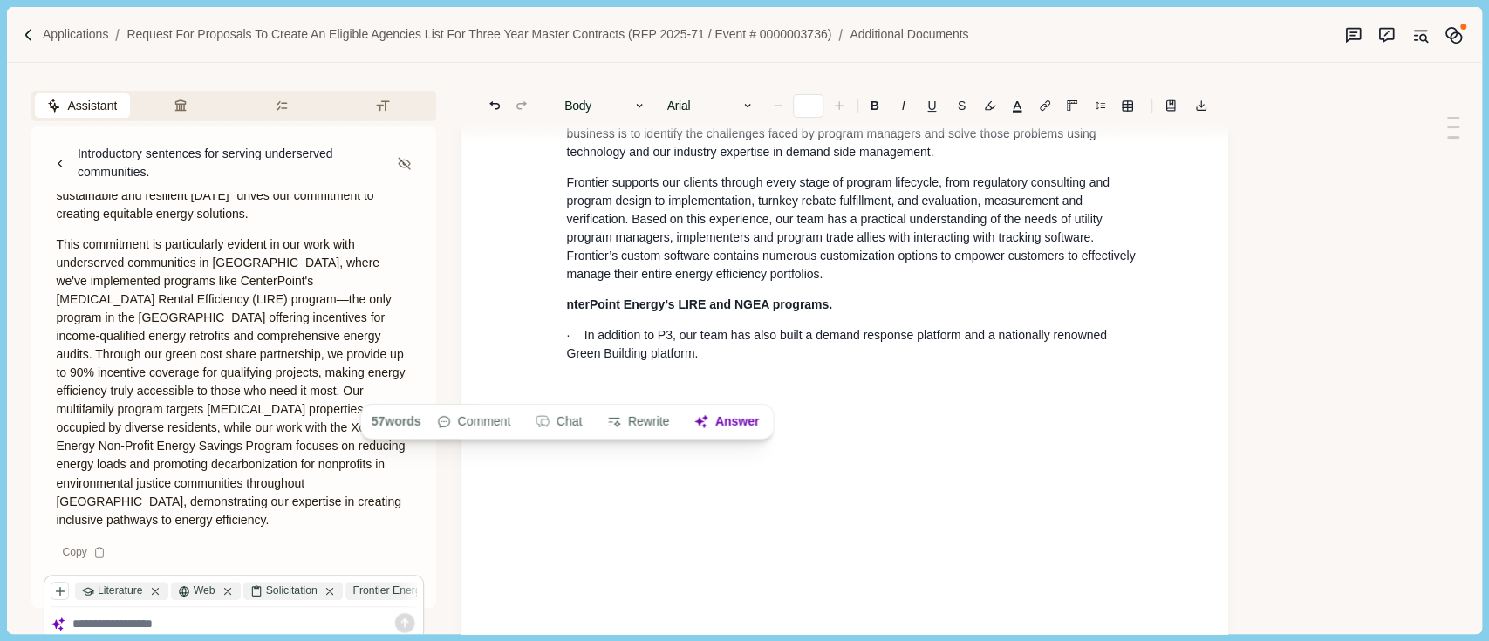
click at [530, 172] on ul "Custom Software Solutions : Frontier has offered comprehensive web-based tracki…" at bounding box center [838, 147] width 630 height 491
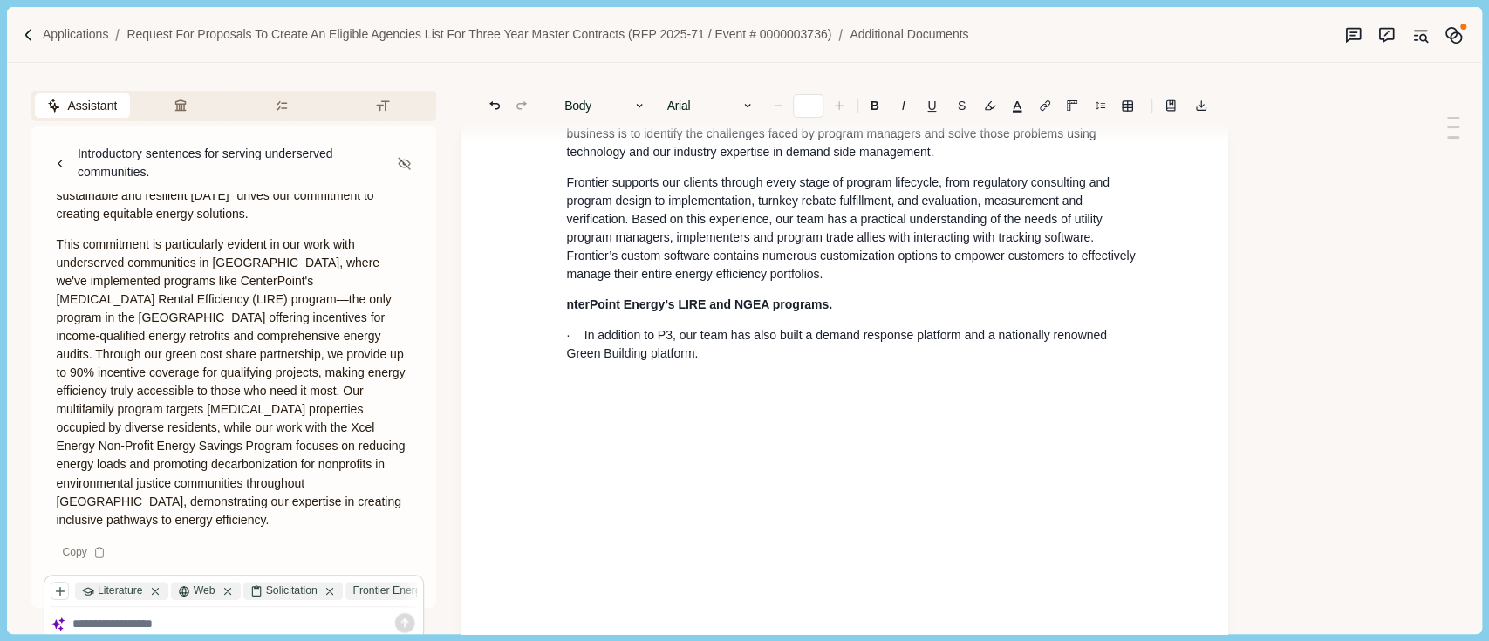
click at [558, 181] on li "In [DATE], Frontier’s software division was one of the first in the nation to o…" at bounding box center [853, 240] width 599 height 305
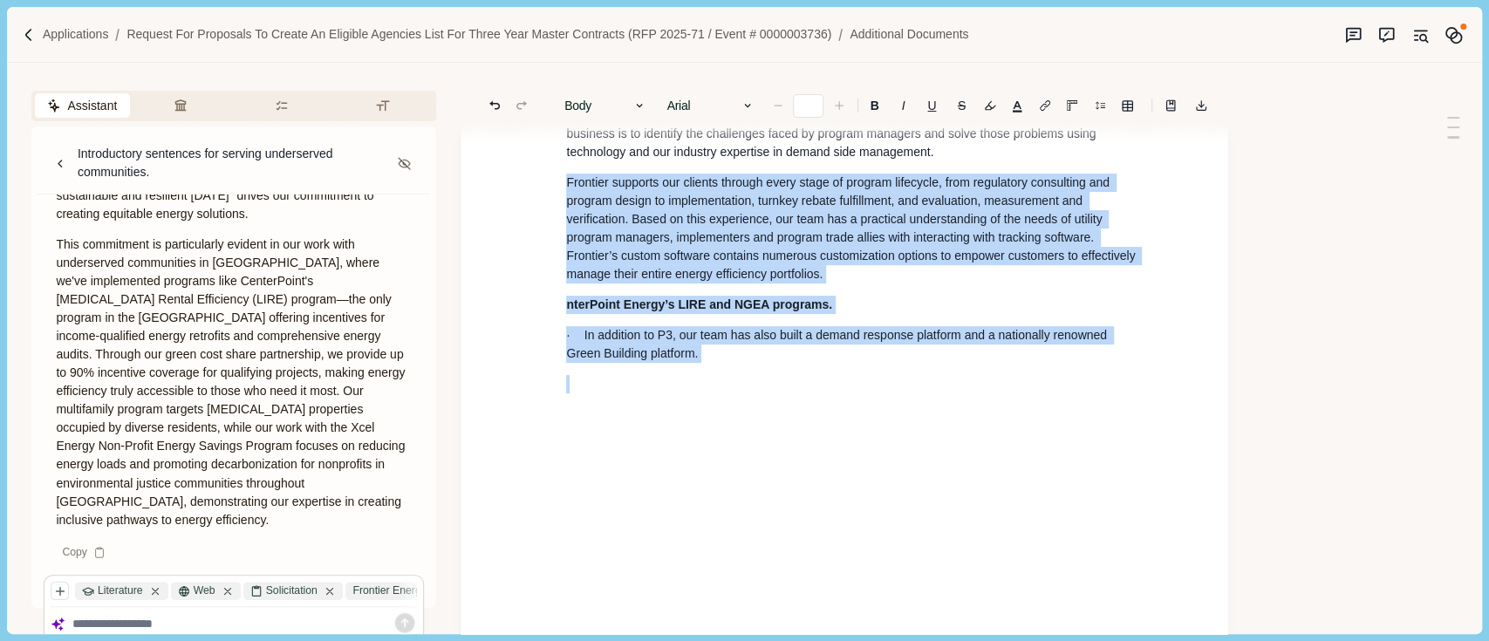
drag, startPoint x: 558, startPoint y: 181, endPoint x: 944, endPoint y: 359, distance: 424.7
click at [944, 359] on li "In [DATE], Frontier’s software division was one of the first in the nation to o…" at bounding box center [853, 240] width 599 height 305
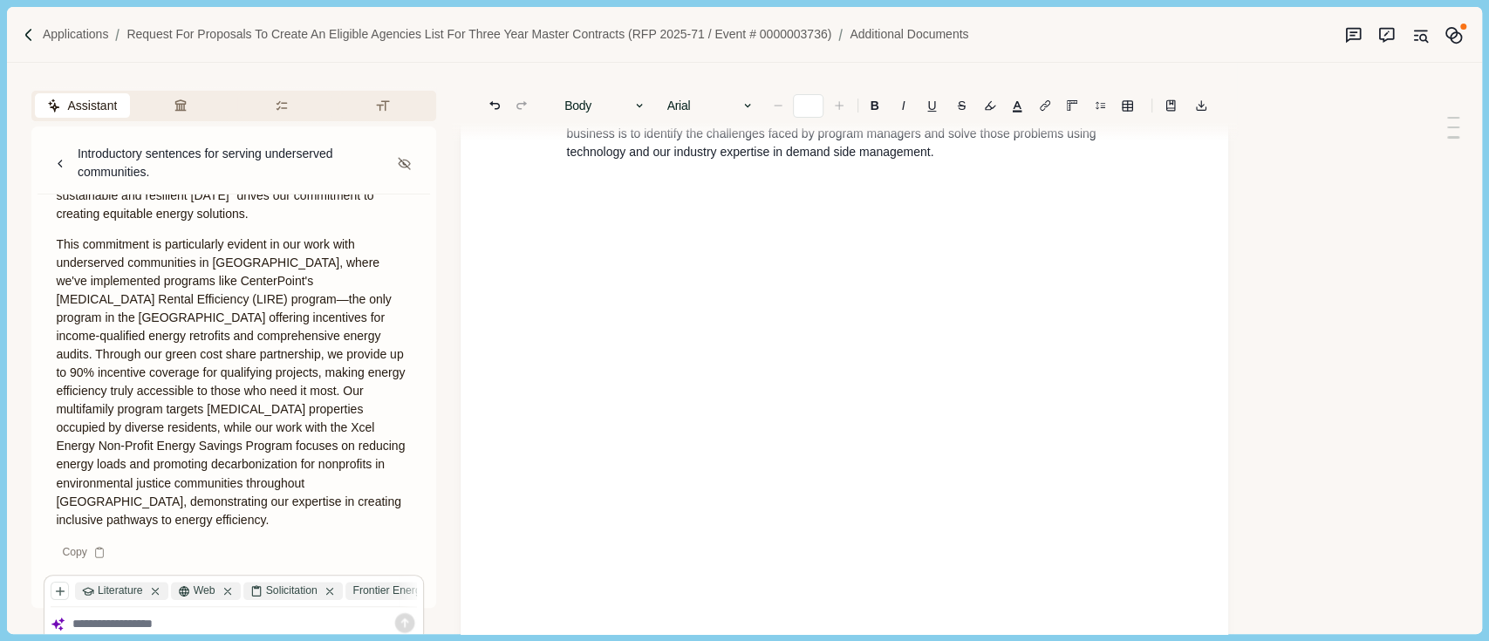
type input "**"
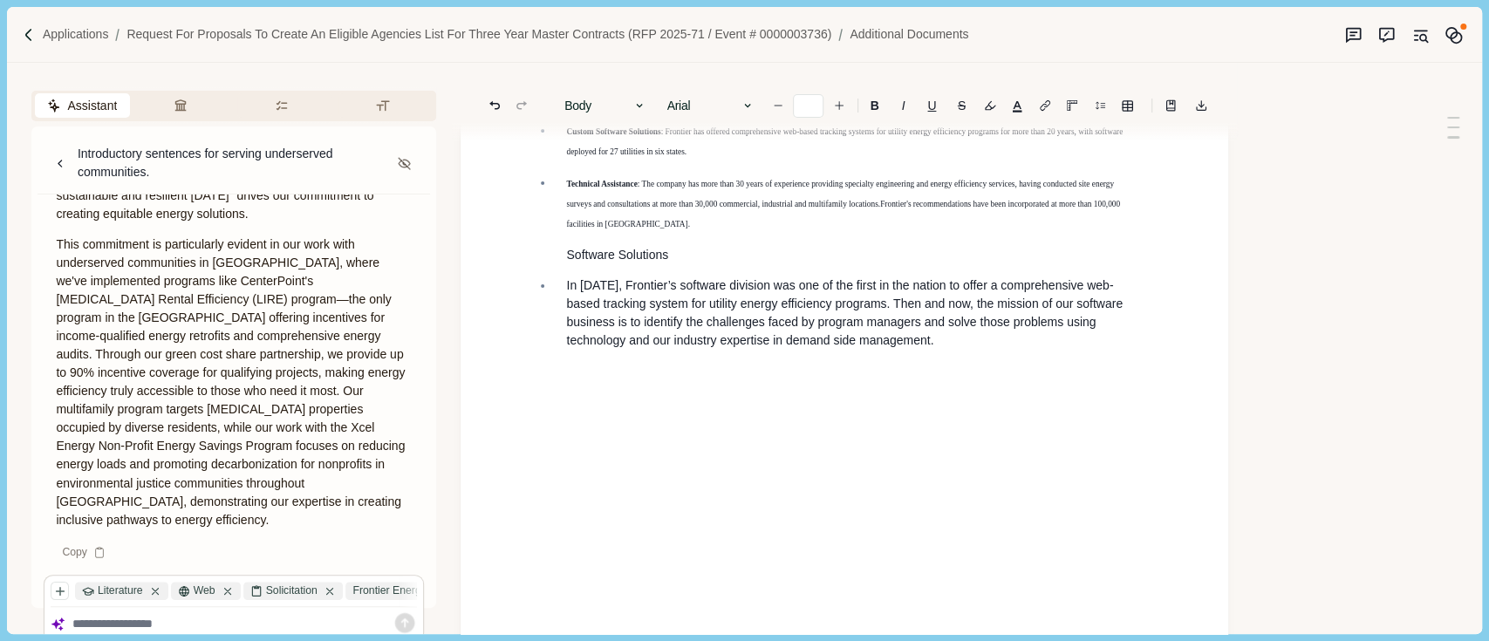
scroll to position [116, 0]
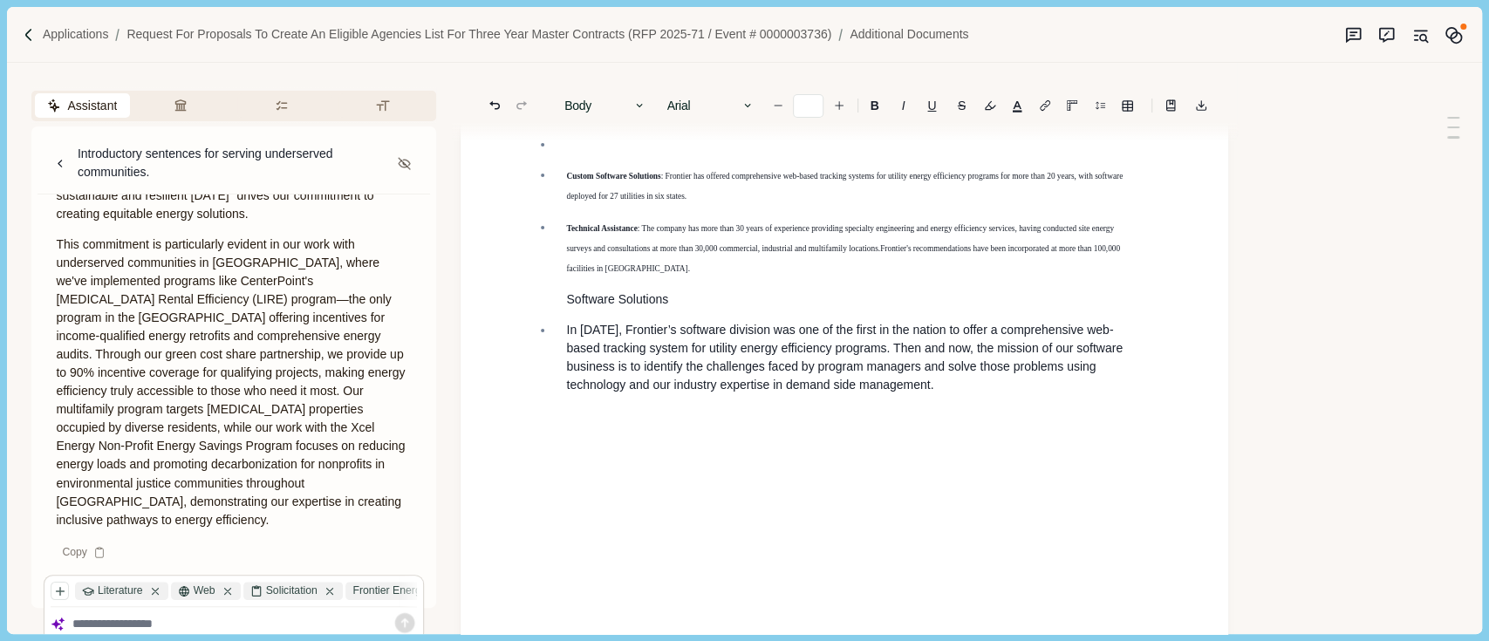
click at [926, 383] on p "In [DATE], Frontier’s software division was one of the first in the nation to o…" at bounding box center [853, 357] width 575 height 73
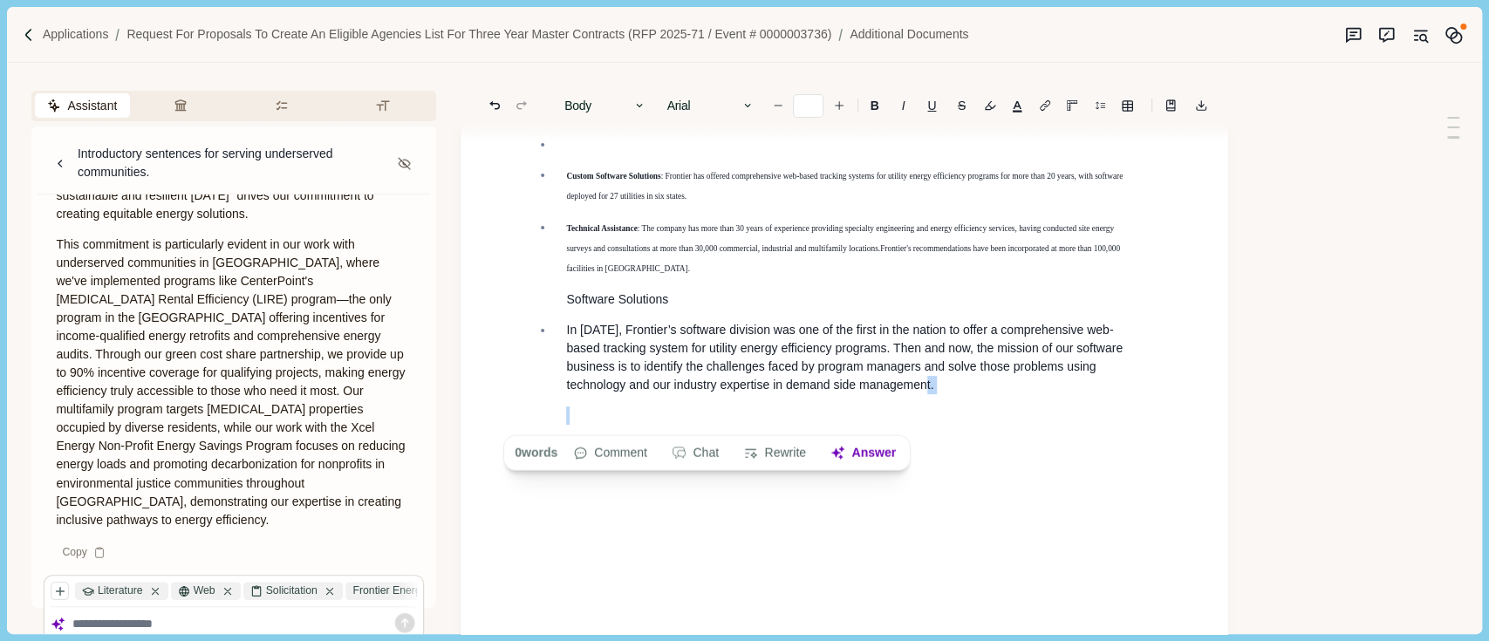
click at [900, 408] on p at bounding box center [853, 416] width 575 height 18
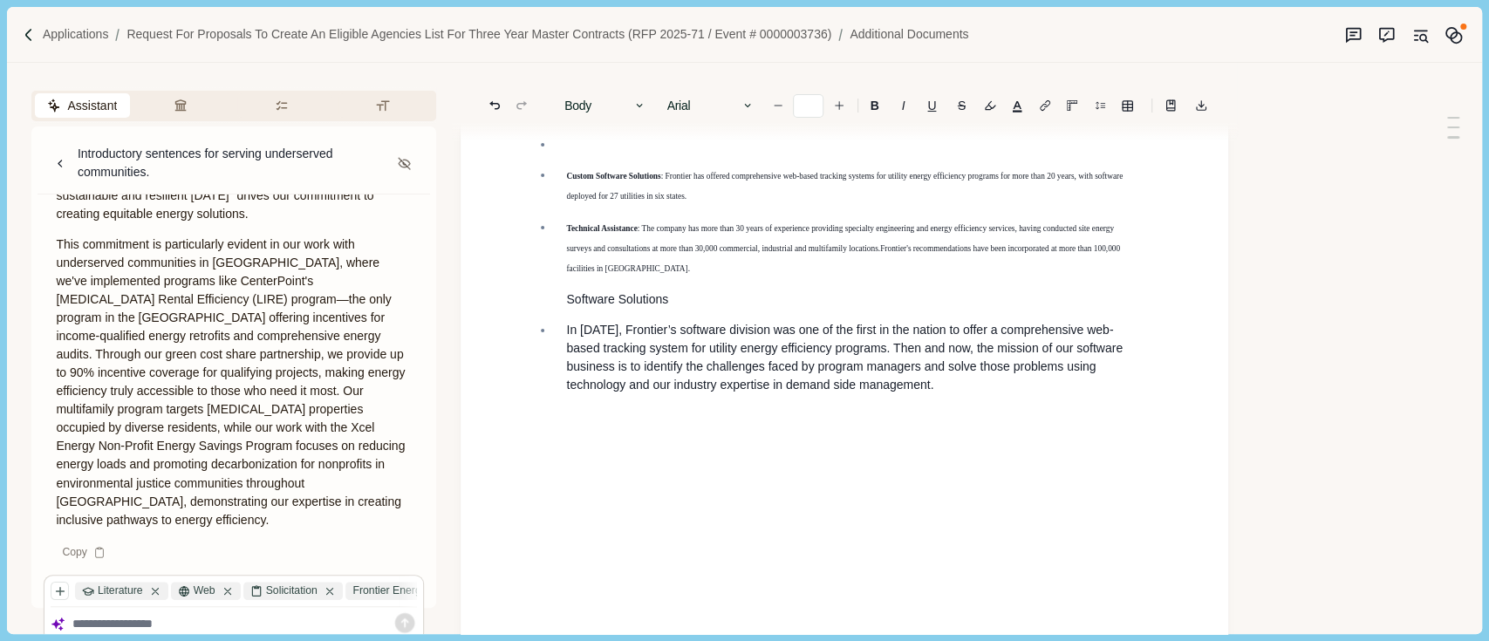
click at [900, 408] on p at bounding box center [853, 416] width 575 height 18
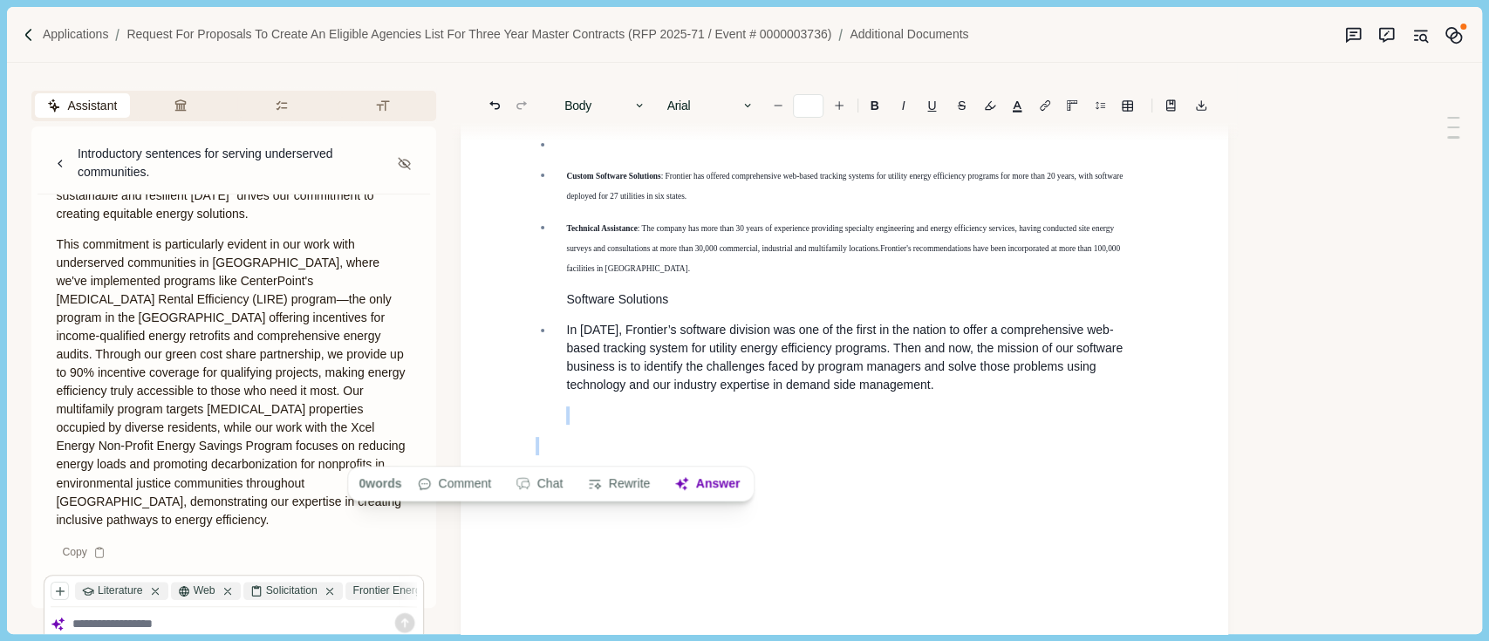
click at [882, 400] on li "In [DATE], Frontier’s software division was one of the first in the nation to o…" at bounding box center [853, 373] width 599 height 104
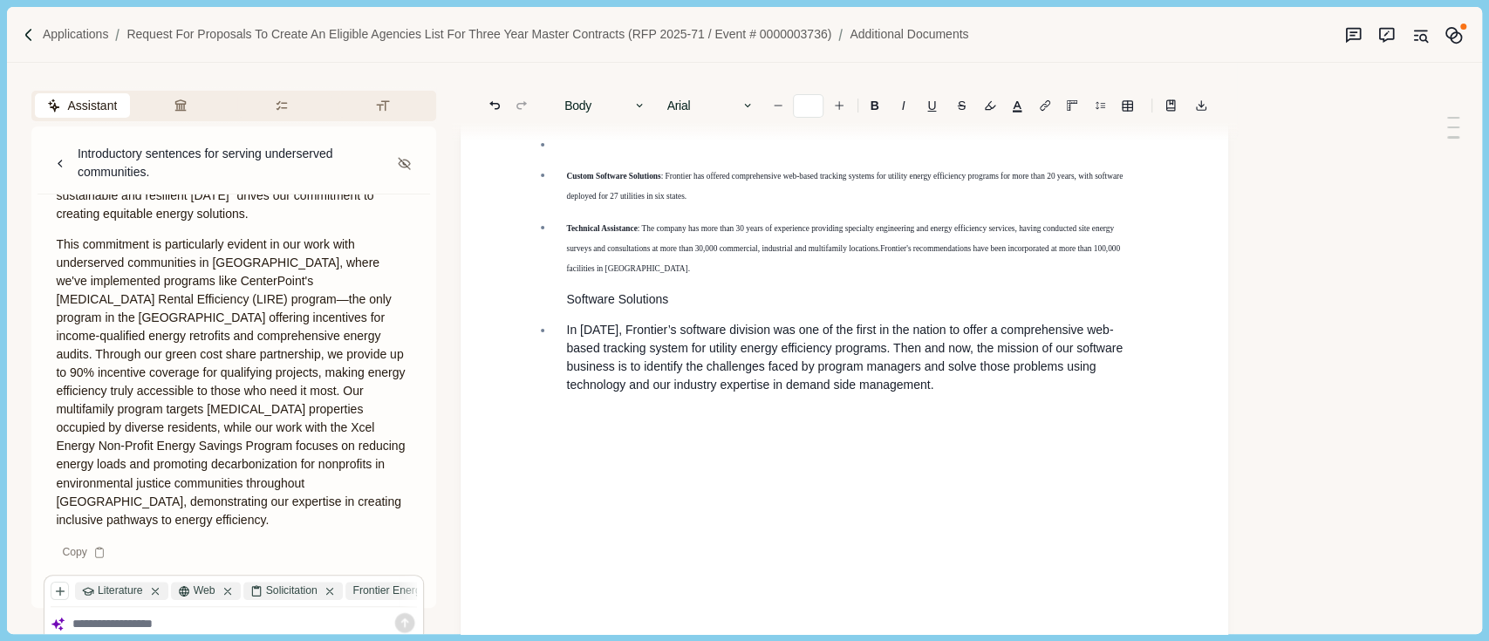
click at [880, 397] on li "In [DATE], Frontier’s software division was one of the first in the nation to o…" at bounding box center [853, 373] width 599 height 104
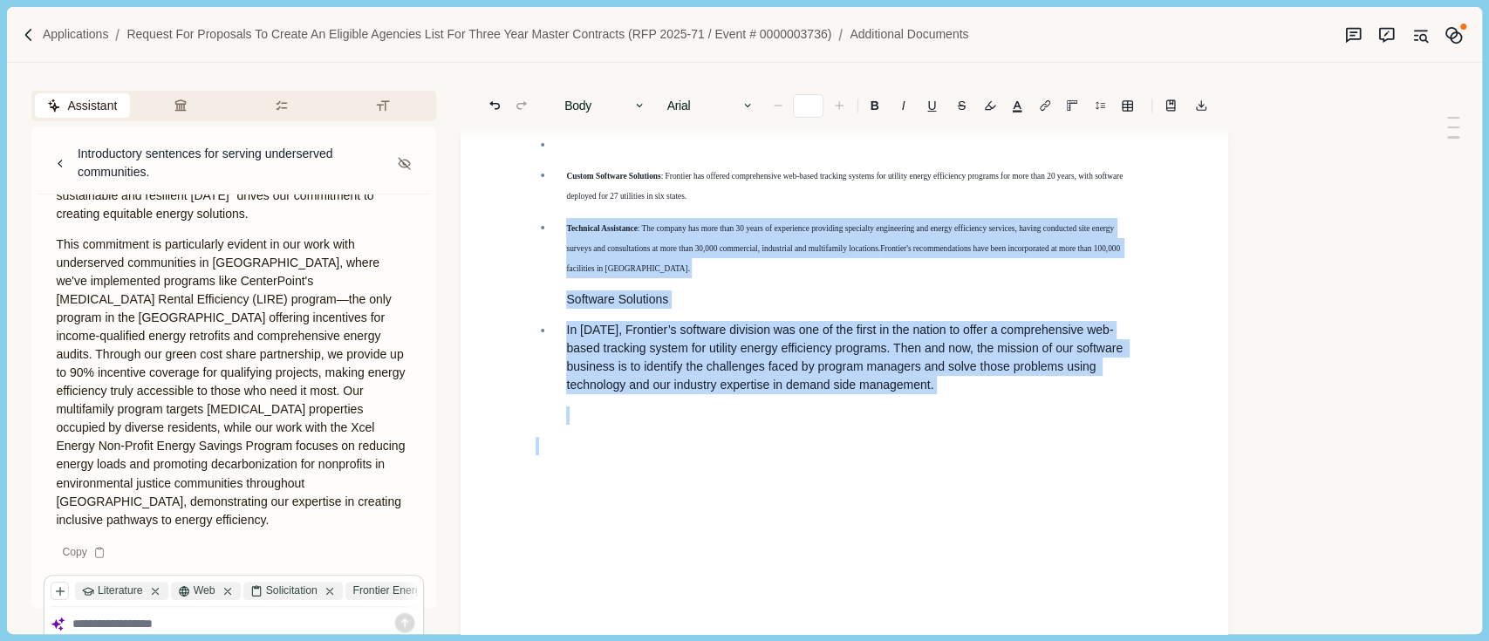
drag, startPoint x: 880, startPoint y: 397, endPoint x: 551, endPoint y: 225, distance: 371.1
click at [551, 225] on ul "Custom Software Solutions : Frontier has offered comprehensive web-based tracki…" at bounding box center [838, 280] width 630 height 290
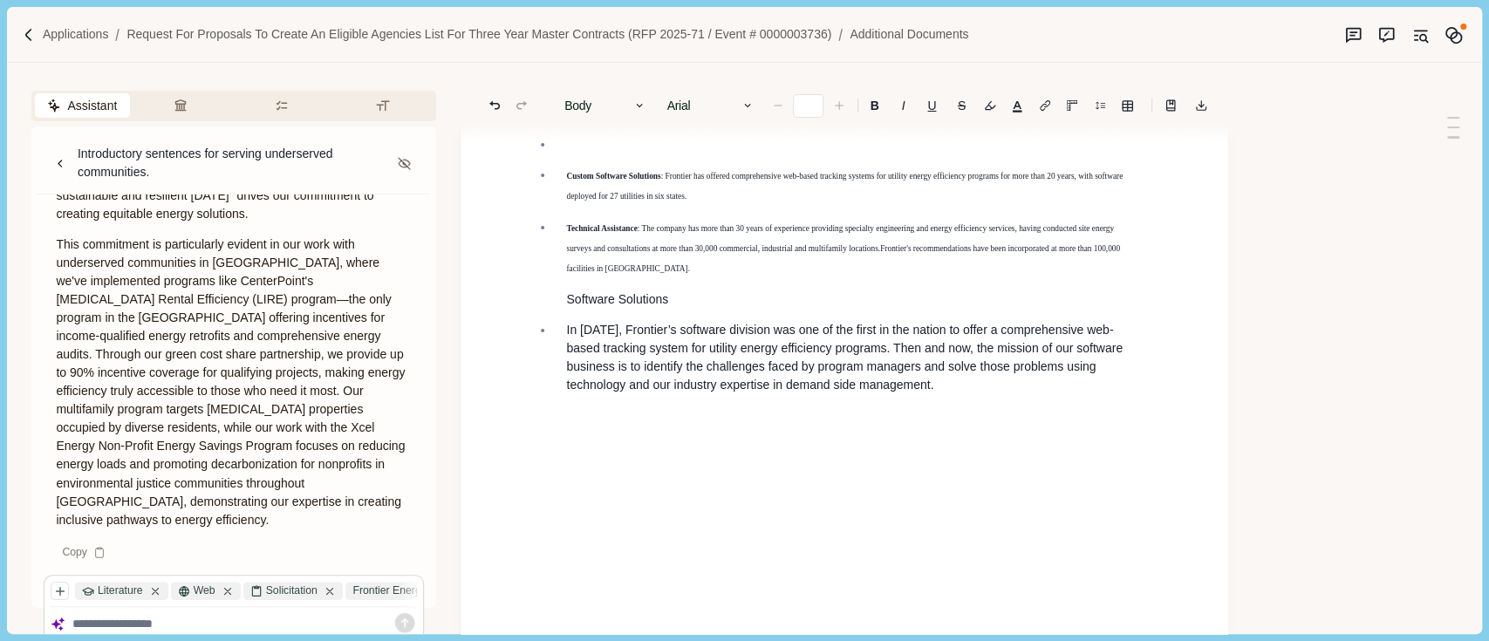
click at [558, 227] on li "Technical Assistance : The company has more than 30 years of experience providi…" at bounding box center [853, 263] width 599 height 91
click at [1099, 414] on li "In [DATE], Frontier’s software division was one of the first in the nation to o…" at bounding box center [853, 373] width 599 height 104
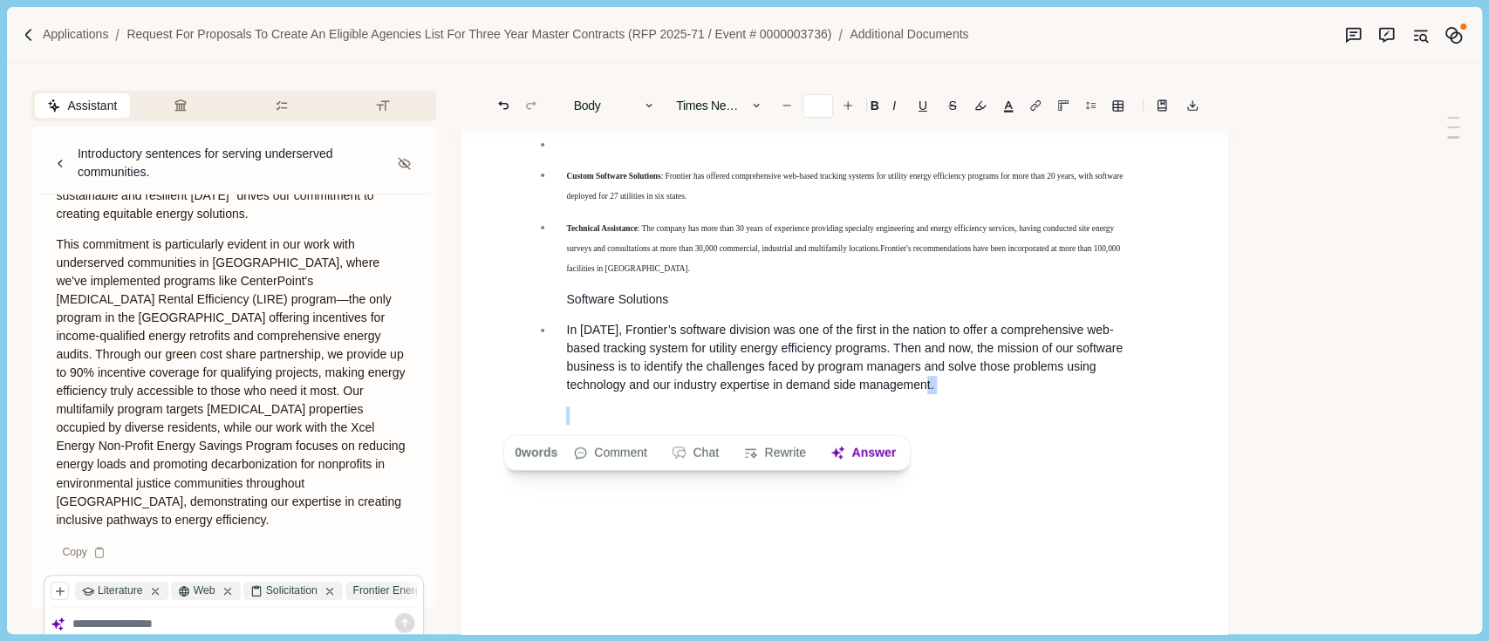
click at [1099, 414] on p at bounding box center [853, 416] width 575 height 18
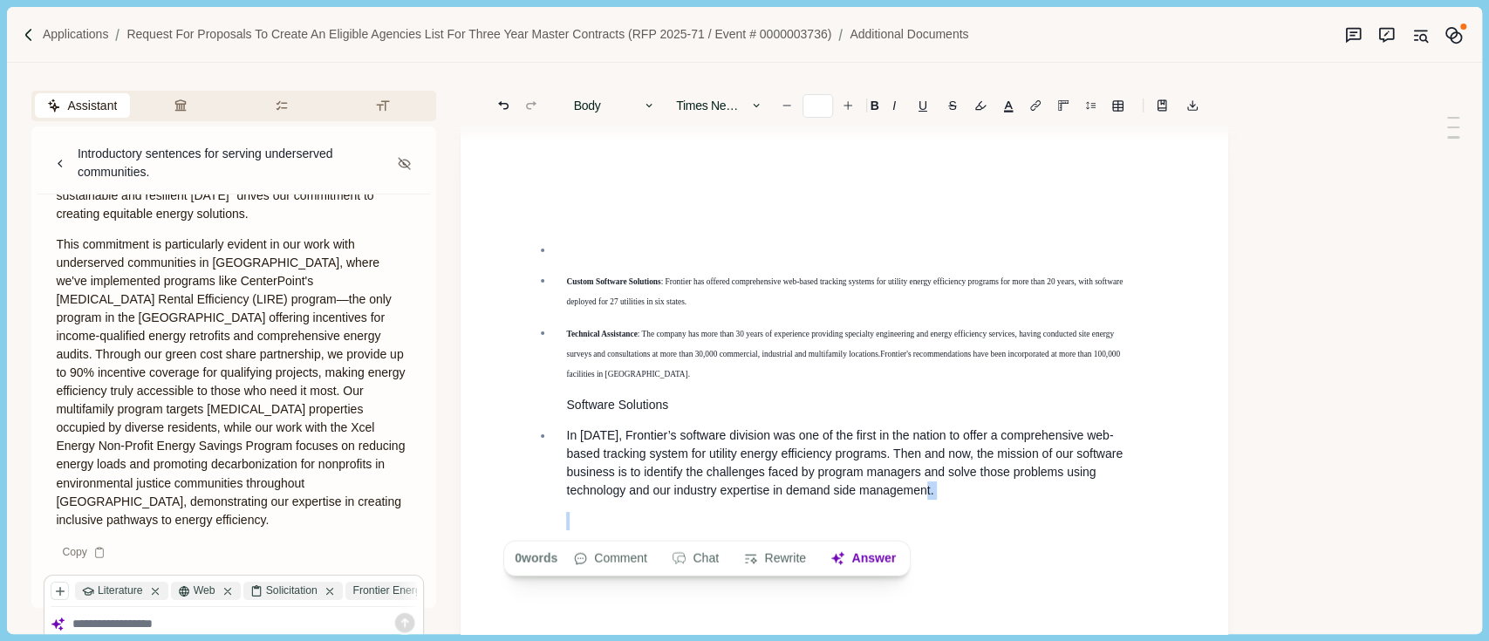
type input "**"
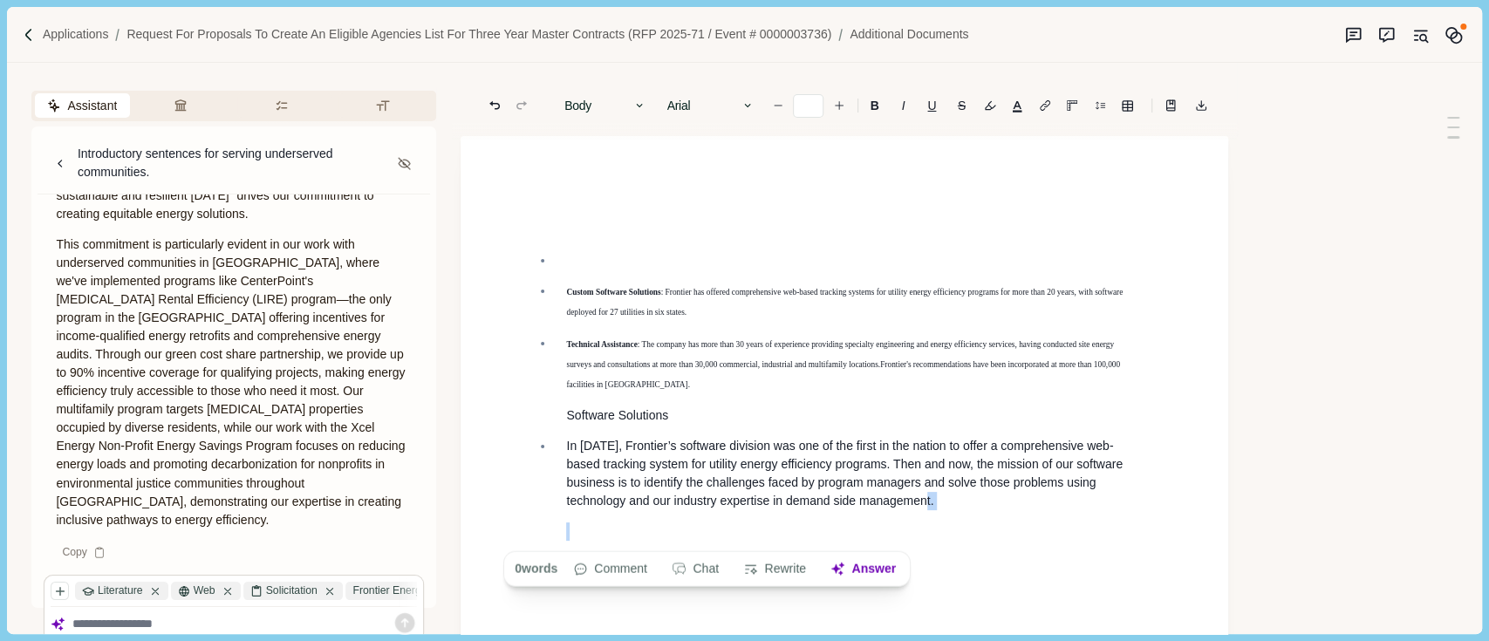
click at [894, 507] on p "In [DATE], Frontier’s software division was one of the first in the nation to o…" at bounding box center [853, 473] width 575 height 73
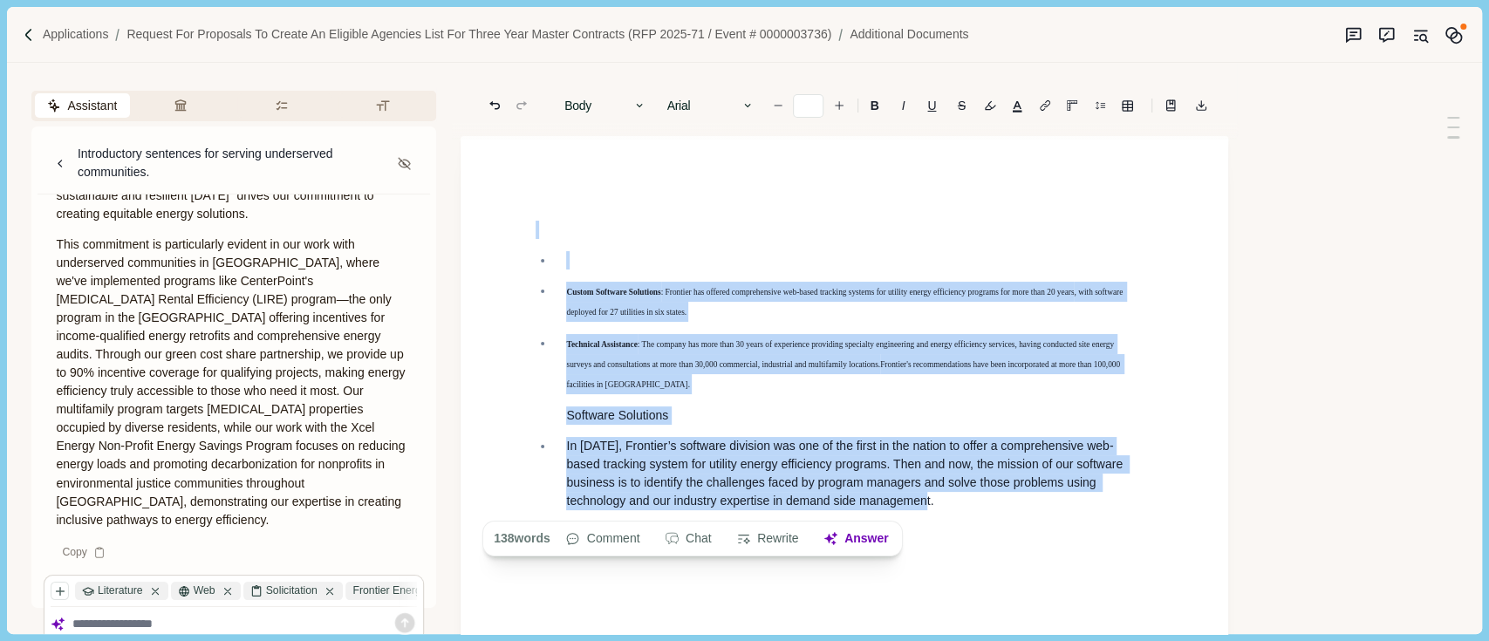
drag, startPoint x: 894, startPoint y: 507, endPoint x: 426, endPoint y: 212, distance: 553.6
click at [426, 212] on div "Assistant Review Criteria Requirements Formatting Introductory sentences for se…" at bounding box center [715, 348] width 1417 height 571
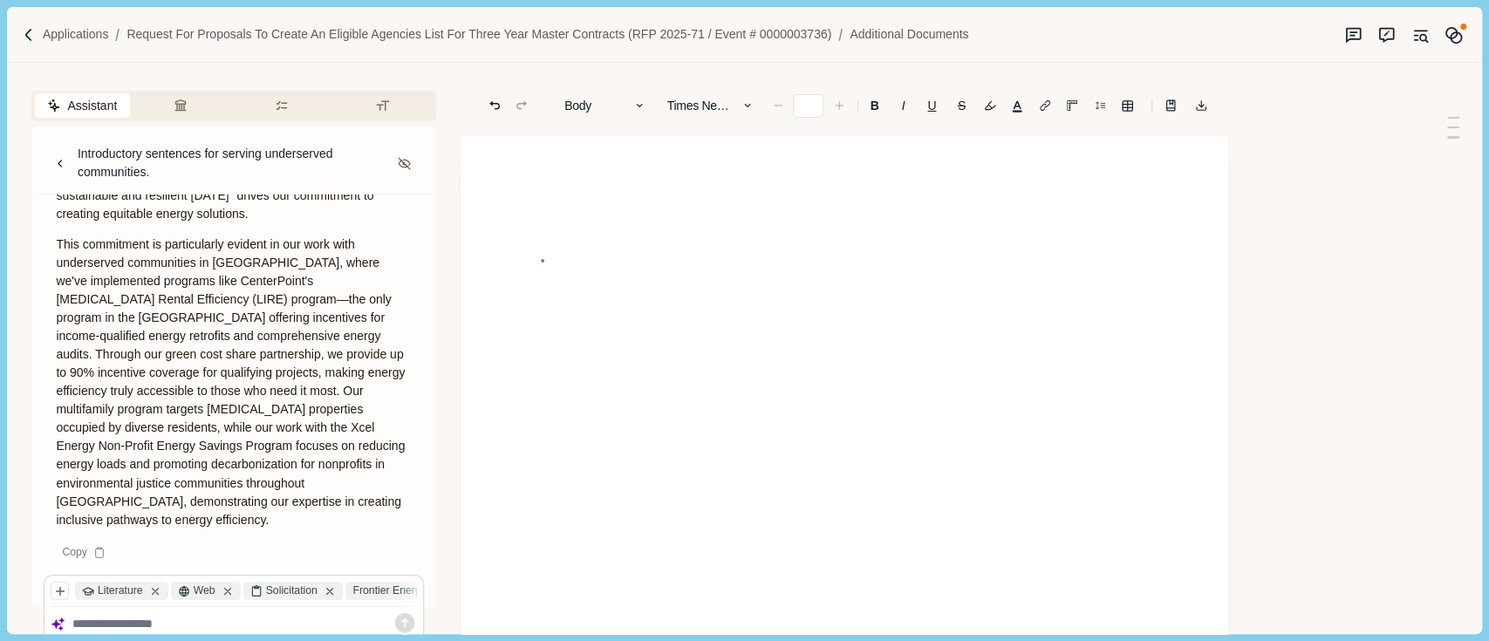
type input "**"
click at [562, 256] on p at bounding box center [845, 260] width 618 height 18
click at [574, 234] on p at bounding box center [853, 230] width 575 height 18
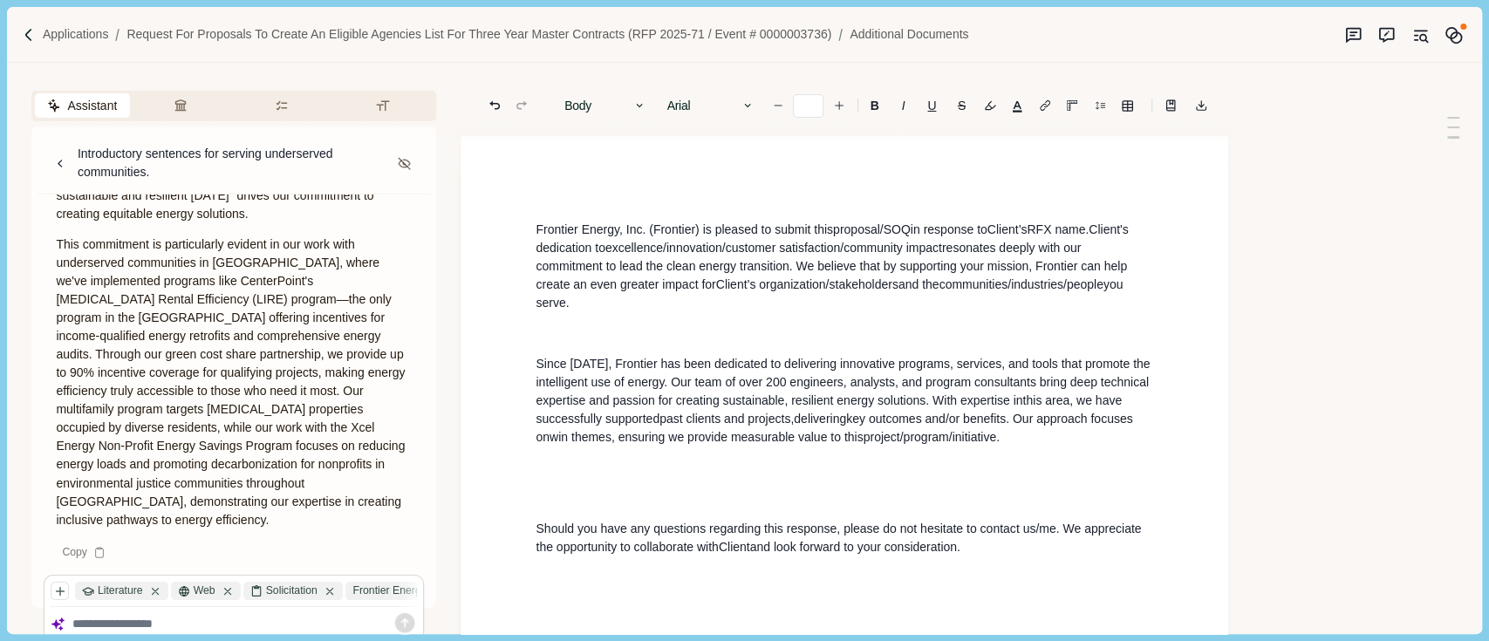
click at [538, 225] on p "Frontier Energy, Inc. (Frontier) is pleased to submit this proposal/SOQ in resp…" at bounding box center [845, 267] width 618 height 92
click at [1020, 529] on p "Should you have any questions regarding this response, please do not hesitate t…" at bounding box center [845, 538] width 618 height 37
click at [1044, 571] on p at bounding box center [845, 578] width 618 height 18
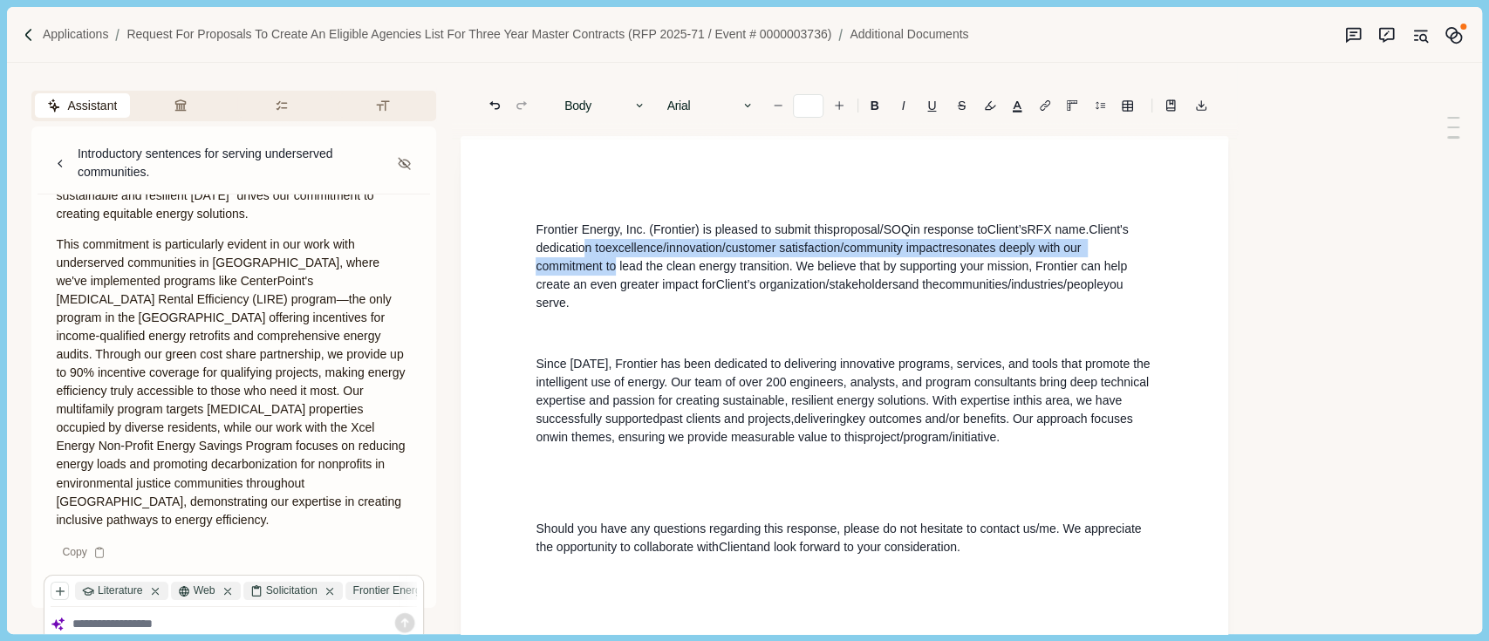
drag, startPoint x: 614, startPoint y: 274, endPoint x: 583, endPoint y: 241, distance: 45.7
click at [583, 241] on p "Frontier Energy, Inc. (Frontier) is pleased to submit this proposal/SOQ in resp…" at bounding box center [845, 267] width 618 height 92
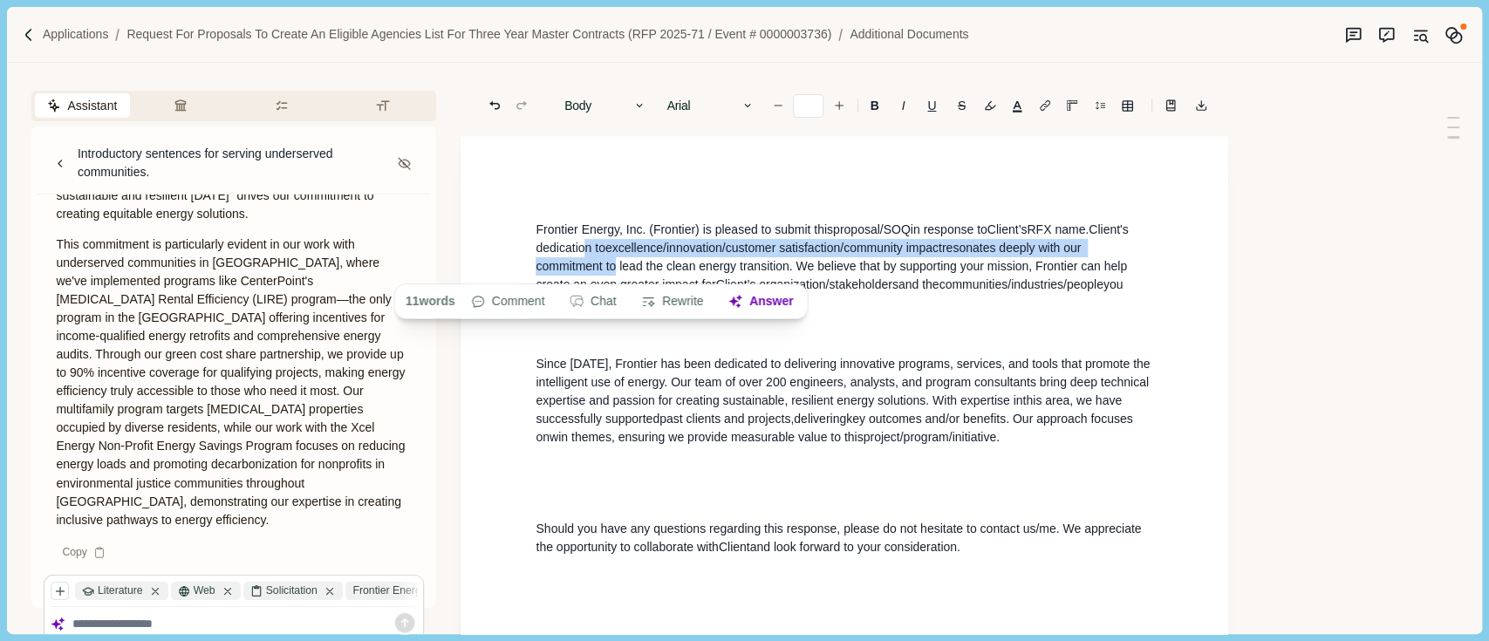
click at [539, 232] on p "Frontier Energy, Inc. (Frontier) is pleased to submit this proposal/SOQ in resp…" at bounding box center [845, 267] width 618 height 92
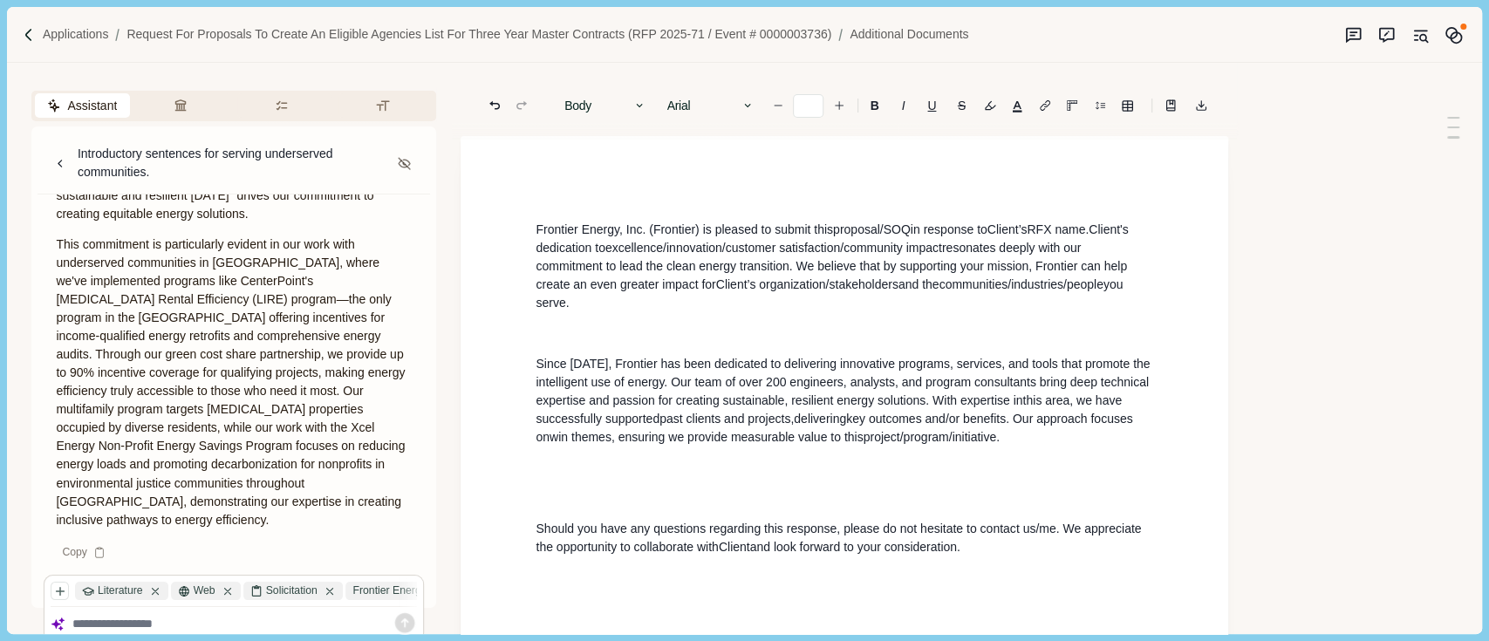
click at [676, 496] on p at bounding box center [845, 498] width 618 height 18
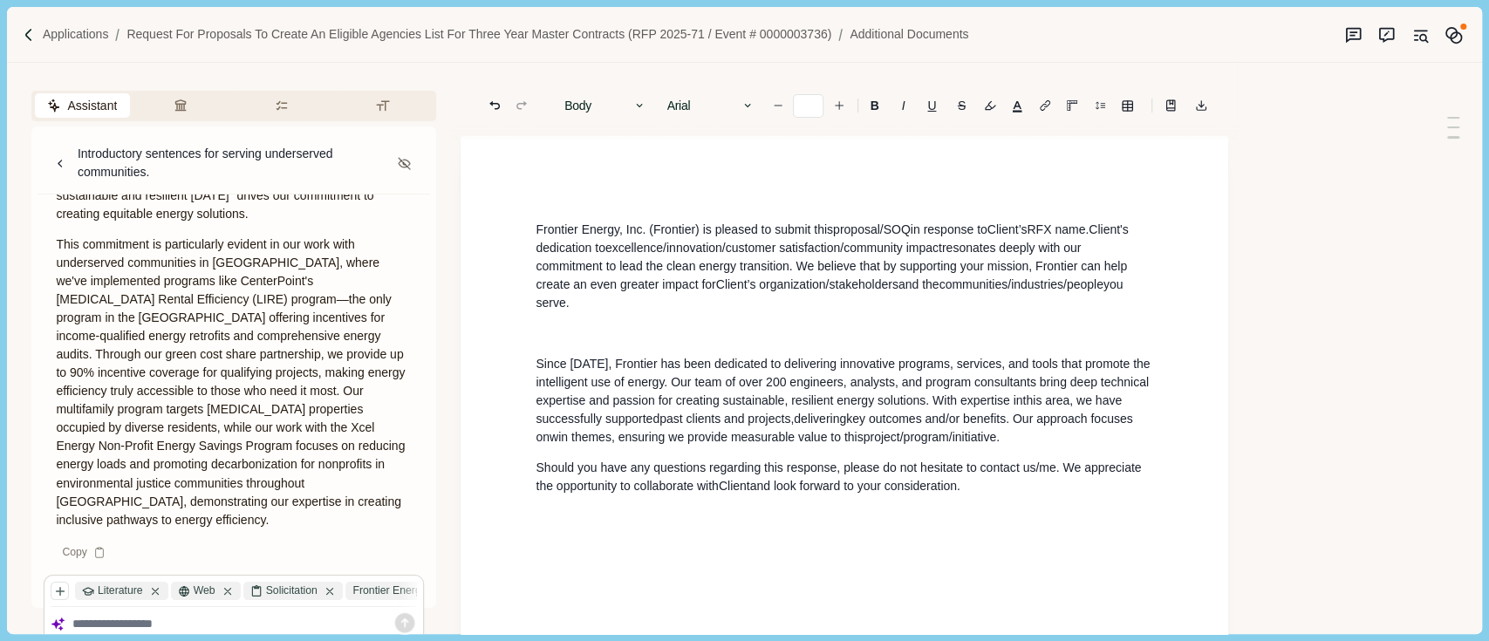
click at [727, 339] on p at bounding box center [845, 334] width 618 height 18
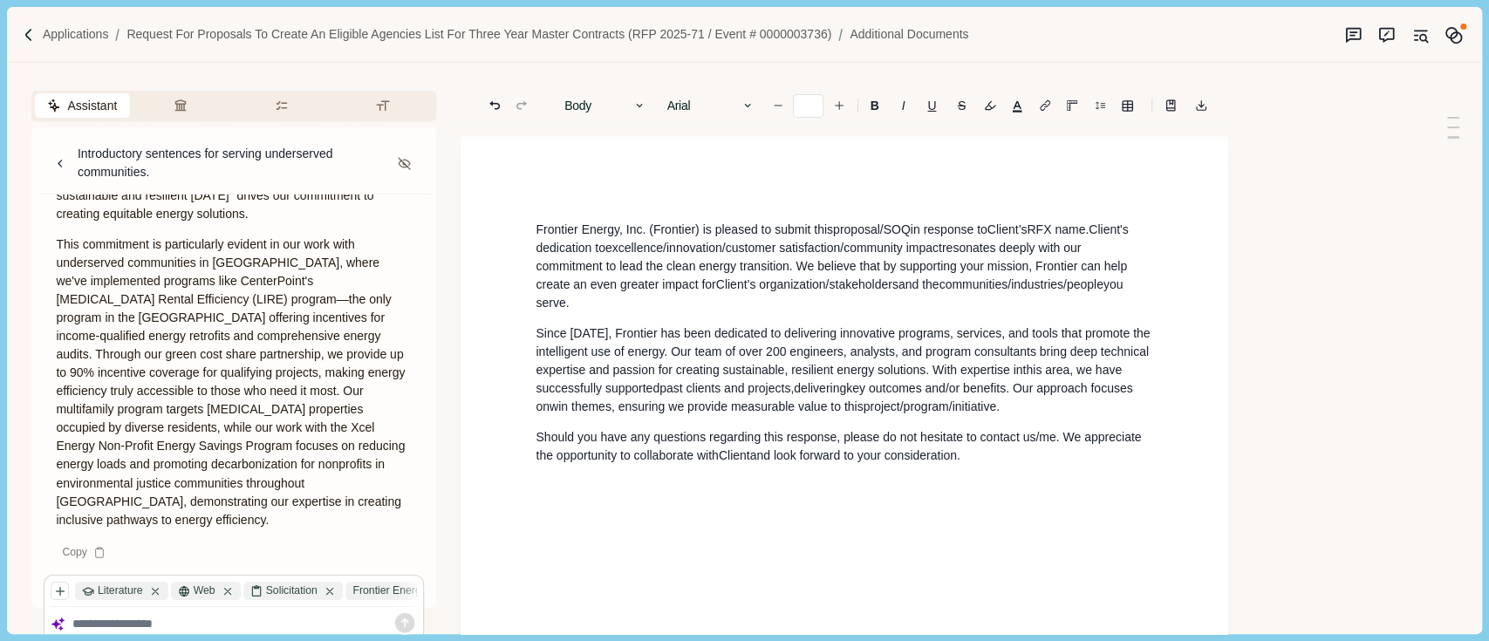
click at [987, 478] on p at bounding box center [845, 486] width 618 height 18
drag, startPoint x: 988, startPoint y: 455, endPoint x: 982, endPoint y: 464, distance: 10.2
click at [987, 455] on p "Should you have any questions regarding this response, please do not hesitate t…" at bounding box center [845, 446] width 618 height 37
click at [984, 458] on p "Should you have any questions regarding this response, please do not hesitate t…" at bounding box center [845, 446] width 618 height 37
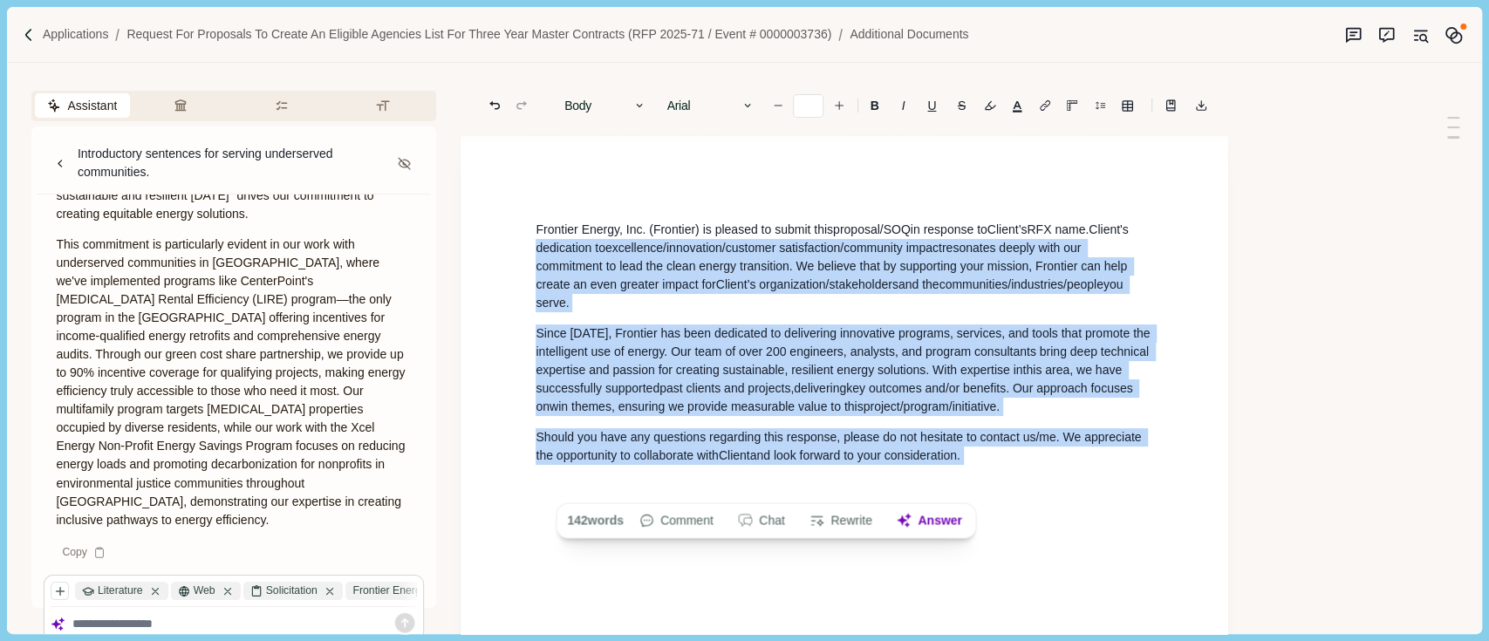
drag, startPoint x: 984, startPoint y: 458, endPoint x: 558, endPoint y: 239, distance: 478.8
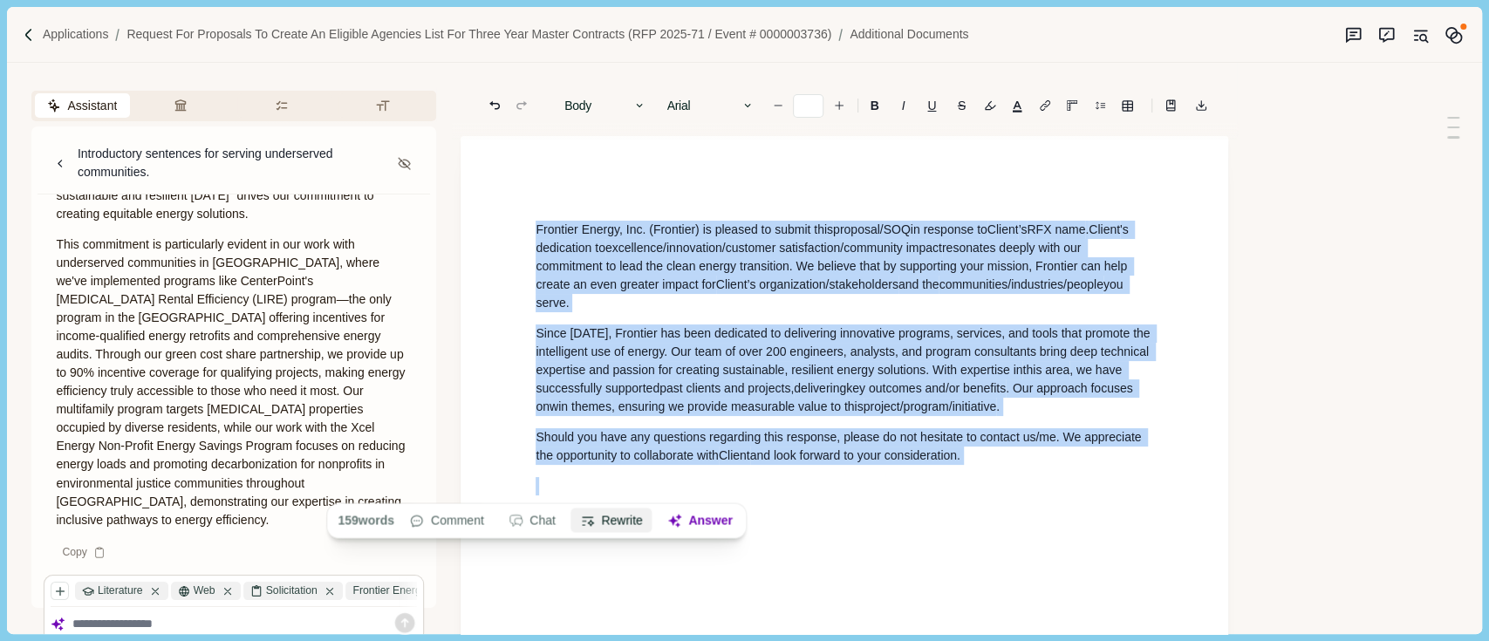
click at [639, 513] on button "Rewrite" at bounding box center [611, 521] width 81 height 24
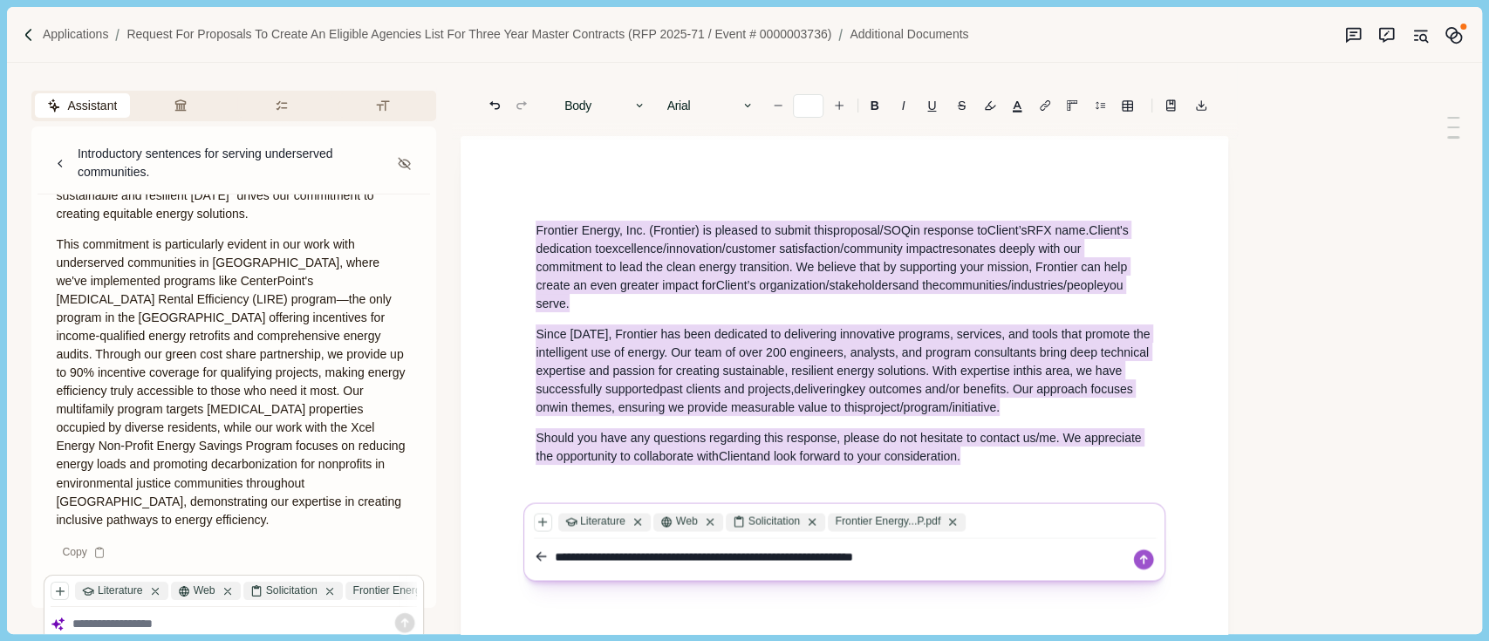
click at [605, 560] on textarea "**********" at bounding box center [843, 557] width 577 height 18
click at [600, 558] on textarea "**********" at bounding box center [843, 557] width 577 height 18
click at [1021, 556] on textarea "**********" at bounding box center [843, 557] width 577 height 18
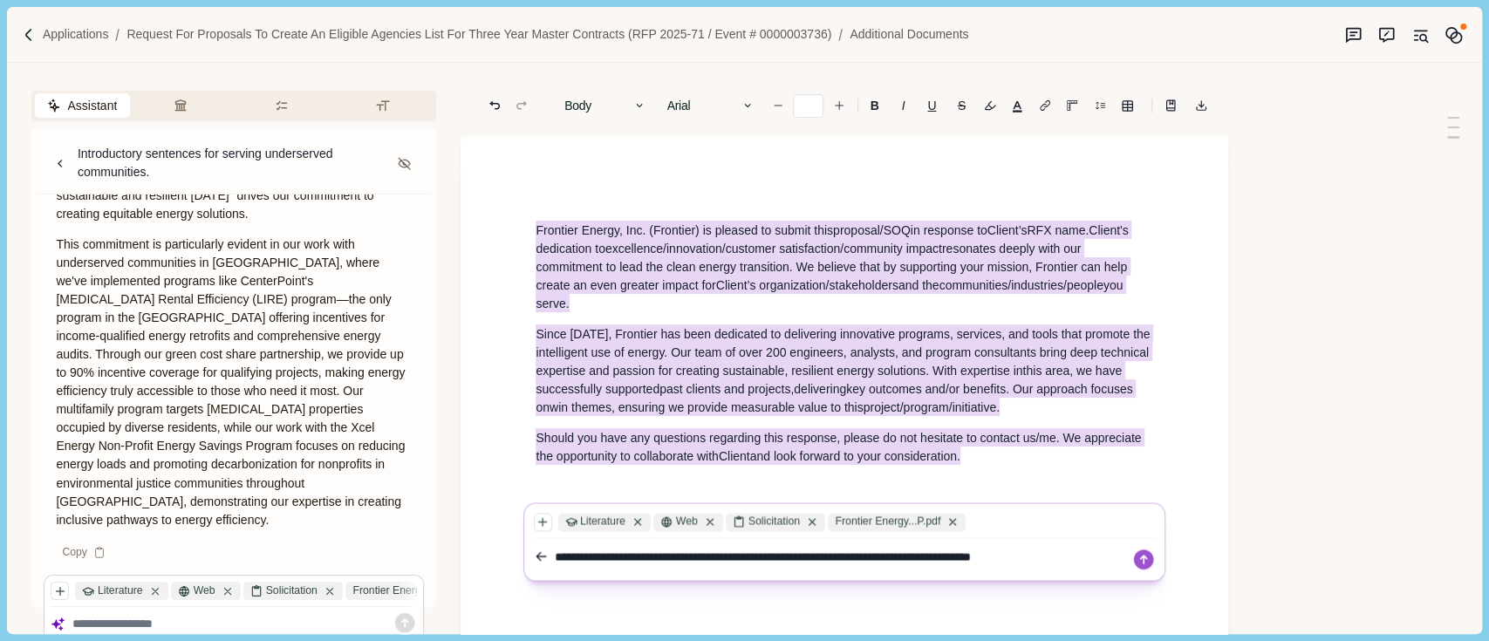
click at [1021, 556] on textarea "**********" at bounding box center [843, 557] width 577 height 18
click at [1059, 562] on textarea "**********" at bounding box center [843, 557] width 577 height 18
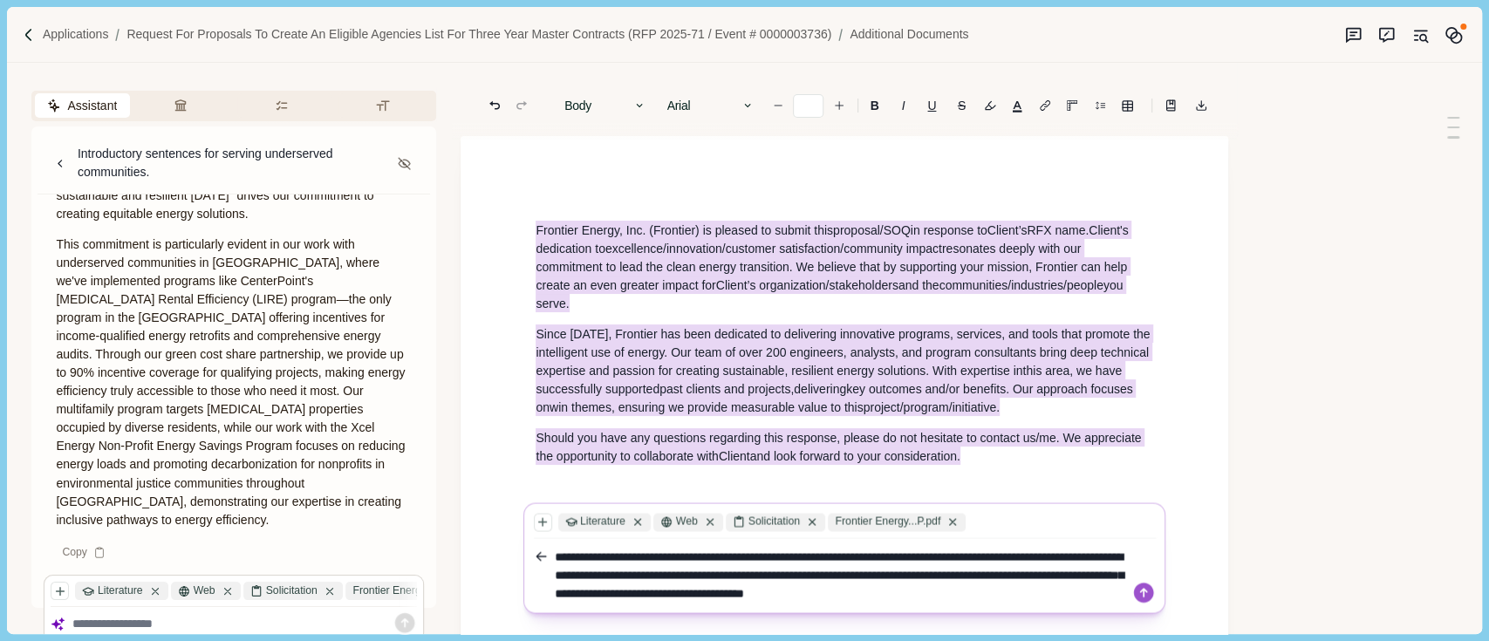
type textarea "**********"
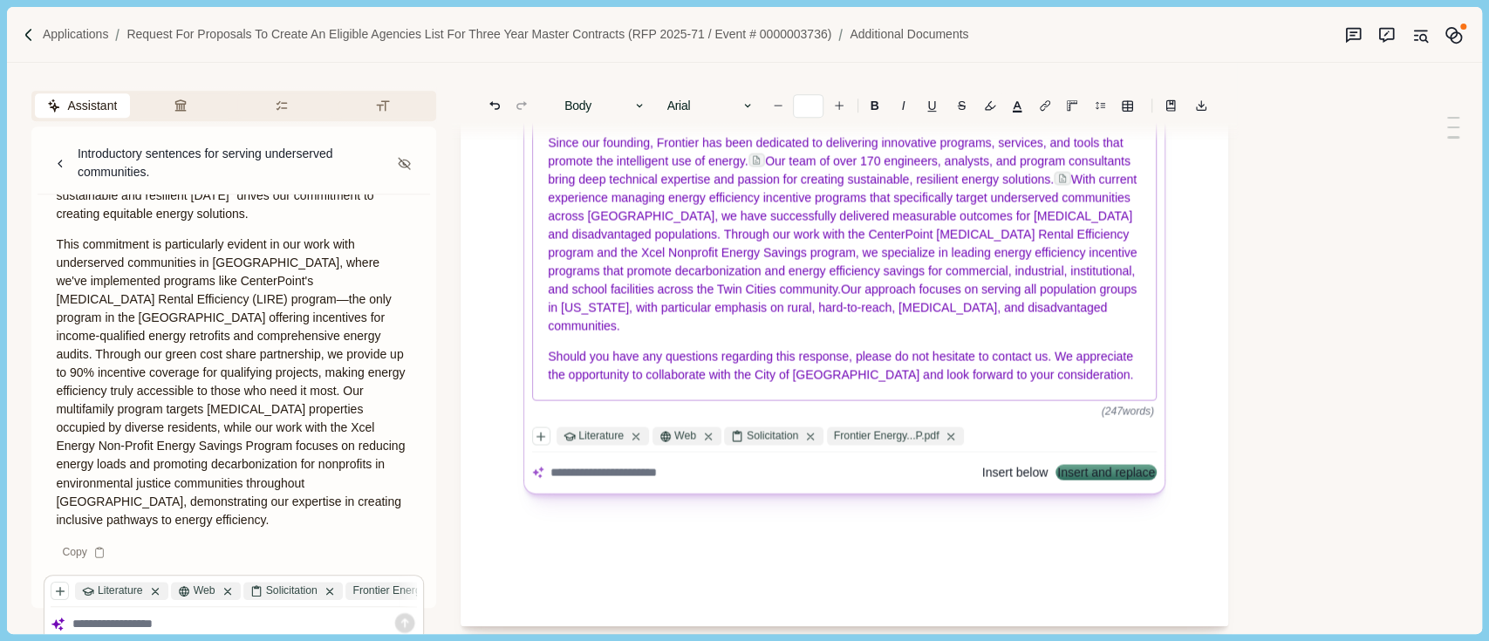
scroll to position [581, 0]
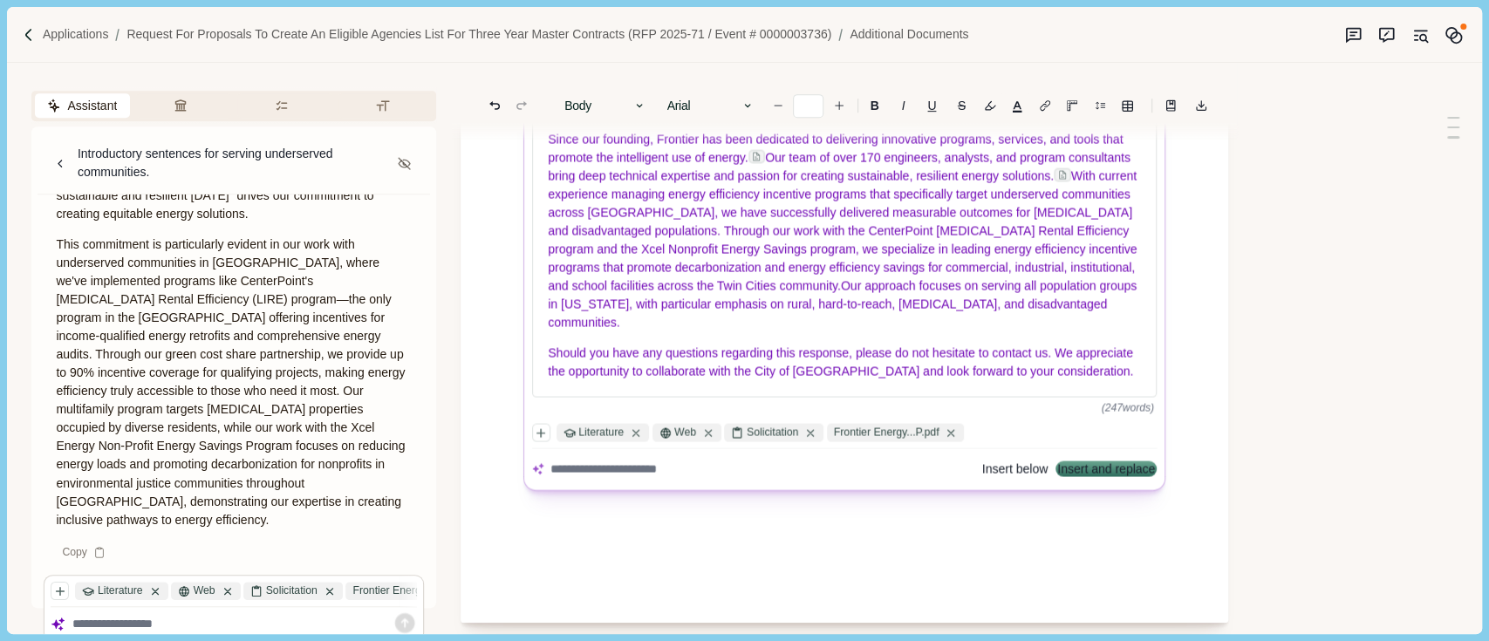
click at [776, 482] on div "Insert below Insert and replace" at bounding box center [845, 469] width 626 height 25
click at [776, 469] on textarea at bounding box center [763, 470] width 424 height 18
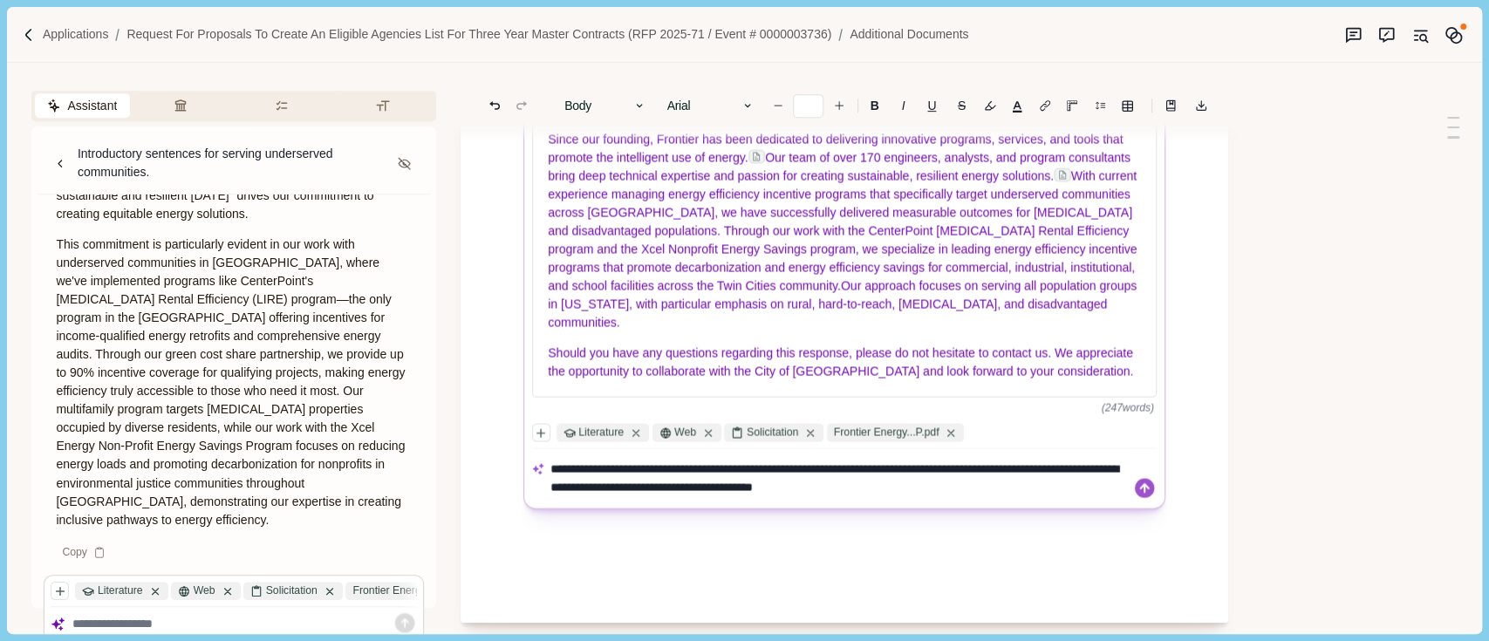
click at [687, 468] on textarea "**********" at bounding box center [839, 479] width 577 height 37
click at [567, 486] on textarea "**********" at bounding box center [839, 479] width 577 height 37
click at [565, 487] on textarea "**********" at bounding box center [839, 479] width 577 height 37
click at [561, 485] on textarea "**********" at bounding box center [839, 479] width 577 height 37
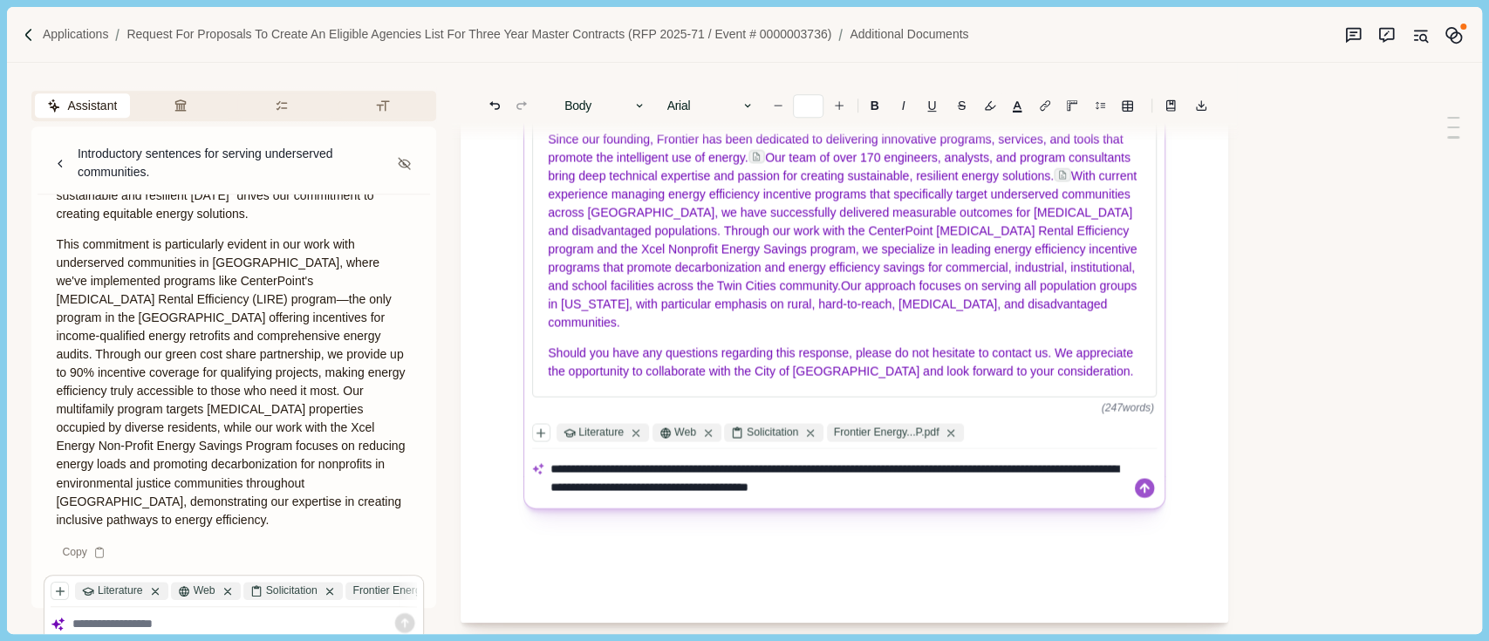
click at [565, 482] on textarea "**********" at bounding box center [839, 479] width 577 height 37
click at [815, 492] on textarea "**********" at bounding box center [839, 479] width 577 height 37
click at [797, 484] on textarea "**********" at bounding box center [839, 479] width 577 height 37
type textarea "**********"
click at [1153, 490] on icon at bounding box center [1144, 487] width 19 height 19
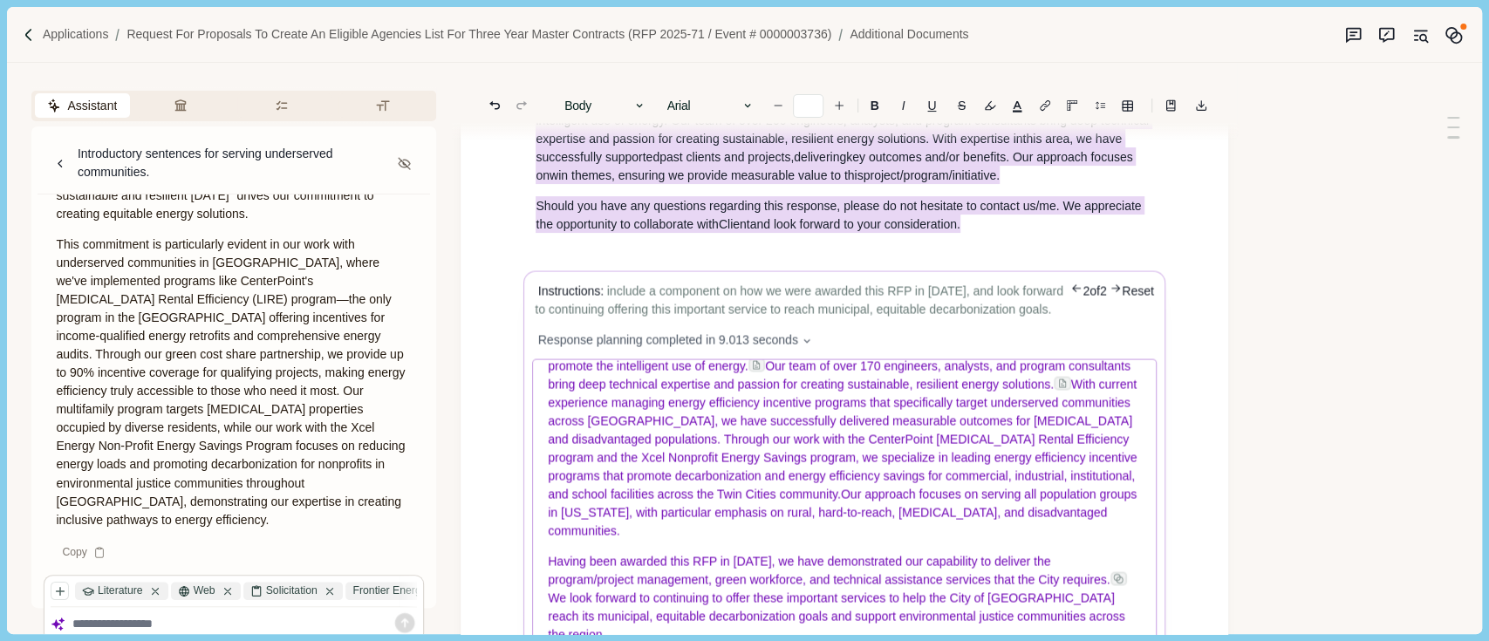
scroll to position [349, 0]
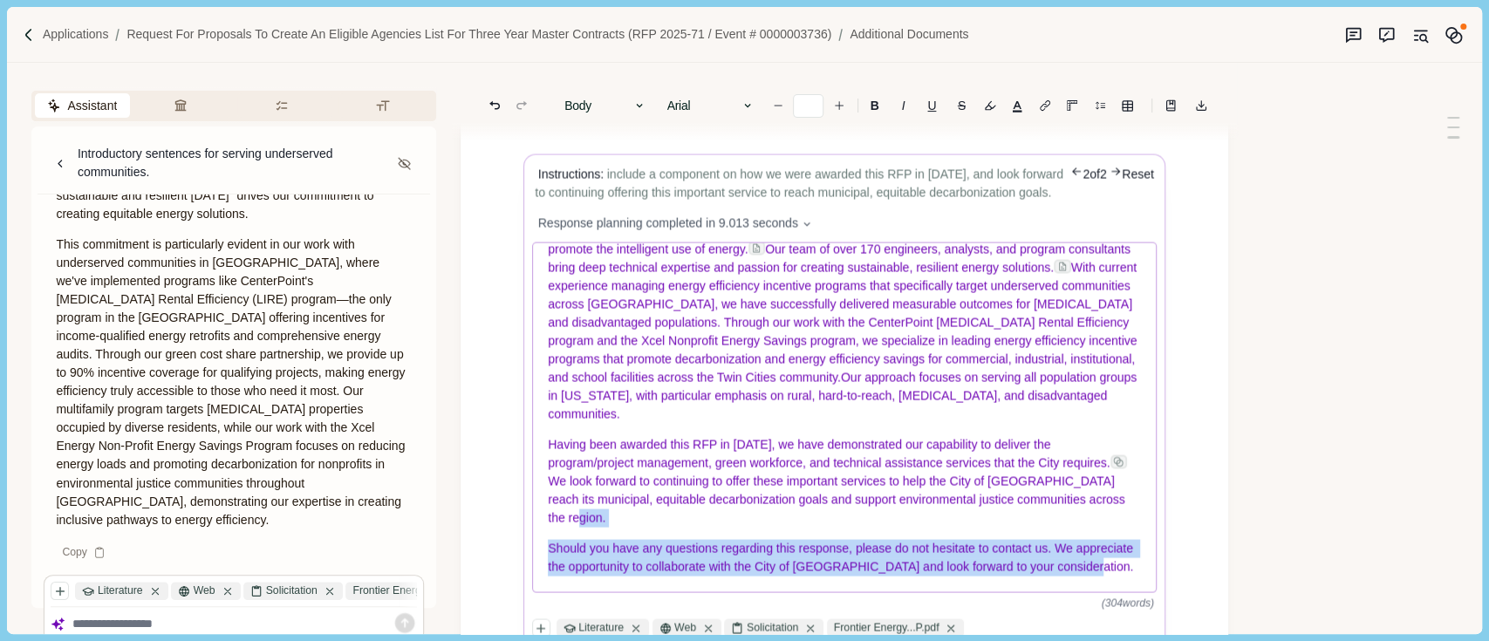
drag, startPoint x: 660, startPoint y: 590, endPoint x: 582, endPoint y: 476, distance: 137.9
click at [592, 499] on div "Frontier Energy, Inc. (Frontier) is pleased to submit this proposal in response…" at bounding box center [845, 417] width 624 height 349
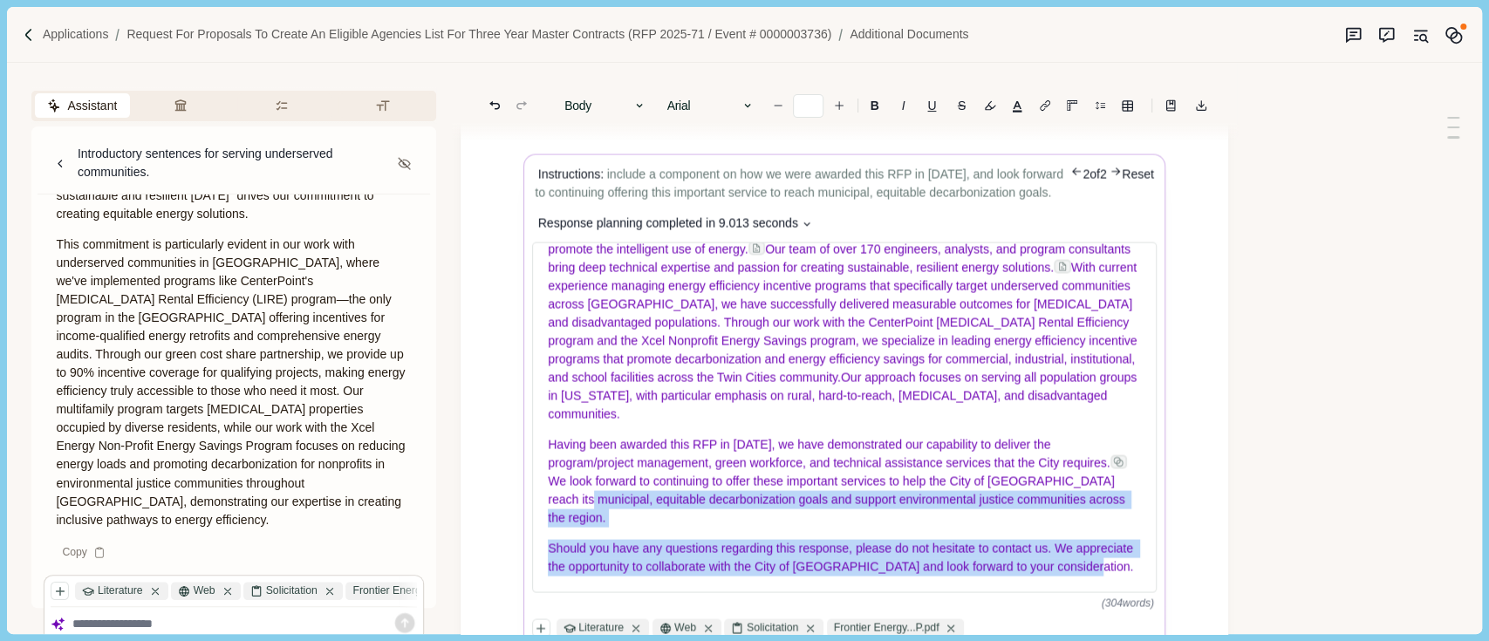
click at [540, 233] on span "Response planning completed in 9.013 seconds" at bounding box center [668, 224] width 260 height 18
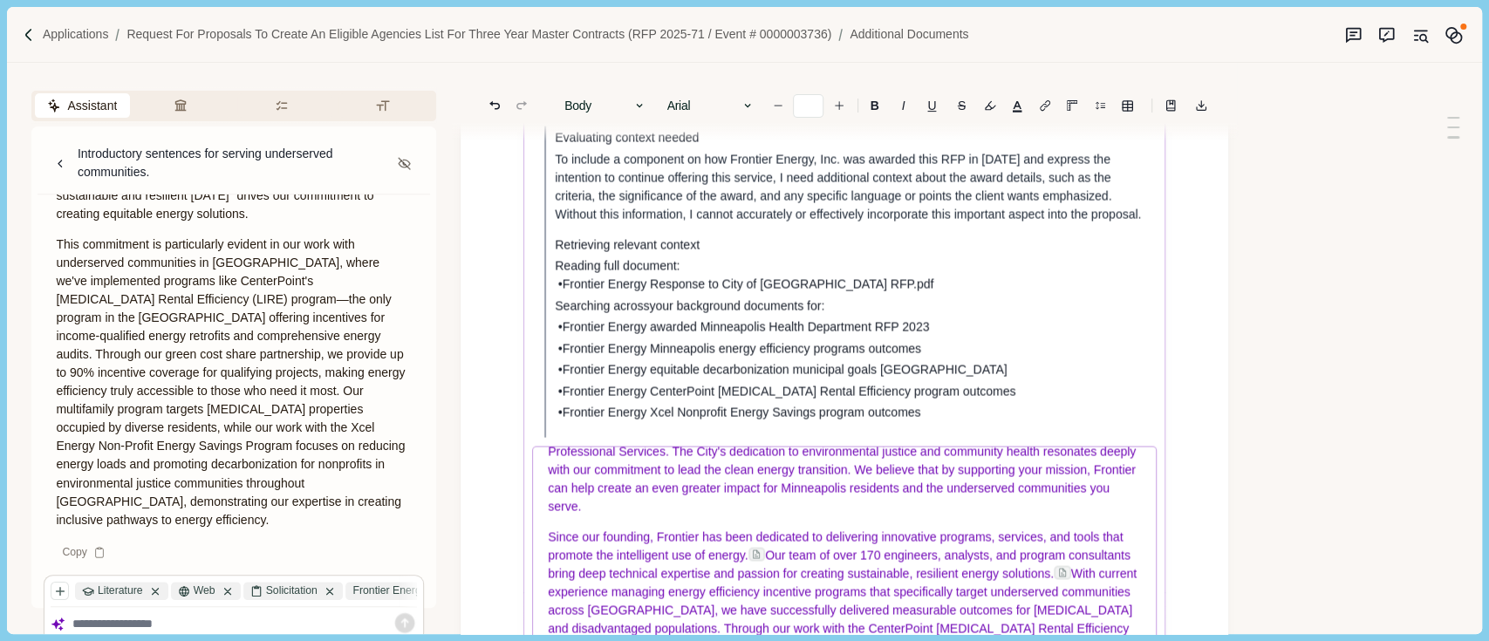
scroll to position [0, 0]
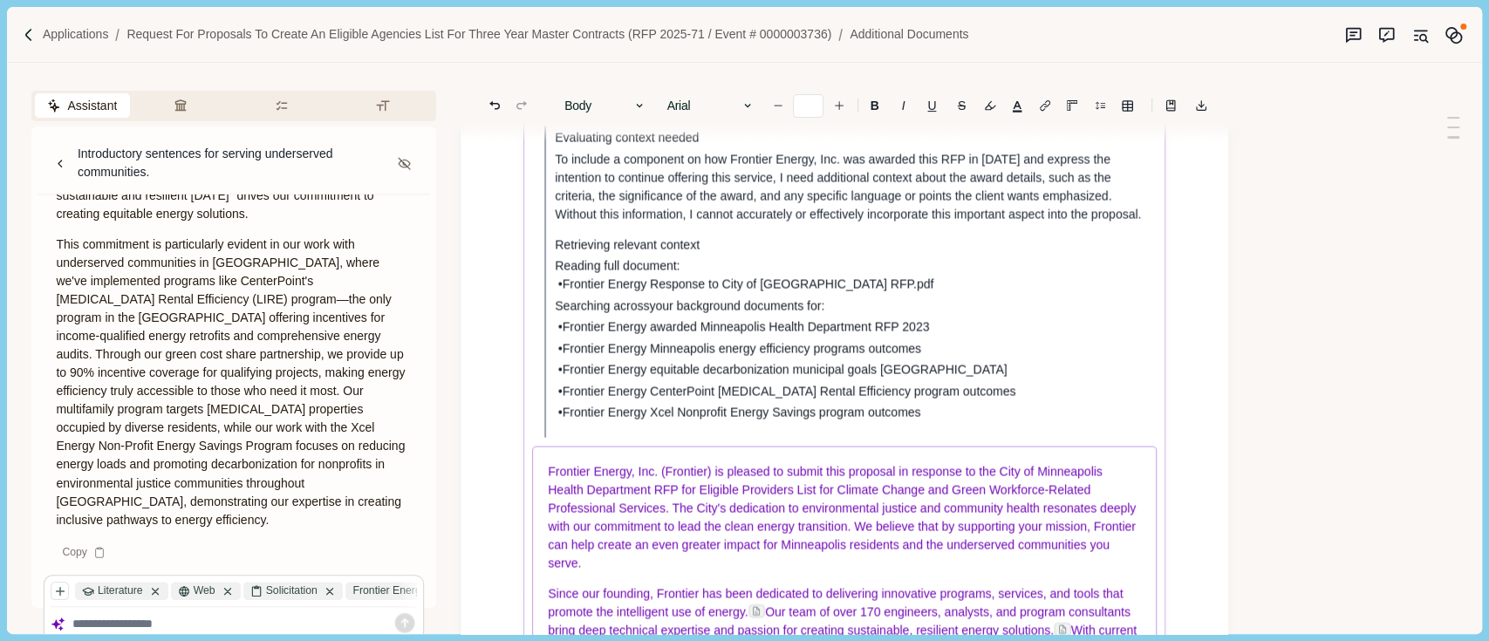
click at [719, 548] on span "Frontier Energy, Inc. (Frontier) is pleased to submit this proposal in response…" at bounding box center [845, 518] width 592 height 106
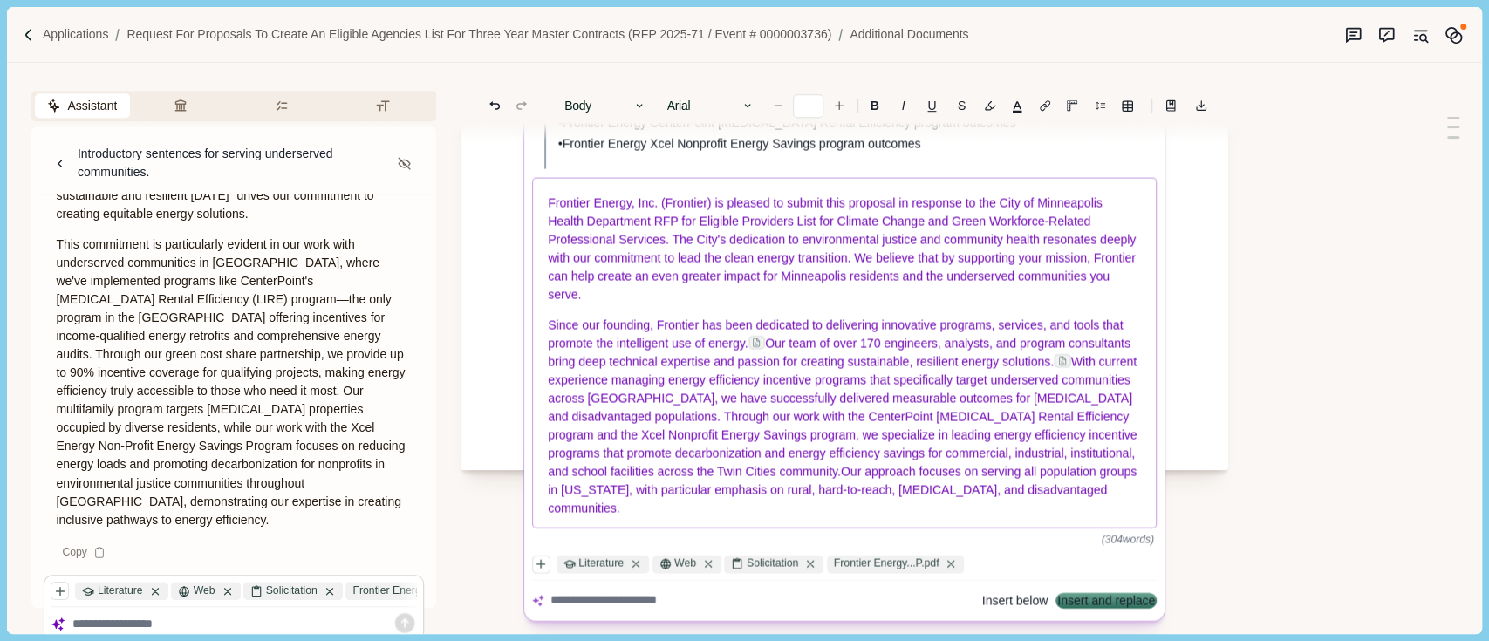
scroll to position [698, 0]
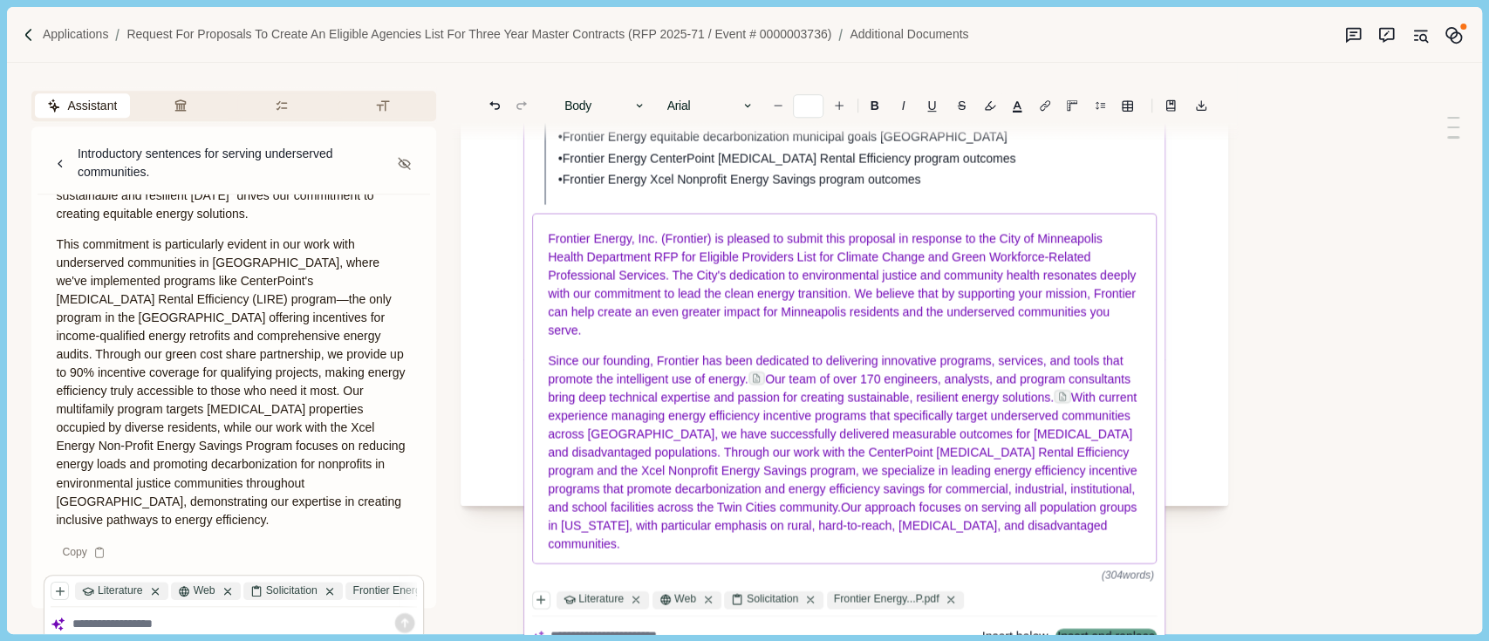
drag, startPoint x: 877, startPoint y: 530, endPoint x: 844, endPoint y: 461, distance: 76.5
click at [871, 513] on span "With current experience managing energy efficiency incentive programs that spec…" at bounding box center [845, 471] width 592 height 161
click at [552, 262] on span "Frontier Energy, Inc. (Frontier) is pleased to submit this proposal in response…" at bounding box center [845, 285] width 592 height 106
drag, startPoint x: 541, startPoint y: 255, endPoint x: 703, endPoint y: 341, distance: 183.8
click at [617, 298] on div "Frontier Energy, Inc. (Frontier) is pleased to submit this proposal in response…" at bounding box center [845, 389] width 624 height 349
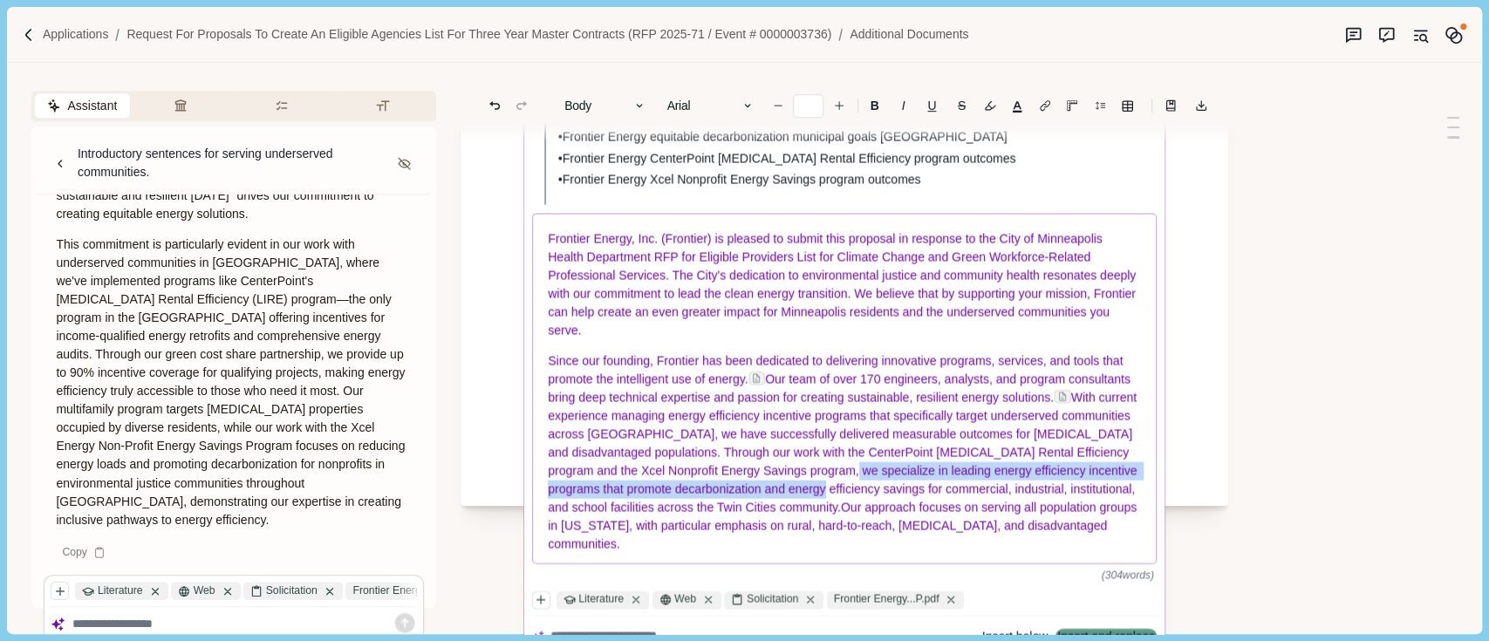
drag, startPoint x: 982, startPoint y: 507, endPoint x: 994, endPoint y: 518, distance: 16.0
click at [994, 518] on p "Since our founding, Frontier has been dedicated to delivering innovative progra…" at bounding box center [845, 453] width 593 height 202
click at [994, 518] on span "With current experience managing energy efficiency incentive programs that spec…" at bounding box center [845, 471] width 592 height 161
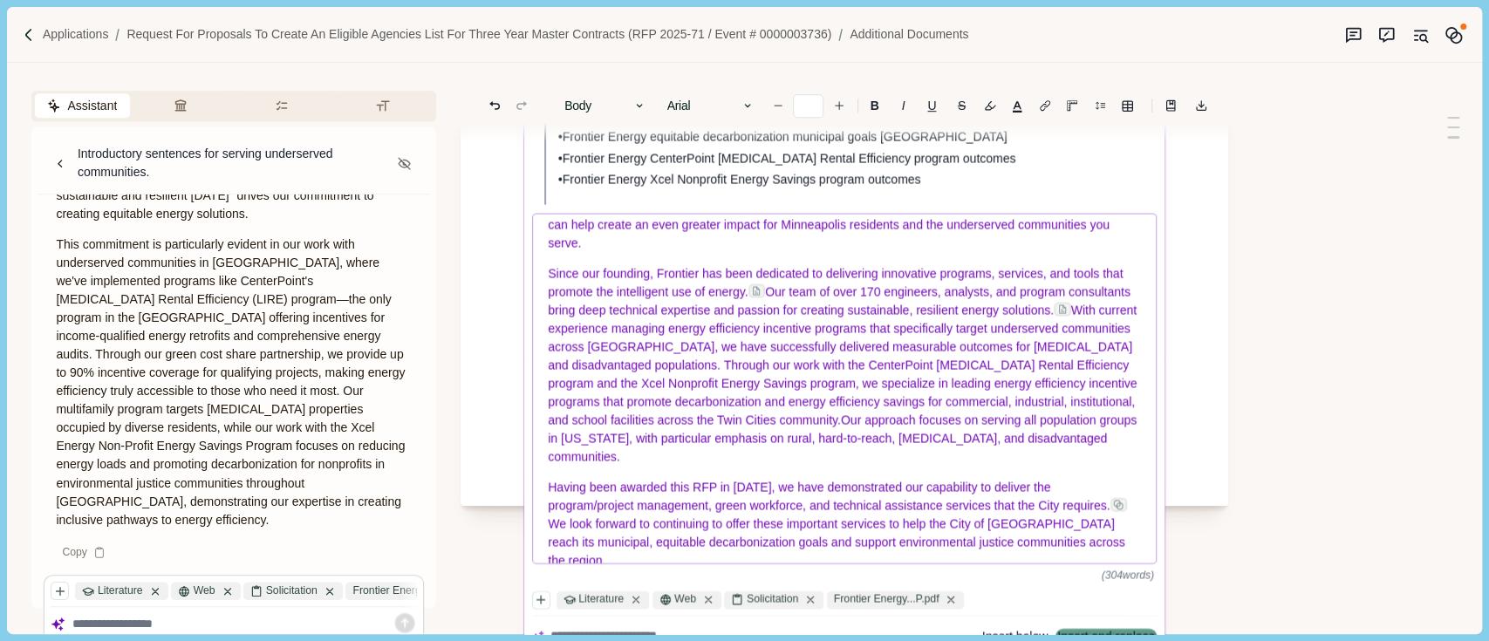
scroll to position [116, 0]
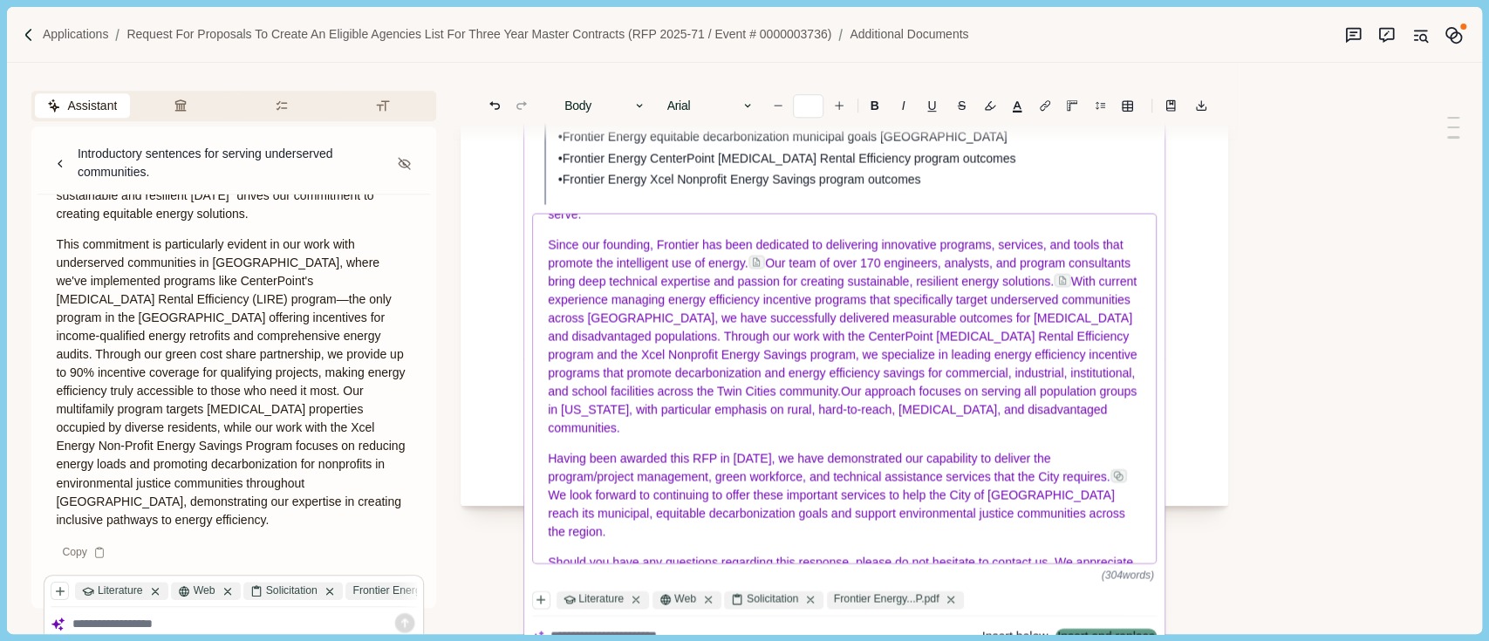
click at [659, 542] on p "Having been awarded this RFP in [DATE], we have demonstrated our capability to …" at bounding box center [845, 496] width 593 height 92
click at [635, 542] on p "Having been awarded this RFP in [DATE], we have demonstrated our capability to …" at bounding box center [845, 496] width 593 height 92
click at [630, 542] on p "Having been awarded this RFP in [DATE], we have demonstrated our capability to …" at bounding box center [845, 496] width 593 height 92
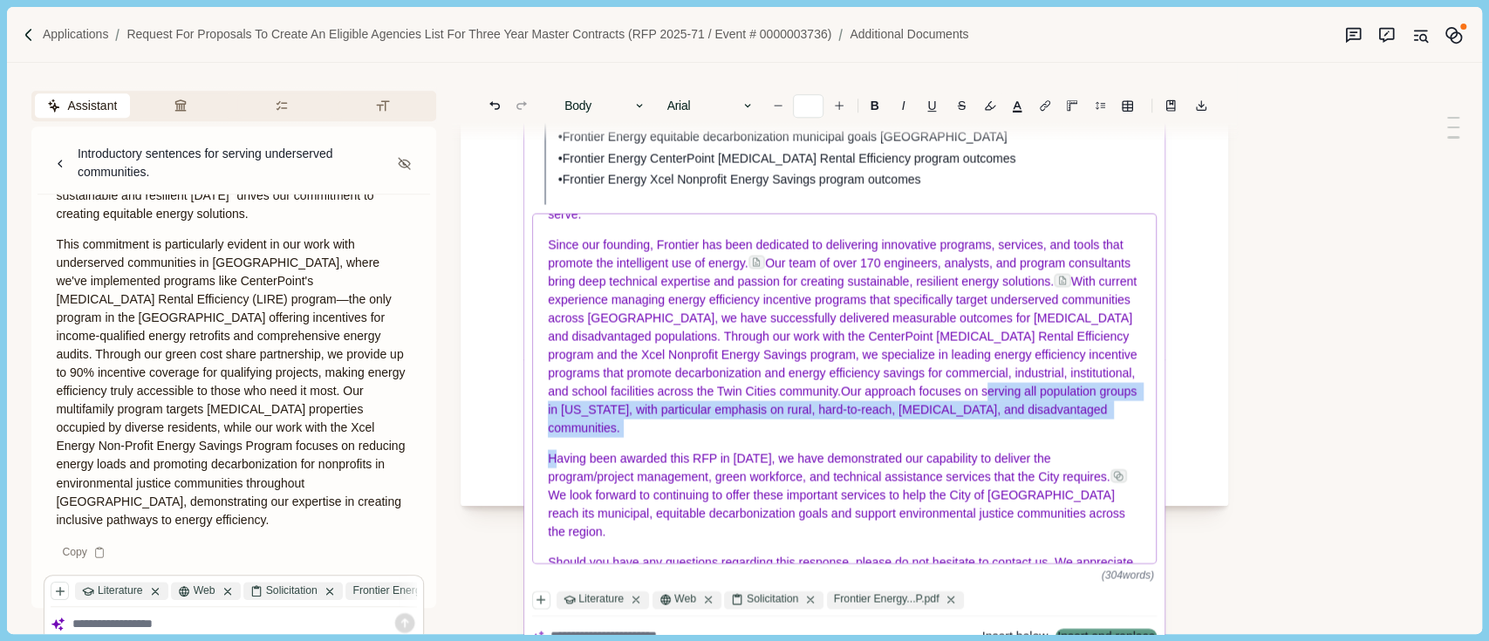
drag, startPoint x: 552, startPoint y: 479, endPoint x: 549, endPoint y: 353, distance: 125.7
click at [548, 386] on div "Frontier Energy, Inc. (Frontier) is pleased to submit this proposal in response…" at bounding box center [845, 389] width 624 height 349
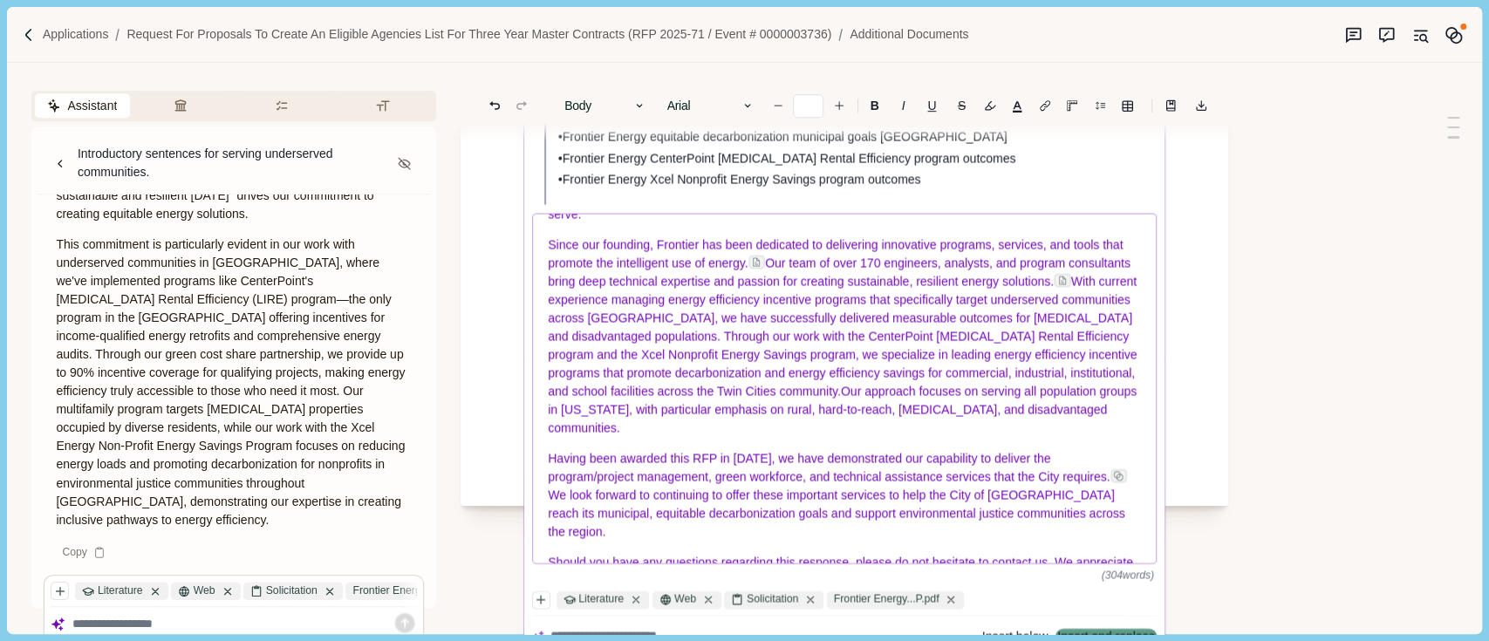
click at [549, 352] on p "Since our founding, Frontier has been dedicated to delivering innovative progra…" at bounding box center [845, 337] width 593 height 202
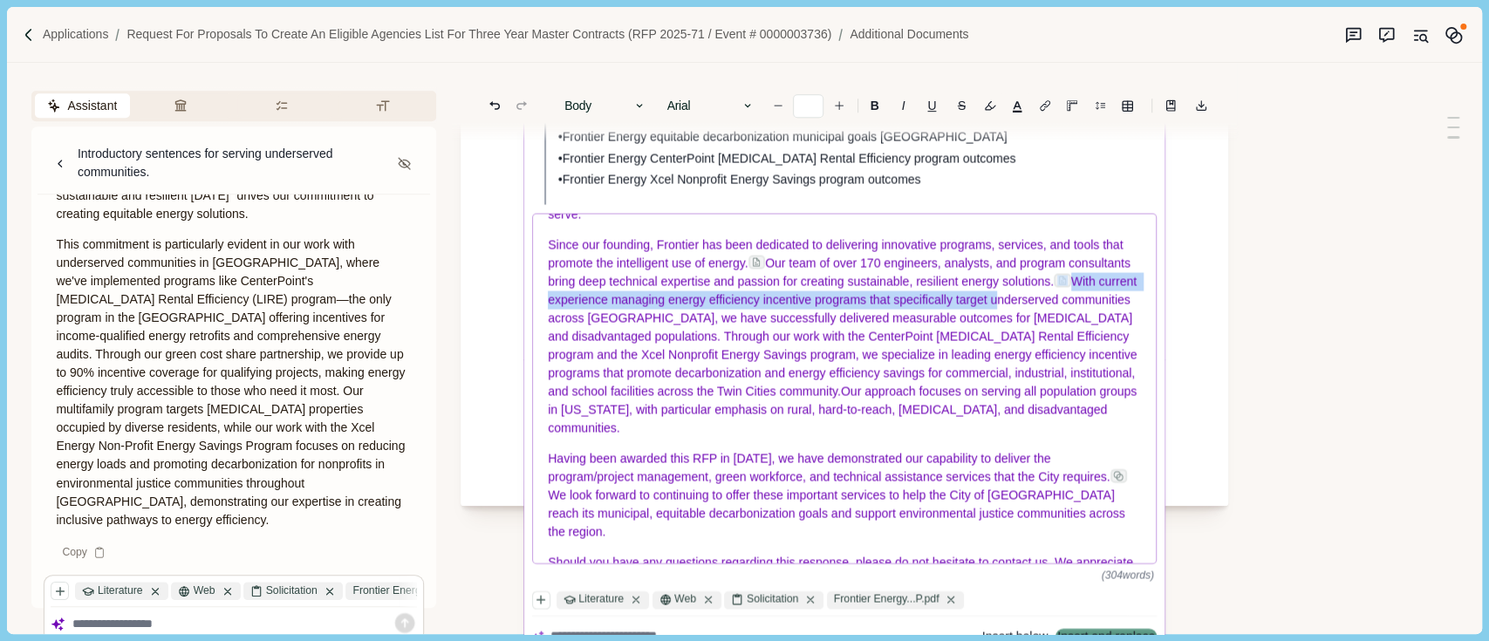
click at [549, 331] on span "With current experience managing energy efficiency incentive programs that spec…" at bounding box center [845, 355] width 592 height 161
click at [1054, 288] on span at bounding box center [1062, 281] width 17 height 14
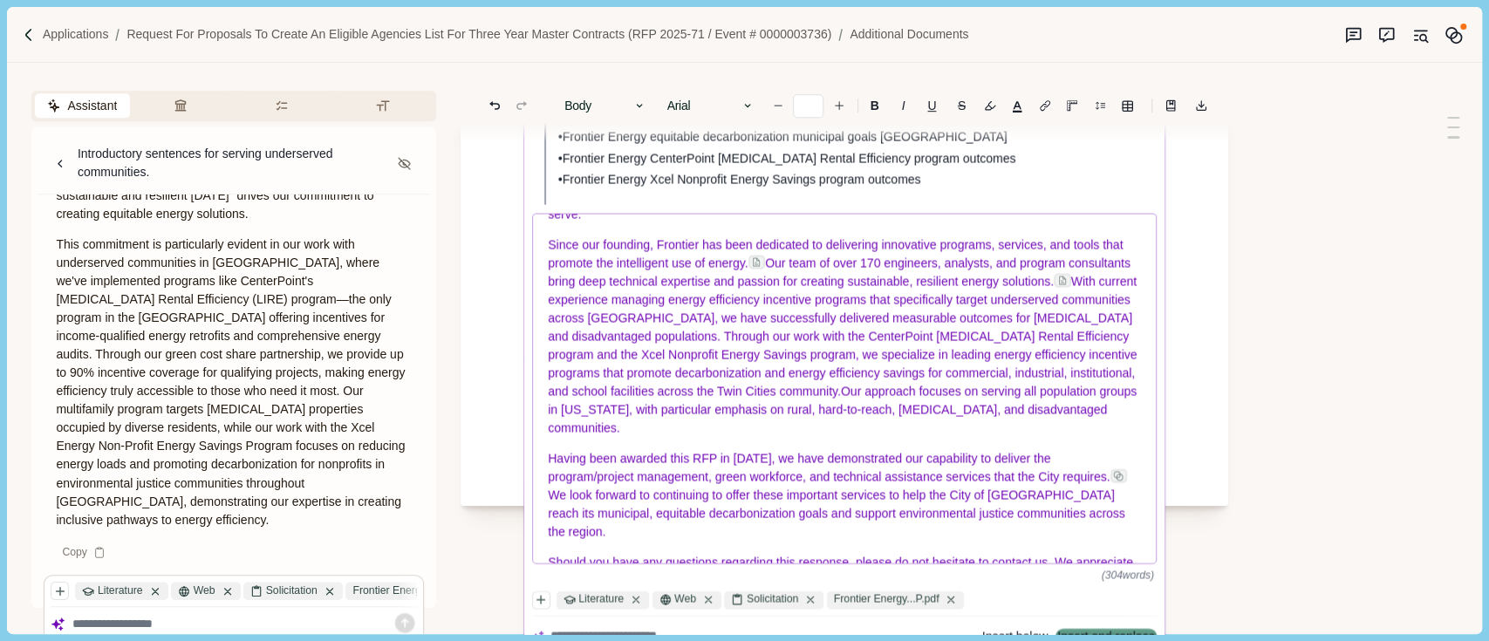
click at [910, 484] on span "Having been awarded this RFP in [DATE], we have demonstrated our capability to …" at bounding box center [830, 468] width 562 height 32
click at [606, 564] on div "Frontier Energy, Inc. (Frontier) is pleased to submit this proposal in response…" at bounding box center [845, 389] width 624 height 349
click at [617, 584] on div "Frontier Energy, Inc. (Frontier) is pleased to submit this proposal in response…" at bounding box center [845, 399] width 626 height 370
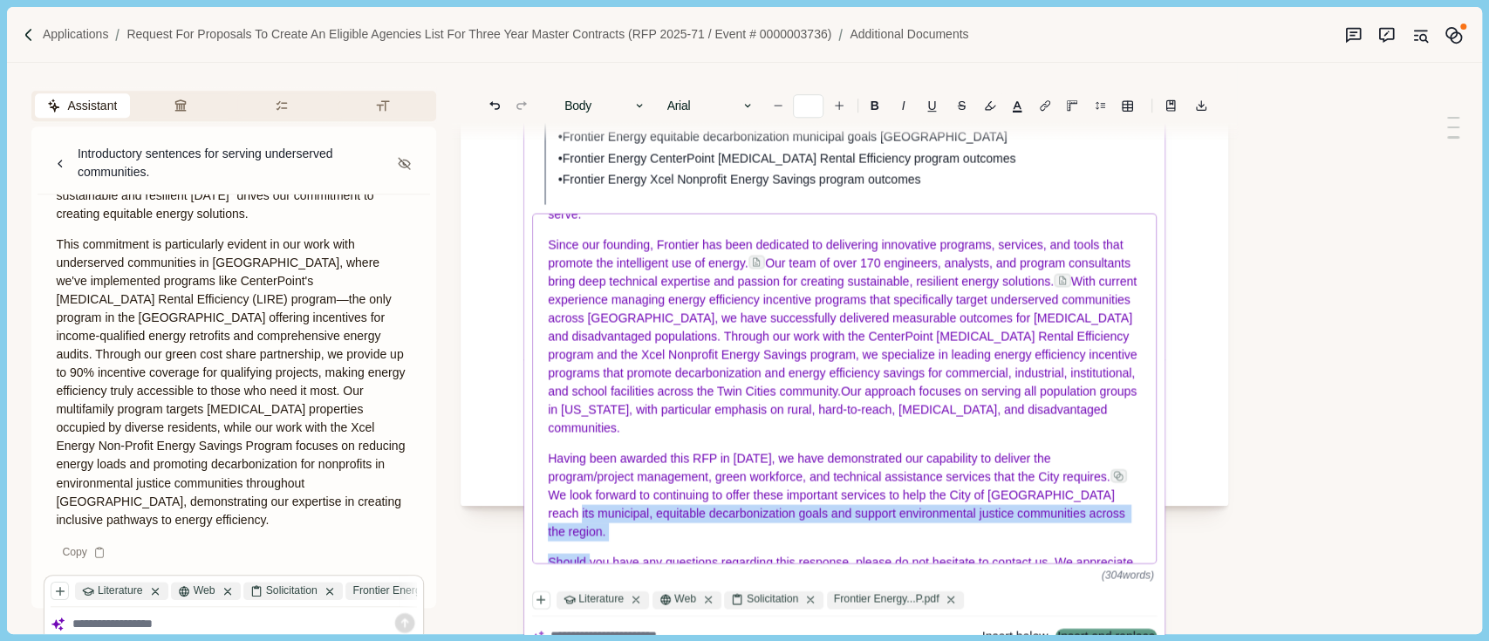
scroll to position [121, 0]
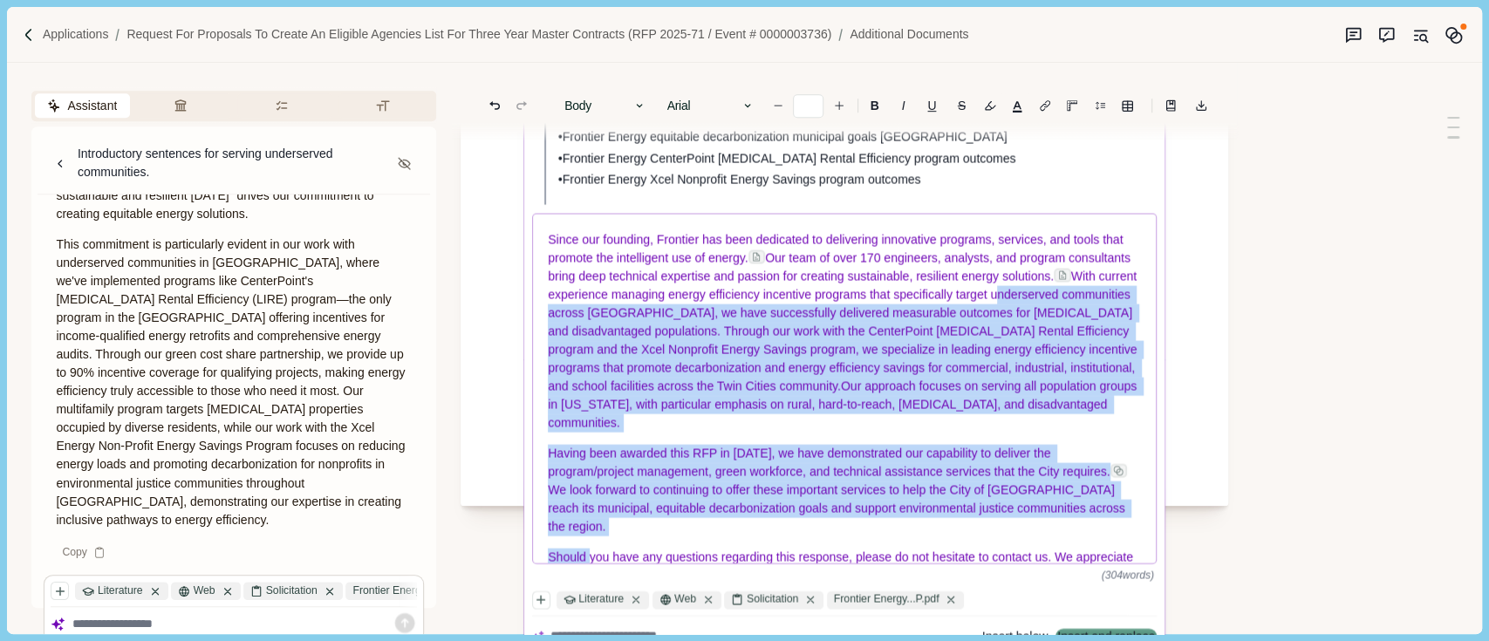
click at [553, 304] on div "Frontier Energy, Inc. (Frontier) is pleased to submit this proposal in response…" at bounding box center [845, 389] width 624 height 349
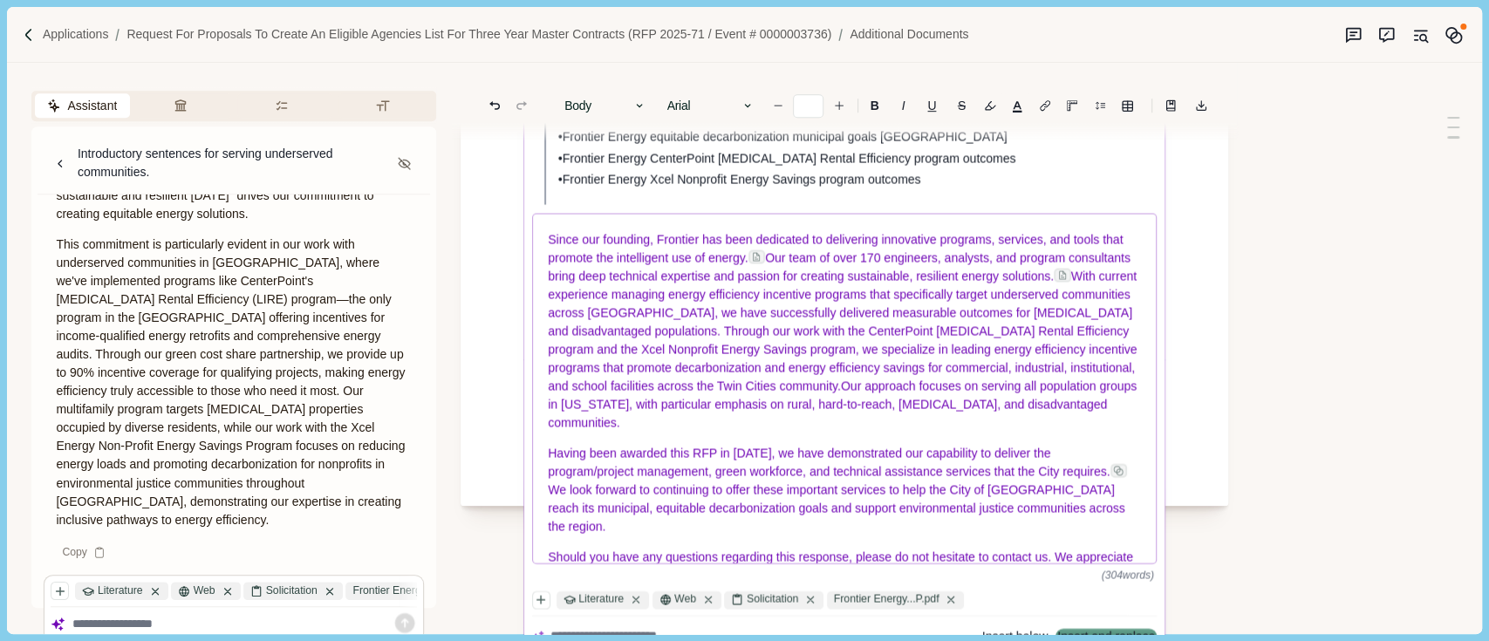
click at [544, 236] on div "Frontier Energy, Inc. (Frontier) is pleased to submit this proposal in response…" at bounding box center [845, 389] width 624 height 349
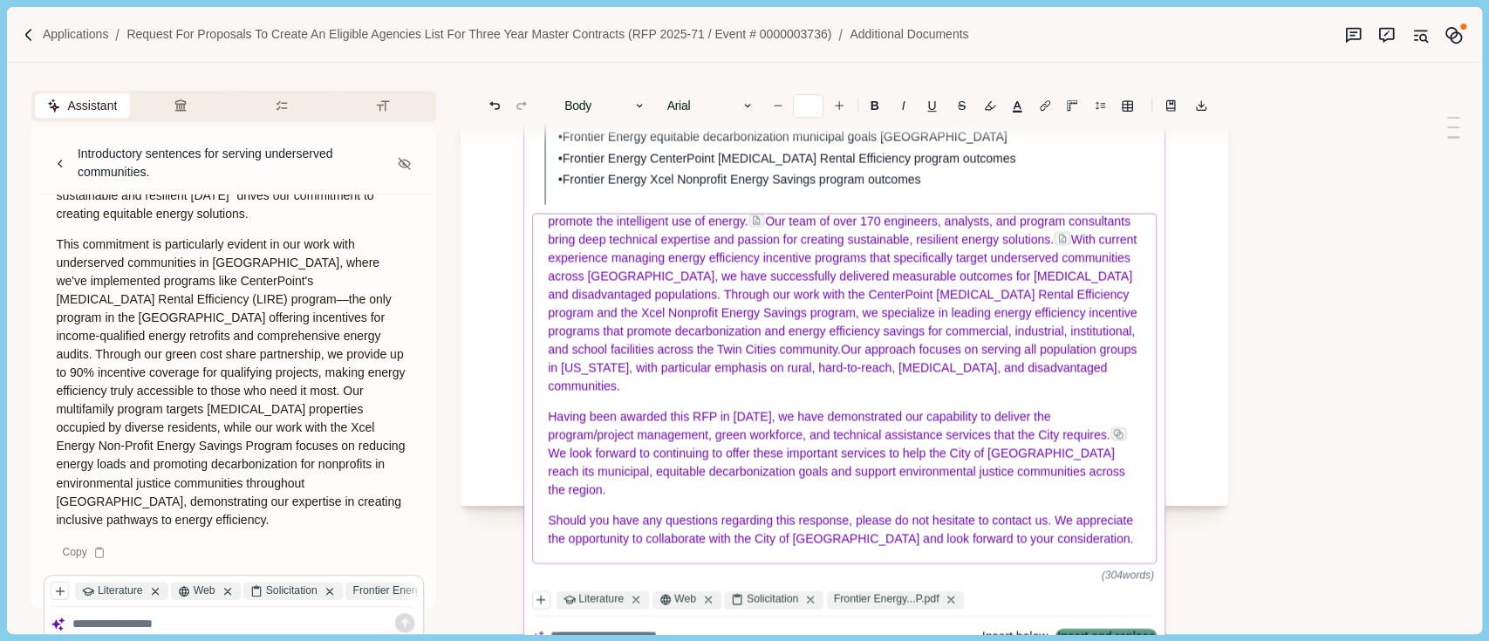
click at [670, 541] on span "Should you have any questions regarding this response, please do not hesitate t…" at bounding box center [843, 530] width 589 height 32
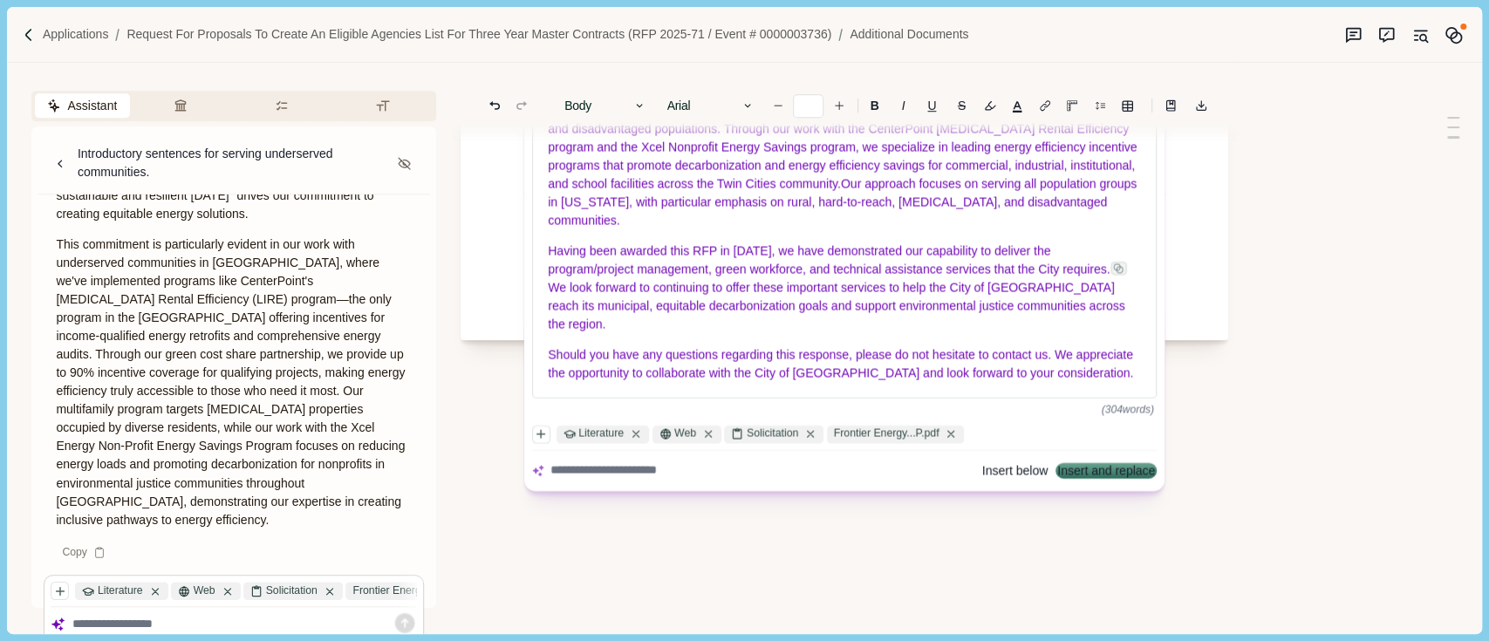
scroll to position [1040, 0]
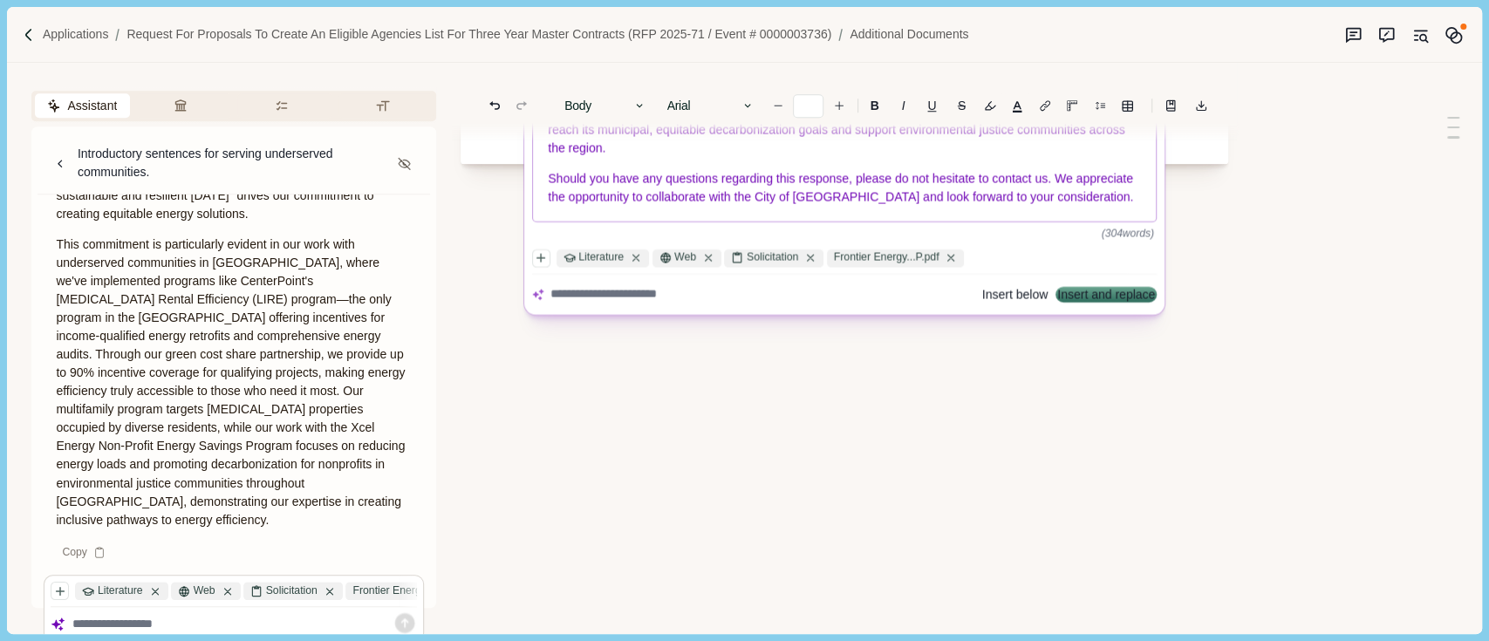
drag, startPoint x: 565, startPoint y: 190, endPoint x: 633, endPoint y: 194, distance: 67.3
click at [565, 189] on span "Should you have any questions regarding this response, please do not hesitate t…" at bounding box center [843, 188] width 589 height 32
click at [555, 173] on span "Should you have any questions regarding this response, please do not hesitate t…" at bounding box center [843, 188] width 589 height 32
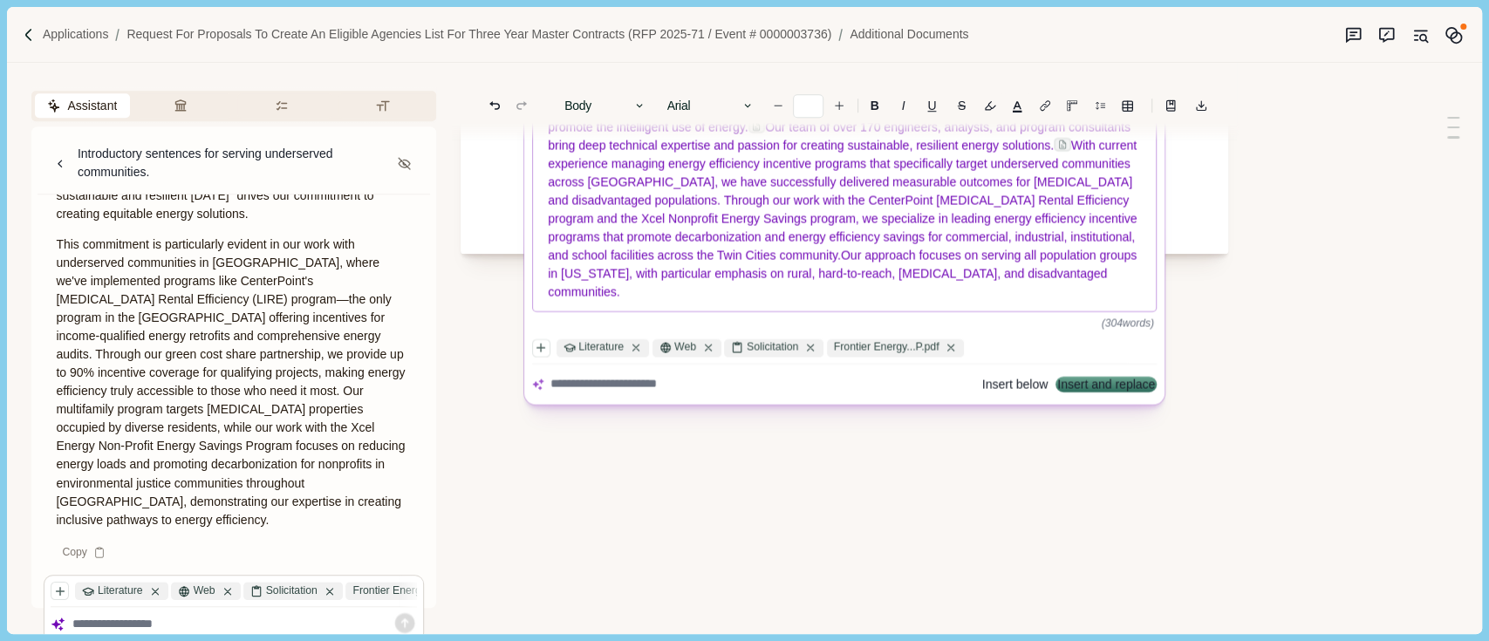
scroll to position [808, 0]
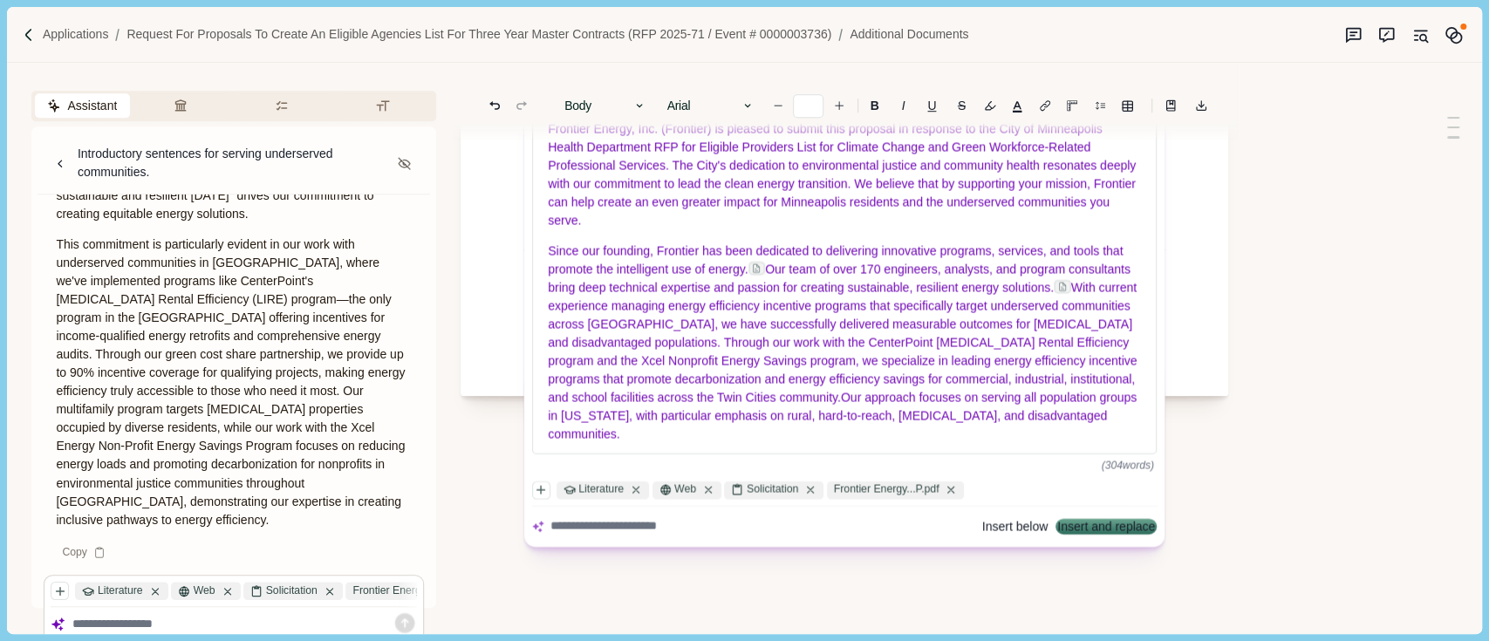
click at [1005, 533] on button "Insert below" at bounding box center [1014, 527] width 65 height 12
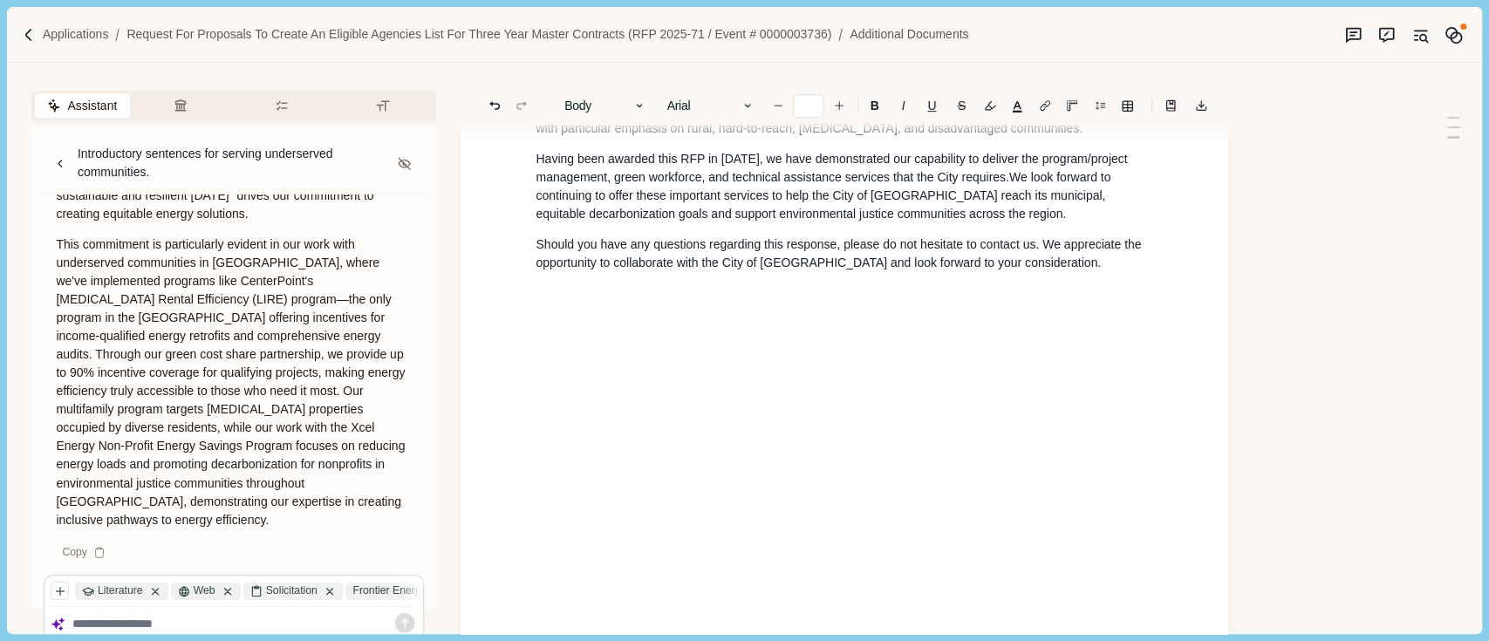
scroll to position [342, 0]
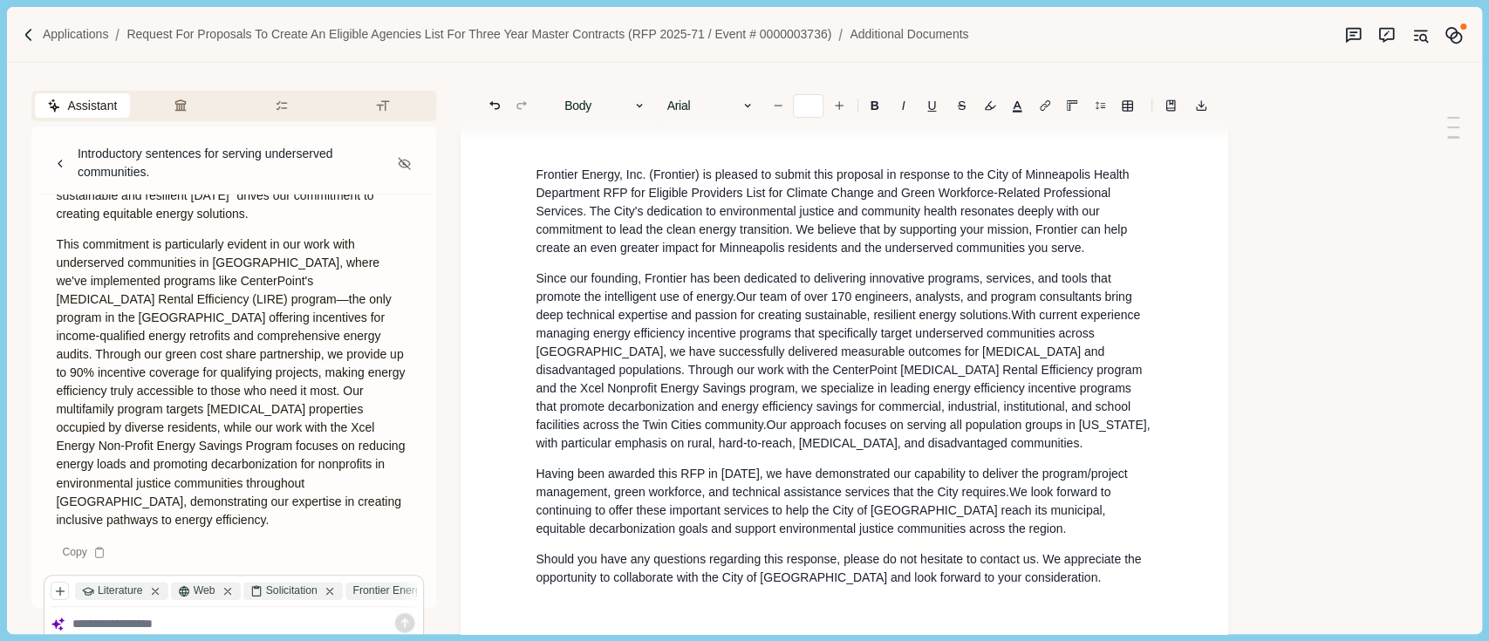
click at [539, 172] on span "Frontier Energy, Inc. (Frontier) is pleased to submit this proposal in response…" at bounding box center [834, 211] width 597 height 87
click at [539, 172] on span "Frontier" at bounding box center [557, 175] width 42 height 18
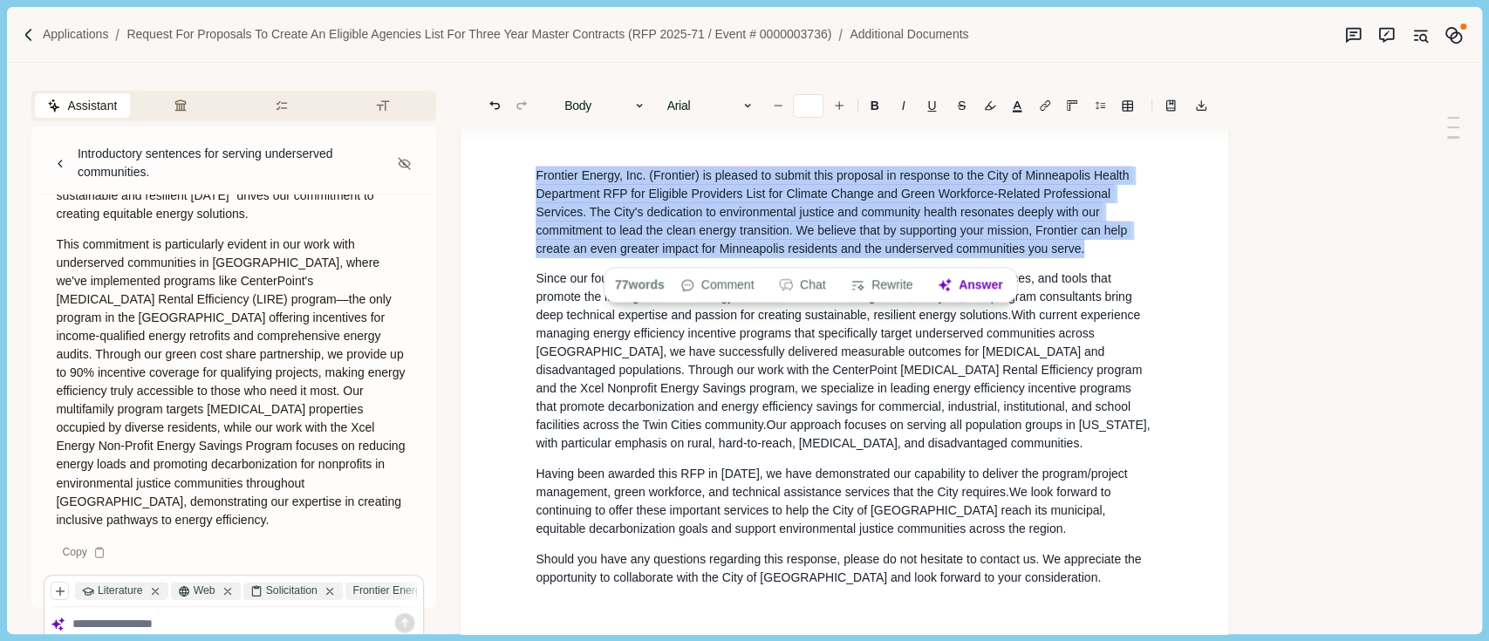
click at [671, 197] on span "Frontier Energy, Inc. (Frontier) is pleased to submit this proposal in response…" at bounding box center [834, 212] width 597 height 92
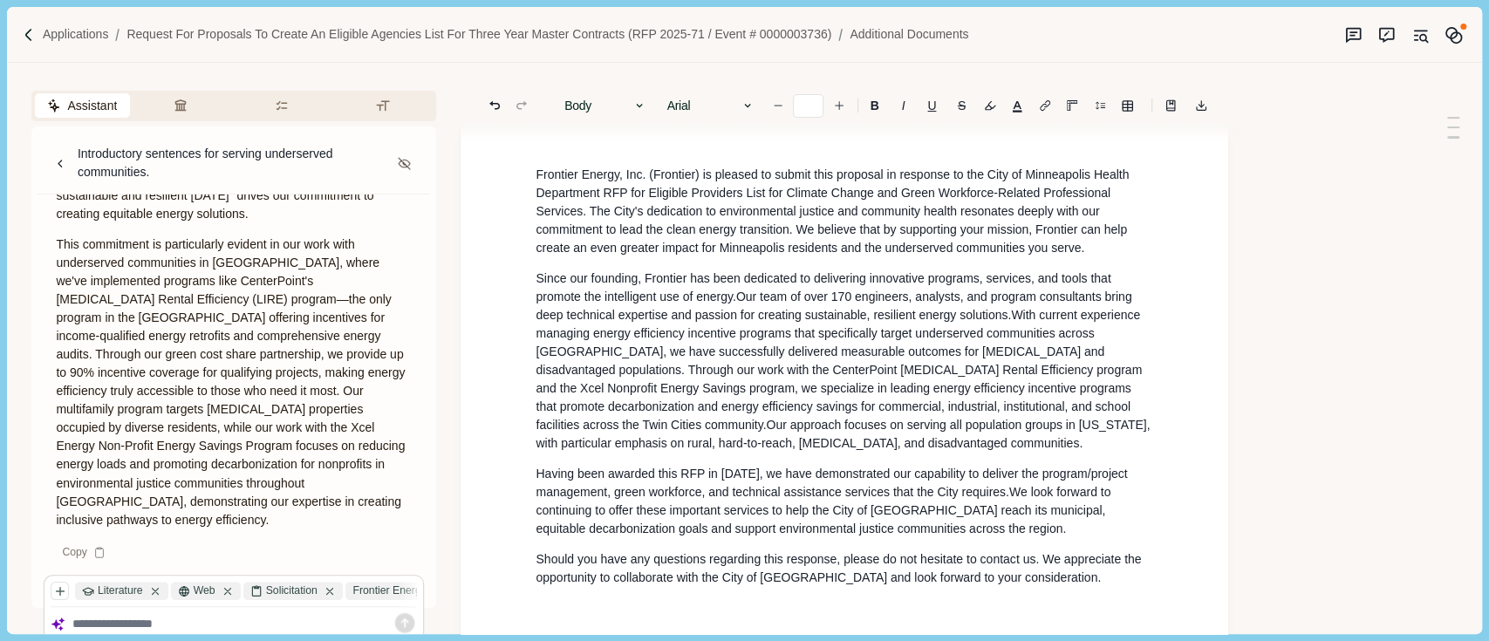
click at [542, 171] on span "Frontier Energy, Inc. (Frontier) is pleased to submit this proposal in response…" at bounding box center [834, 211] width 597 height 87
click at [533, 165] on div "Frontier Energy, Inc. (Frontier) is pleased to submit this proposal/SOQ in resp…" at bounding box center [844, 544] width 642 height 1393
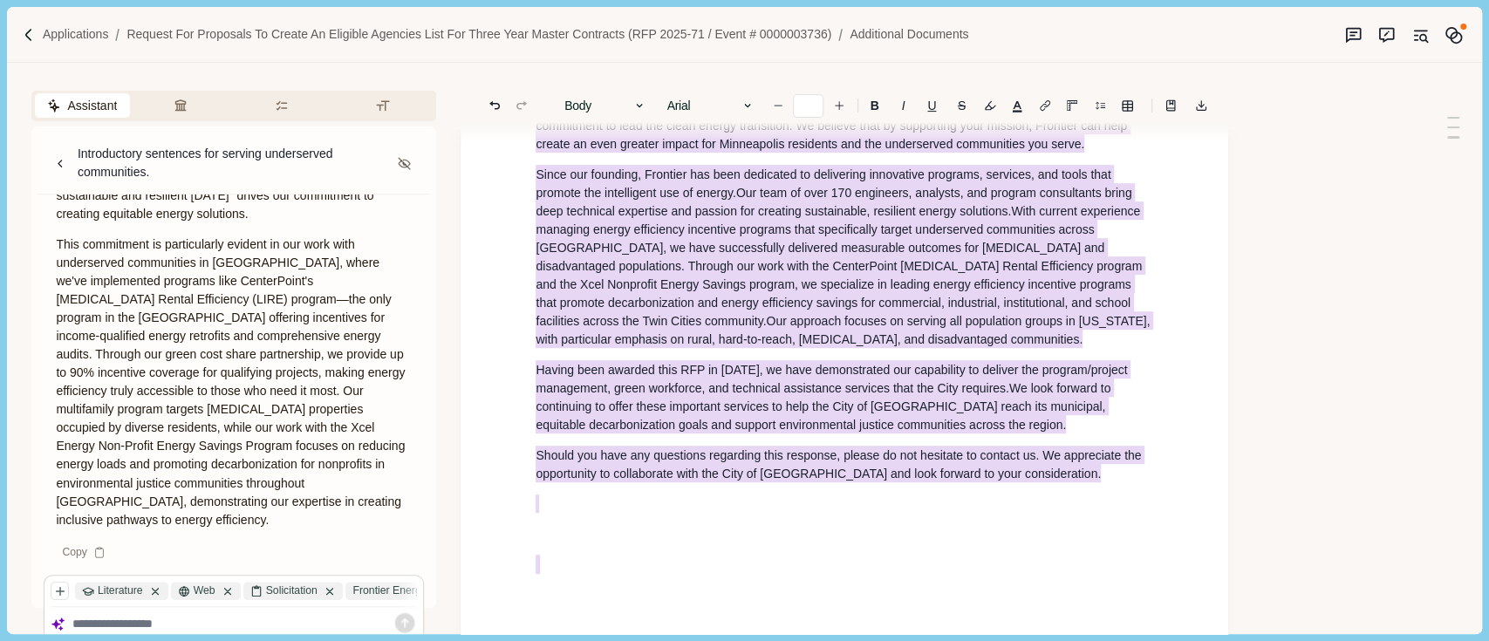
scroll to position [455, 0]
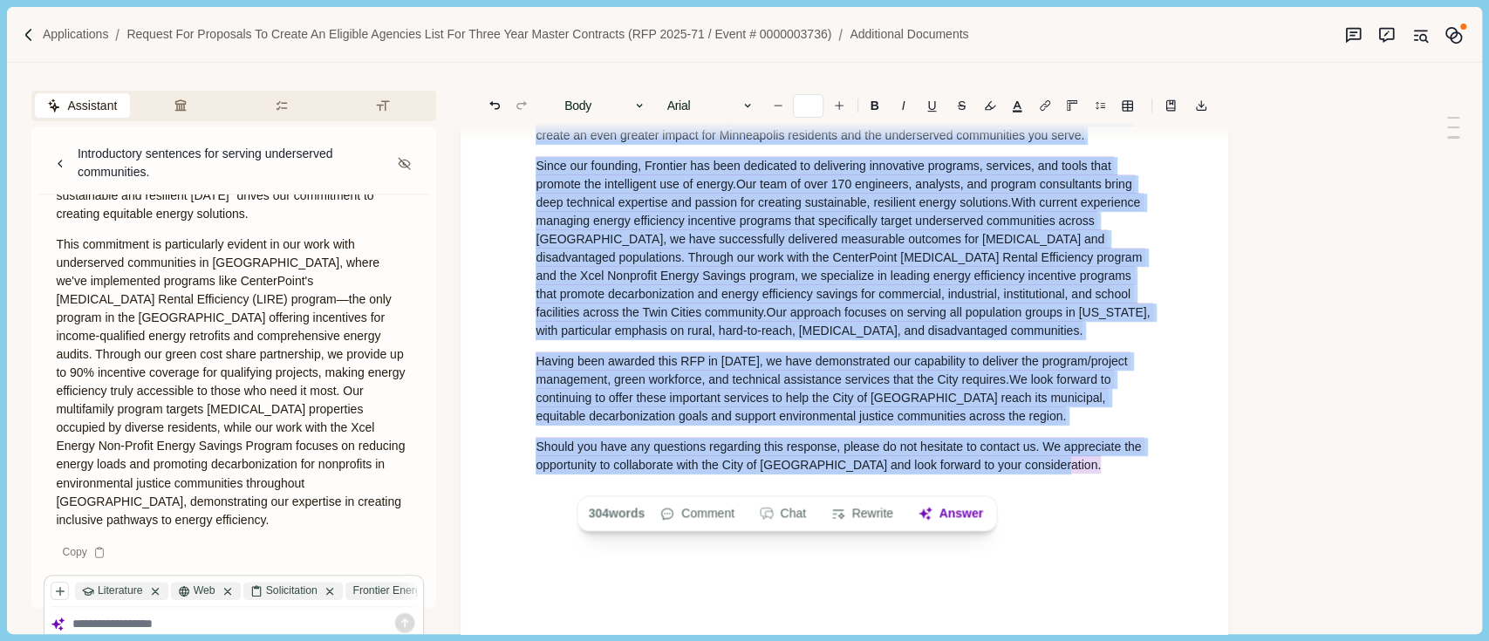
drag, startPoint x: 533, startPoint y: 165, endPoint x: 1075, endPoint y: 475, distance: 624.5
click at [1075, 475] on div "Frontier Energy, Inc. (Frontier) is pleased to submit this proposal/SOQ in resp…" at bounding box center [844, 431] width 642 height 1393
click at [845, 511] on icon "button" at bounding box center [839, 514] width 16 height 16
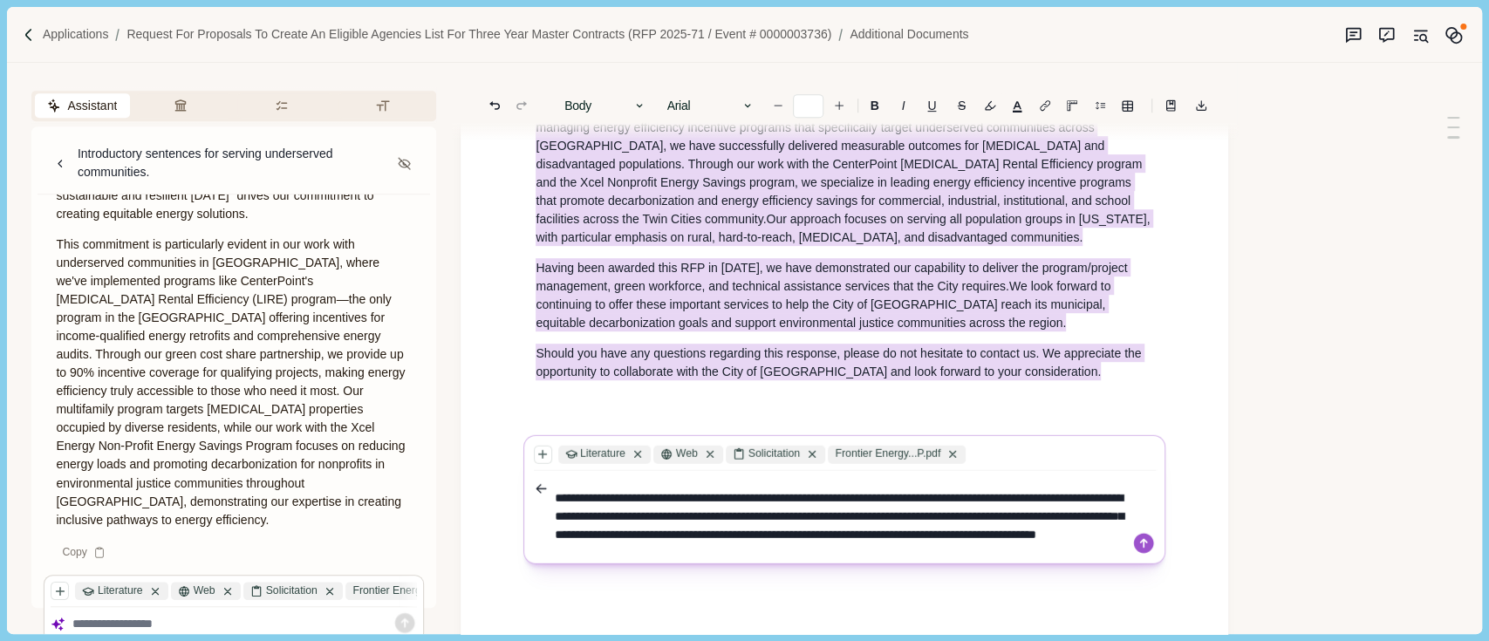
scroll to position [583, 0]
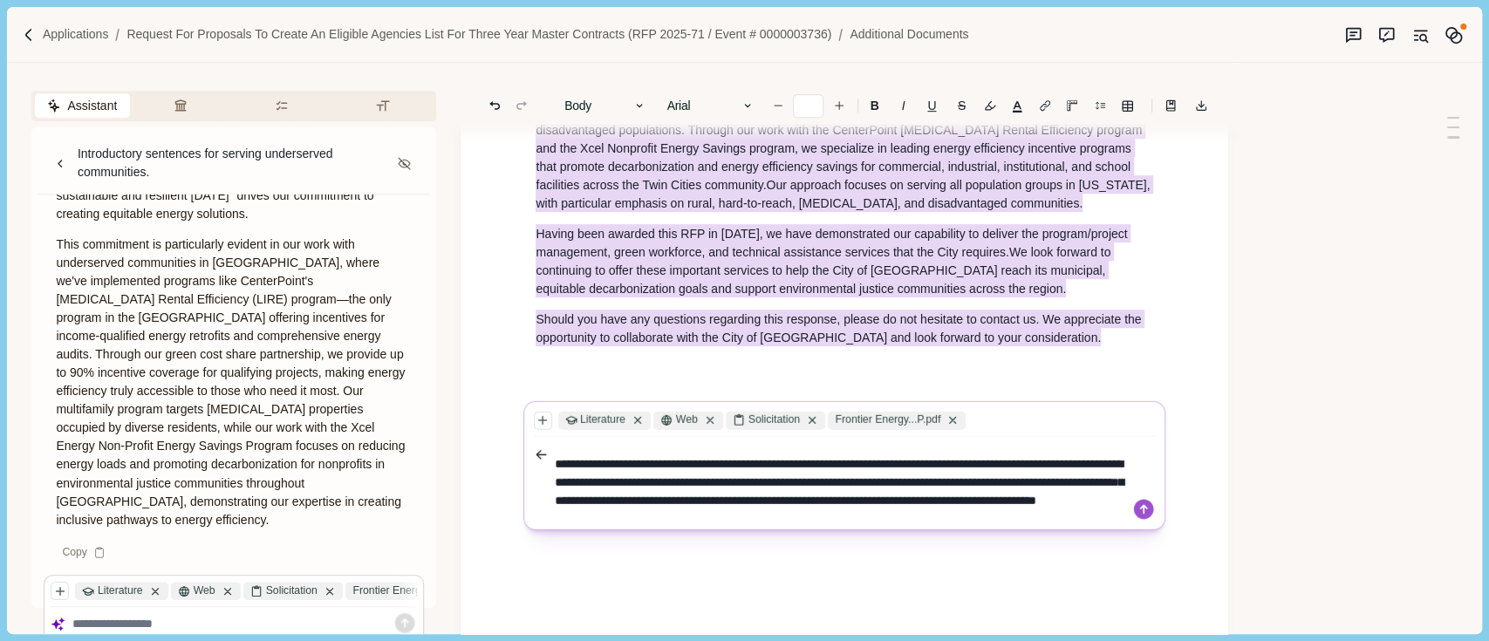
click at [896, 496] on textarea "**********" at bounding box center [843, 482] width 577 height 73
click at [865, 494] on textarea "**********" at bounding box center [843, 482] width 577 height 73
click at [866, 494] on textarea "**********" at bounding box center [843, 482] width 577 height 73
click at [1040, 510] on textarea "**********" at bounding box center [843, 482] width 577 height 73
type textarea "**********"
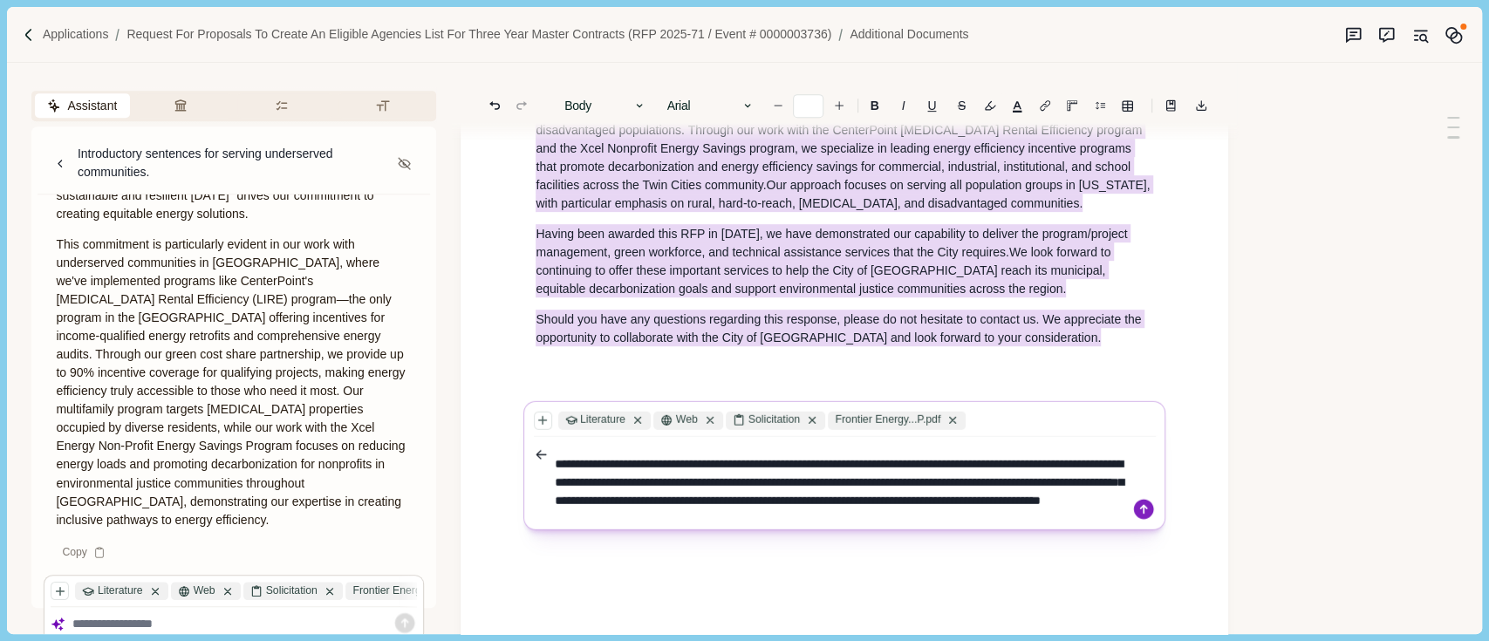
click at [1147, 501] on icon at bounding box center [1144, 509] width 20 height 20
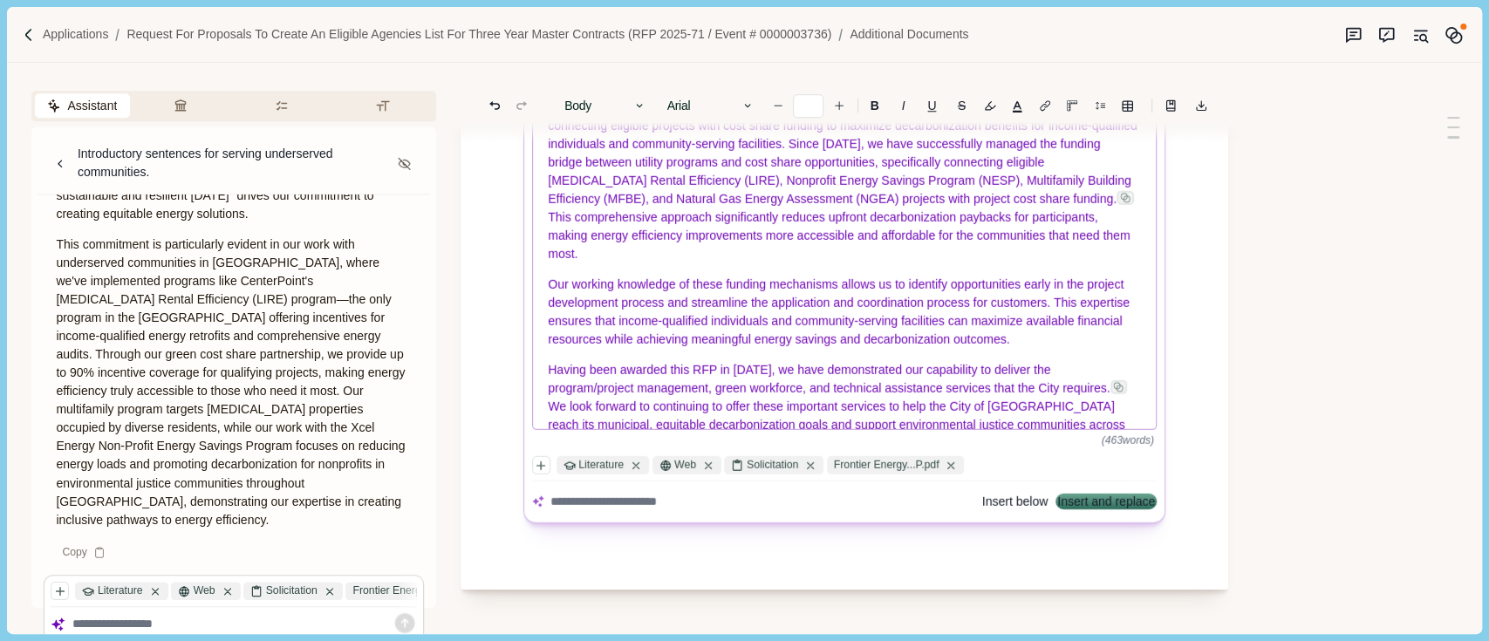
scroll to position [349, 0]
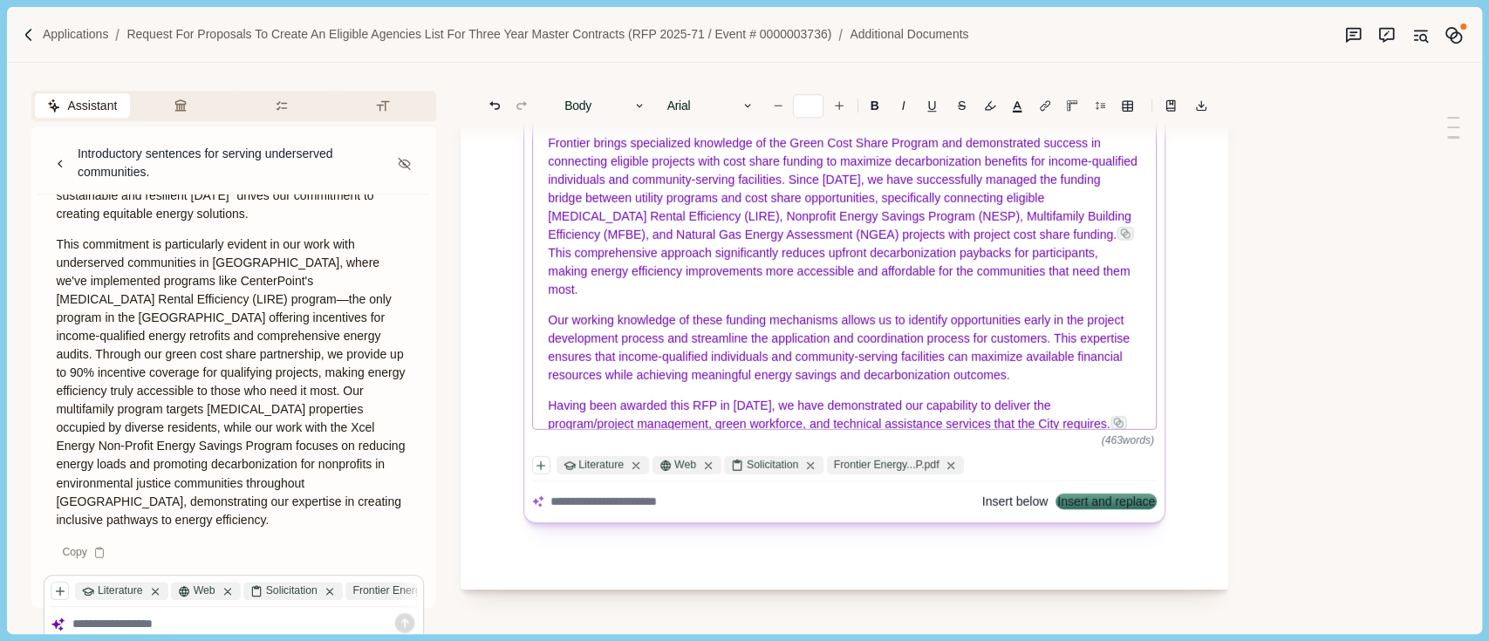
click at [646, 299] on p "Frontier brings specialized knowledge of the Green Cost Share Program and demon…" at bounding box center [845, 216] width 593 height 165
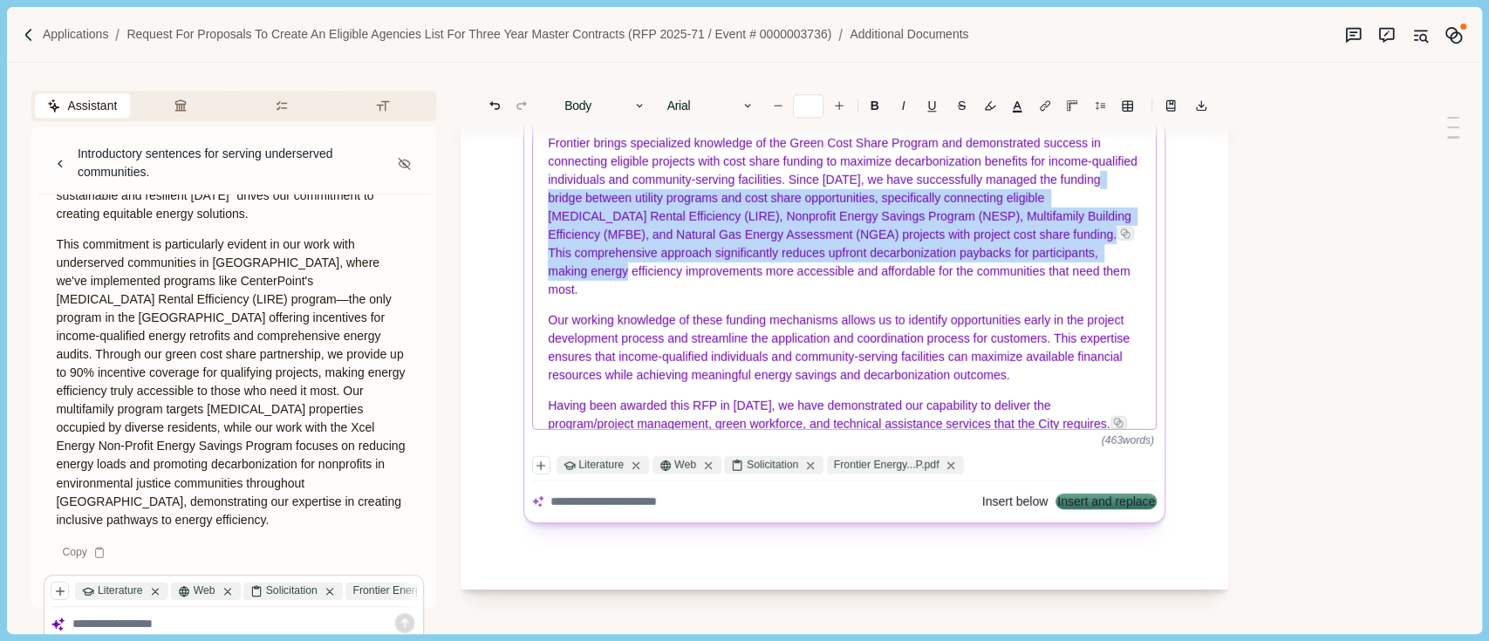
drag, startPoint x: 608, startPoint y: 257, endPoint x: 594, endPoint y: 219, distance: 40.8
click at [594, 219] on p "Frontier brings specialized knowledge of the Green Cost Share Program and demon…" at bounding box center [845, 216] width 593 height 165
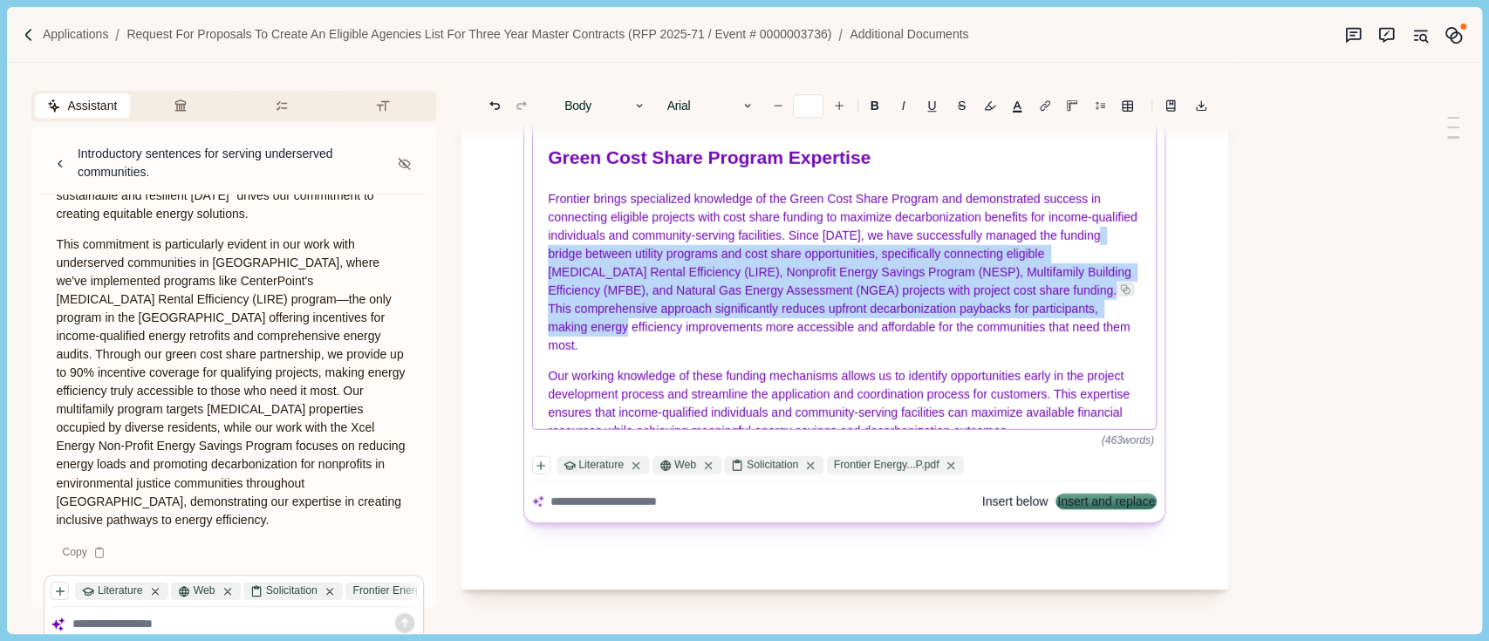
scroll to position [289, 0]
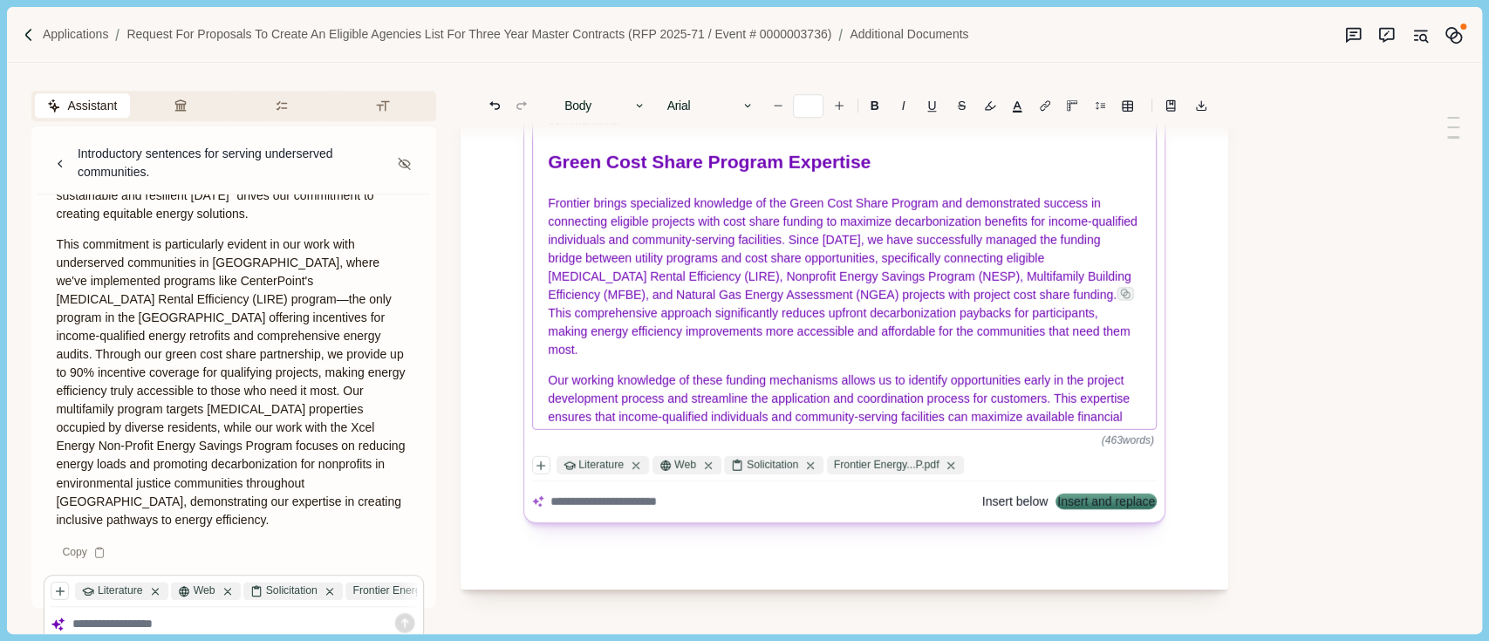
click at [858, 255] on span "Frontier brings specialized knowledge of the Green Cost Share Program and demon…" at bounding box center [845, 249] width 592 height 106
click at [840, 252] on span "Frontier brings specialized knowledge of the Green Cost Share Program and demon…" at bounding box center [845, 249] width 592 height 106
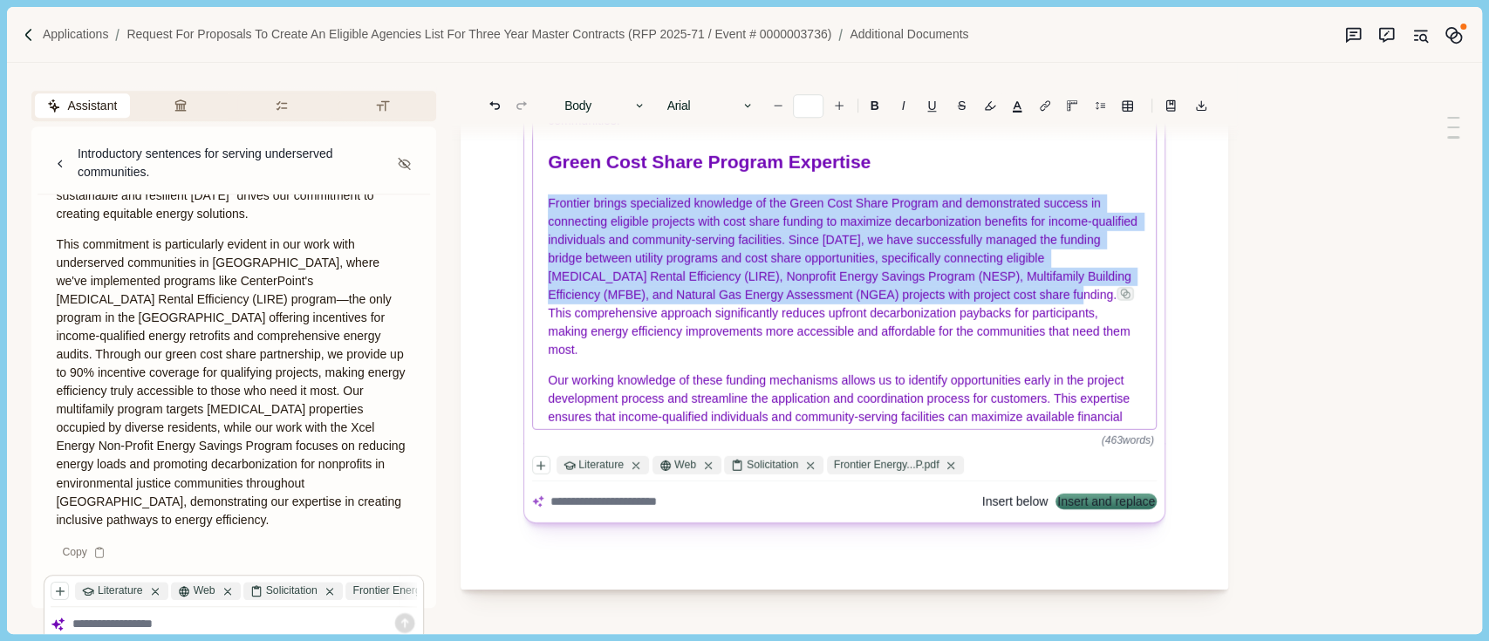
click at [684, 347] on span "This comprehensive approach significantly reduces upfront decarbonization payba…" at bounding box center [841, 322] width 585 height 69
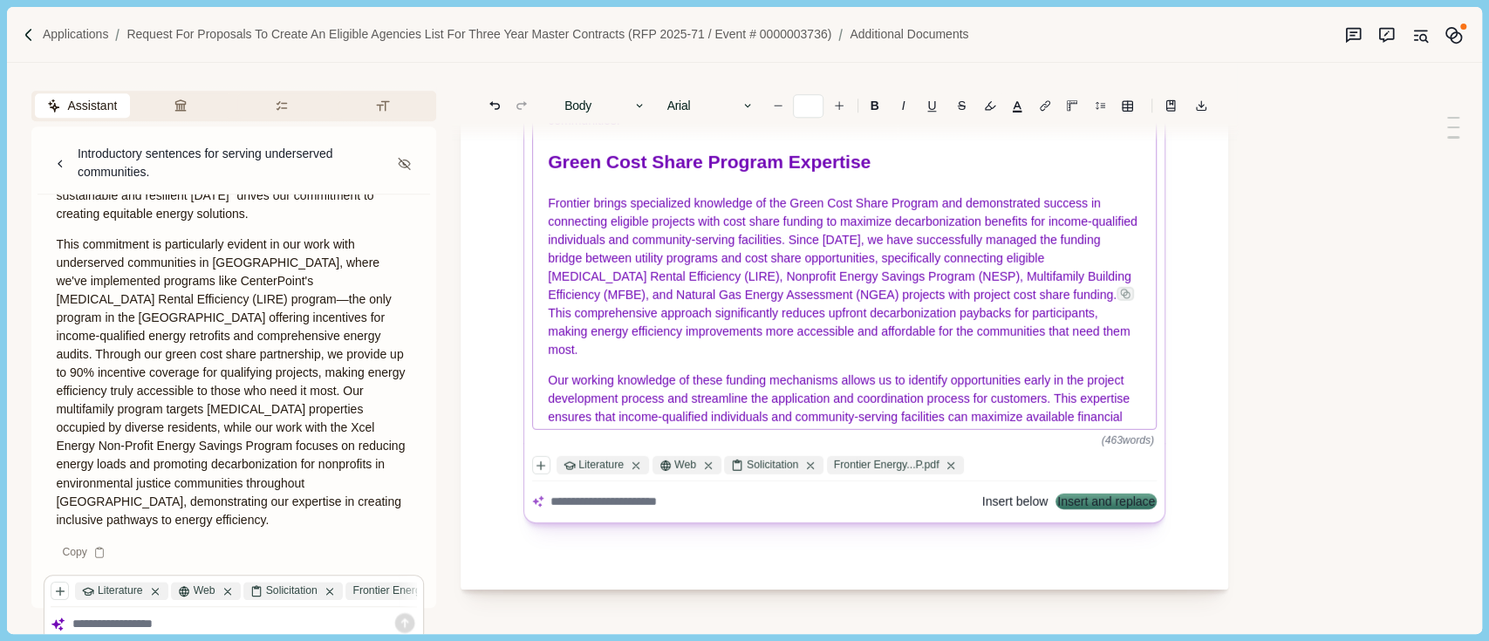
click at [658, 359] on p "Frontier brings specialized knowledge of the Green Cost Share Program and demon…" at bounding box center [845, 277] width 593 height 165
click at [585, 215] on span "Frontier brings specialized knowledge of the Green Cost Share Program and demon…" at bounding box center [845, 249] width 592 height 106
click at [543, 219] on div "Frontier Energy, Inc. (Frontier) is pleased to submit this proposal in response…" at bounding box center [845, 254] width 624 height 349
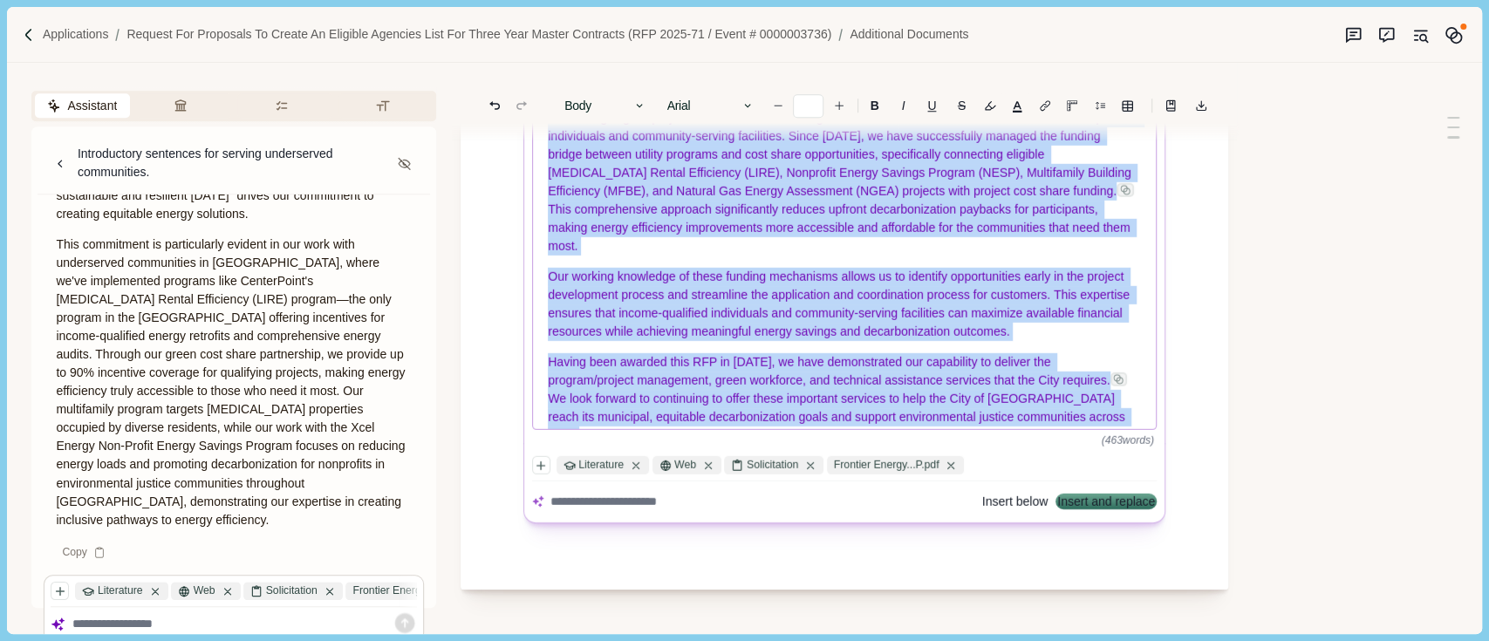
scroll to position [516, 0]
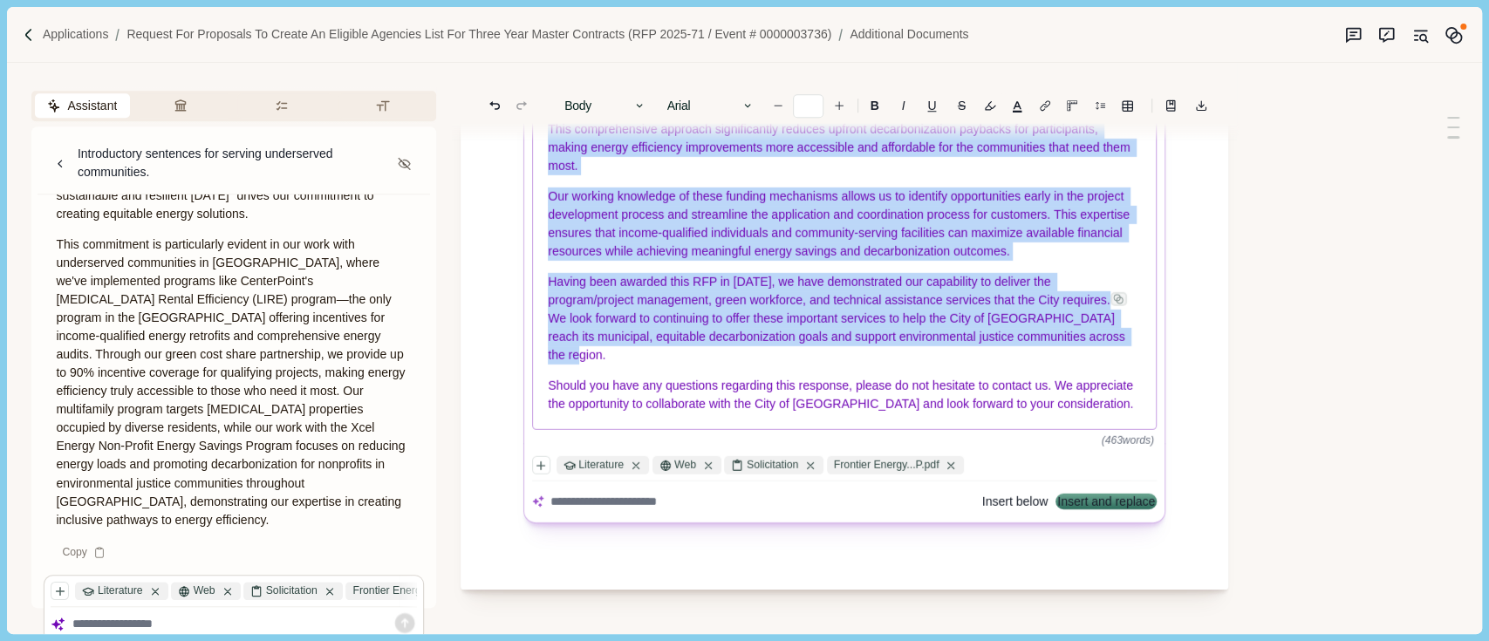
drag, startPoint x: 543, startPoint y: 219, endPoint x: 865, endPoint y: 151, distance: 329.0
click at [865, 151] on div "Frontier Energy, Inc. (Frontier) is pleased to submit this proposal in response…" at bounding box center [845, 254] width 624 height 349
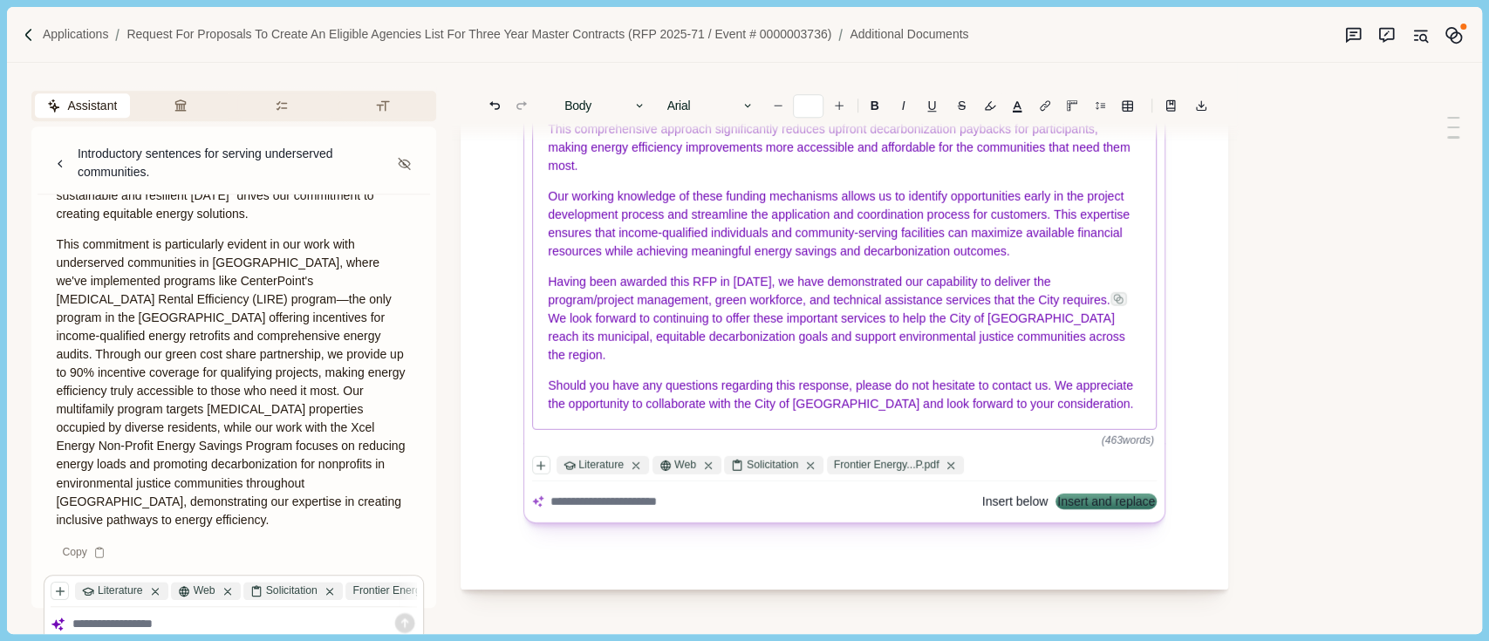
click at [1098, 229] on span "Our working knowledge of these funding mechanisms allows us to identify opportu…" at bounding box center [841, 223] width 585 height 69
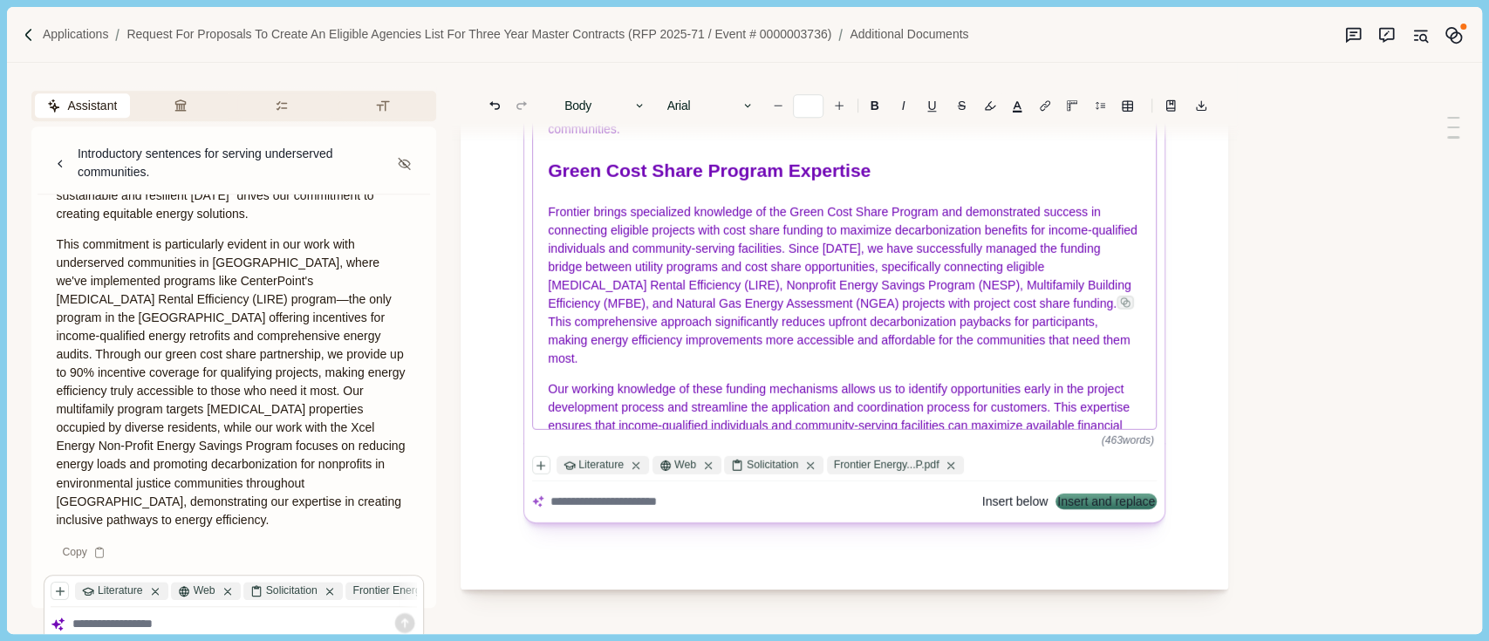
scroll to position [284, 0]
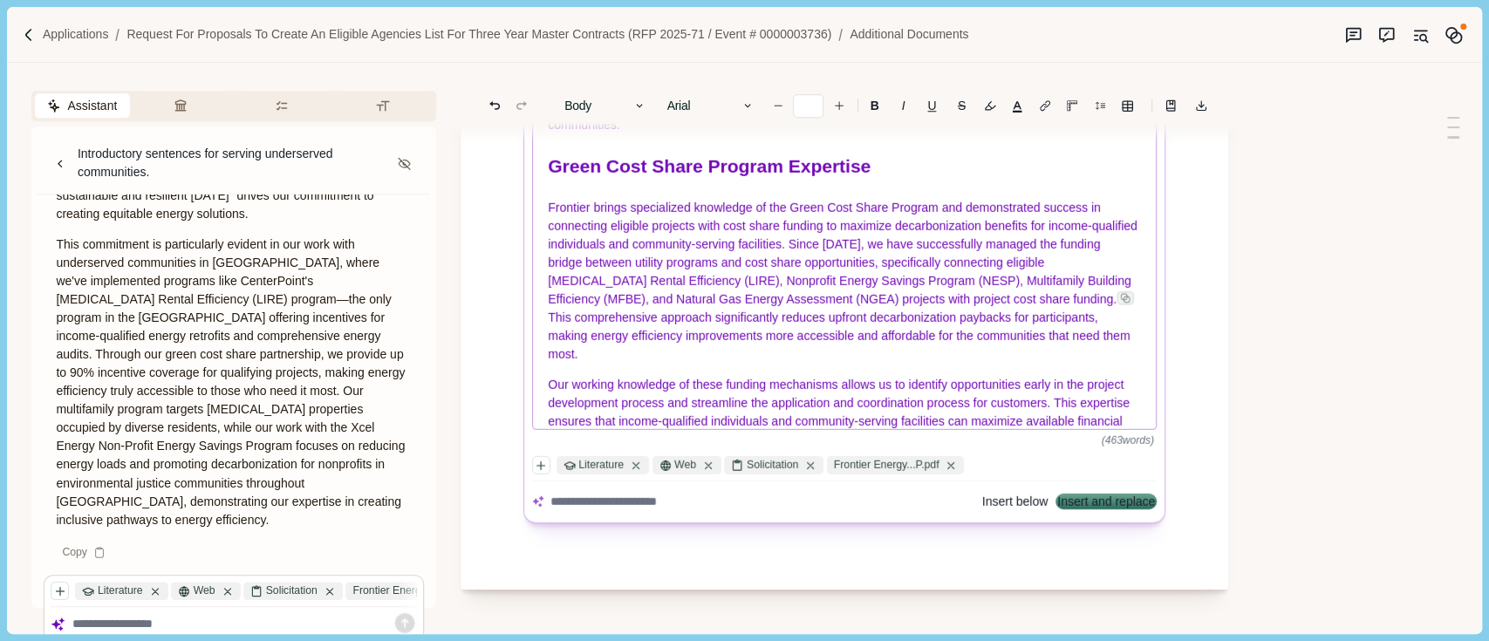
click at [551, 223] on span "Frontier brings specialized knowledge of the Green Cost Share Program and demon…" at bounding box center [845, 254] width 592 height 106
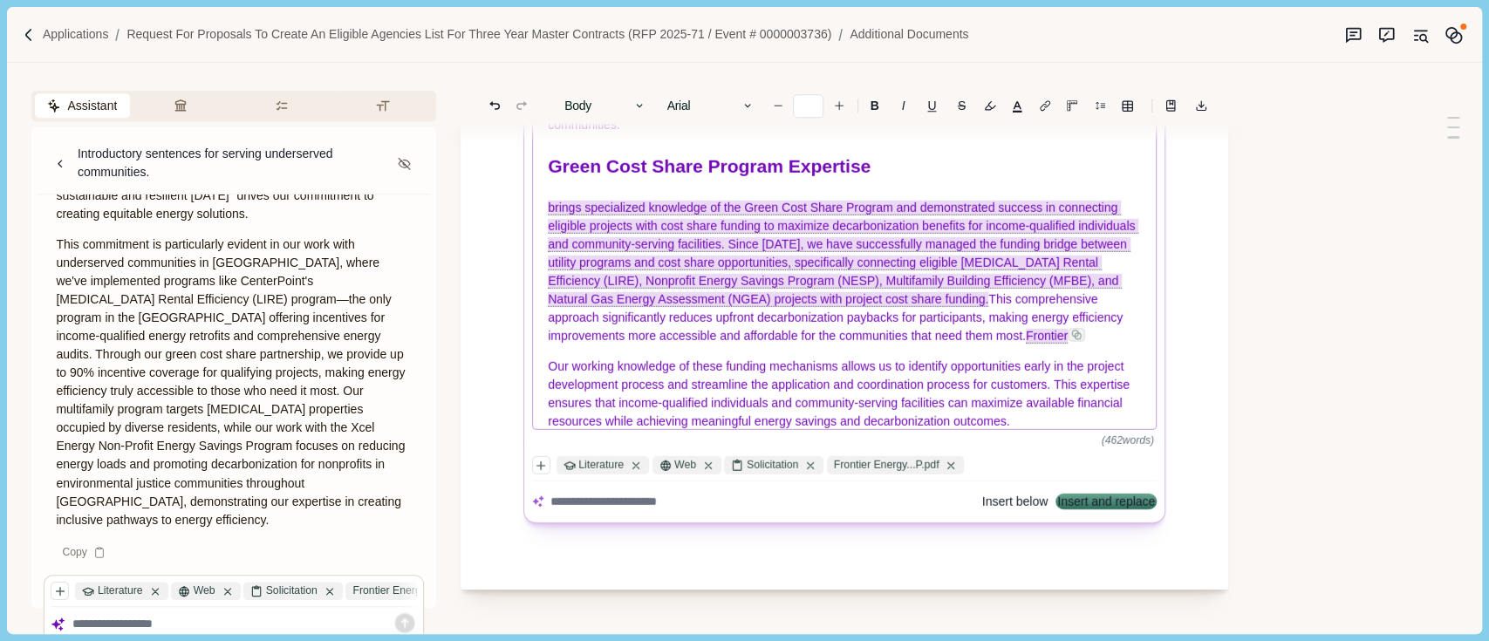
click at [1026, 344] on span "Frontier" at bounding box center [1047, 336] width 42 height 15
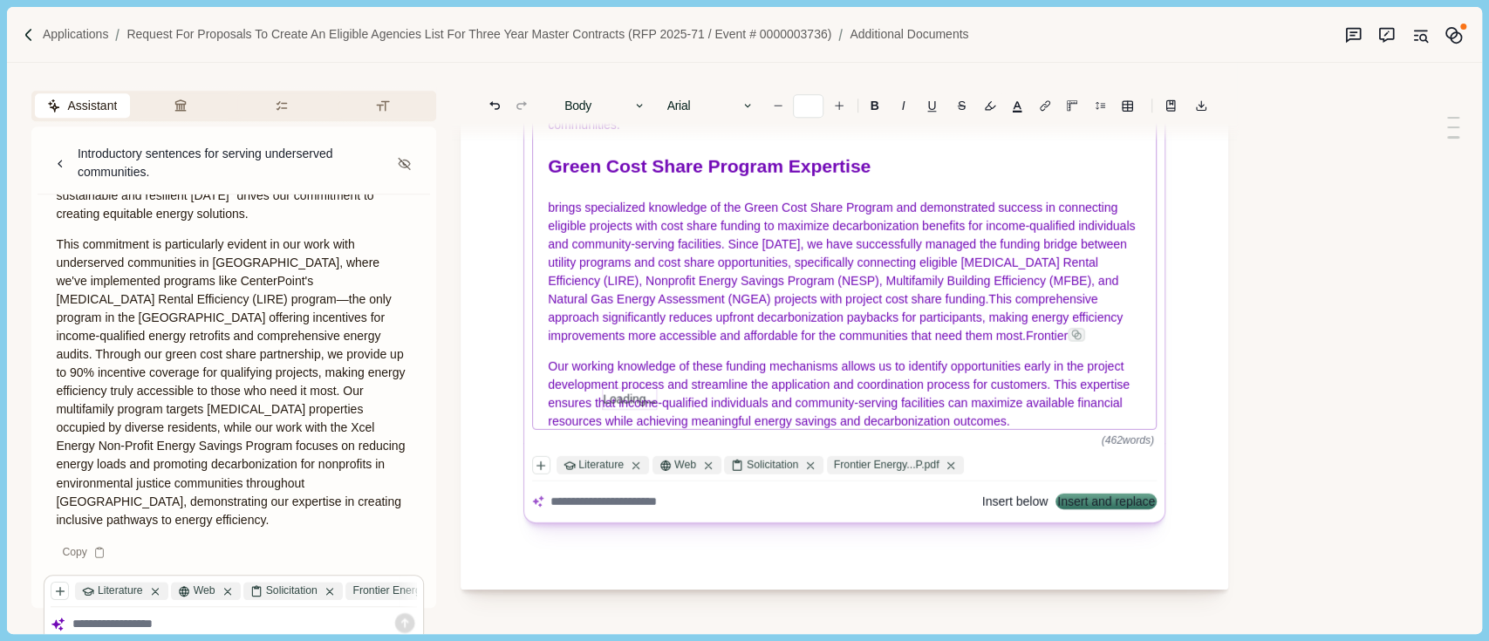
click at [701, 345] on p "brings specialized knowledge of the Green Cost Share Program and demonstrated s…" at bounding box center [845, 272] width 593 height 147
click at [549, 220] on span "brings specialized knowledge of the Green Cost Share Program and demonstrated s…" at bounding box center [844, 254] width 591 height 106
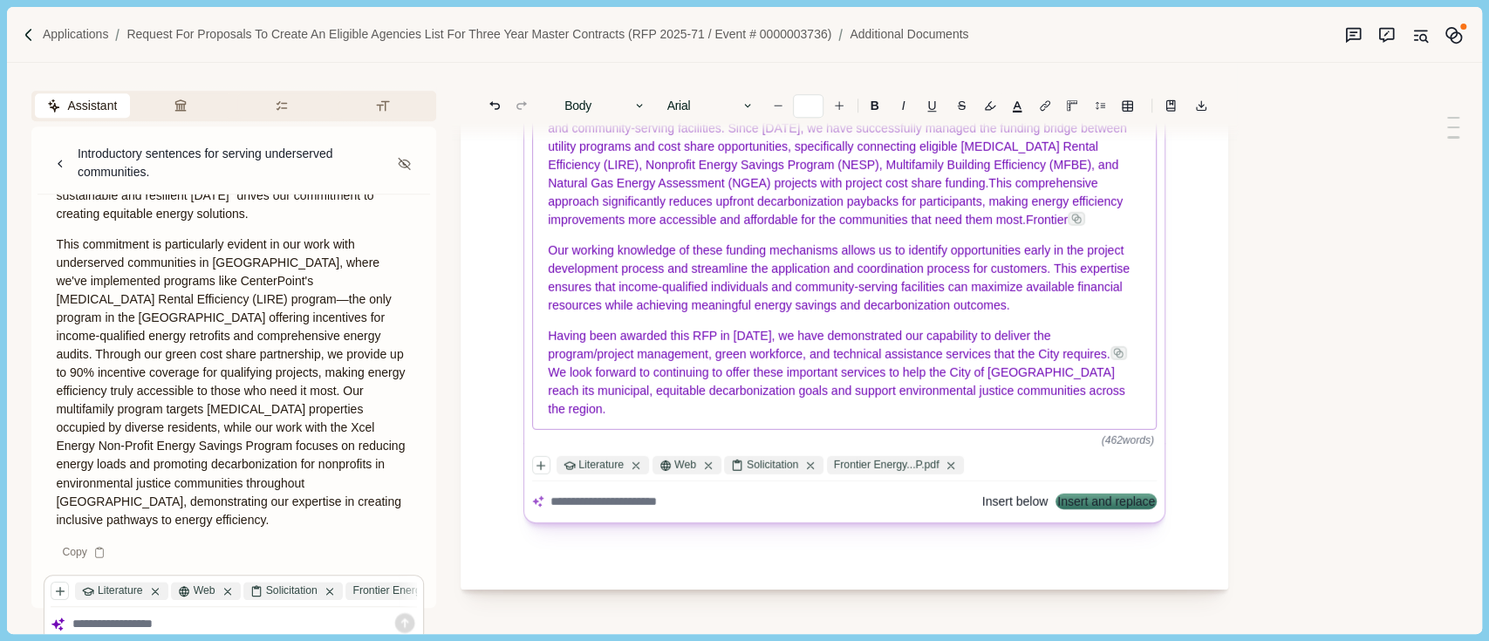
scroll to position [168, 0]
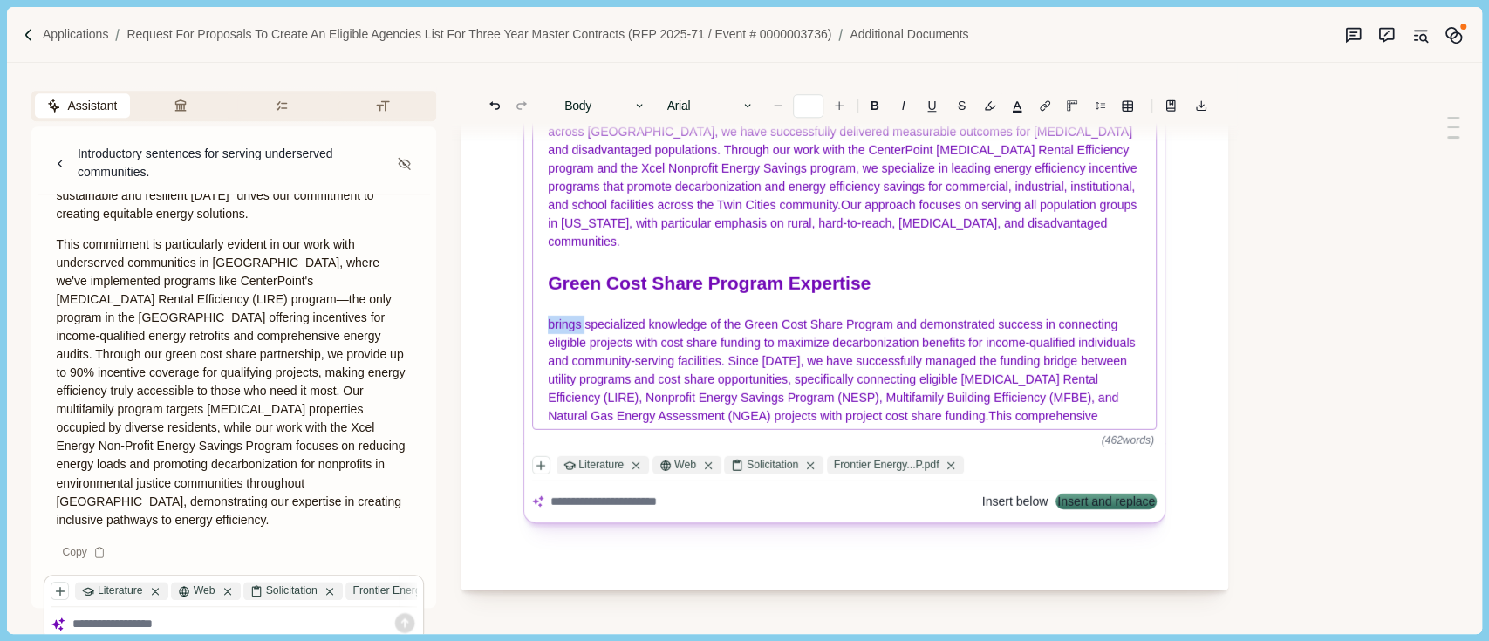
click at [559, 343] on span "brings specialized knowledge of the Green Cost Share Program and demonstrated s…" at bounding box center [844, 371] width 591 height 106
click at [551, 337] on span "brings specialized knowledge of the Green Cost Share Program and demonstrated s…" at bounding box center [844, 371] width 591 height 106
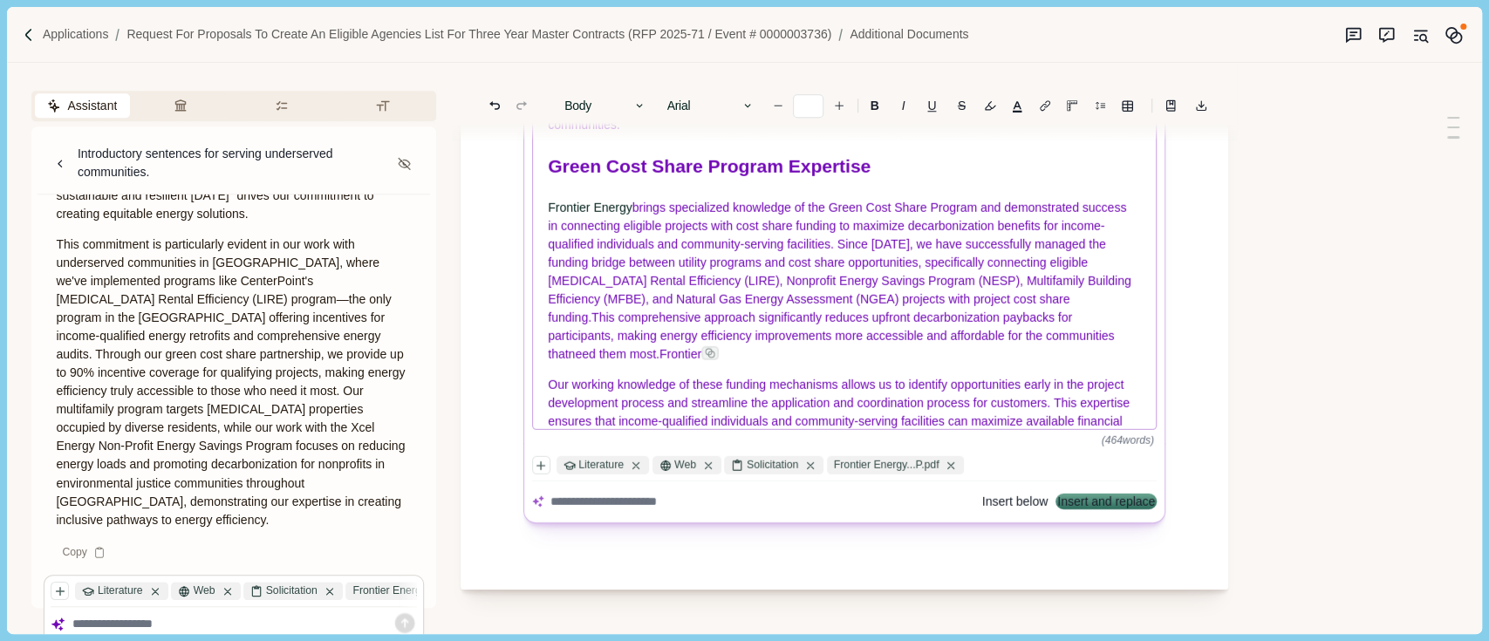
click at [559, 215] on span "Frontier Energy" at bounding box center [591, 208] width 84 height 14
click at [551, 215] on span "Frontier Energy" at bounding box center [591, 208] width 84 height 14
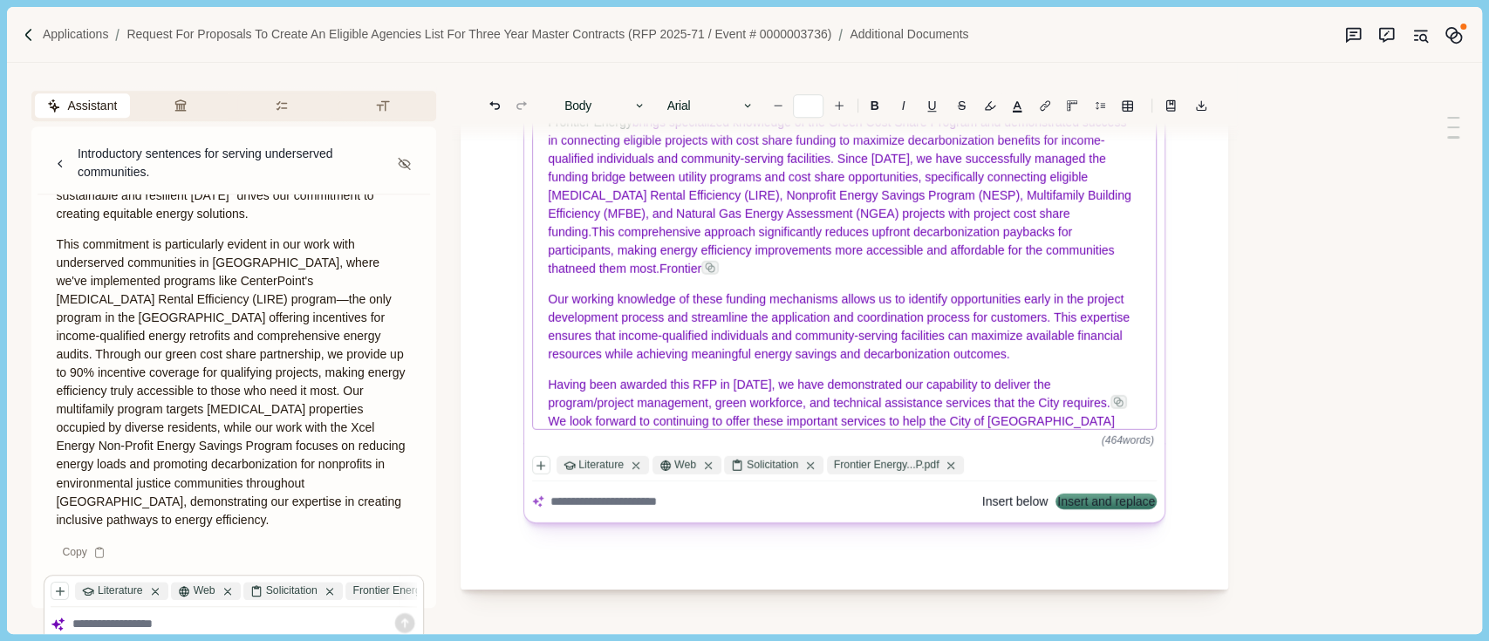
scroll to position [400, 0]
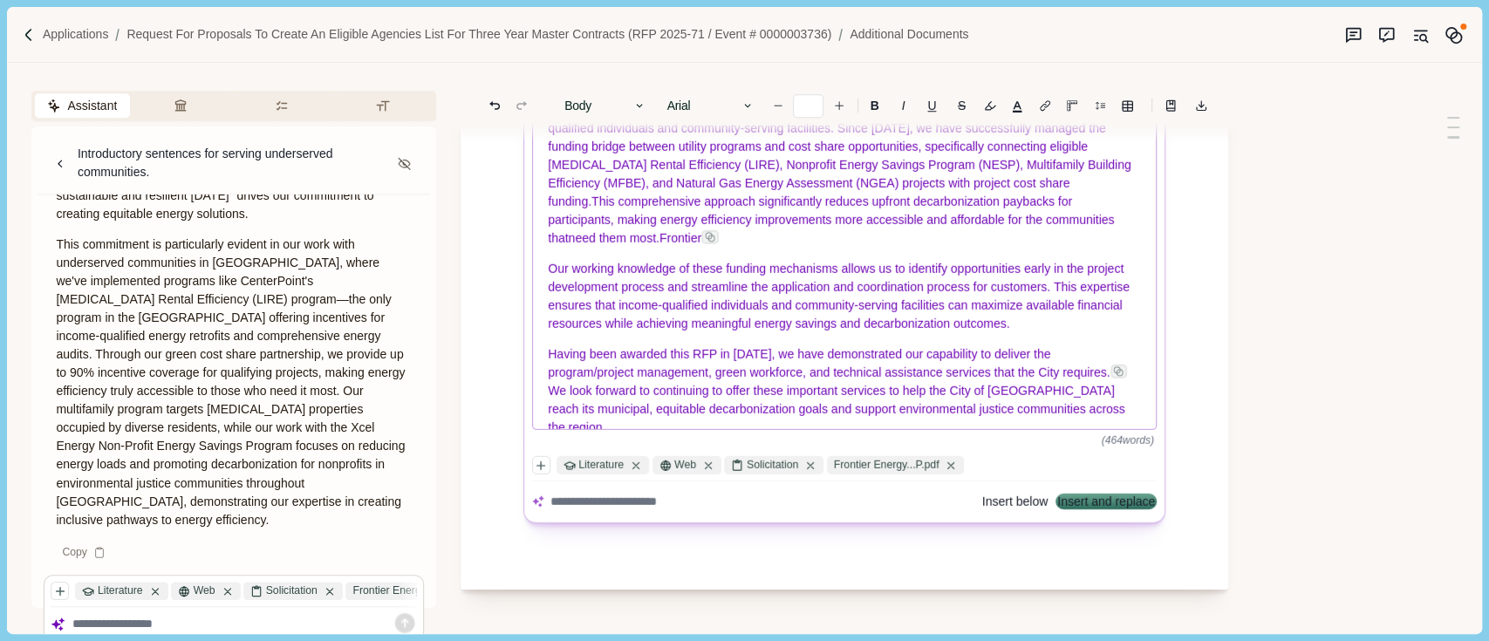
click at [642, 247] on p "Frontier Energy brings specialized knowledge of the Green Cost Share Program an…" at bounding box center [845, 165] width 593 height 165
click at [702, 244] on span at bounding box center [710, 237] width 17 height 14
click at [663, 245] on span "Frontier" at bounding box center [684, 238] width 42 height 14
click at [611, 248] on p "Frontier Energy brings specialized knowledge of the Green Cost Share Program an…" at bounding box center [845, 165] width 593 height 165
click at [1054, 222] on span "This comprehensive approach significantly reduces upfront decarbonization payba…" at bounding box center [841, 210] width 585 height 69
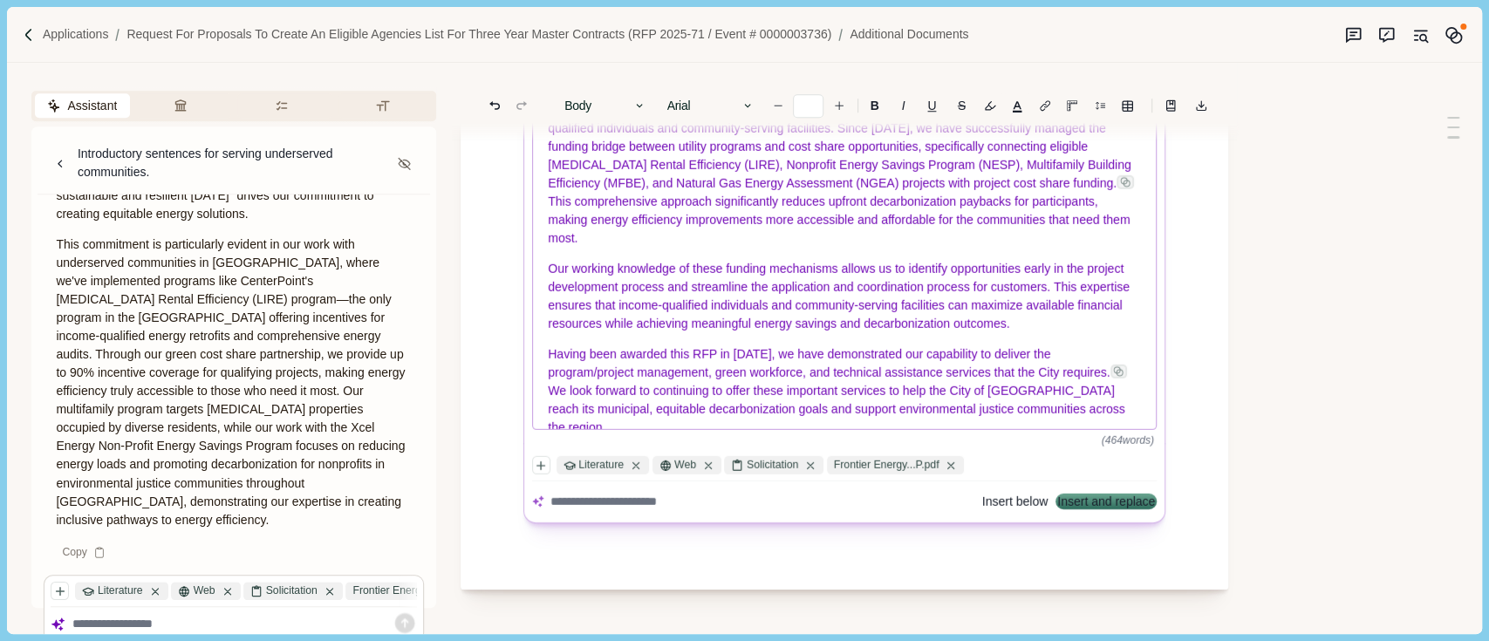
click at [961, 241] on span "This comprehensive approach significantly reduces upfront decarbonization payba…" at bounding box center [841, 210] width 585 height 69
click at [1078, 516] on div "Instructions: Include a section on our knowledge of the Green Cost Share Progra…" at bounding box center [846, 230] width 632 height 576
click at [1078, 496] on button "Insert and replace" at bounding box center [1107, 502] width 98 height 12
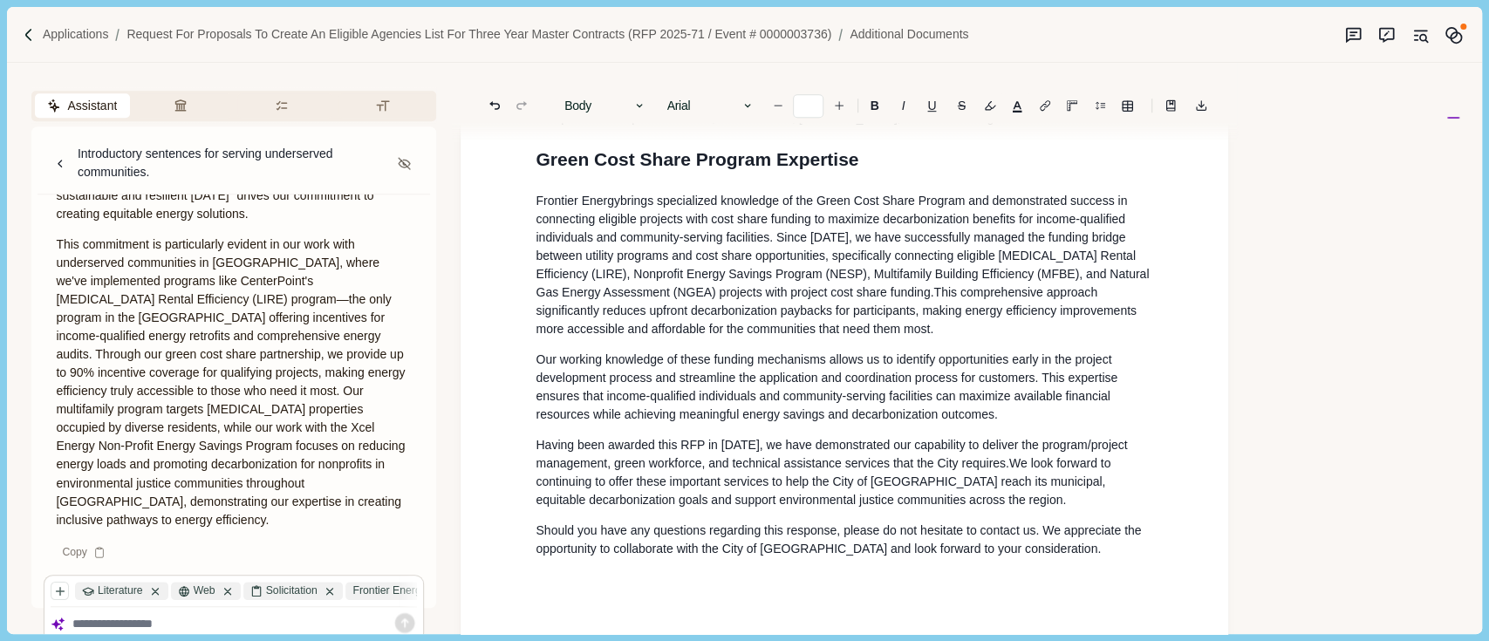
scroll to position [583, 0]
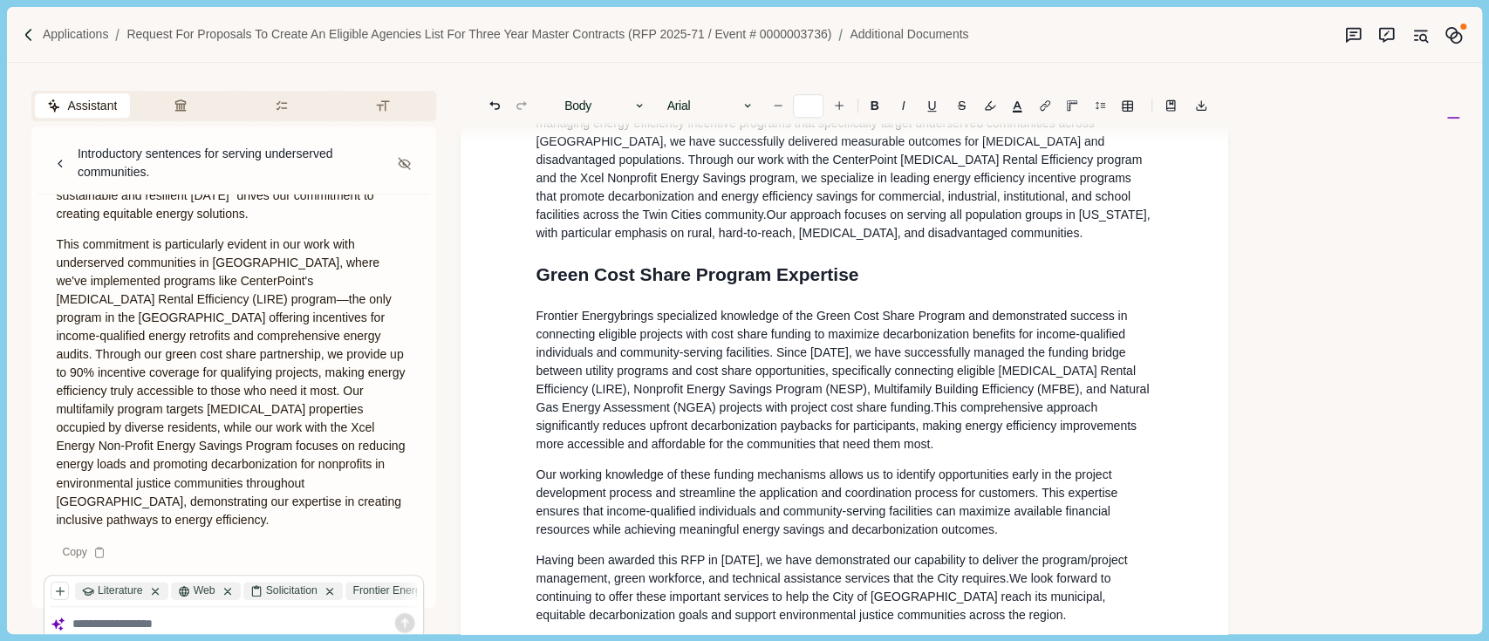
click at [530, 327] on div "Frontier Energy, Inc. (Frontier) is pleased to submit this proposal/SOQ in resp…" at bounding box center [844, 467] width 642 height 1720
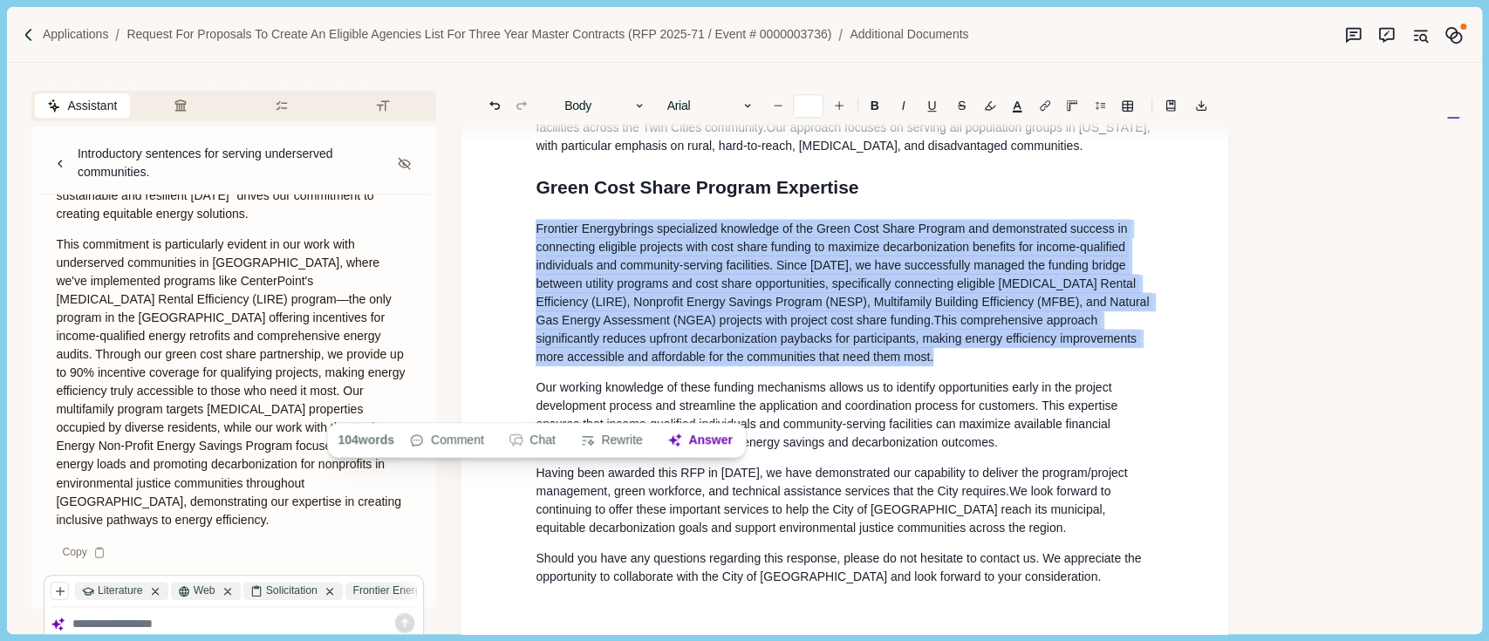
scroll to position [816, 0]
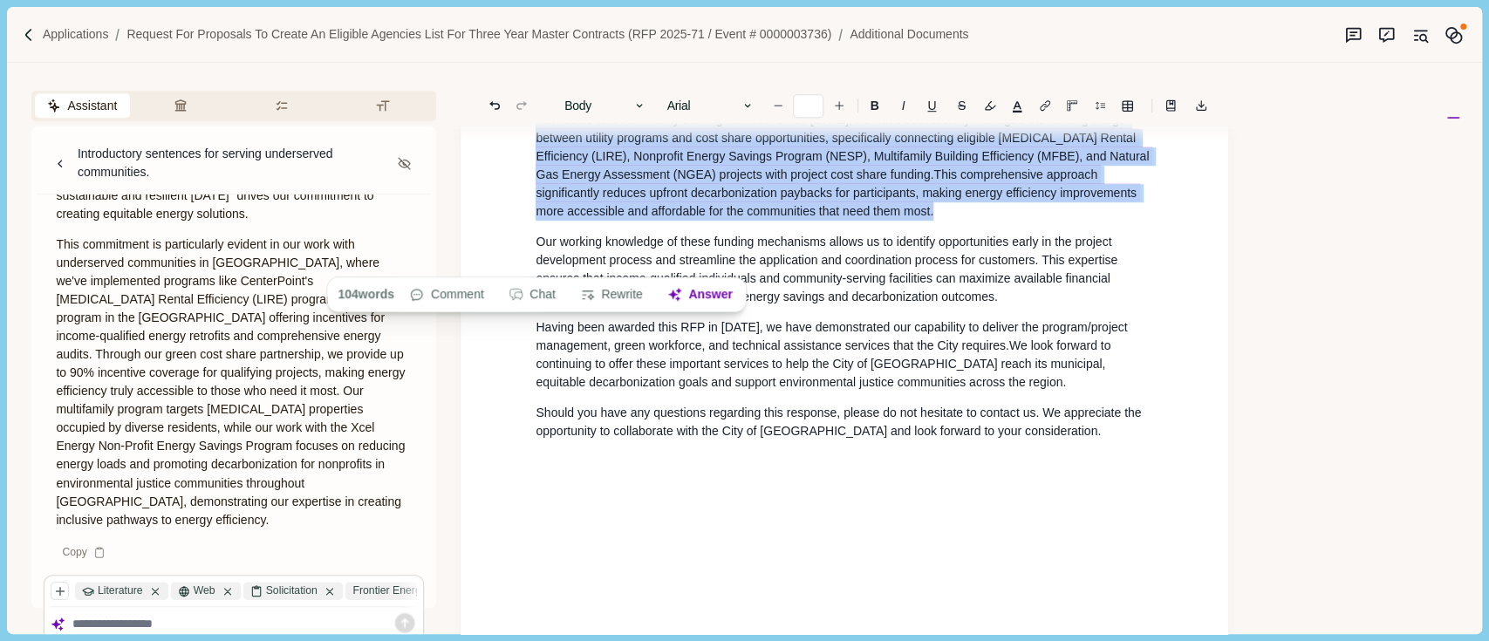
click at [1096, 471] on p at bounding box center [845, 462] width 618 height 18
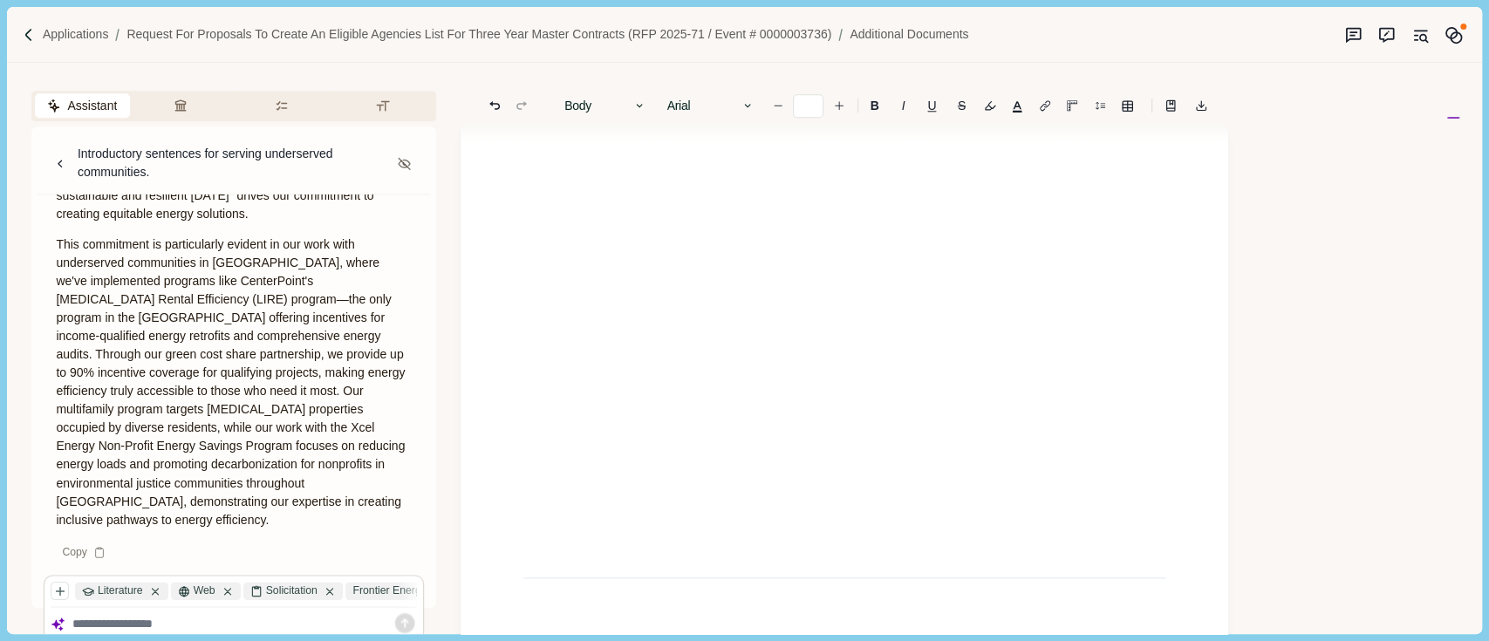
scroll to position [1048, 0]
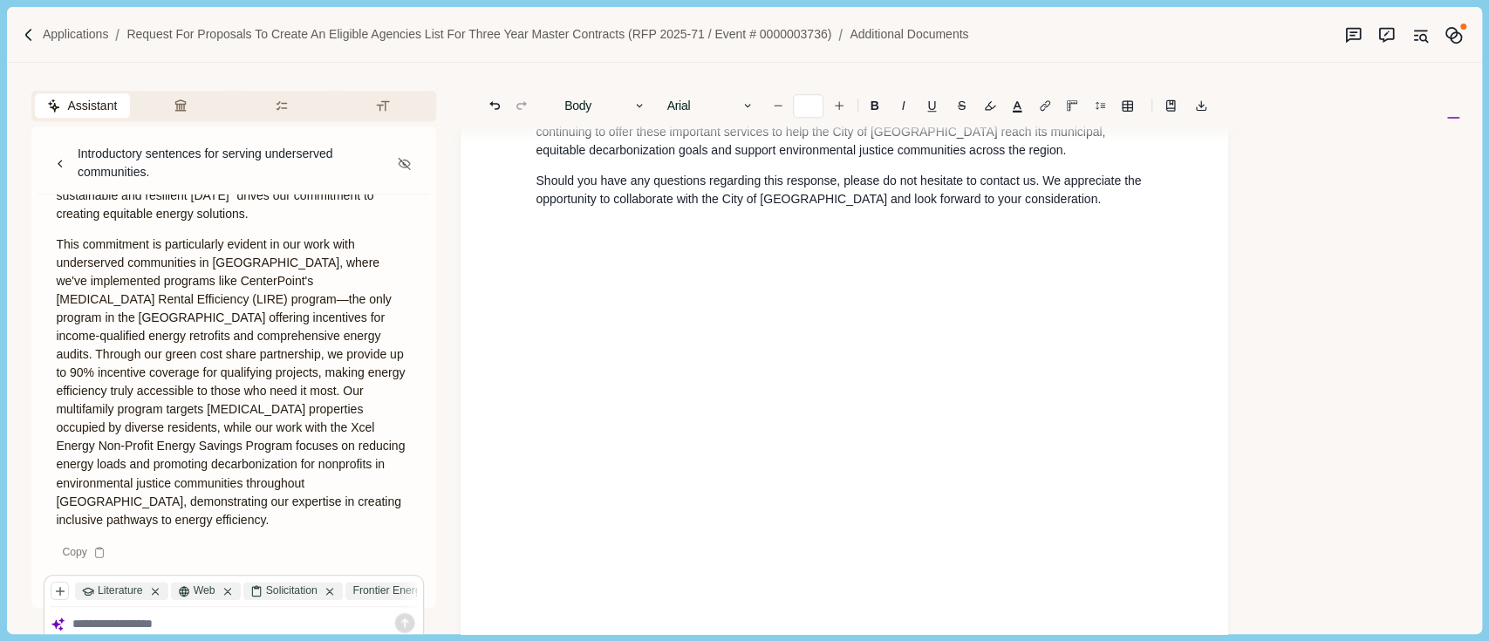
click at [570, 361] on p at bounding box center [845, 352] width 618 height 18
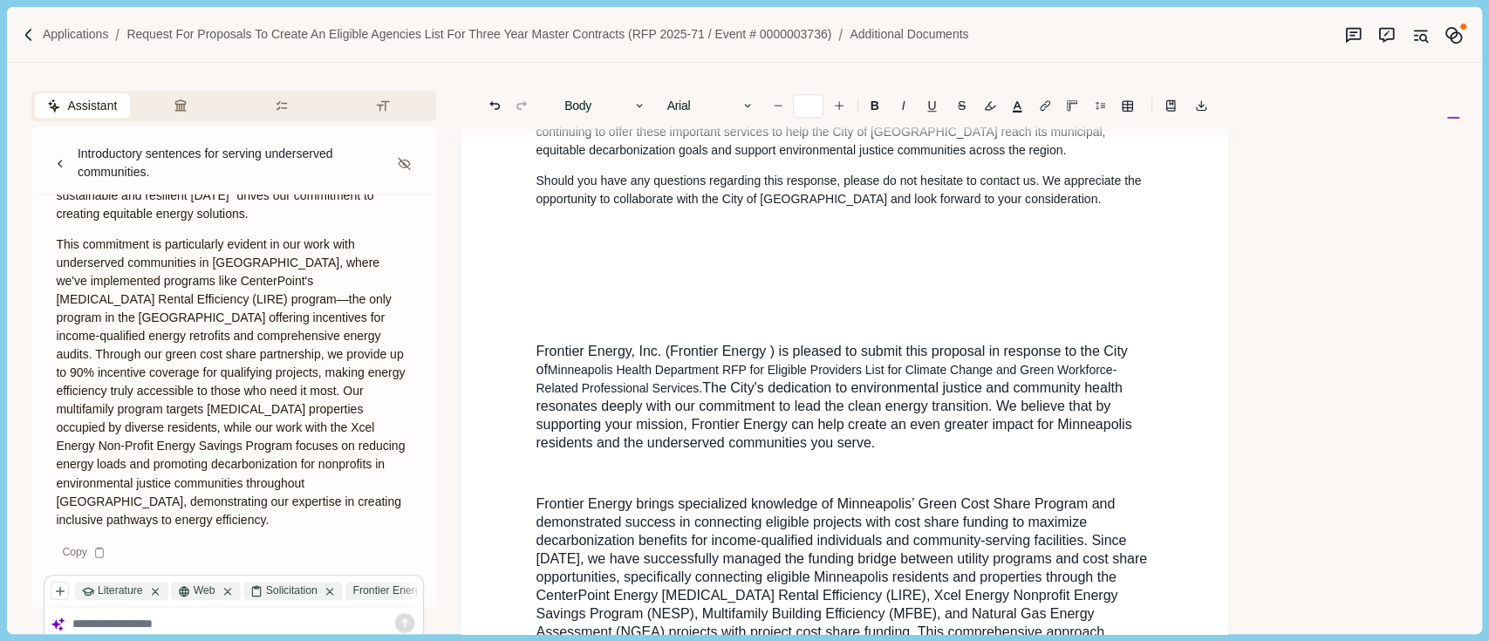
scroll to position [1325, 0]
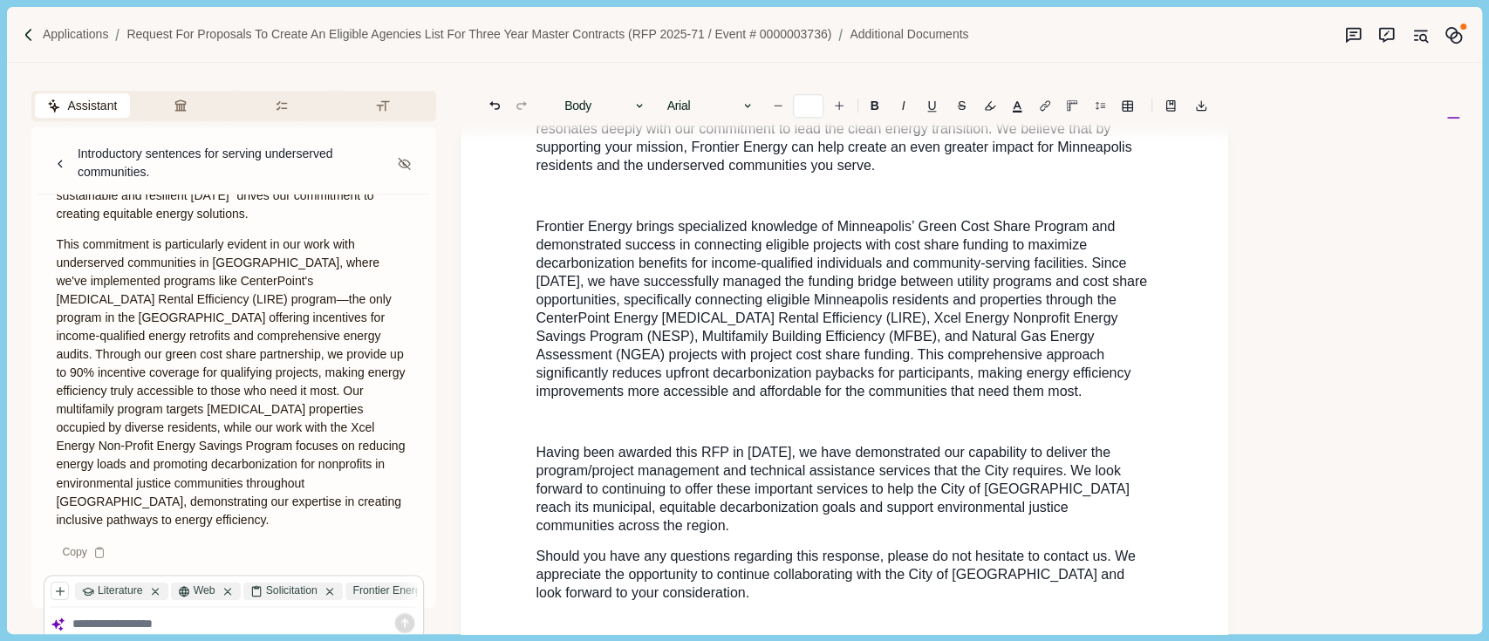
click at [548, 248] on span "Frontier Energy brings specialized knowledge of Minneapolis’ Green Cost Share P…" at bounding box center [843, 309] width 615 height 180
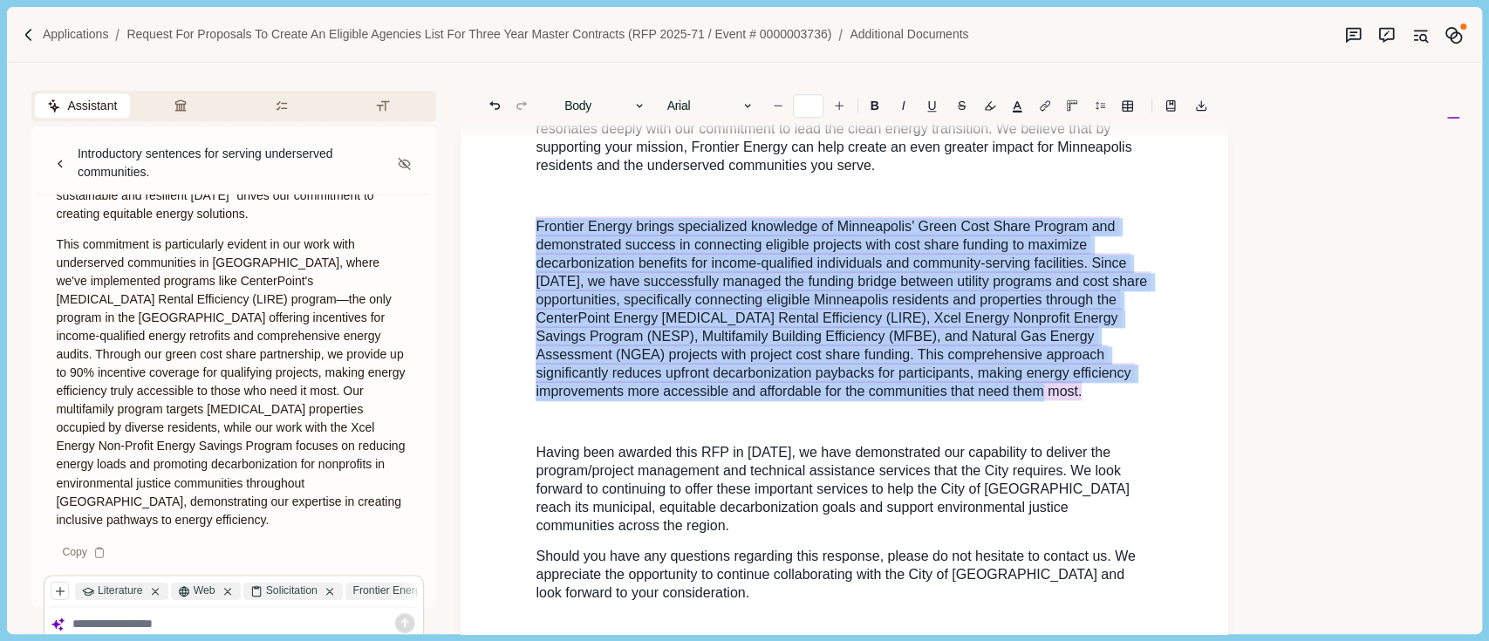
click at [548, 248] on span "Frontier Energy brings specialized knowledge of Minneapolis’ Green Cost Share P…" at bounding box center [843, 308] width 615 height 184
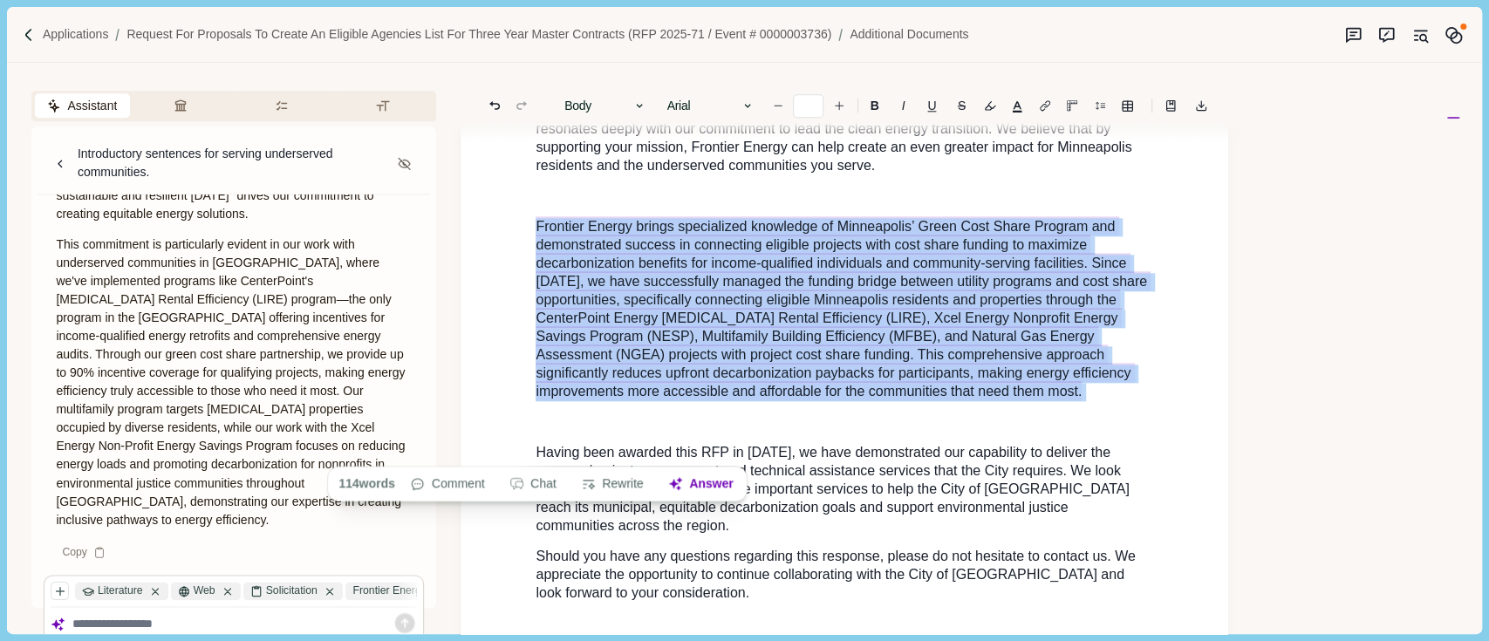
scroll to position [1557, 0]
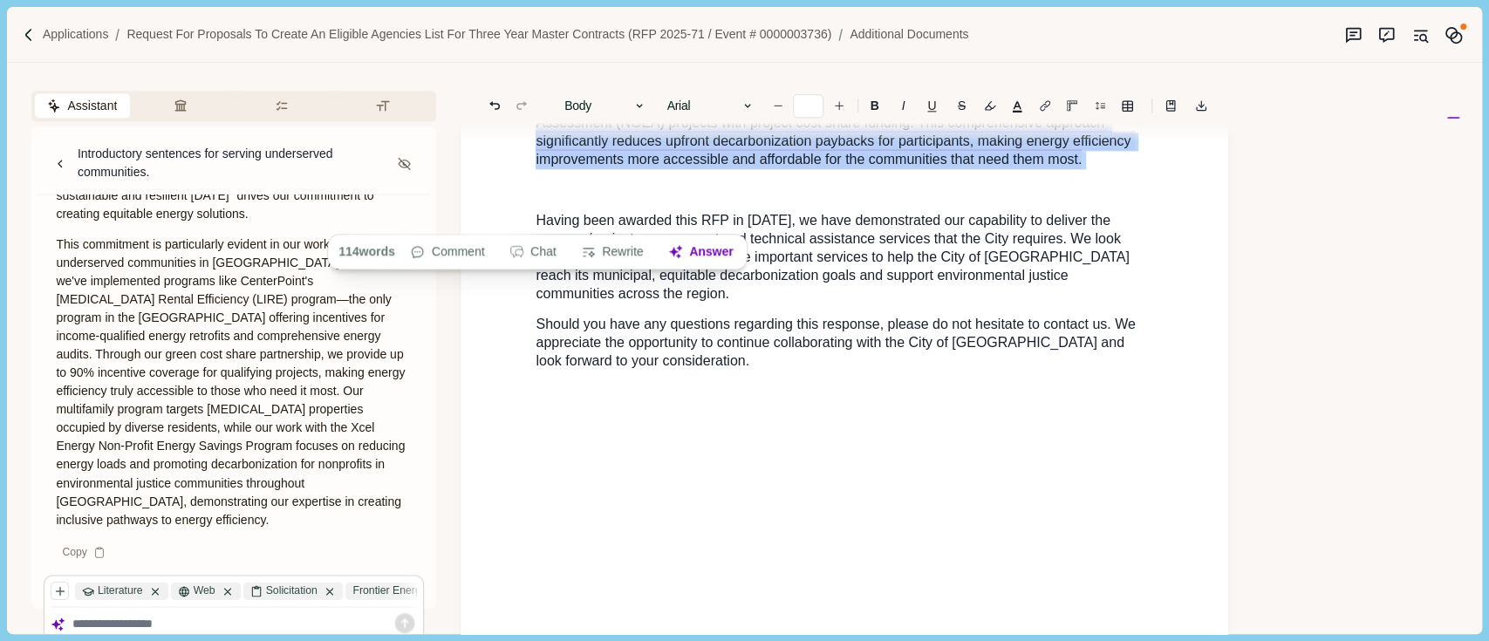
click at [715, 371] on p "Should you have any questions regarding this response, please do not hesitate t…" at bounding box center [845, 343] width 618 height 55
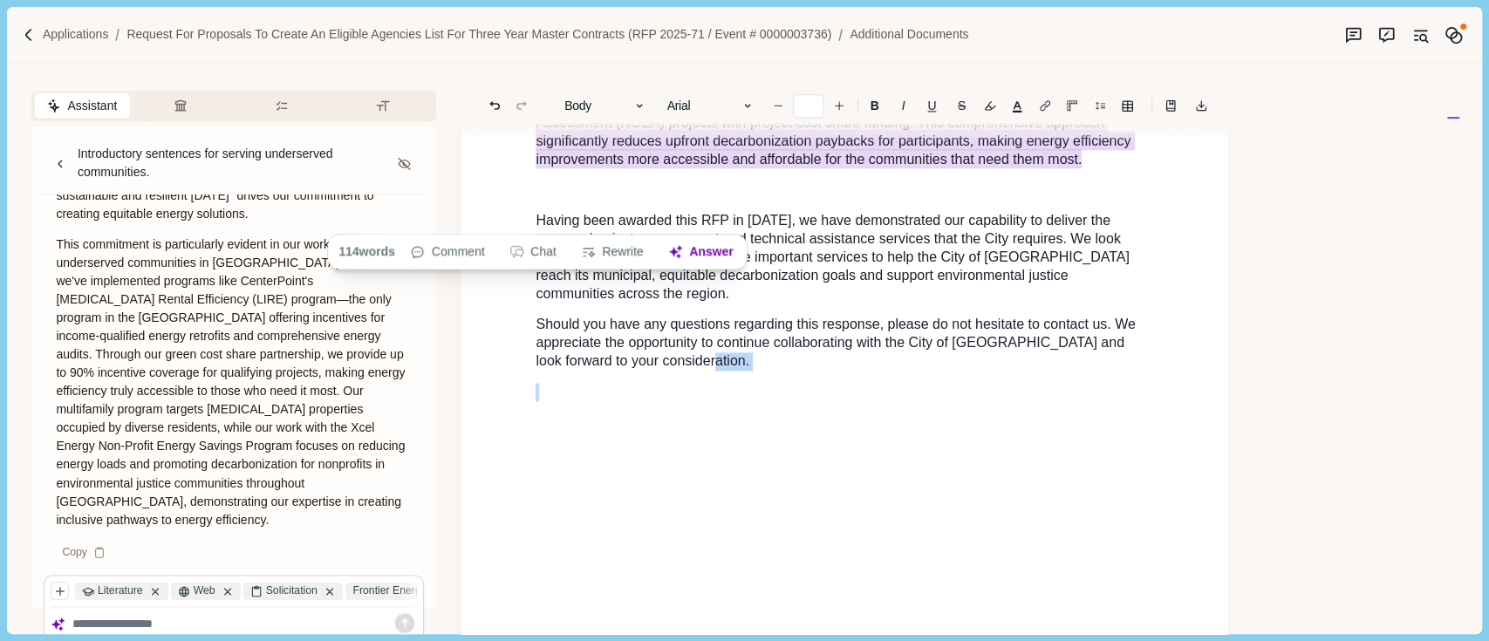
click at [715, 371] on p "Should you have any questions regarding this response, please do not hesitate t…" at bounding box center [845, 343] width 618 height 55
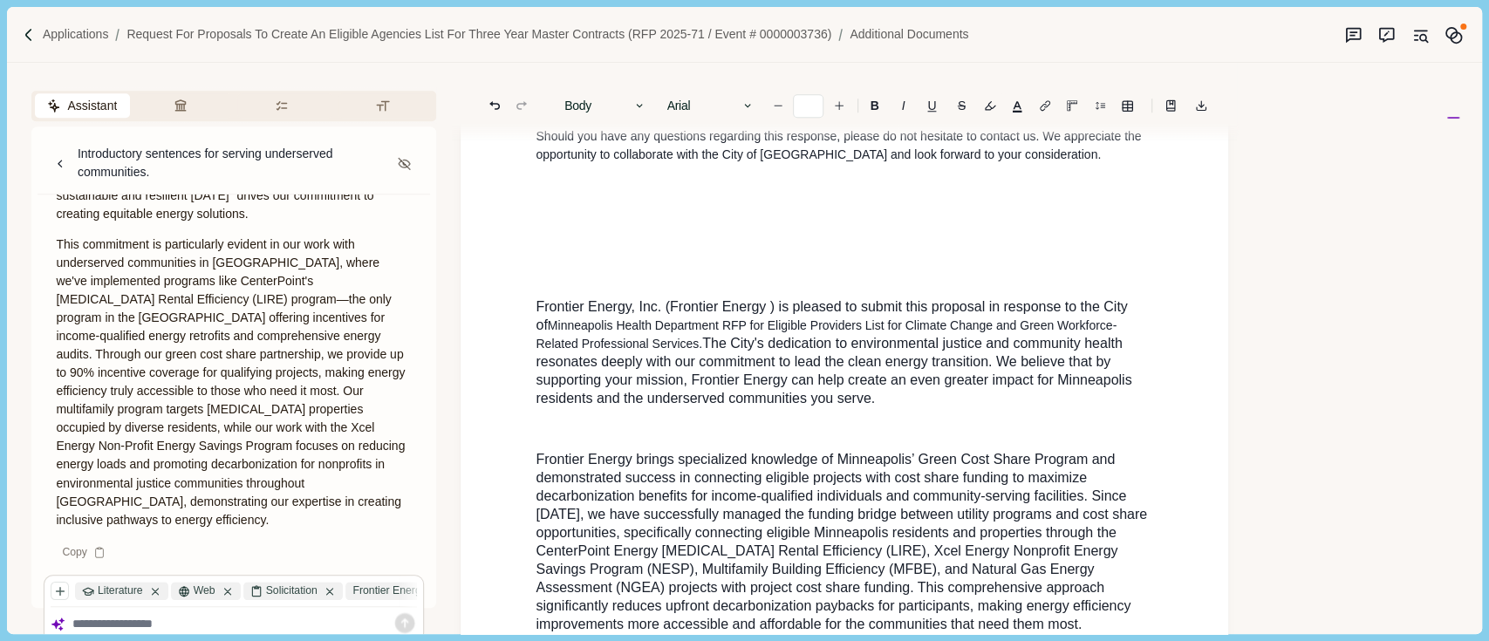
scroll to position [1208, 0]
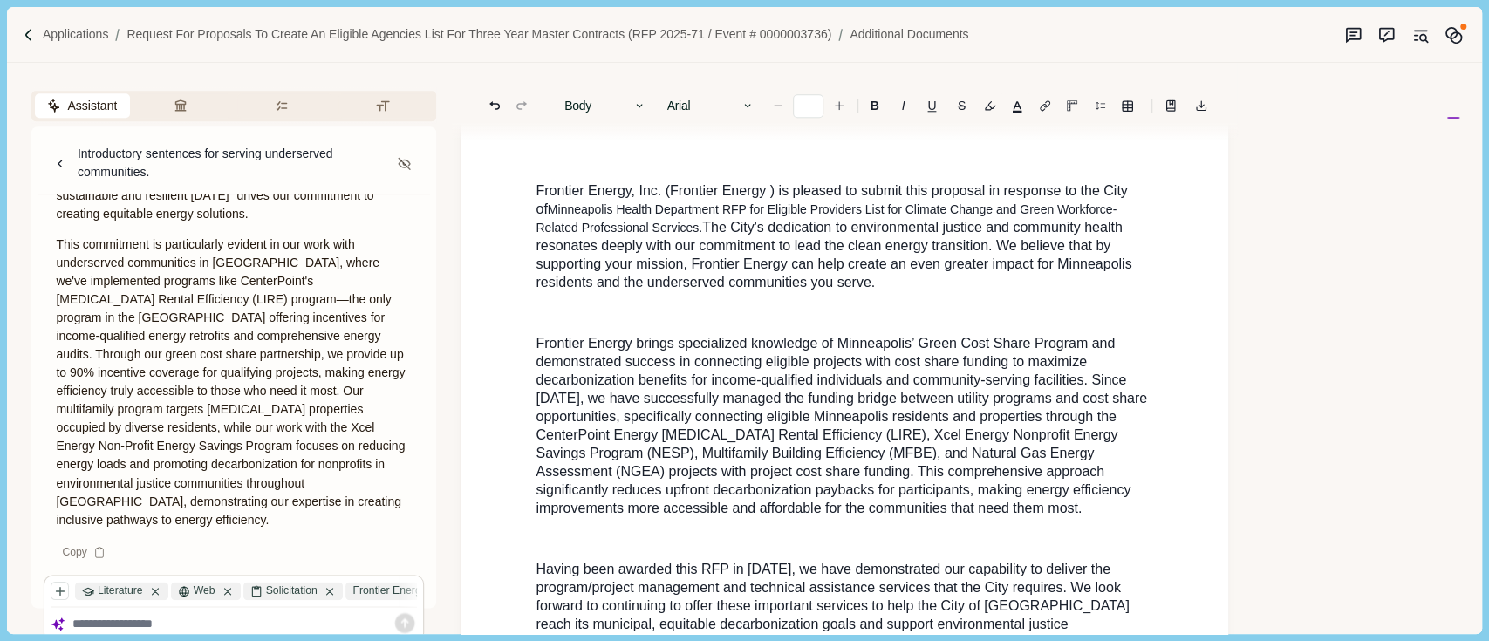
click at [537, 216] on span "Frontier Energy, Inc. (Frontier Energy ) is pleased to submit this proposal in …" at bounding box center [834, 199] width 596 height 33
type input "**"
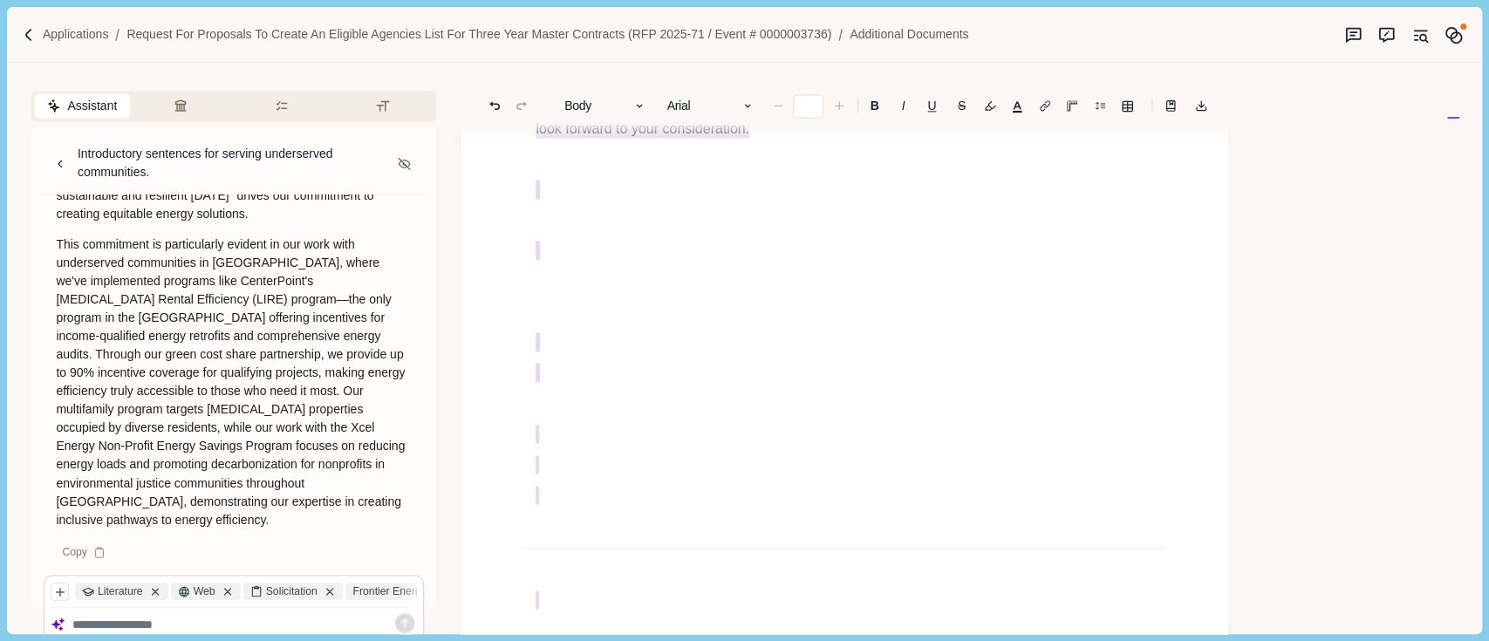
scroll to position [1794, 0]
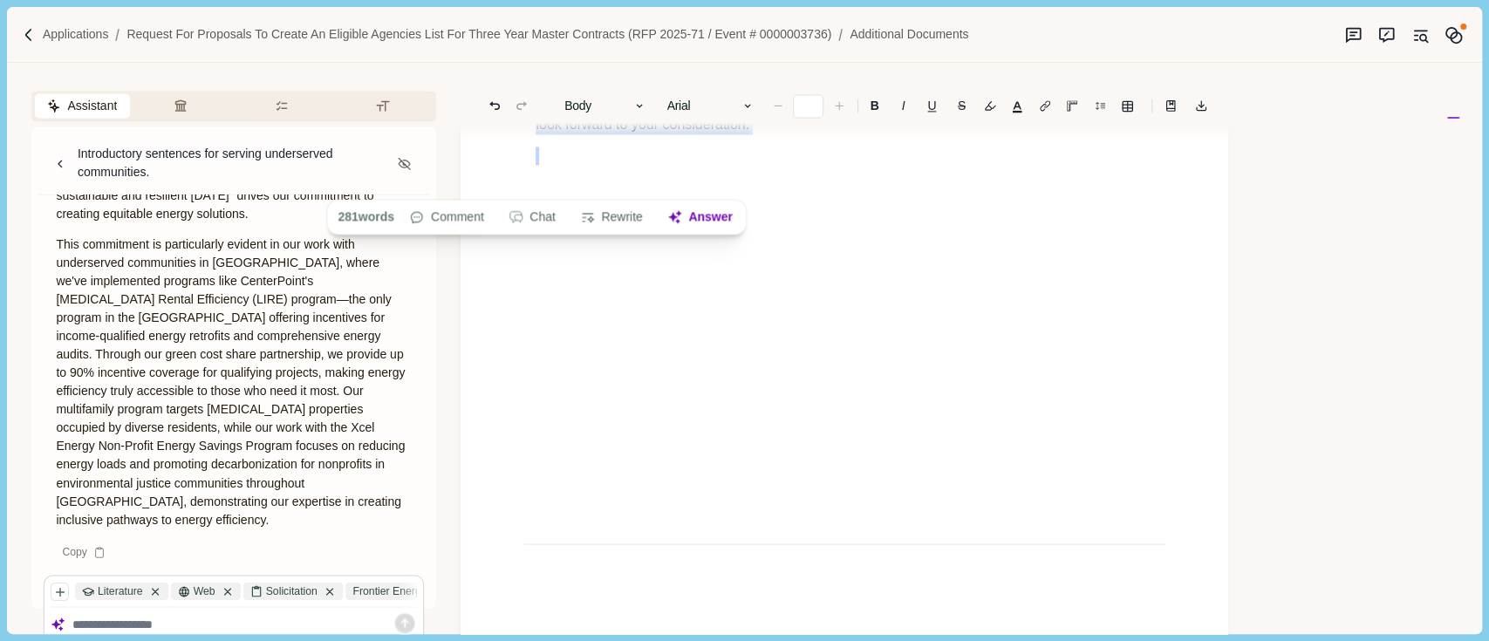
drag, startPoint x: 537, startPoint y: 218, endPoint x: 738, endPoint y: 186, distance: 203.2
click at [626, 219] on button "Rewrite" at bounding box center [611, 217] width 81 height 24
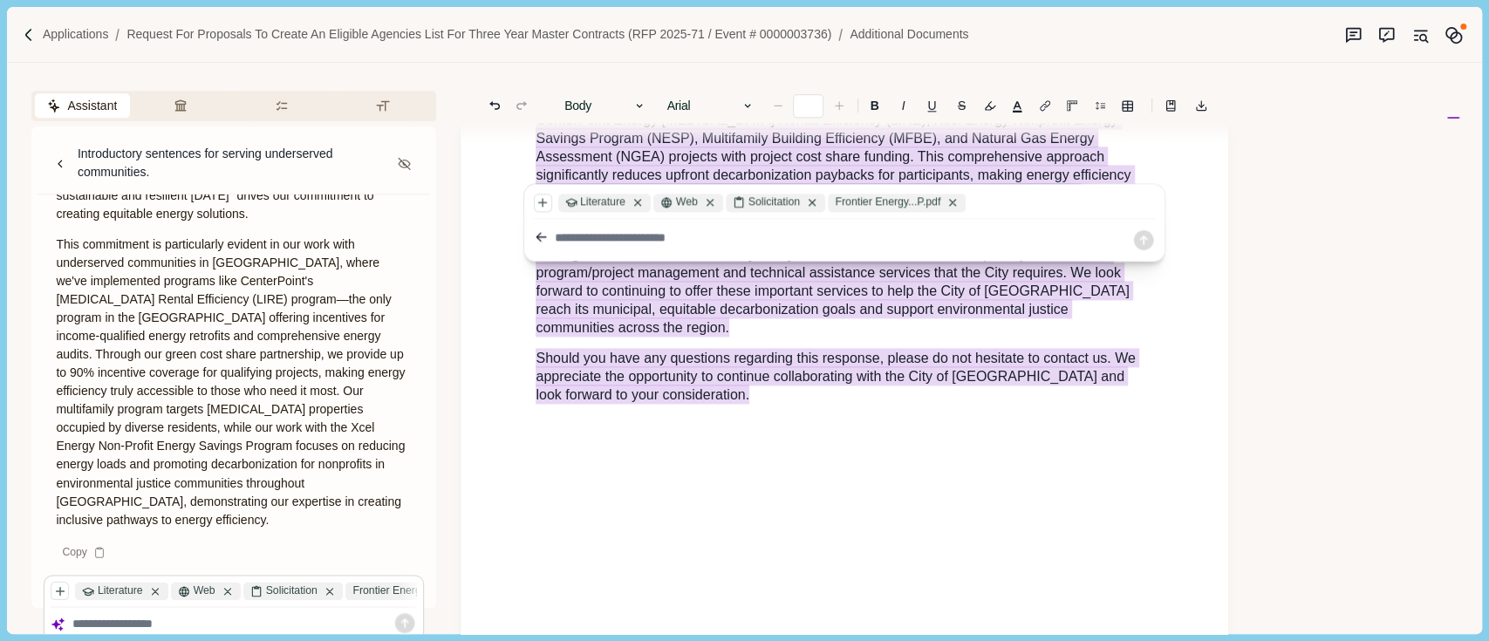
scroll to position [1329, 0]
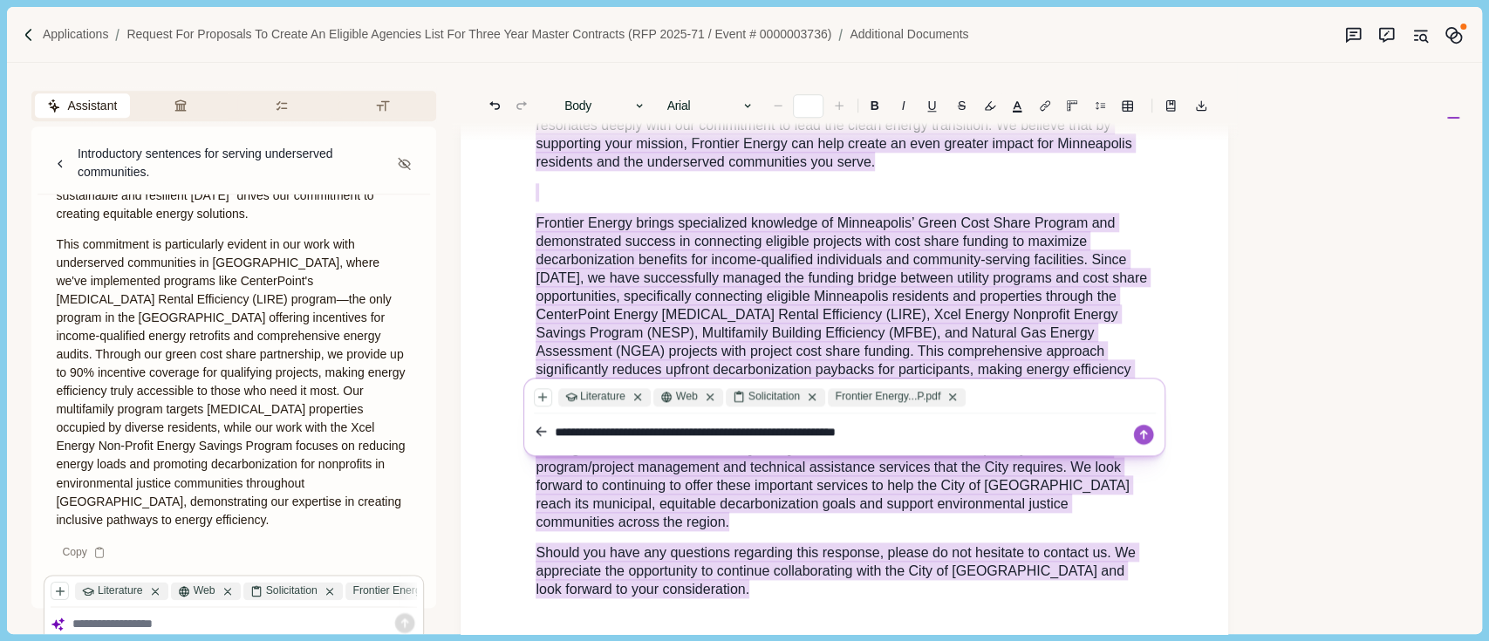
type textarea "**********"
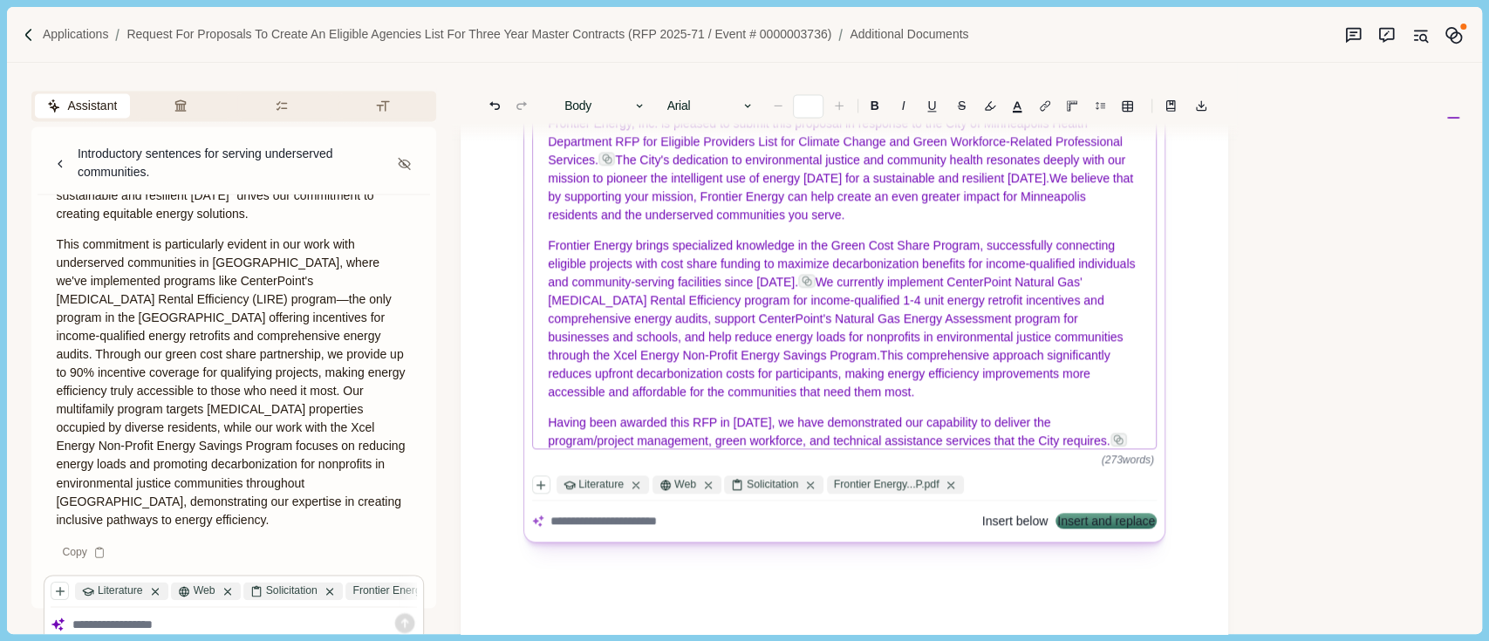
scroll to position [106, 0]
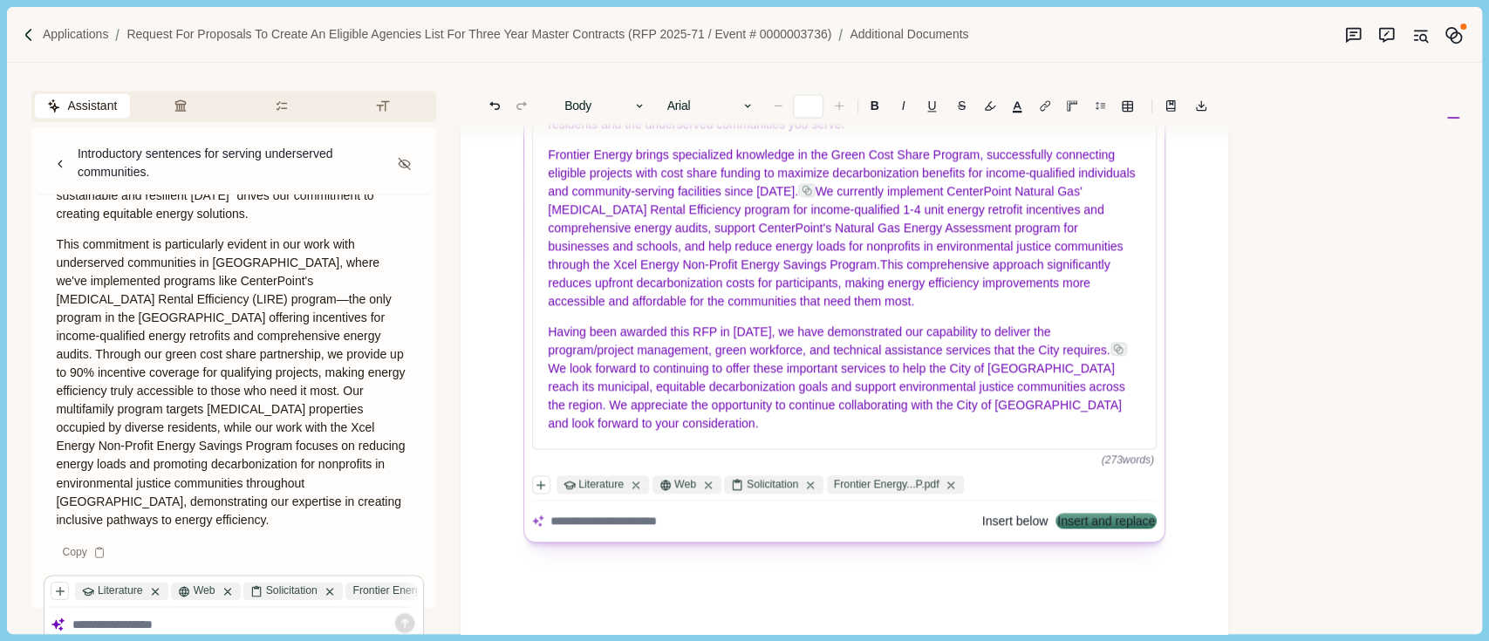
click at [1007, 522] on button "Insert below" at bounding box center [1014, 522] width 65 height 12
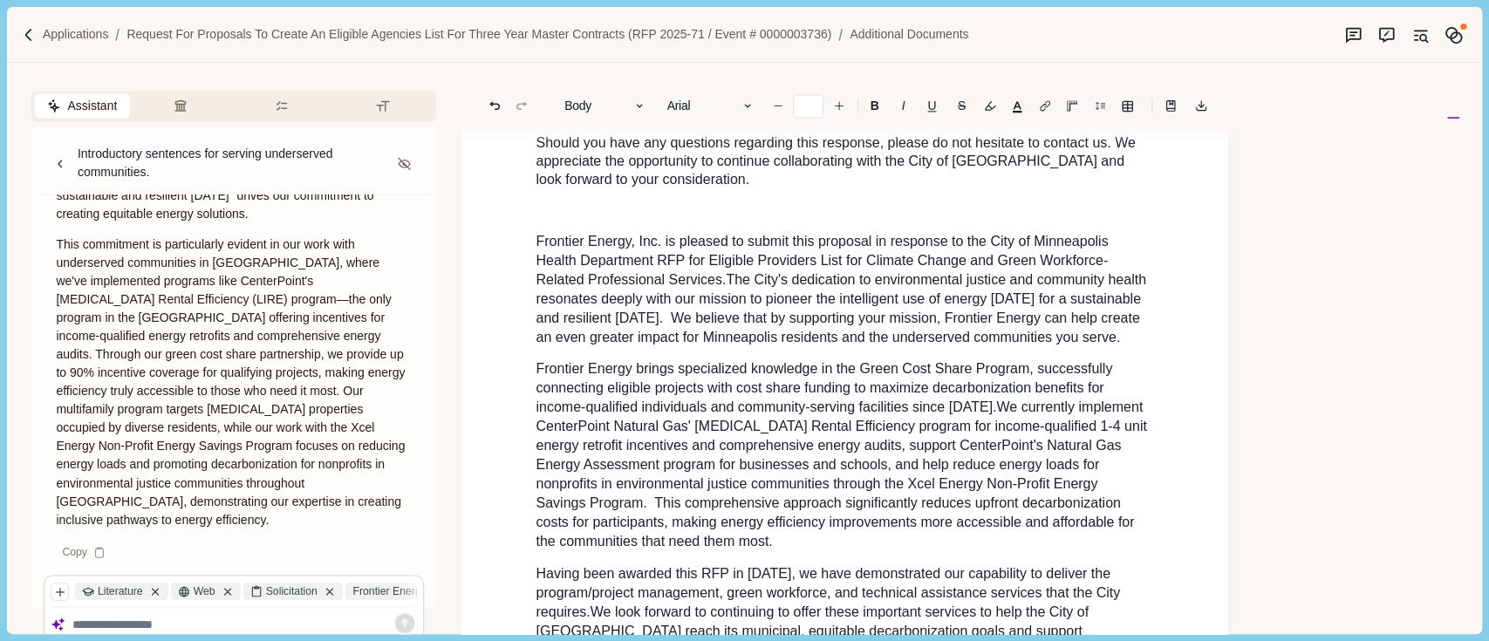
scroll to position [1713, 0]
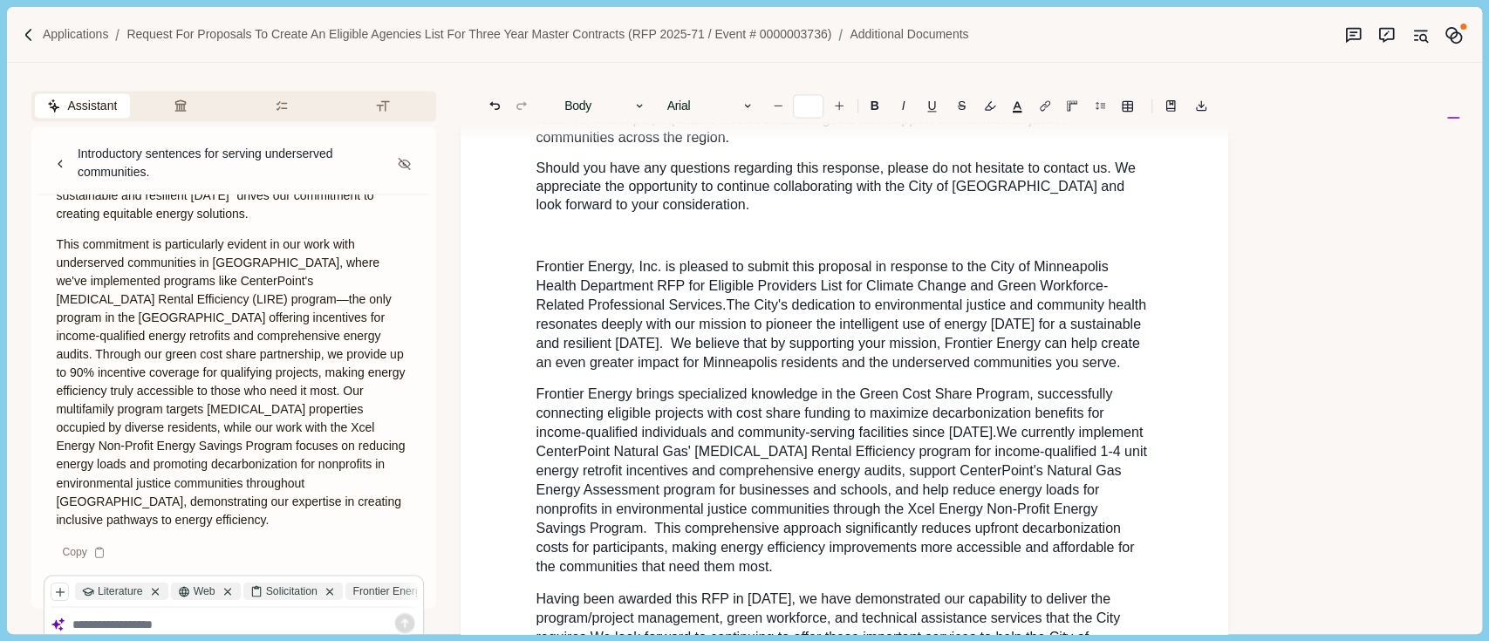
click at [537, 290] on span "Frontier Energy, Inc. is pleased to submit this proposal in response to the Cit…" at bounding box center [824, 285] width 576 height 53
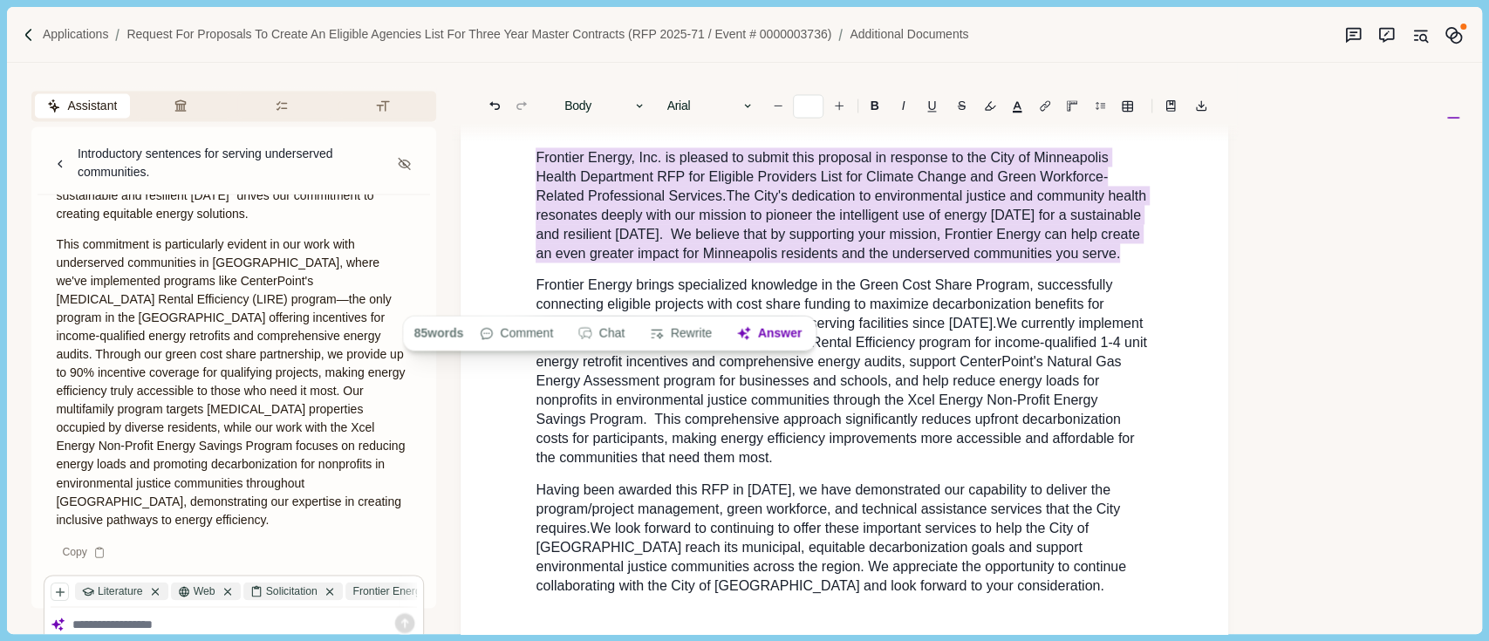
scroll to position [1946, 0]
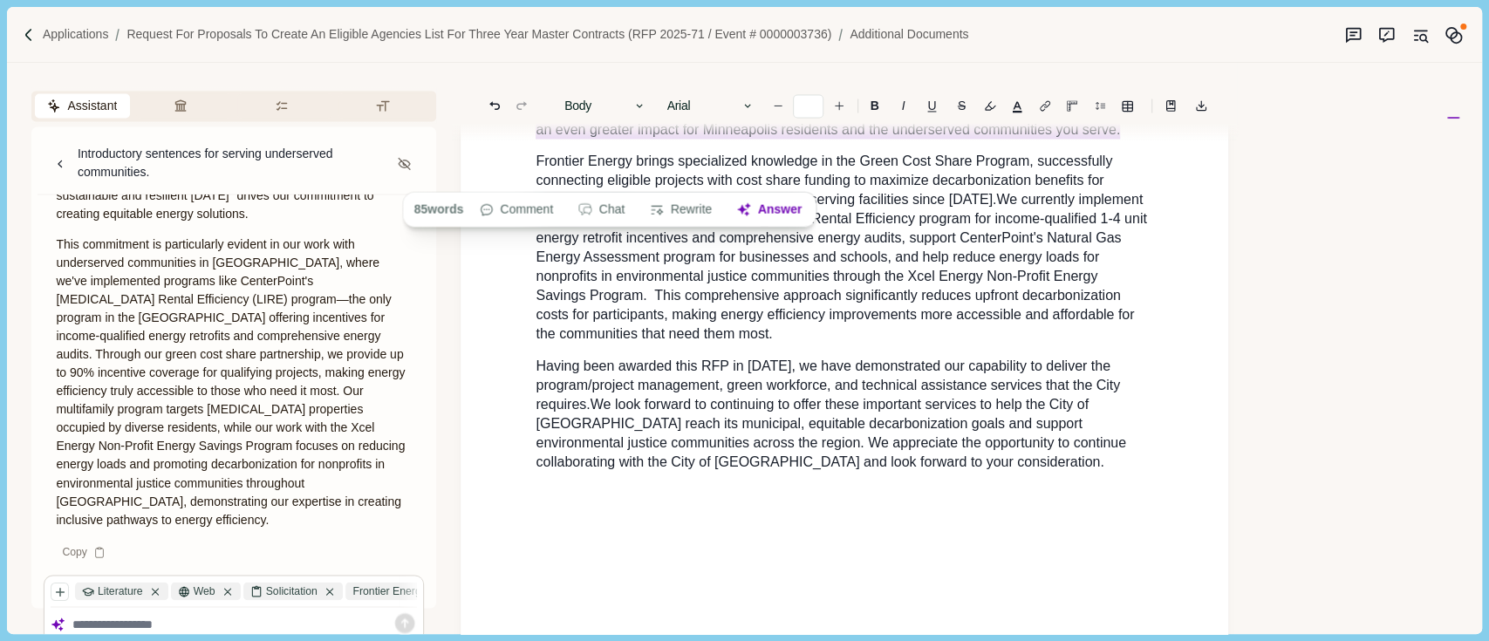
click at [1000, 532] on p at bounding box center [845, 523] width 618 height 18
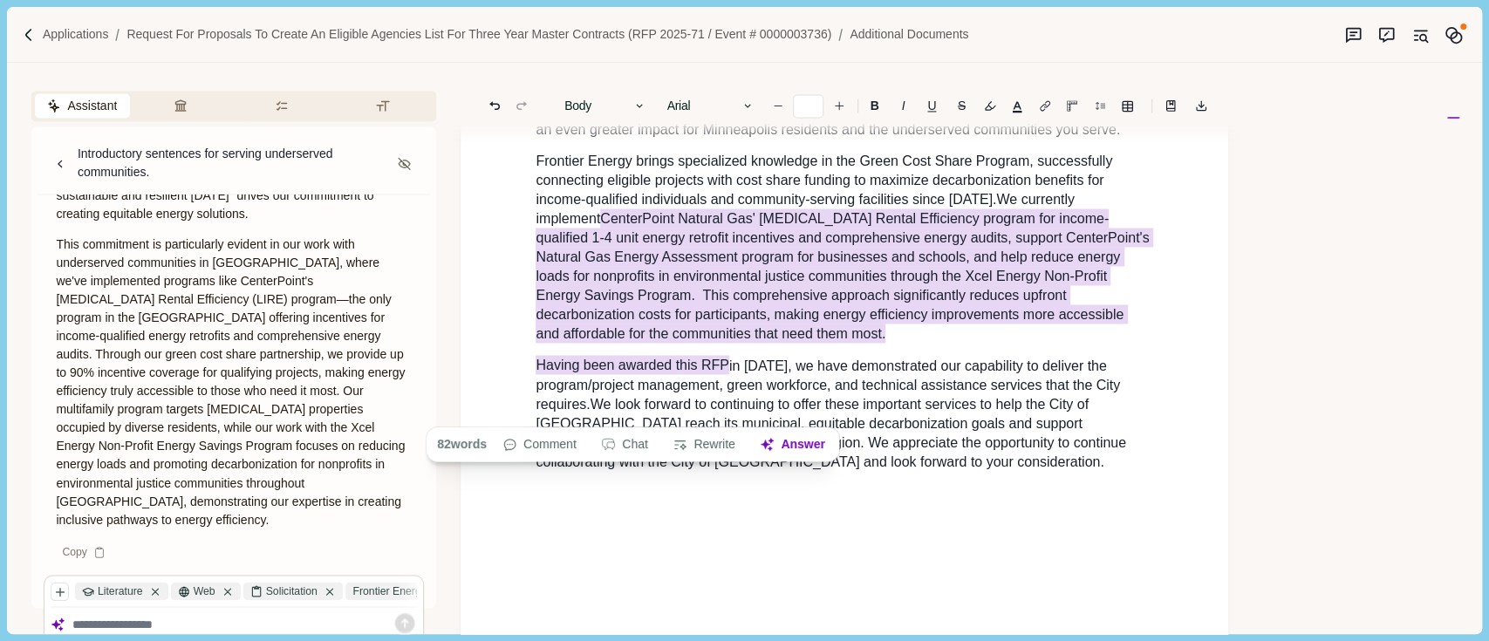
click at [454, 258] on div "Assistant Review Criteria Requirements Formatting Introductory sentences for se…" at bounding box center [715, 348] width 1417 height 571
click at [454, 258] on div "Assistant Review Criteria Requirements Formatting Introductory sentences for se…" at bounding box center [234, 348] width 454 height 571
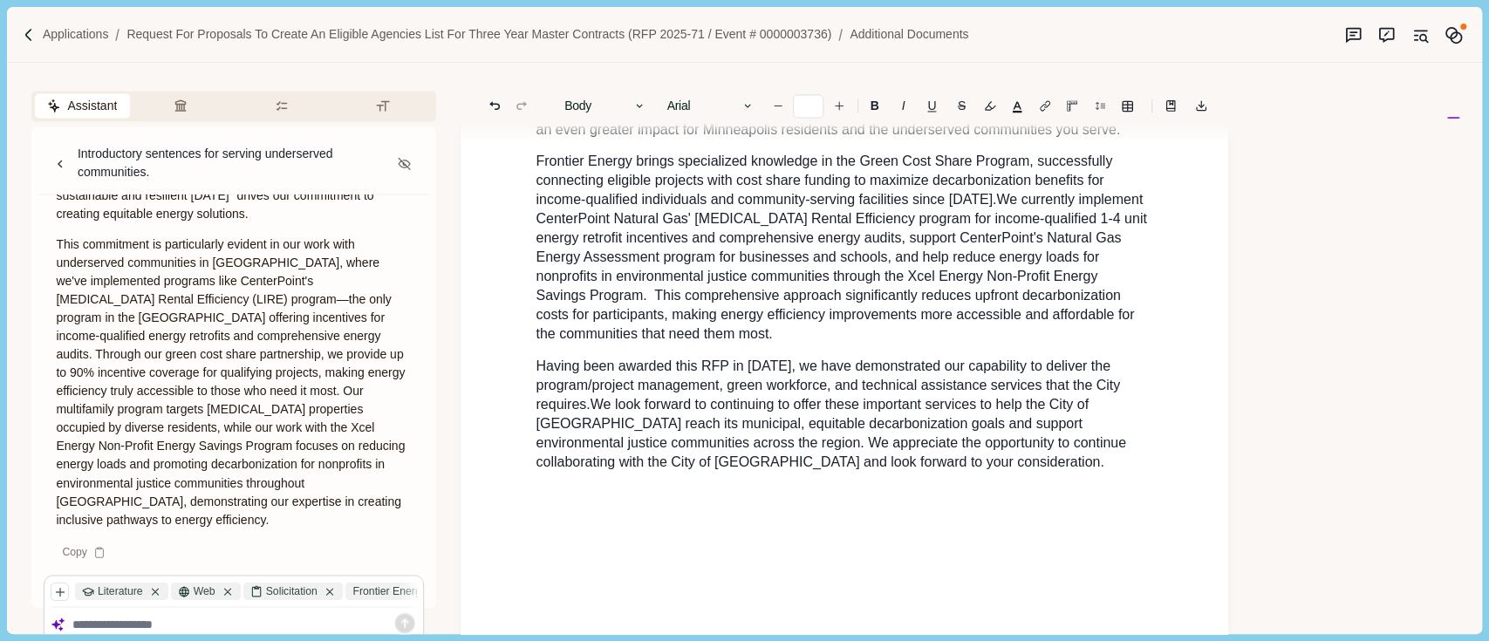
click at [912, 471] on p "Having been awarded this RFP in [DATE], we have demonstrated our capability to …" at bounding box center [845, 413] width 618 height 115
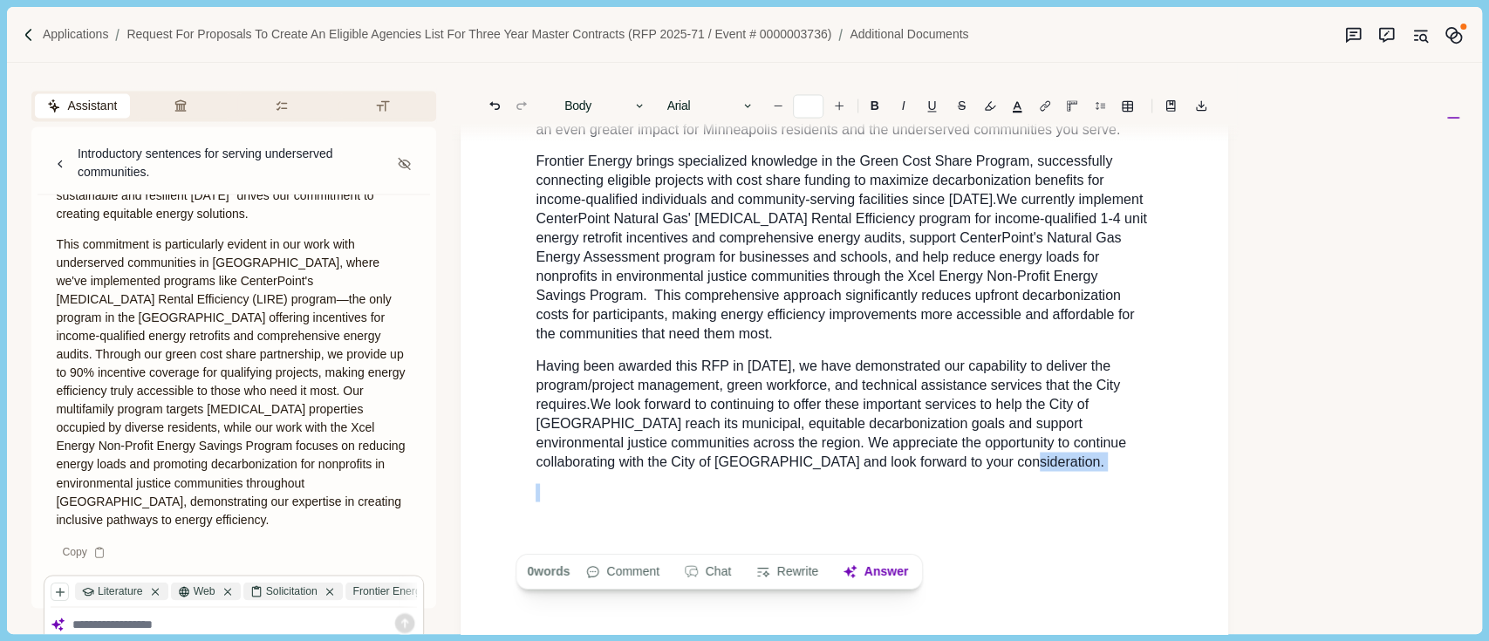
click at [912, 471] on p "Having been awarded this RFP in [DATE], we have demonstrated our capability to …" at bounding box center [845, 413] width 618 height 115
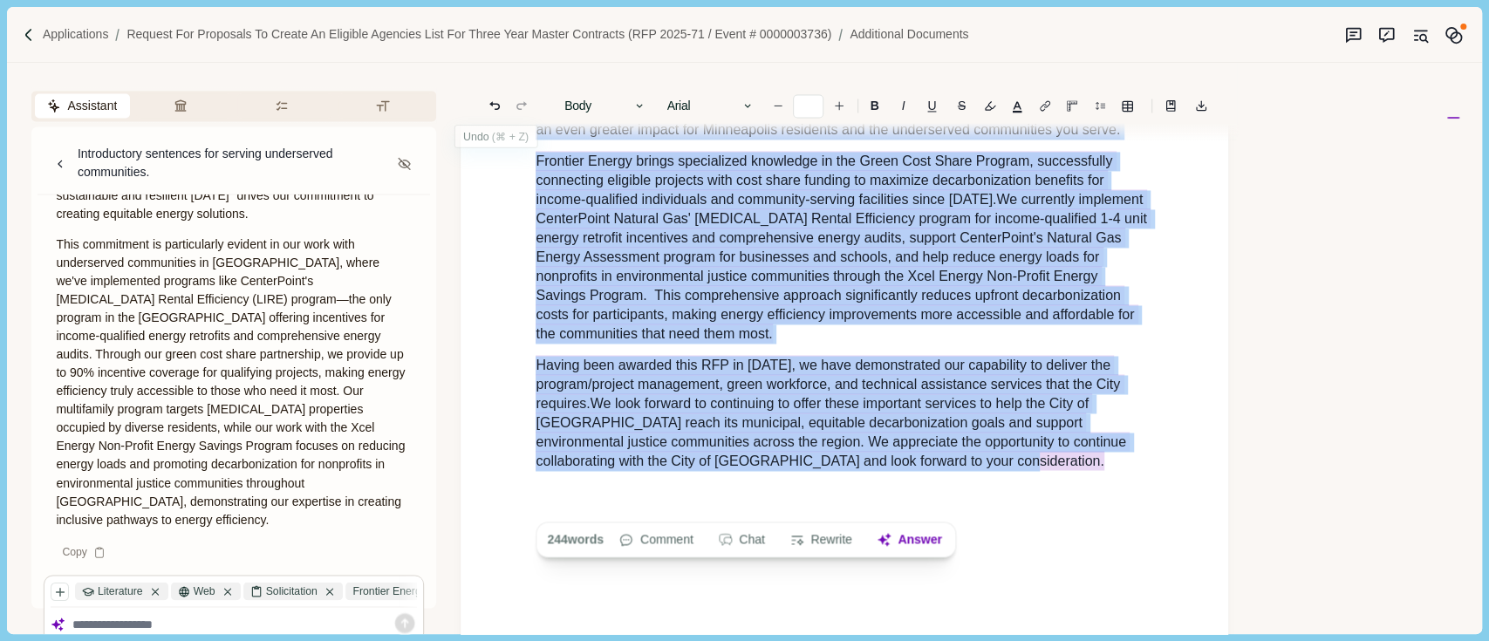
scroll to position [1710, 0]
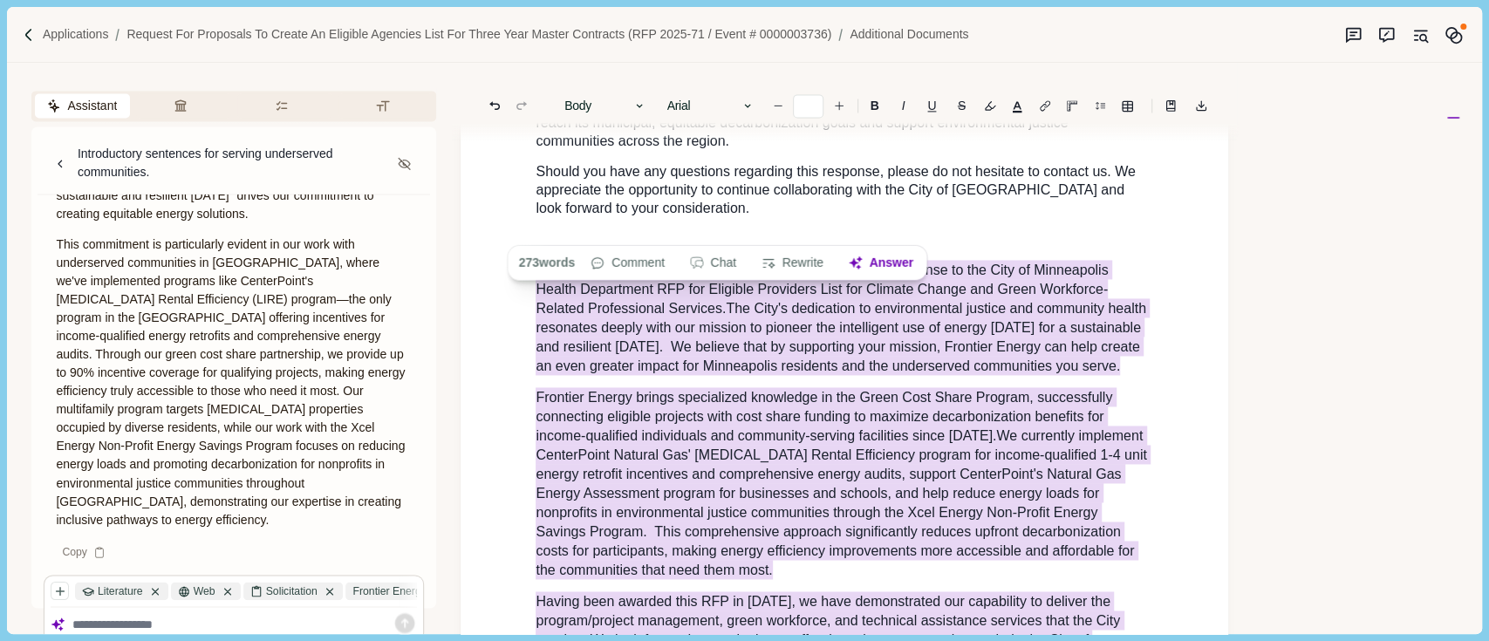
drag, startPoint x: 912, startPoint y: 512, endPoint x: 532, endPoint y: 282, distance: 443.9
copy div "Fro ntier Energy, Inc. is pleased to submit this proposal in response to the Ci…"
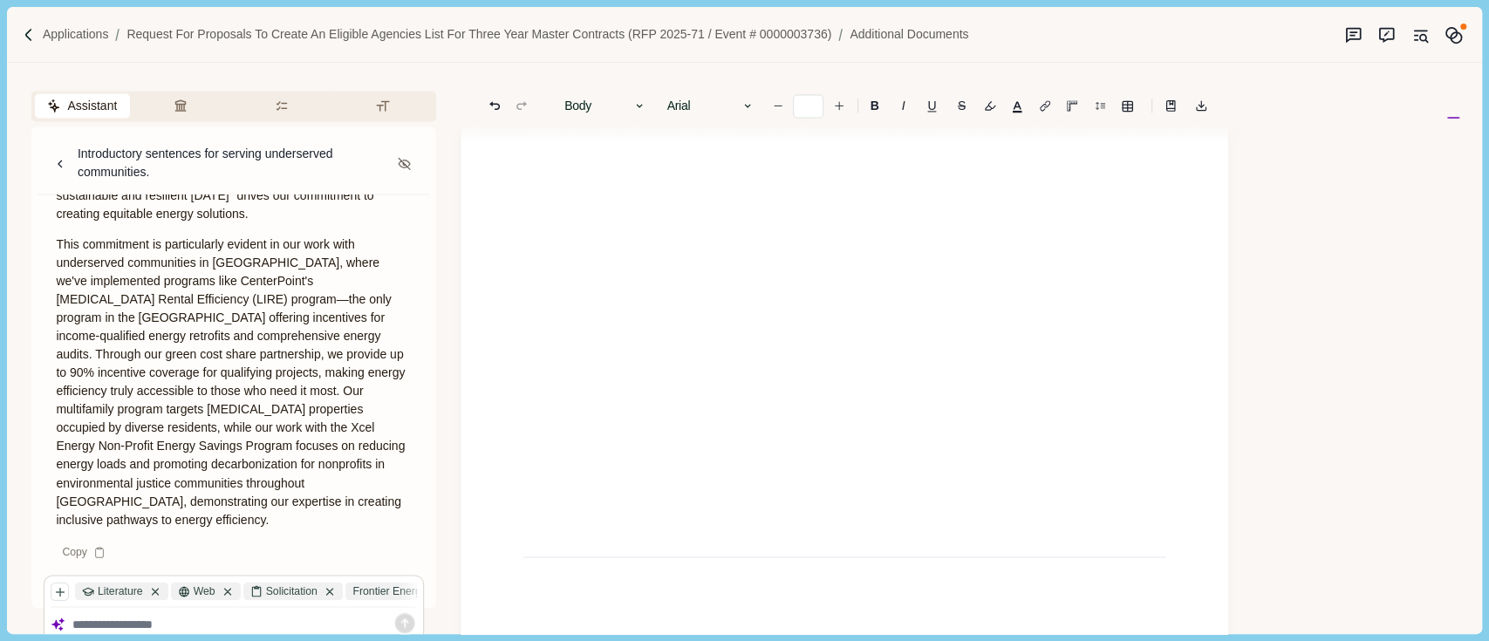
scroll to position [1815, 0]
click at [646, 236] on p at bounding box center [845, 226] width 618 height 18
click at [574, 174] on p at bounding box center [845, 165] width 618 height 18
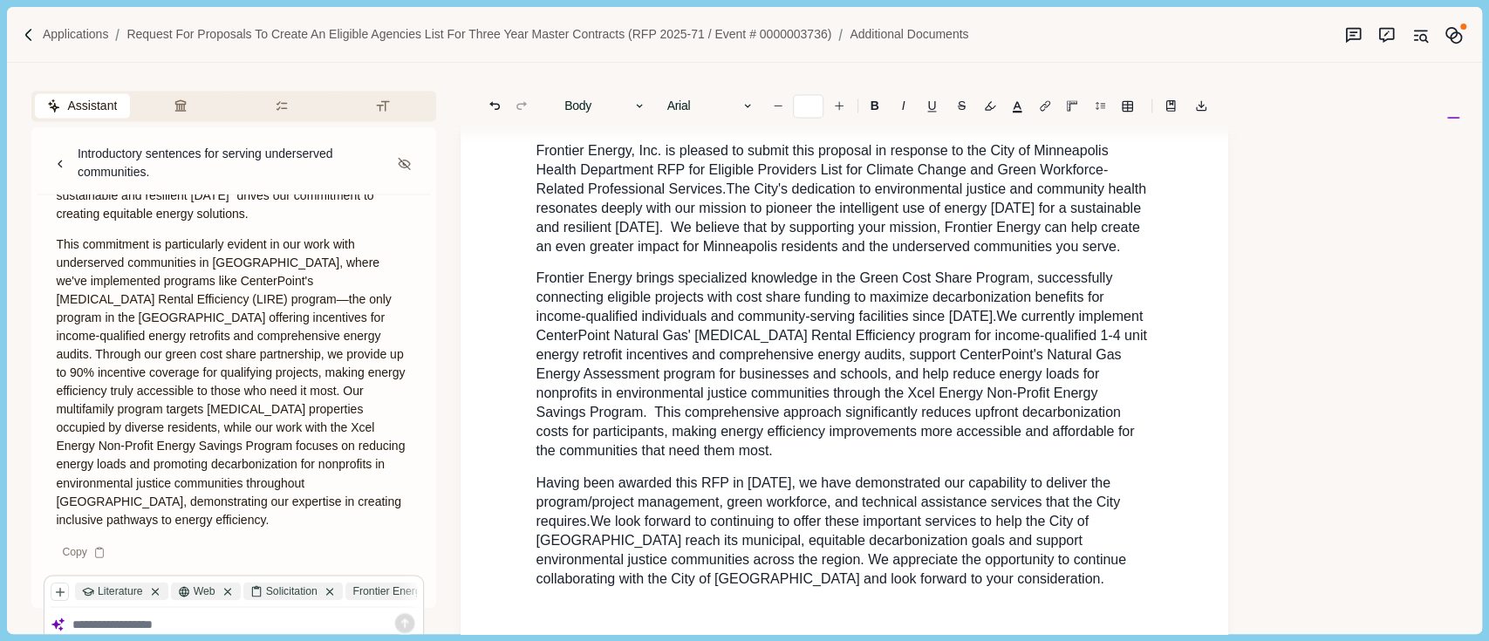
type input "**"
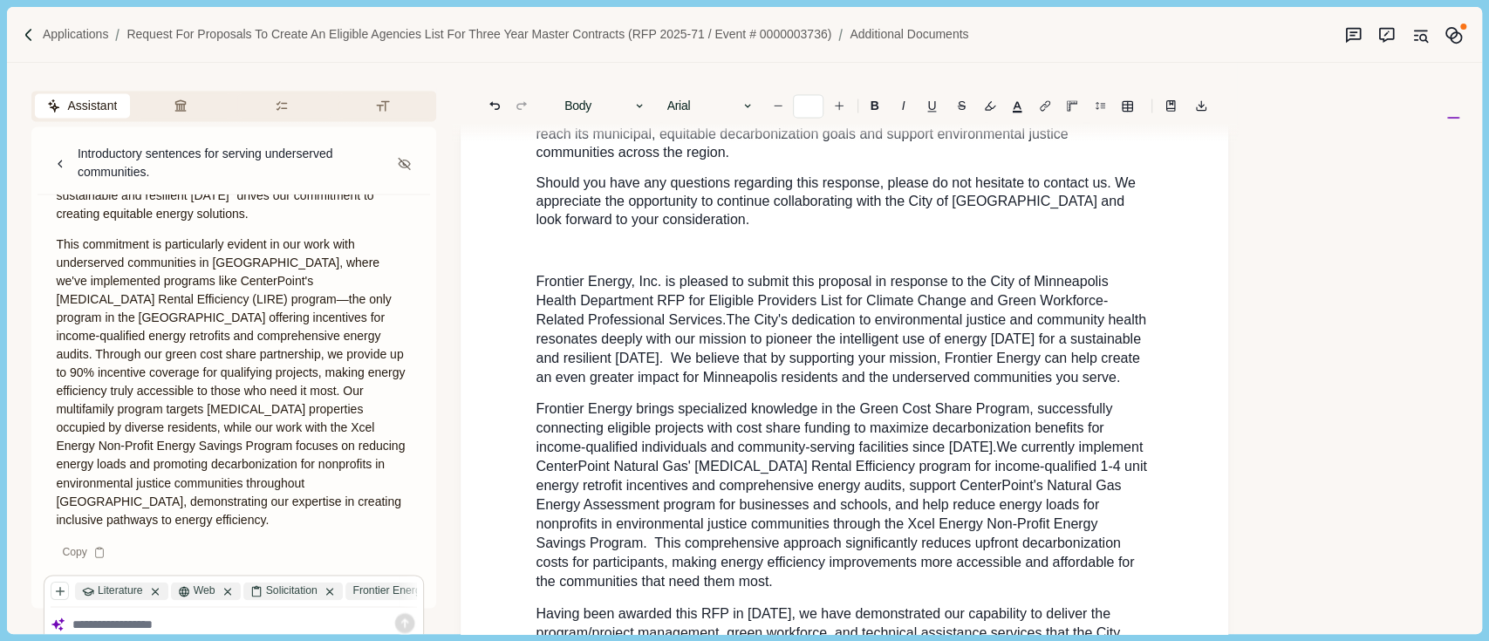
scroll to position [1597, 0]
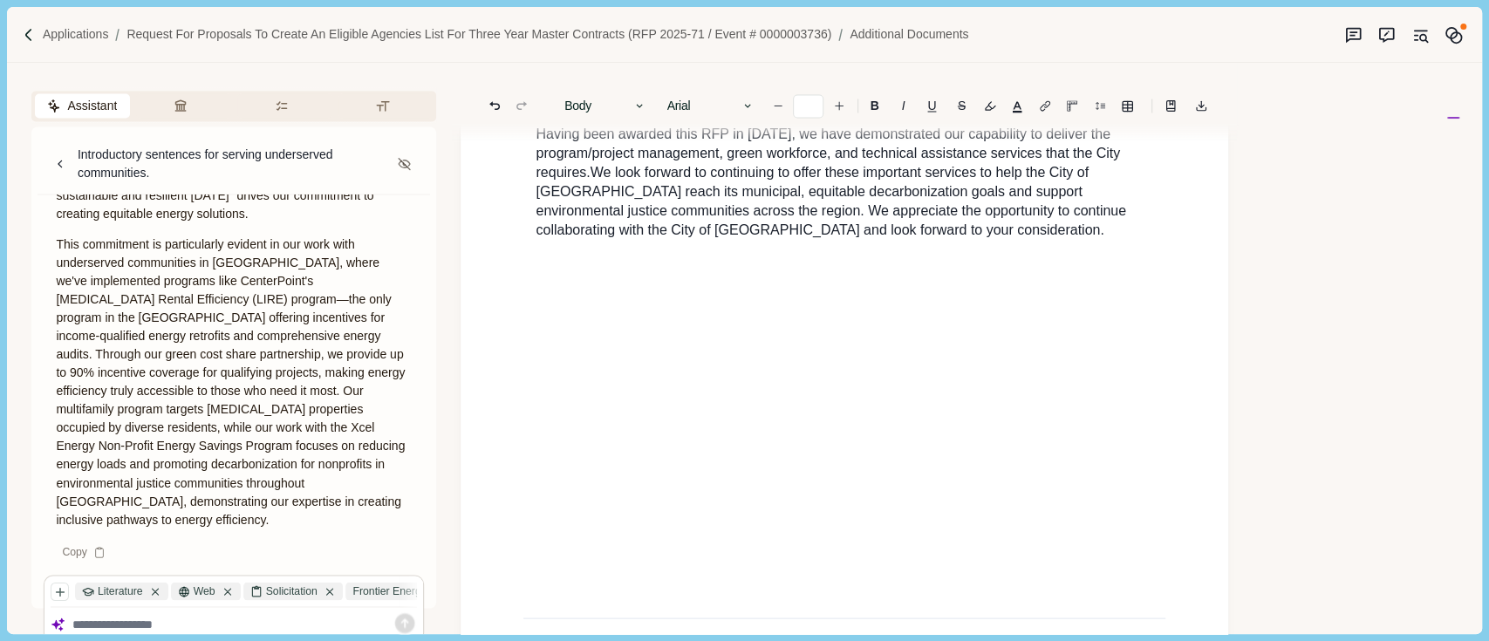
scroll to position [1946, 0]
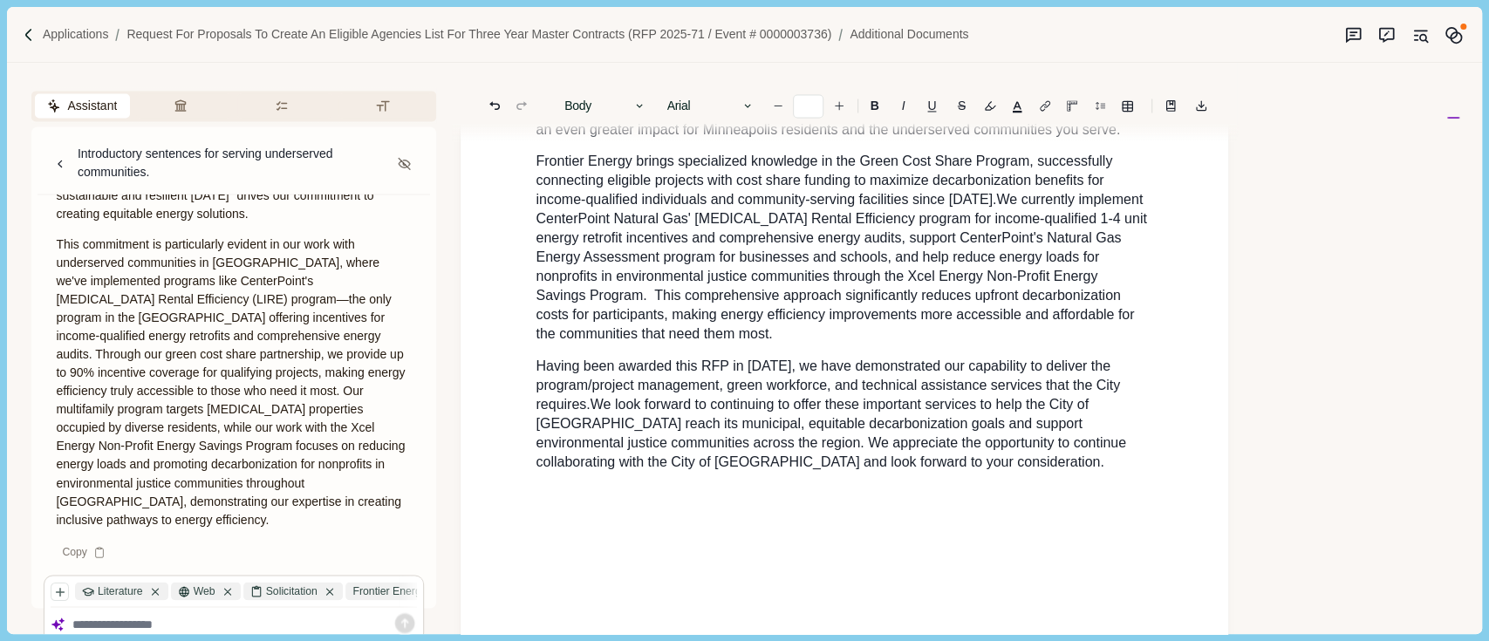
click at [906, 471] on p "Having been awarded this RFP in [DATE], we have demonstrated our capability to …" at bounding box center [845, 413] width 618 height 115
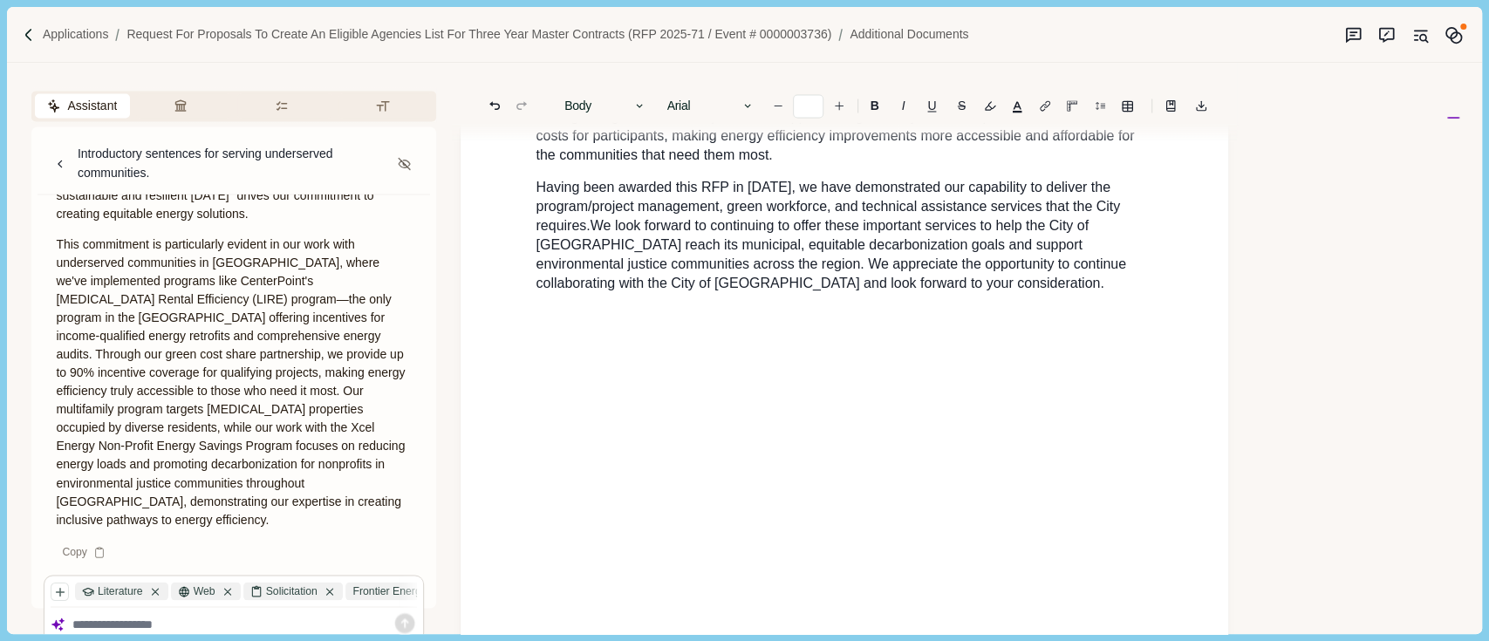
scroll to position [1892, 0]
